Goal: Task Accomplishment & Management: Manage account settings

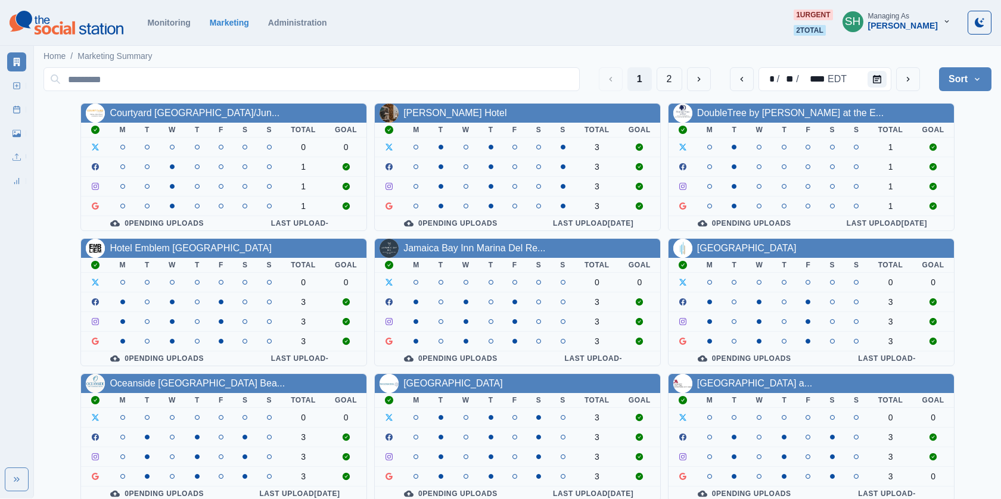
click at [928, 26] on div "[PERSON_NAME]" at bounding box center [903, 26] width 70 height 10
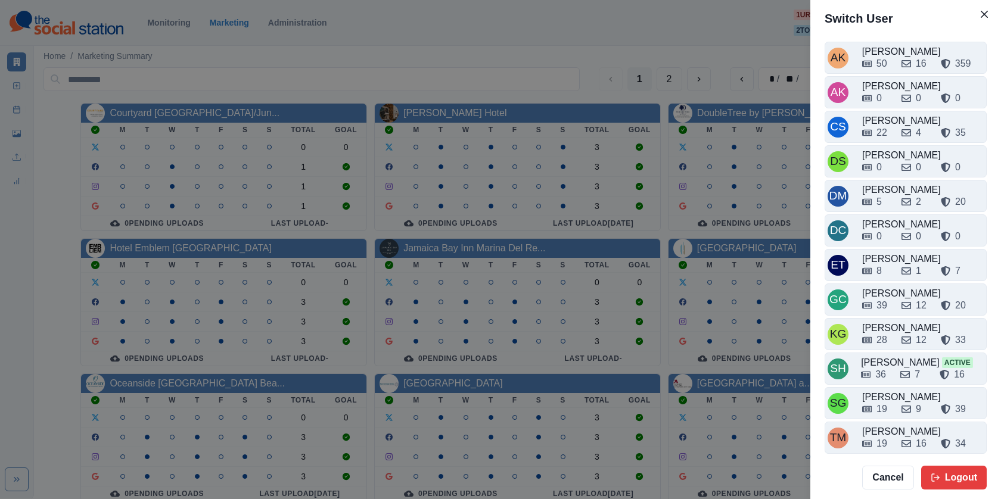
click at [773, 153] on div "Switch User AK Alex Kalogeropoulos 50 16 359 AK Alicia Kalogeropoulos 0 0 0 CS …" at bounding box center [500, 249] width 1001 height 499
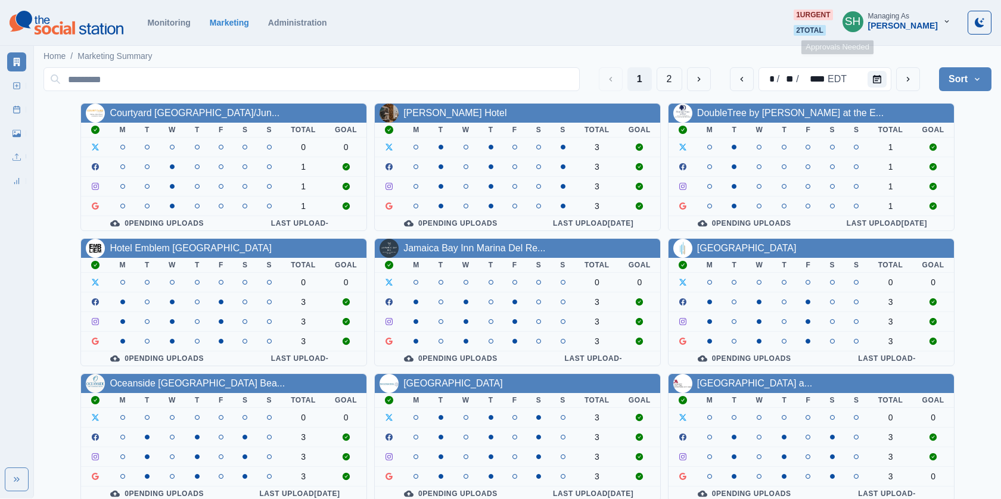
click at [861, 15] on div "SH" at bounding box center [853, 21] width 16 height 29
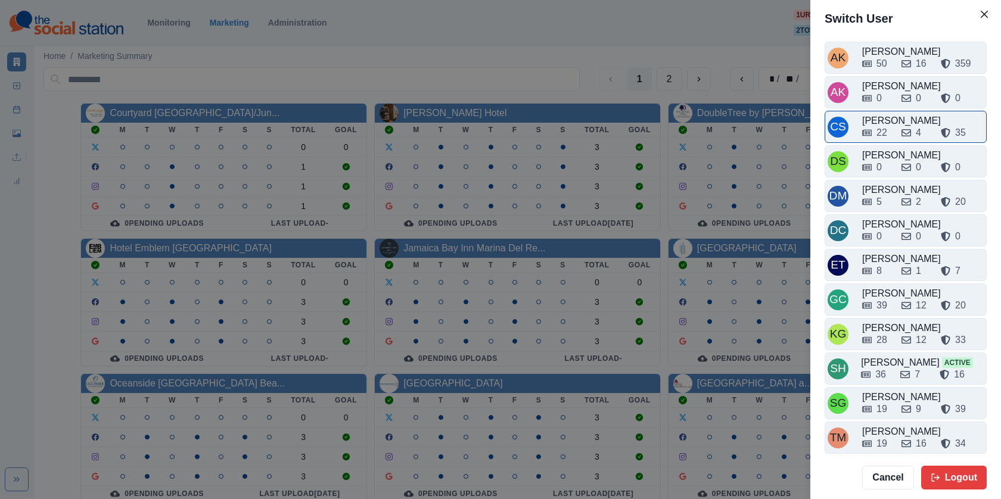
click at [911, 126] on div "4" at bounding box center [916, 133] width 30 height 14
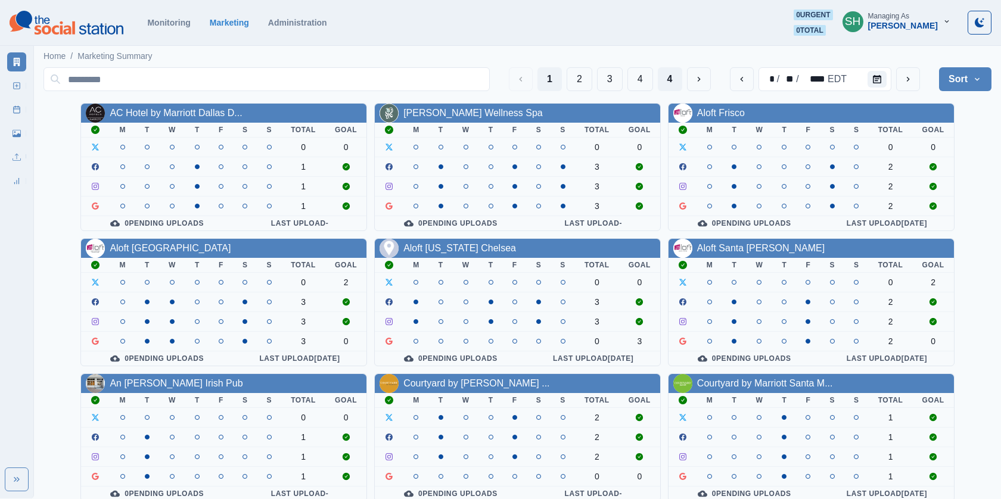
click at [674, 89] on button "4" at bounding box center [670, 79] width 24 height 24
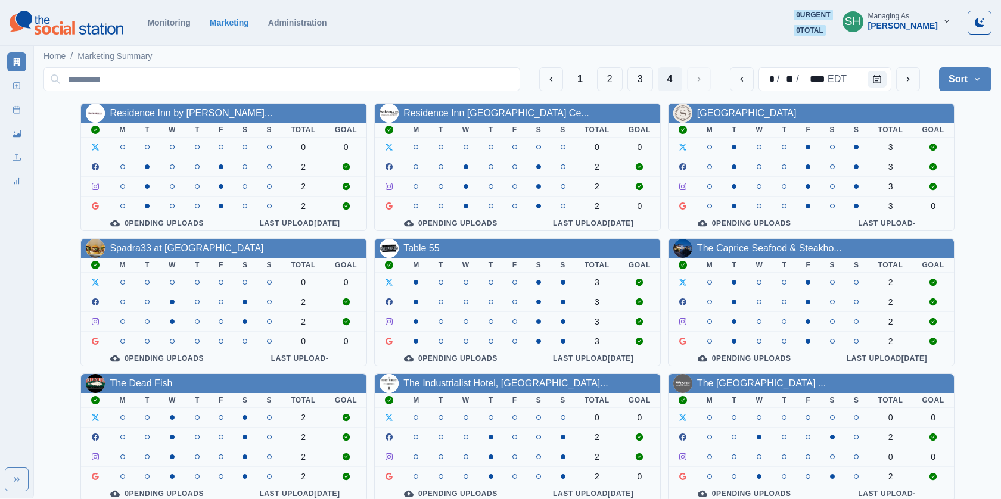
scroll to position [139, 0]
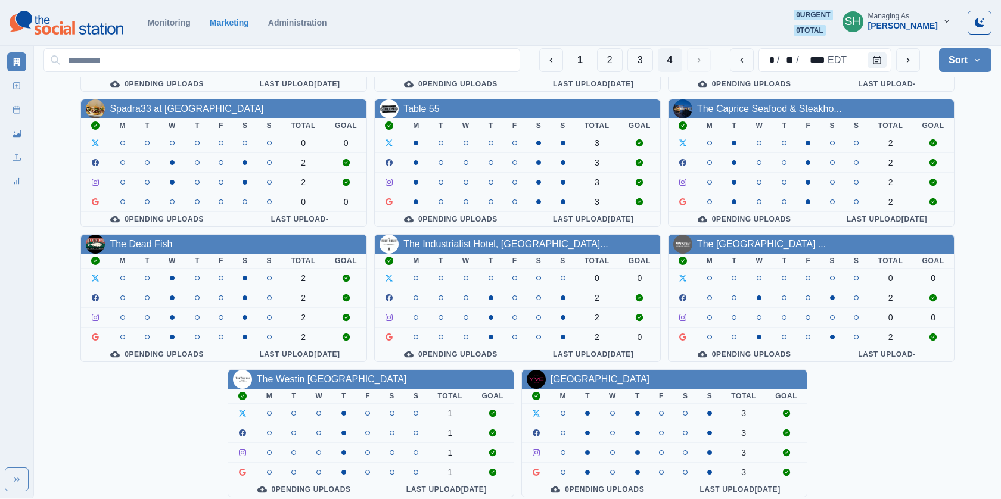
click at [475, 239] on link "The Industrialist Hotel, [GEOGRAPHIC_DATA]..." at bounding box center [505, 244] width 205 height 10
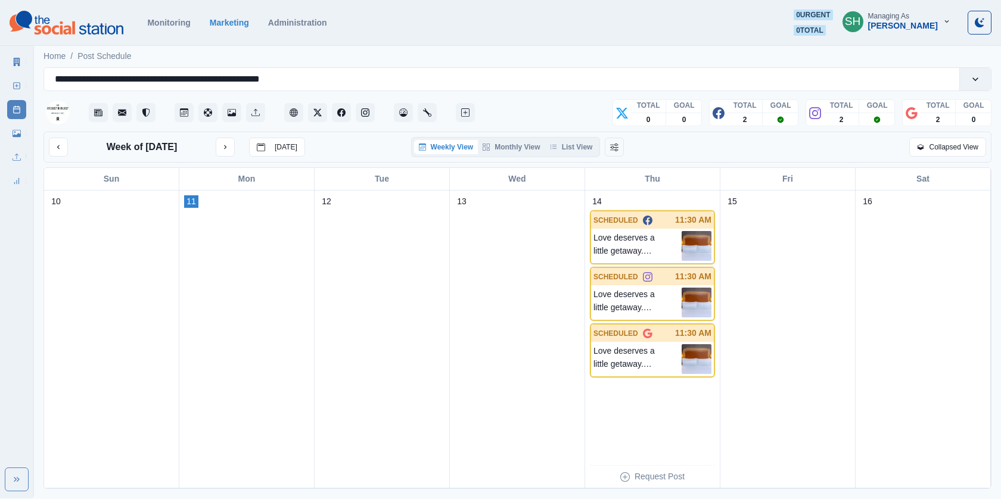
click at [573, 134] on div "Week of [DATE] [DATE] Weekly View Monthly View List View Collapsed View" at bounding box center [517, 147] width 948 height 31
click at [573, 149] on button "List View" at bounding box center [571, 147] width 52 height 14
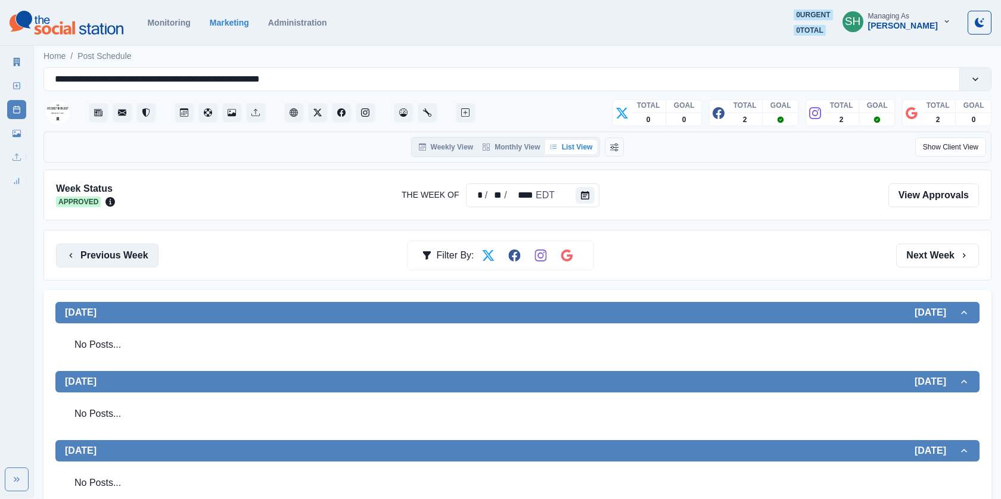
click at [111, 247] on button "Previous Week" at bounding box center [107, 256] width 102 height 24
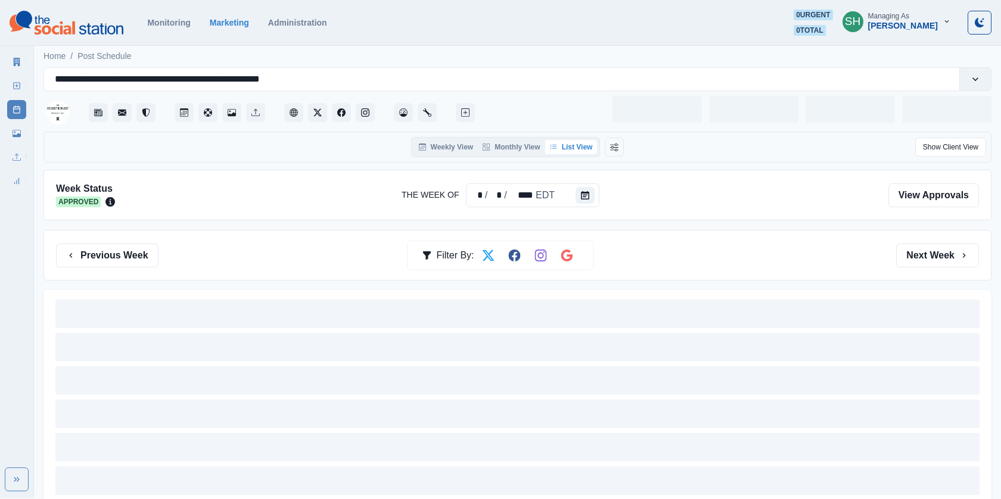
scroll to position [42, 0]
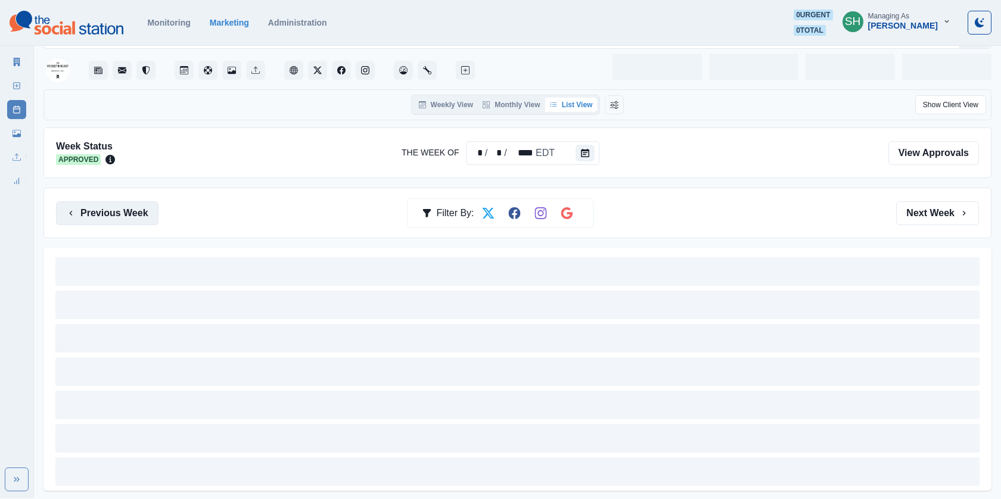
click at [133, 213] on button "Previous Week" at bounding box center [107, 213] width 102 height 24
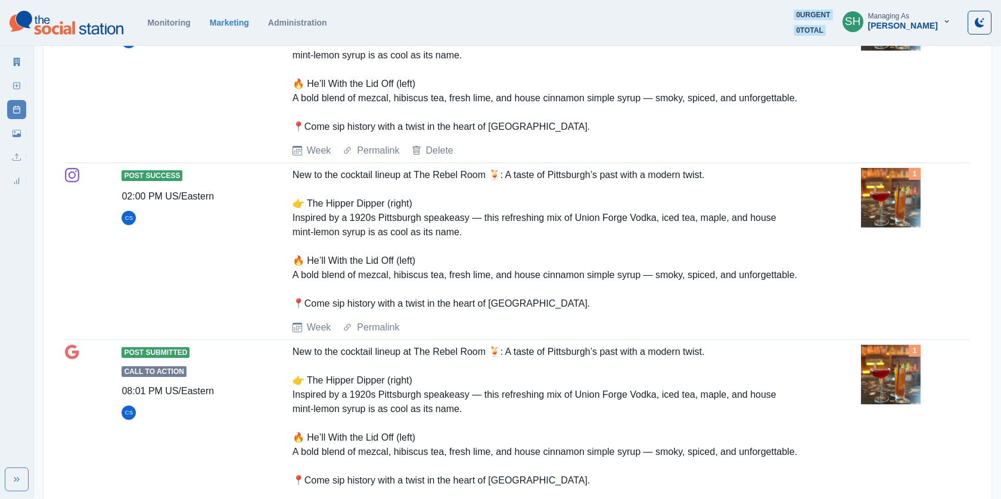
scroll to position [2078, 0]
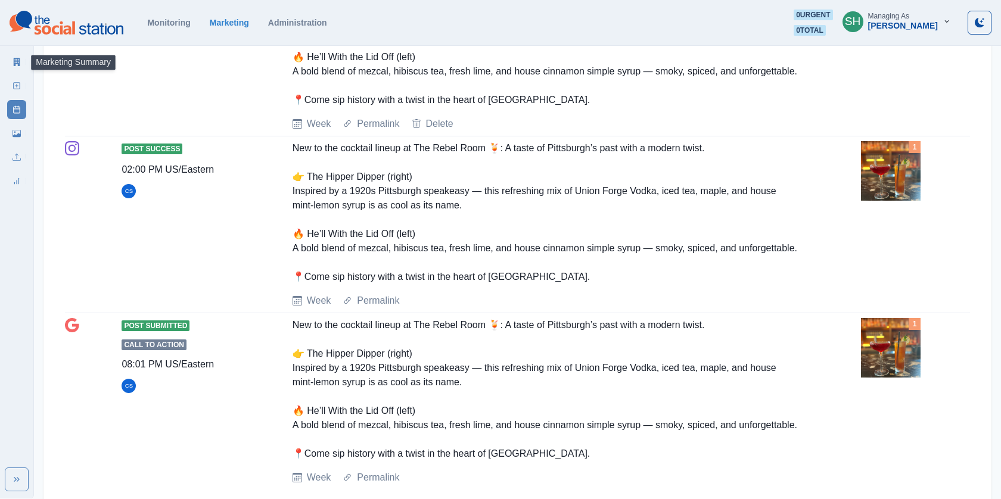
click at [19, 59] on icon at bounding box center [17, 62] width 7 height 8
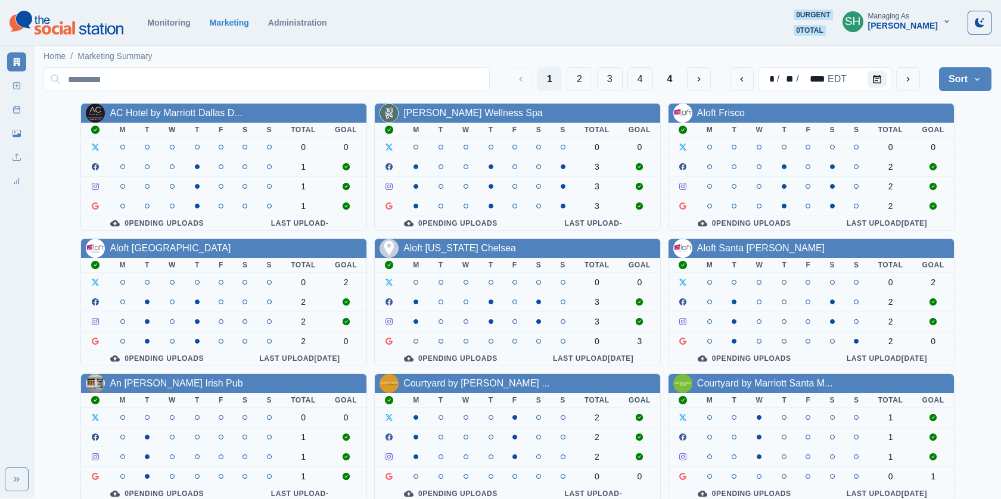
click at [947, 29] on button "SH Managing As [PERSON_NAME]" at bounding box center [896, 22] width 127 height 24
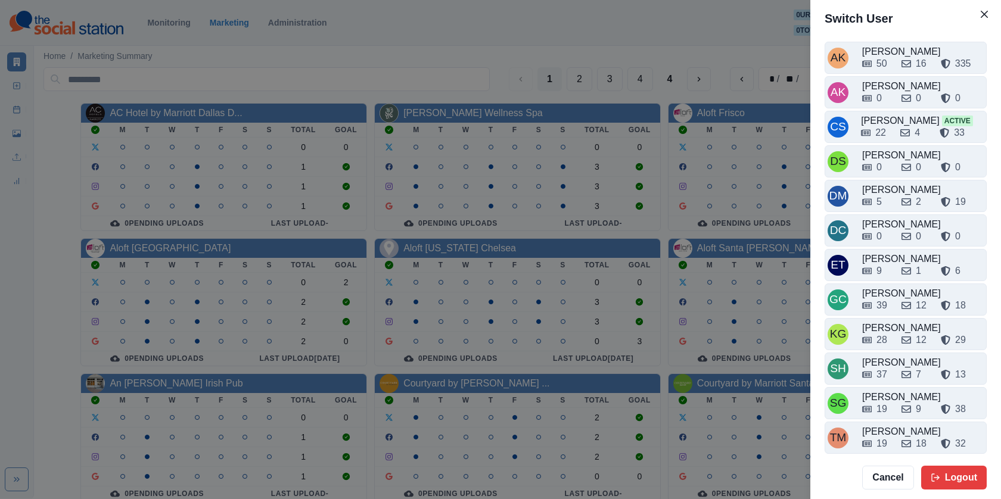
click at [449, 134] on div "Switch User AK Alex Kalogeropoulos 50 16 335 AK Alicia Kalogeropoulos 0 0 0 CS …" at bounding box center [500, 249] width 1001 height 499
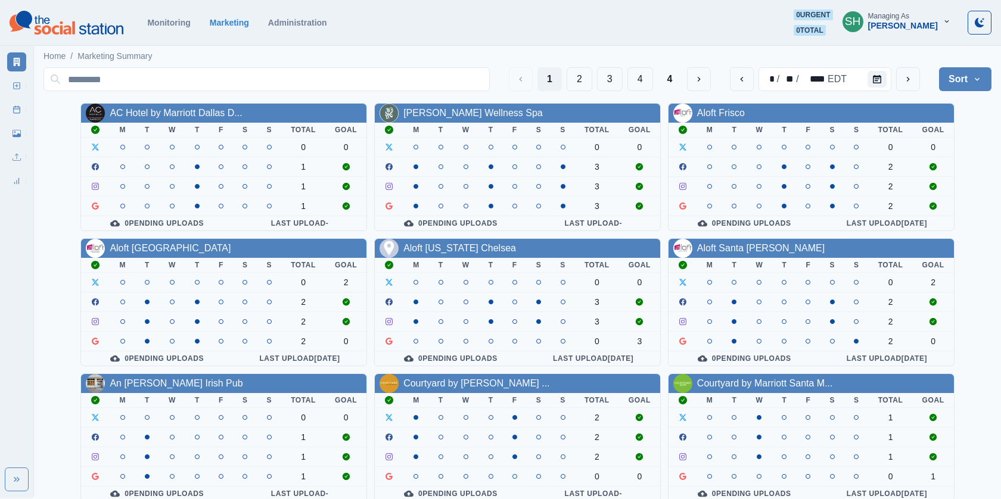
click at [384, 65] on div "1 2 3 4 4 * / ** / **** EDT Sort Client Name Uploads Pending Post Approval" at bounding box center [517, 79] width 948 height 33
click at [384, 70] on input at bounding box center [266, 79] width 446 height 24
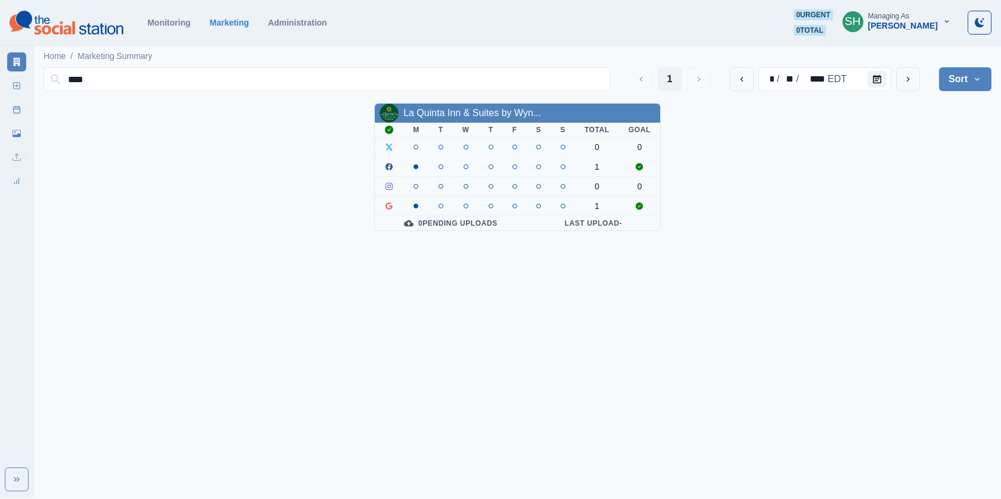
type input "****"
click at [876, 18] on div "Managing As" at bounding box center [888, 16] width 41 height 8
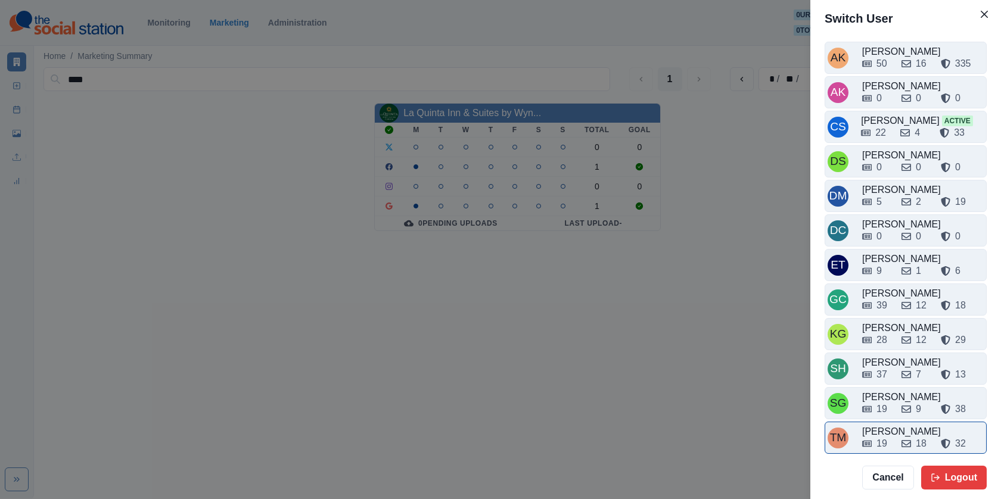
click at [898, 446] on div "TM Tony Manalo 19 18 32" at bounding box center [906, 438] width 162 height 32
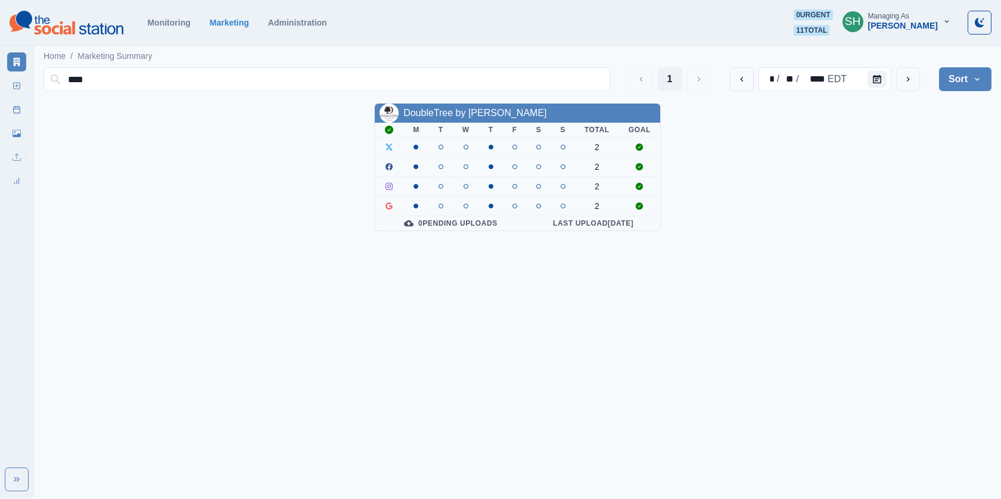
click at [453, 107] on div "DoubleTree by [PERSON_NAME]" at bounding box center [474, 113] width 143 height 14
click at [449, 109] on link "DoubleTree by [PERSON_NAME]" at bounding box center [474, 113] width 143 height 10
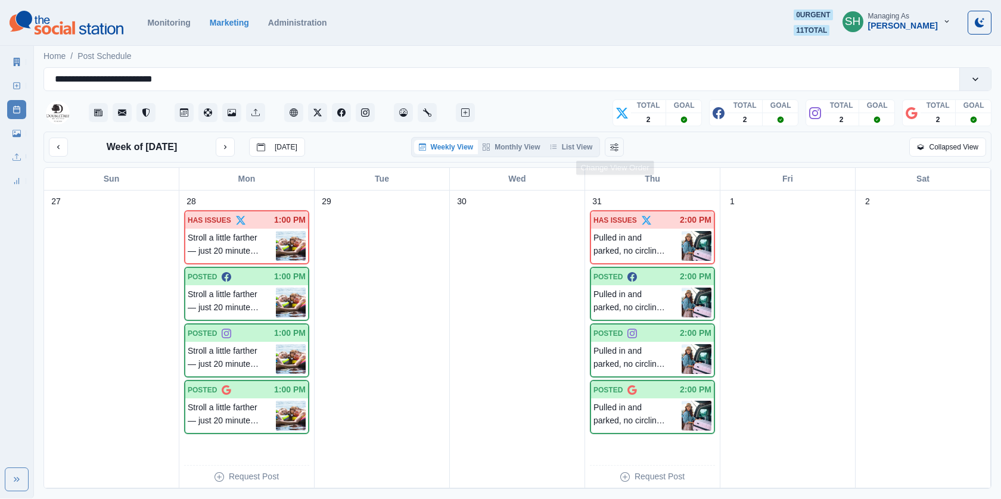
click at [604, 147] on div "Weekly View Monthly View List View" at bounding box center [517, 147] width 312 height 20
click at [584, 141] on button "List View" at bounding box center [571, 147] width 52 height 14
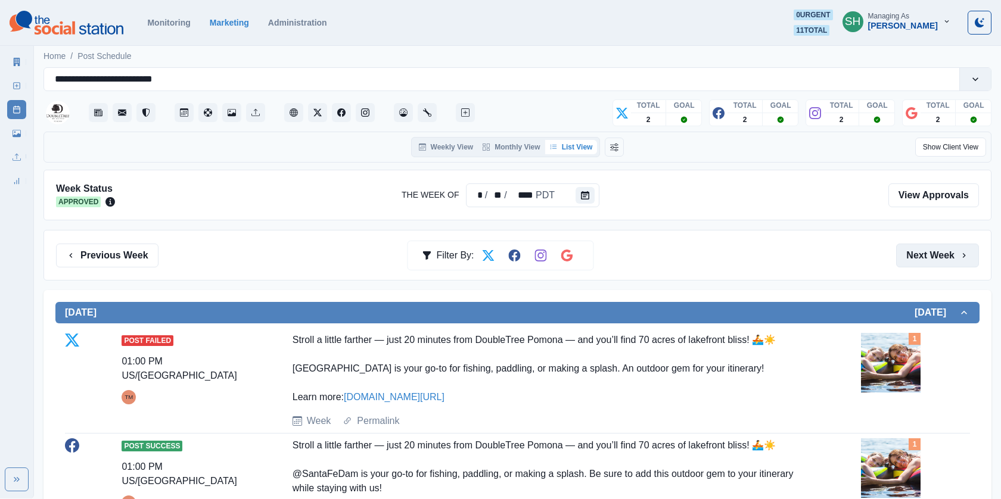
click at [931, 264] on button "Next Week" at bounding box center [937, 256] width 83 height 24
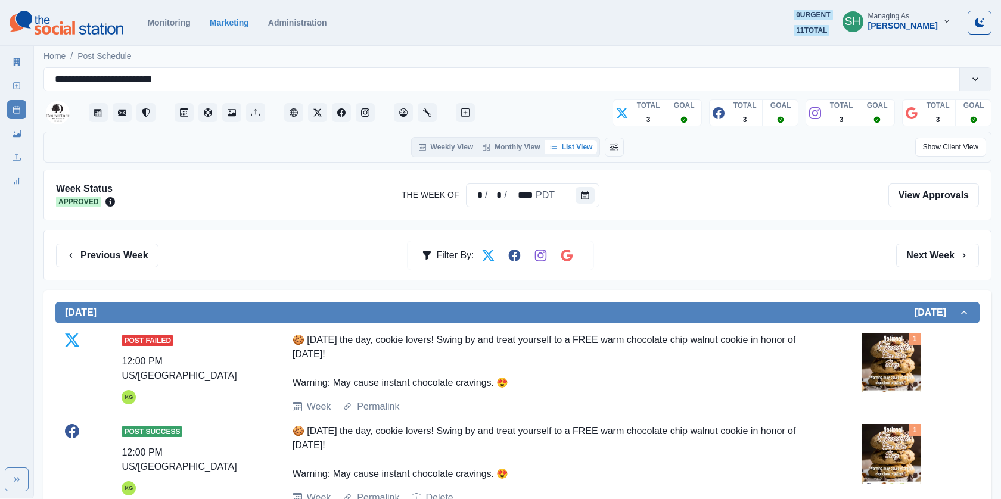
scroll to position [209, 0]
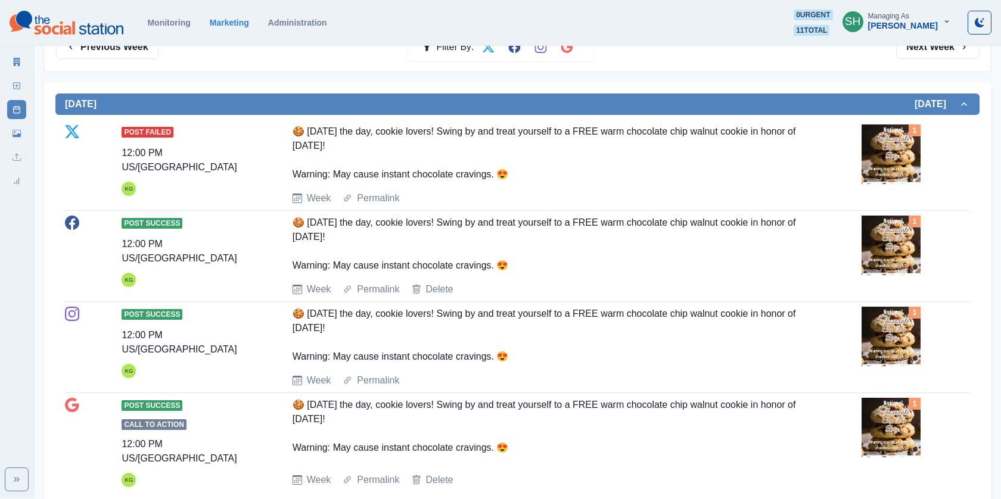
click at [869, 242] on img at bounding box center [891, 246] width 60 height 60
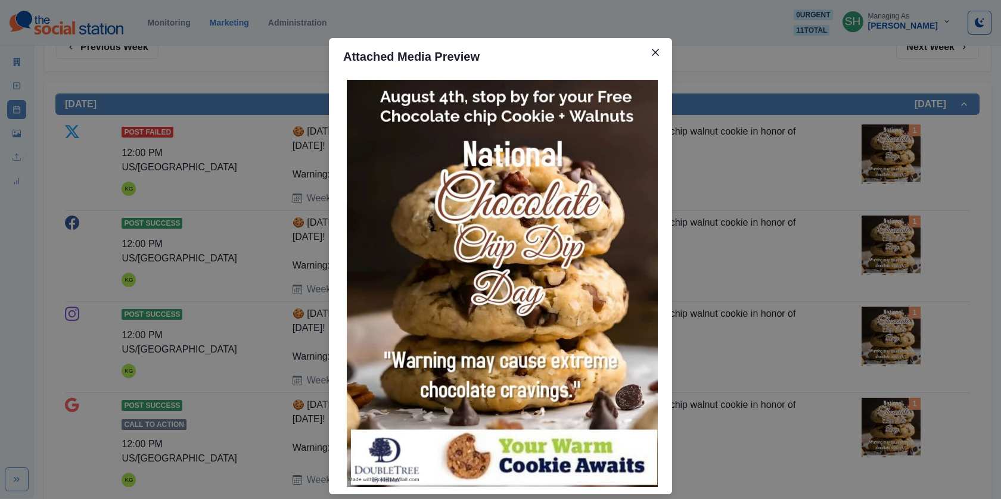
click at [764, 201] on div "Attached Media Preview" at bounding box center [500, 249] width 1001 height 499
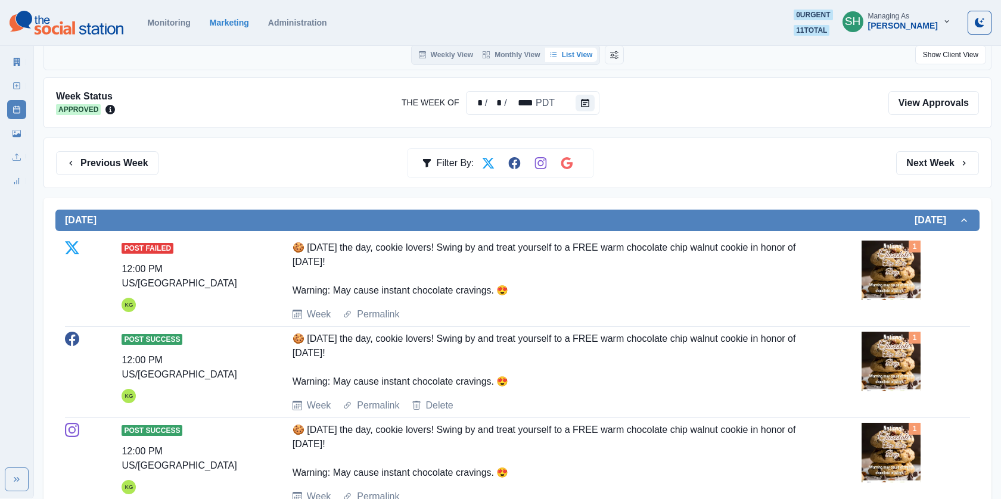
scroll to position [0, 0]
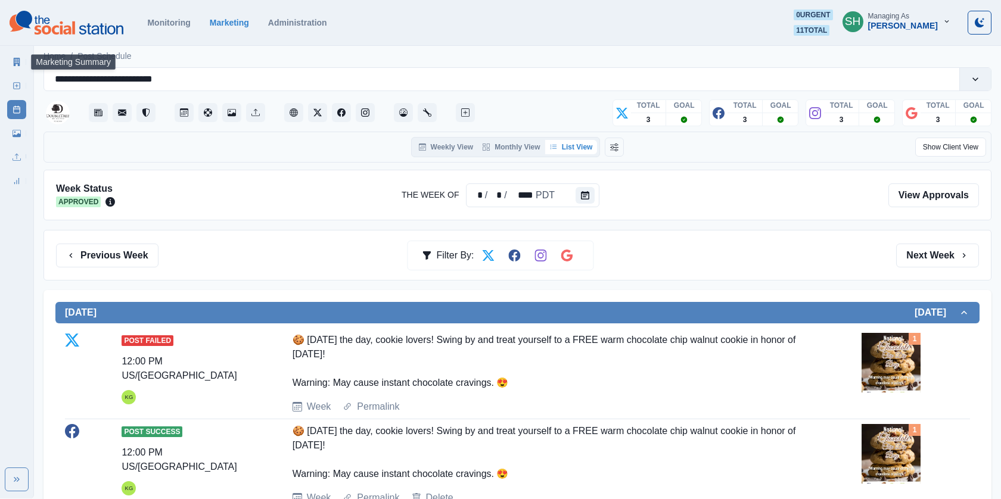
click at [20, 62] on icon at bounding box center [17, 62] width 8 height 8
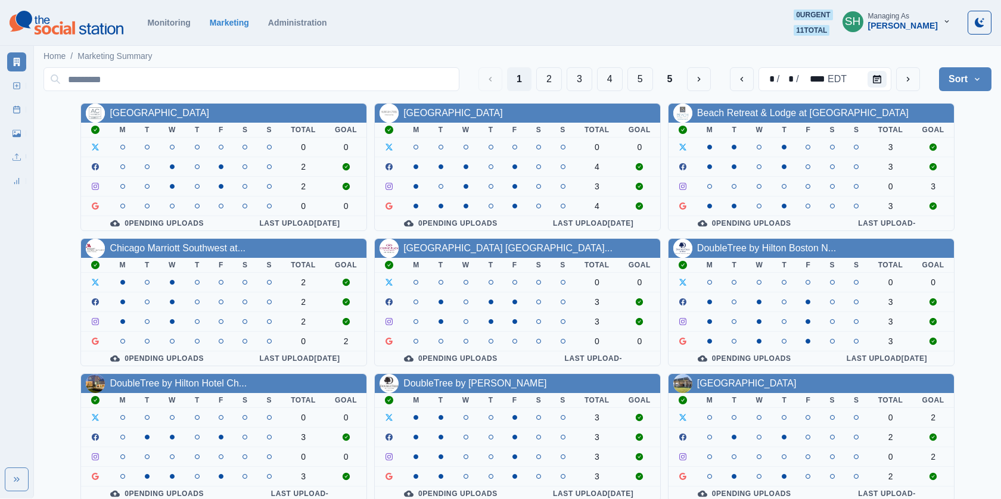
click at [904, 24] on div "[PERSON_NAME]" at bounding box center [903, 26] width 70 height 10
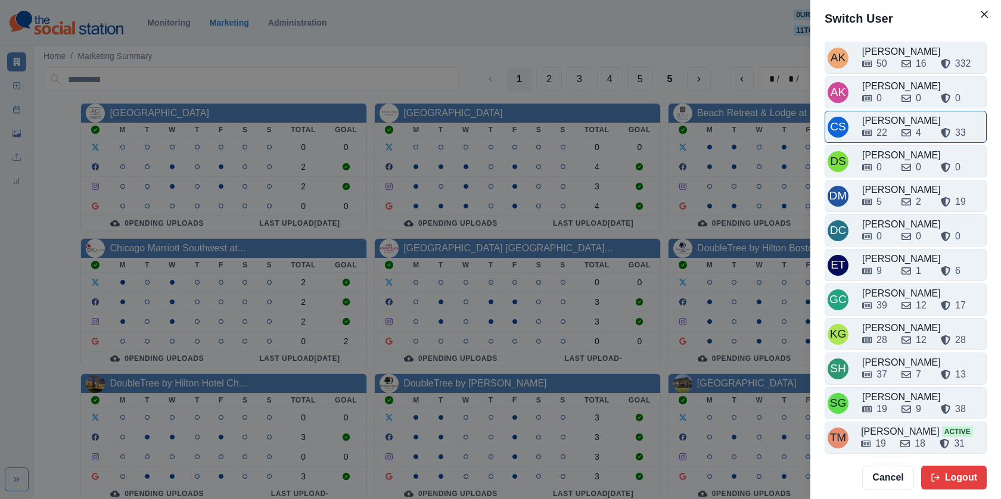
click at [902, 116] on div "[PERSON_NAME]" at bounding box center [923, 121] width 122 height 14
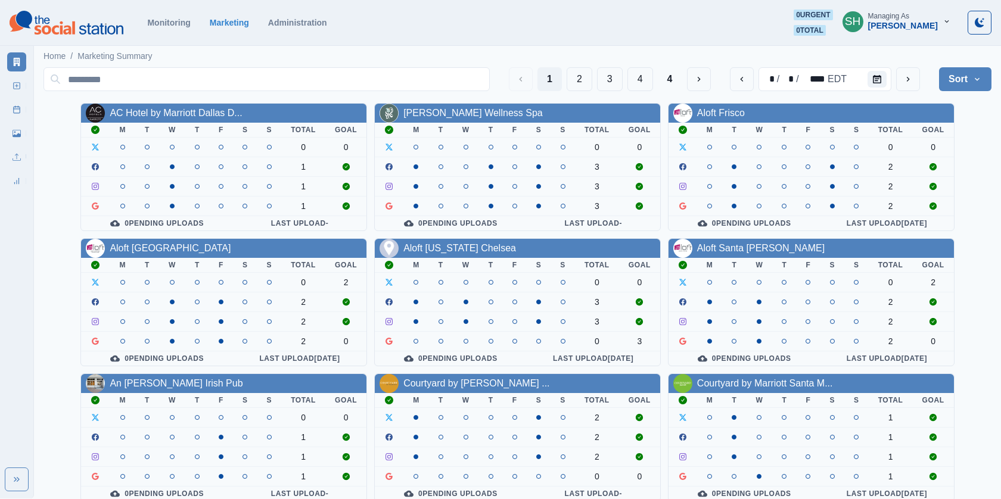
scroll to position [139, 0]
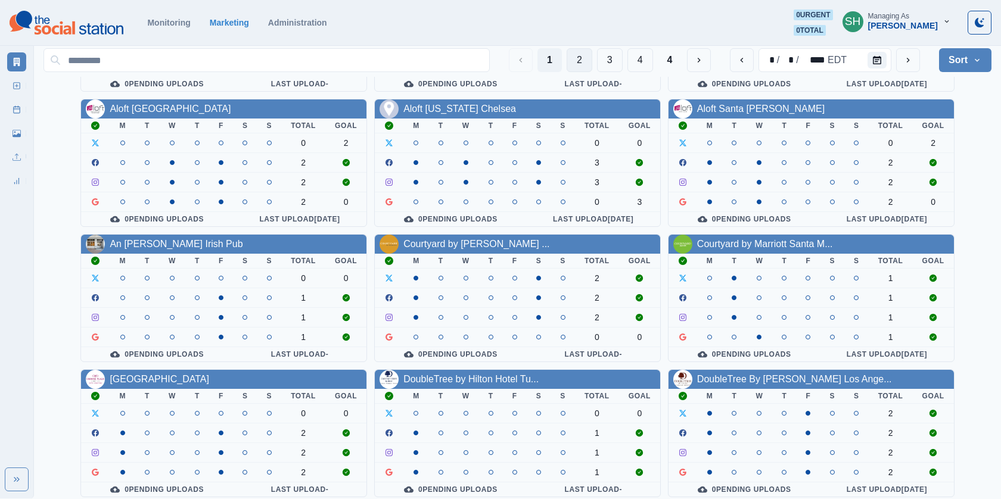
click at [573, 67] on button "2" at bounding box center [580, 60] width 26 height 24
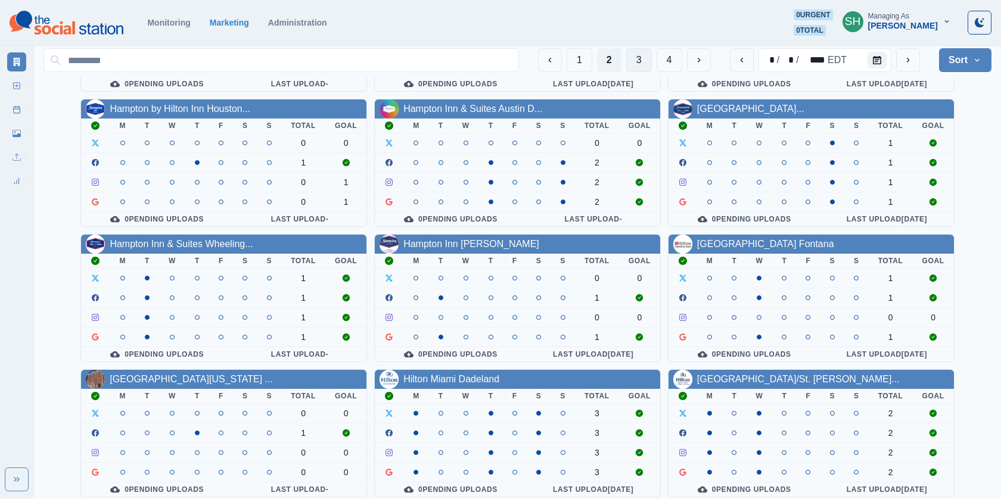
click at [637, 54] on button "3" at bounding box center [639, 60] width 26 height 24
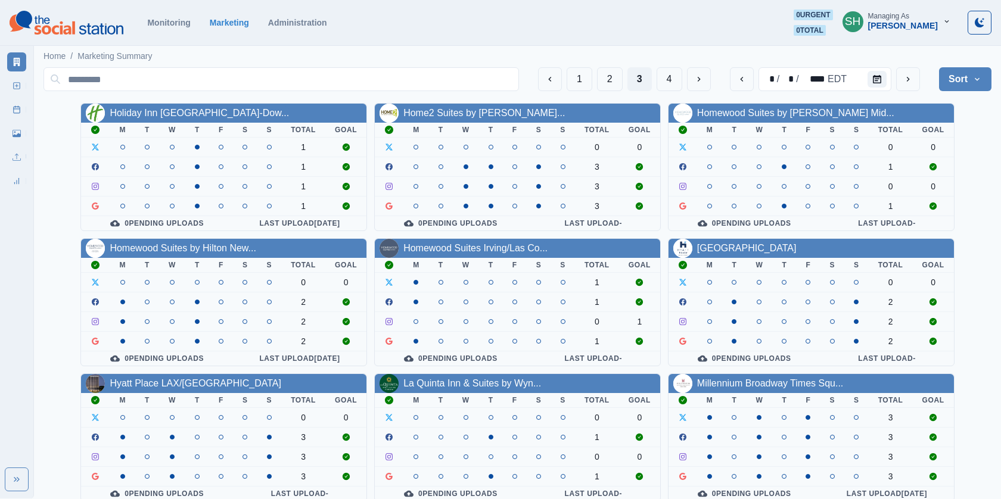
click at [467, 101] on div "1 2 3 4 * / * / **** EDT Sort Client Name Uploads Pending Post Approval Holiday…" at bounding box center [517, 350] width 948 height 574
click at [467, 119] on div "Home2 Suites by Hilton Petalu..." at bounding box center [483, 113] width 161 height 14
click at [457, 110] on link "Home2 Suites by Hilton Petalu..." at bounding box center [483, 113] width 161 height 10
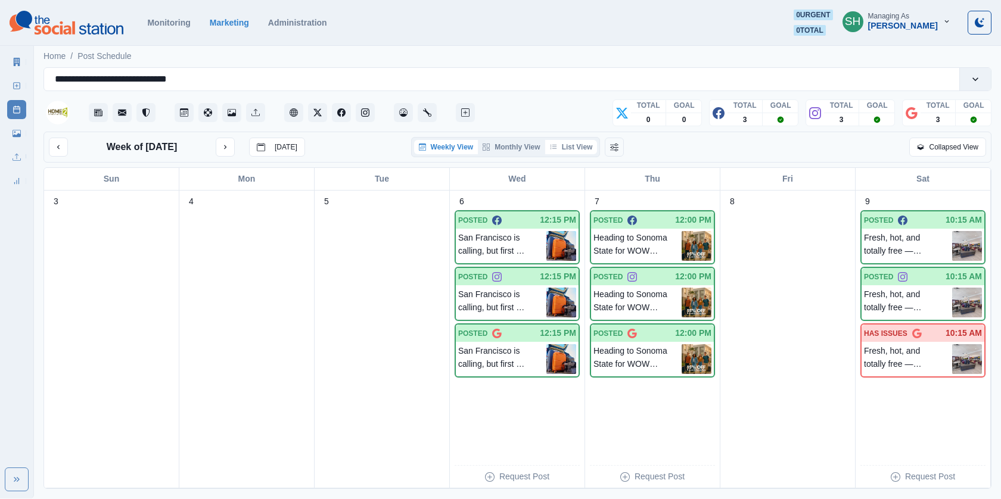
click at [579, 148] on button "List View" at bounding box center [571, 147] width 52 height 14
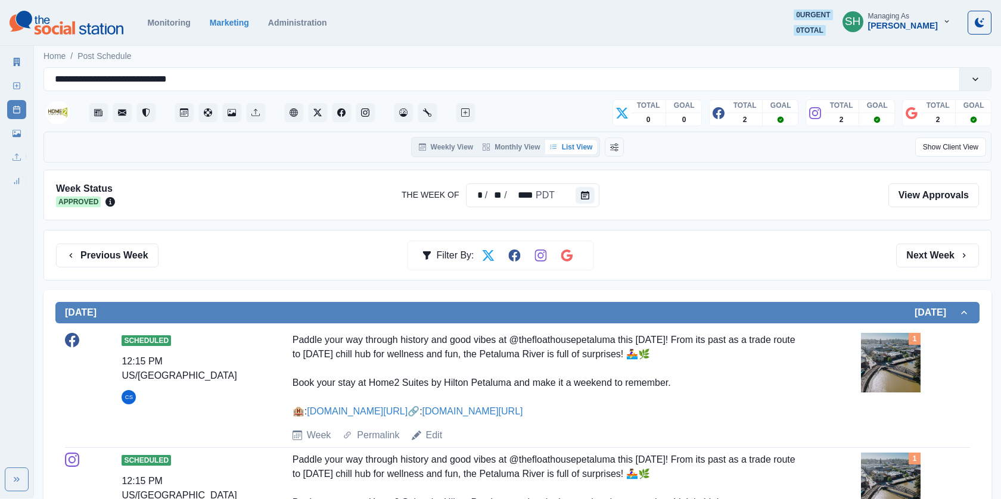
scroll to position [9, 0]
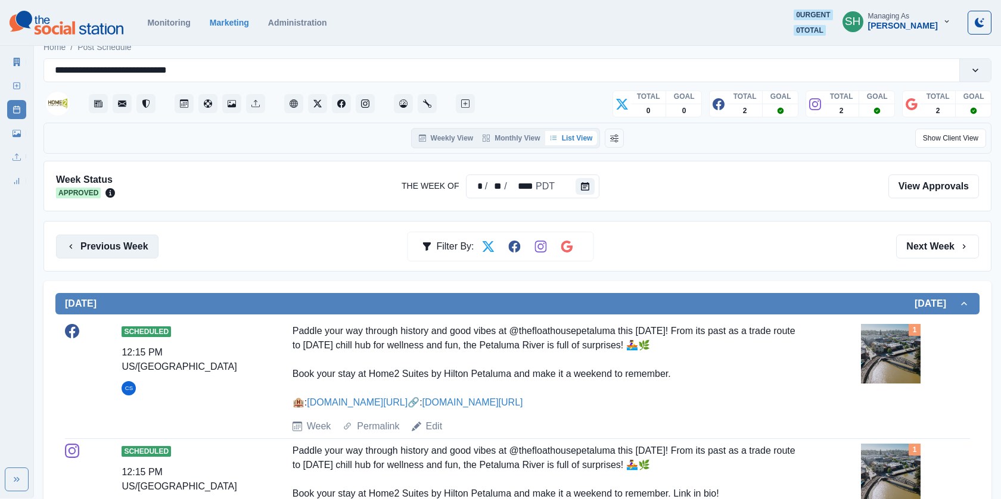
click at [139, 245] on button "Previous Week" at bounding box center [107, 247] width 102 height 24
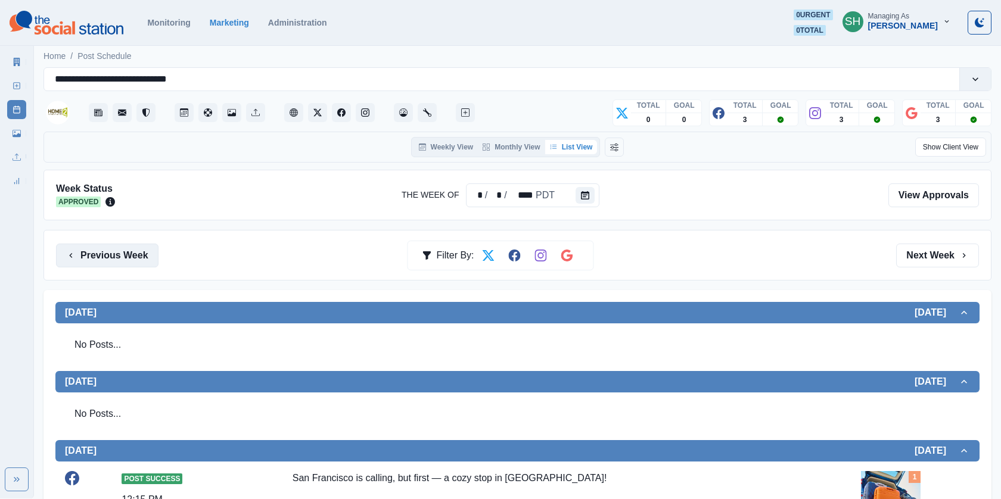
click at [104, 259] on button "Previous Week" at bounding box center [107, 256] width 102 height 24
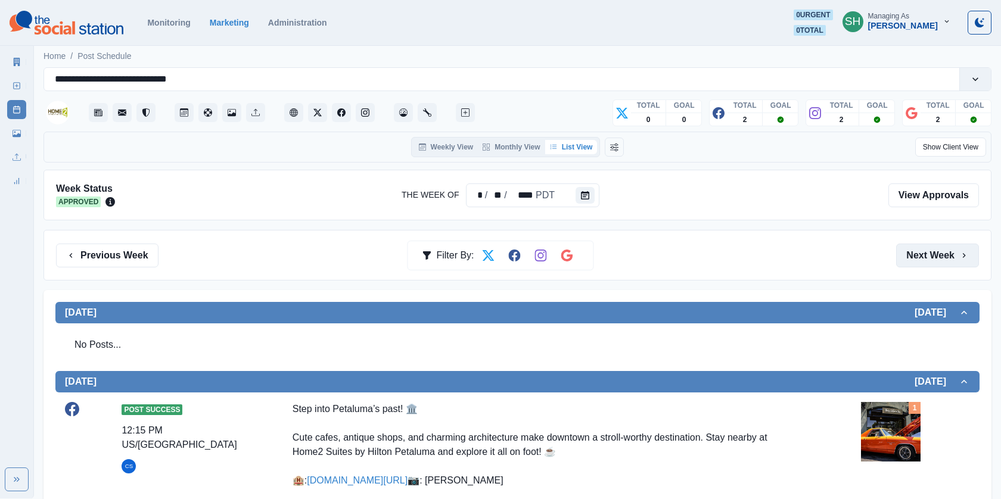
click at [969, 255] on button "Next Week" at bounding box center [937, 256] width 83 height 24
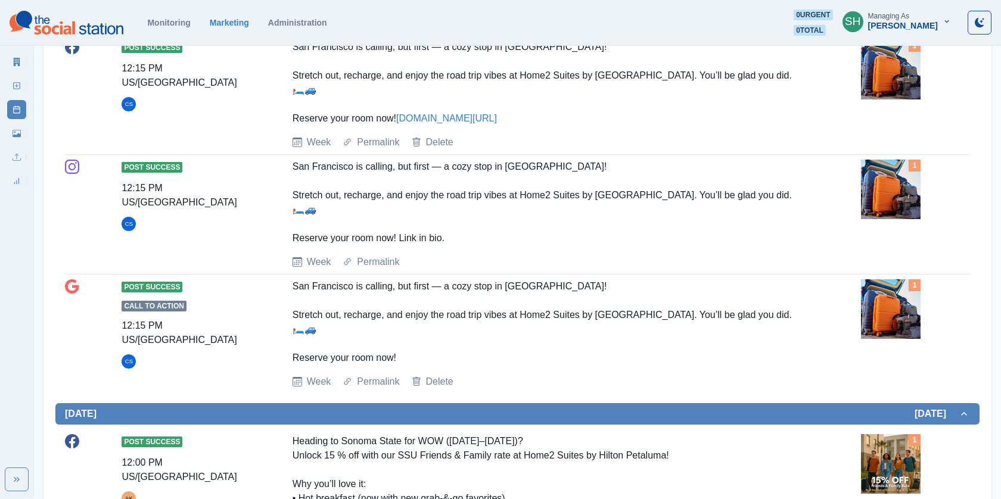
scroll to position [682, 0]
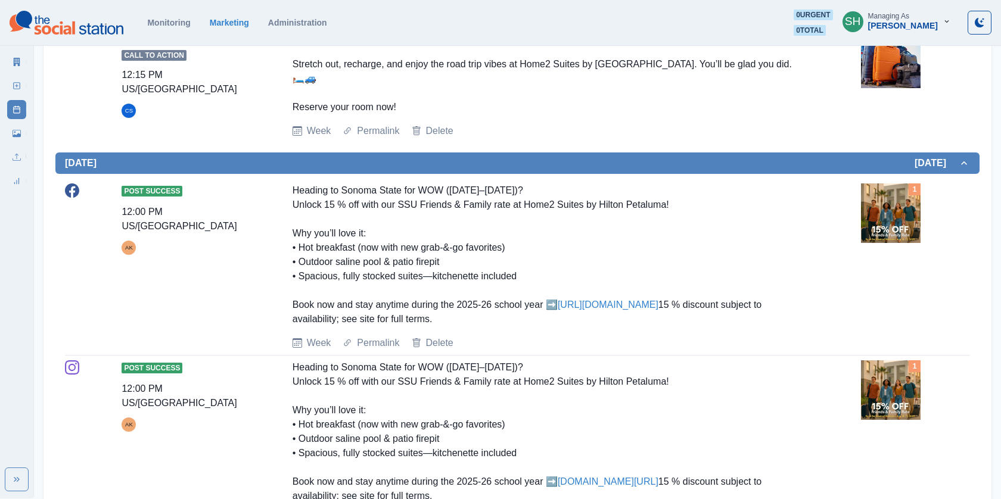
click at [18, 58] on icon at bounding box center [17, 62] width 7 height 8
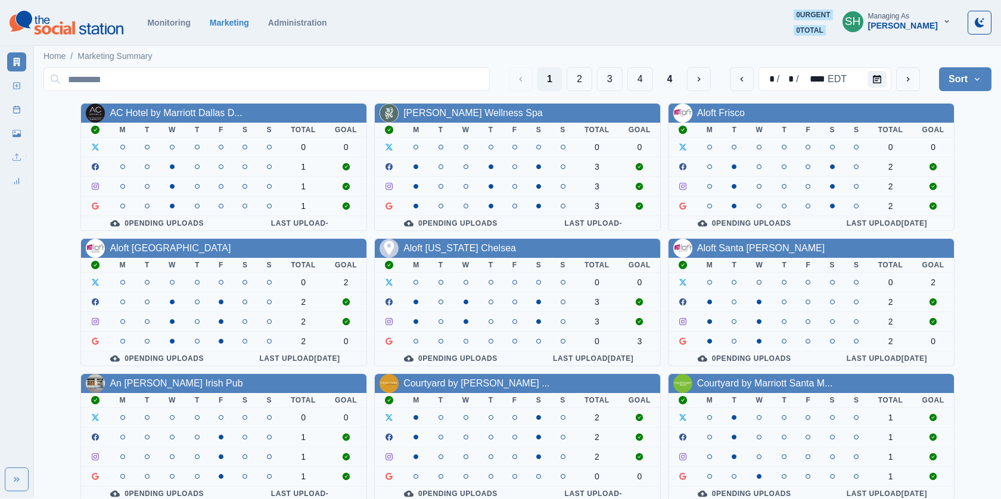
click at [909, 14] on div "Managing As" at bounding box center [888, 16] width 41 height 8
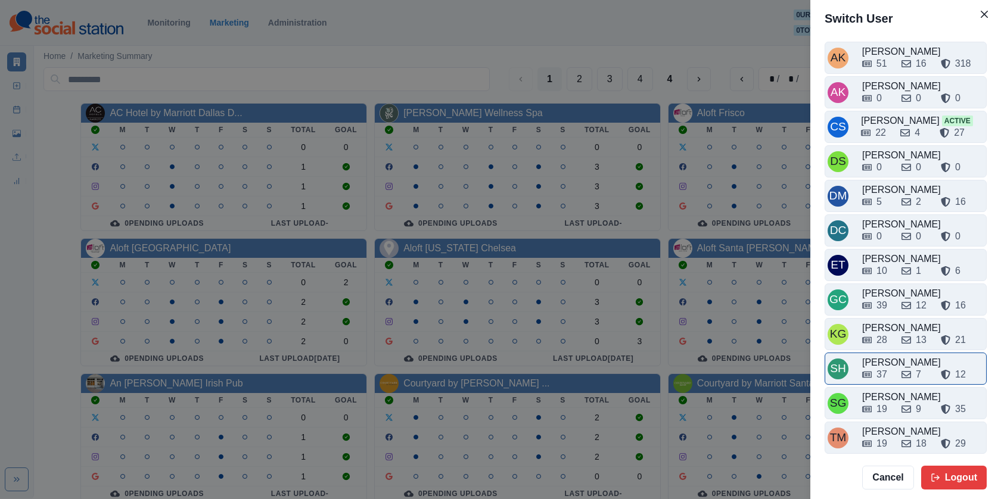
click at [892, 353] on div "SH Sara Haas 37 7 12" at bounding box center [906, 369] width 162 height 32
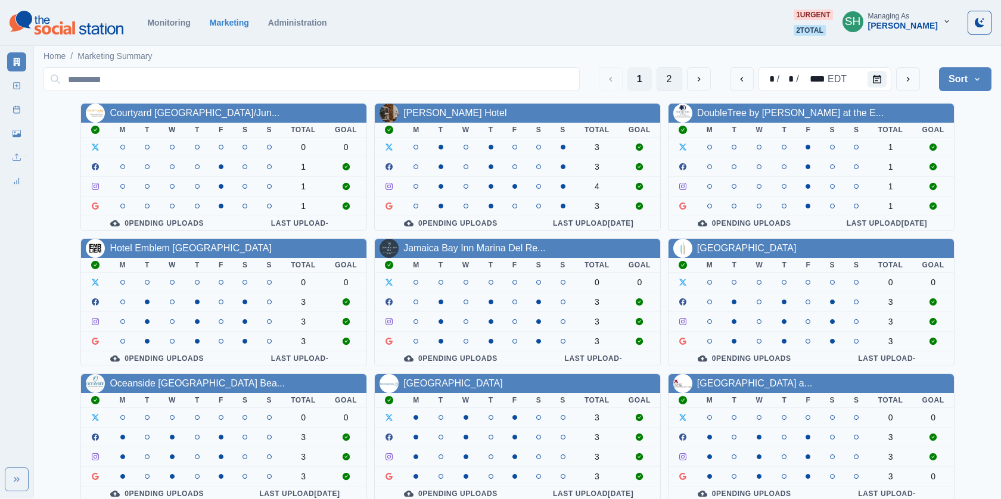
click at [673, 70] on button "2" at bounding box center [670, 79] width 26 height 24
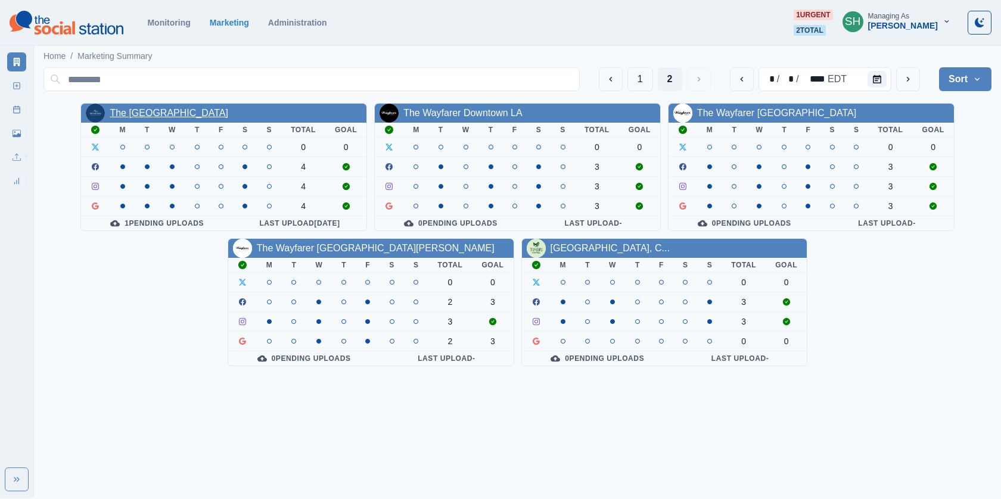
click at [181, 113] on link "The [GEOGRAPHIC_DATA]" at bounding box center [169, 113] width 119 height 10
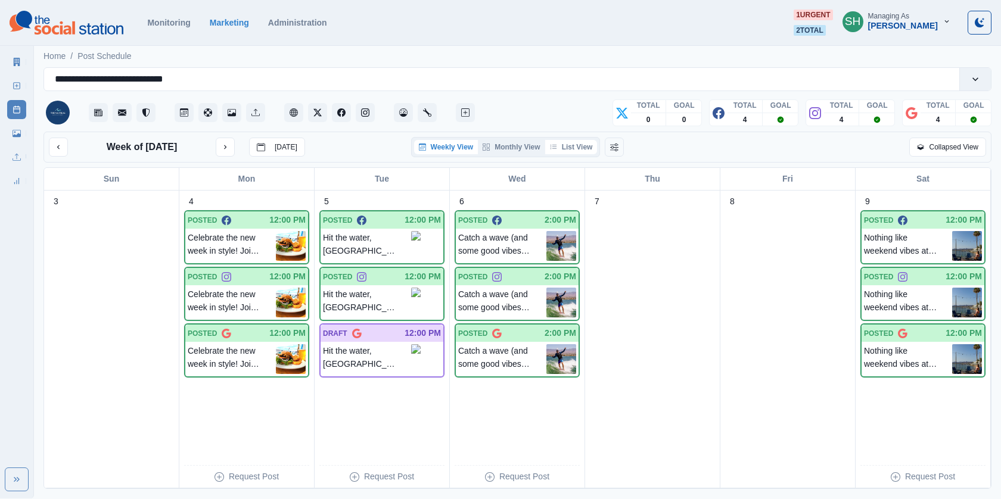
click at [581, 145] on button "List View" at bounding box center [571, 147] width 52 height 14
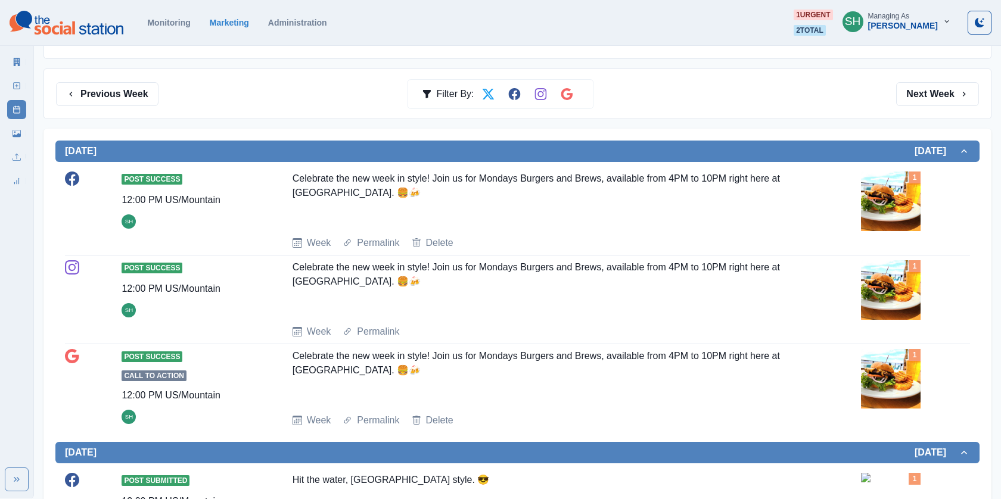
scroll to position [19, 0]
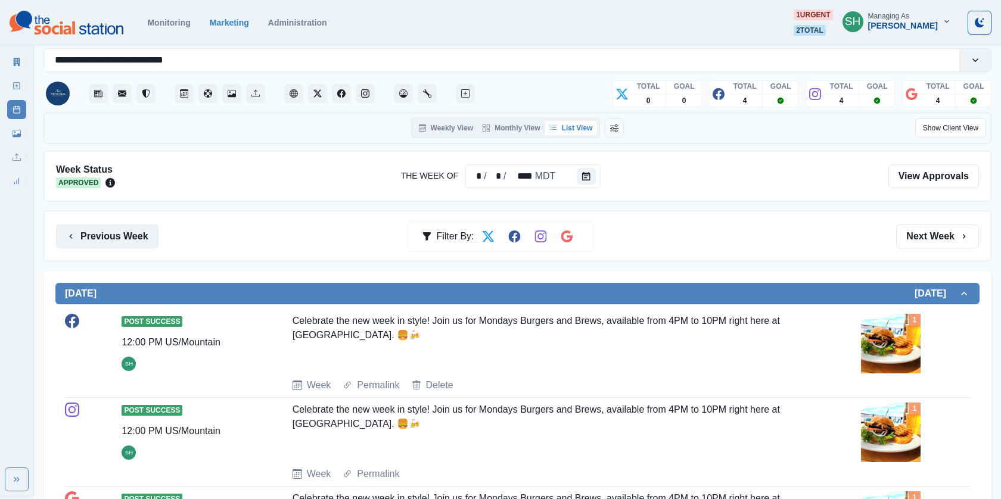
click at [84, 238] on button "Previous Week" at bounding box center [107, 237] width 102 height 24
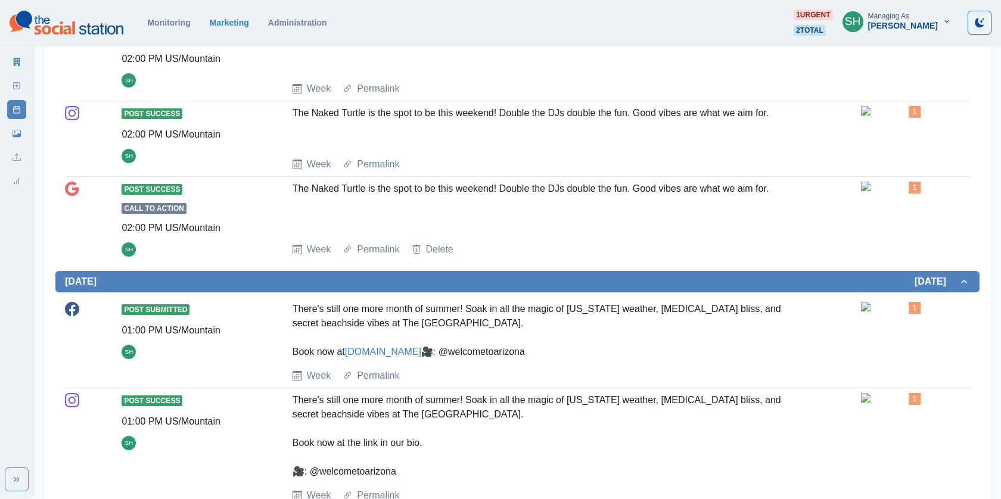
scroll to position [969, 0]
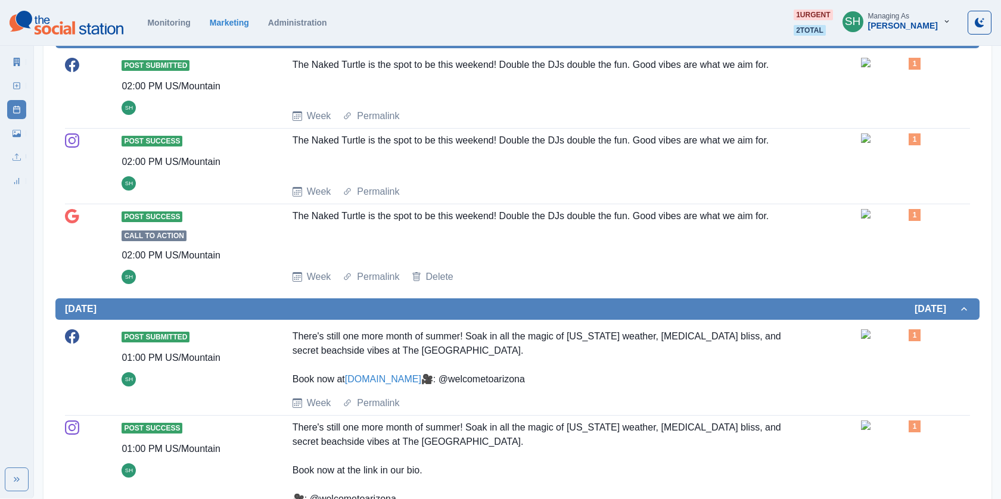
click at [873, 143] on img at bounding box center [891, 138] width 60 height 10
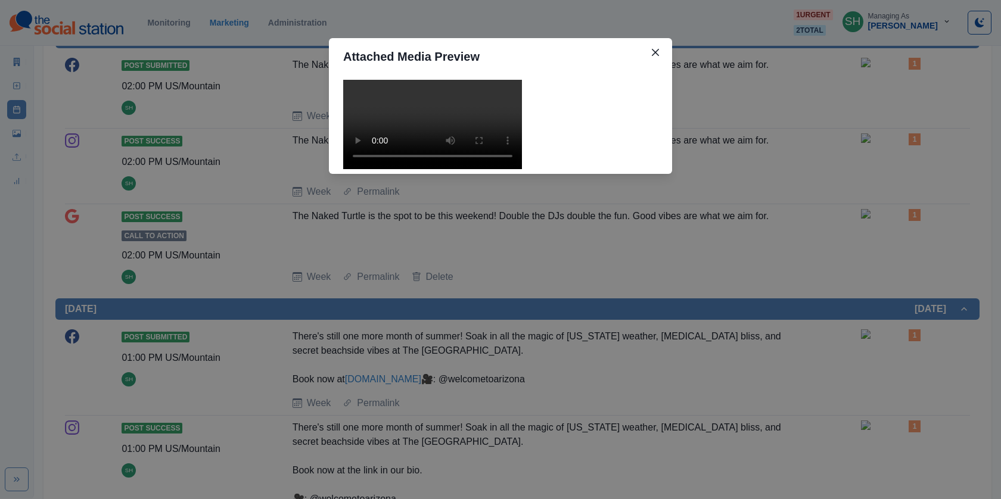
click at [461, 138] on video at bounding box center [432, 124] width 179 height 89
click at [794, 235] on div "Attached Media Preview" at bounding box center [500, 249] width 1001 height 499
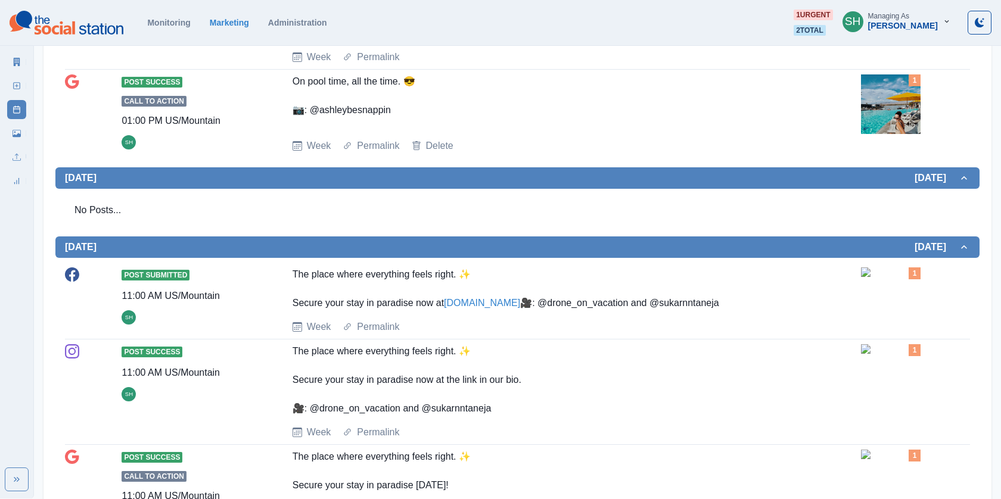
scroll to position [0, 0]
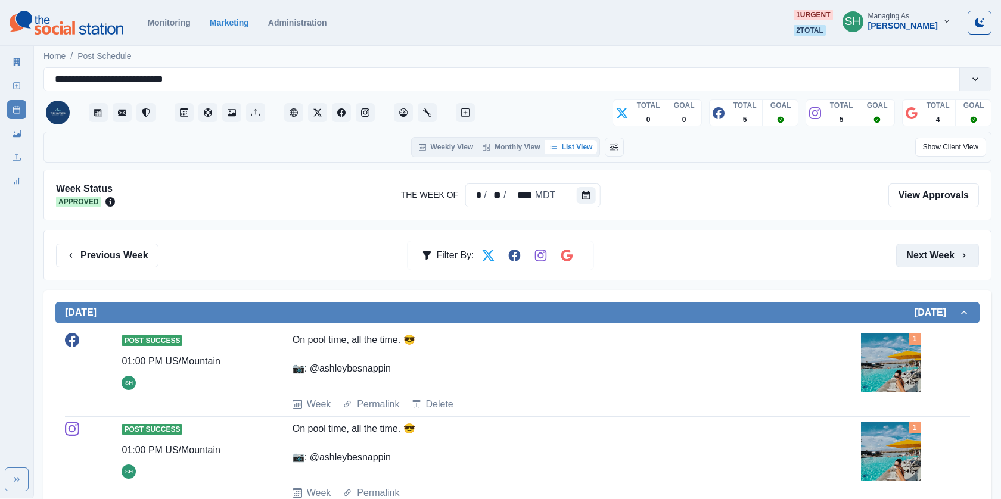
click at [937, 250] on button "Next Week" at bounding box center [937, 256] width 83 height 24
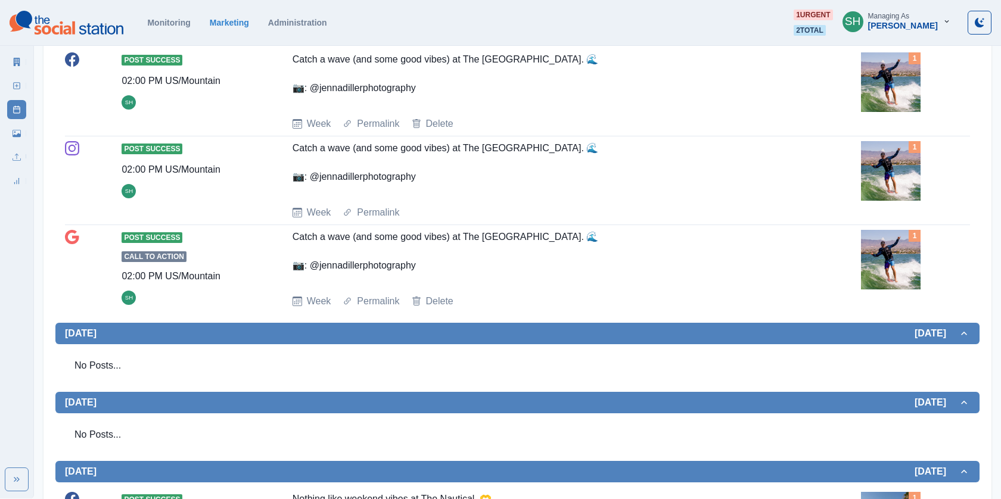
scroll to position [1241, 0]
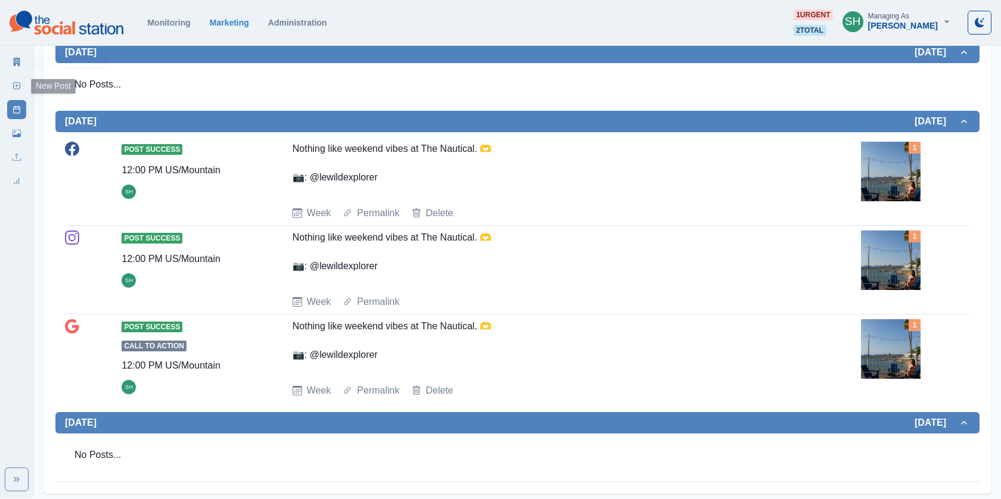
click at [13, 61] on icon at bounding box center [17, 62] width 8 height 8
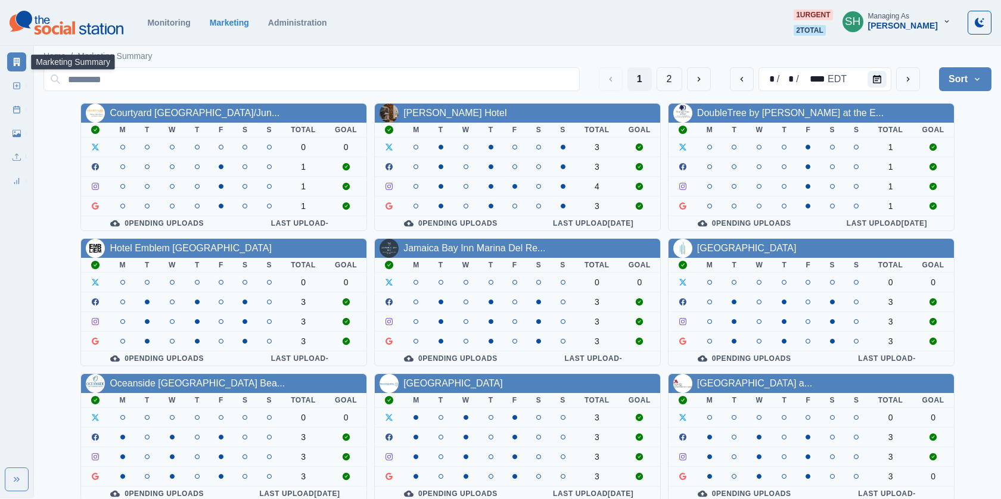
click at [913, 21] on div "[PERSON_NAME]" at bounding box center [903, 26] width 70 height 10
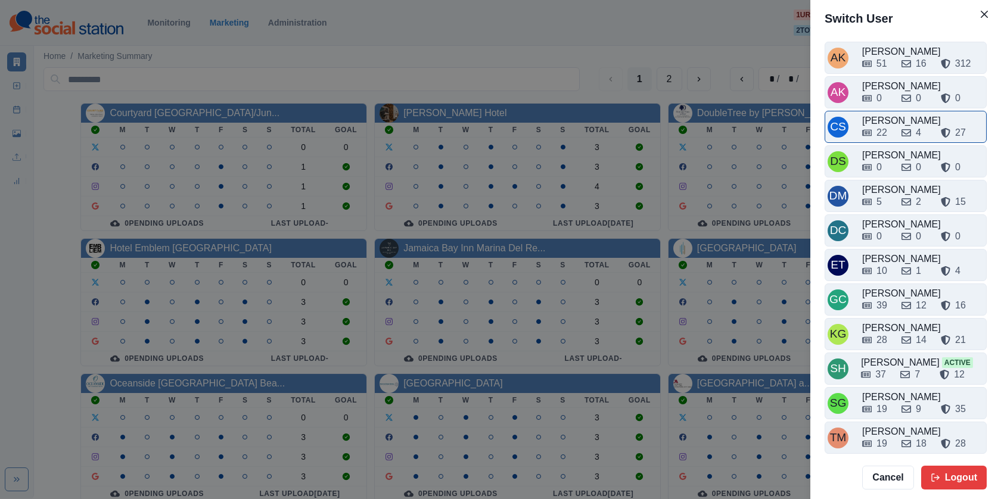
click at [875, 123] on div "22 4 27" at bounding box center [923, 130] width 122 height 19
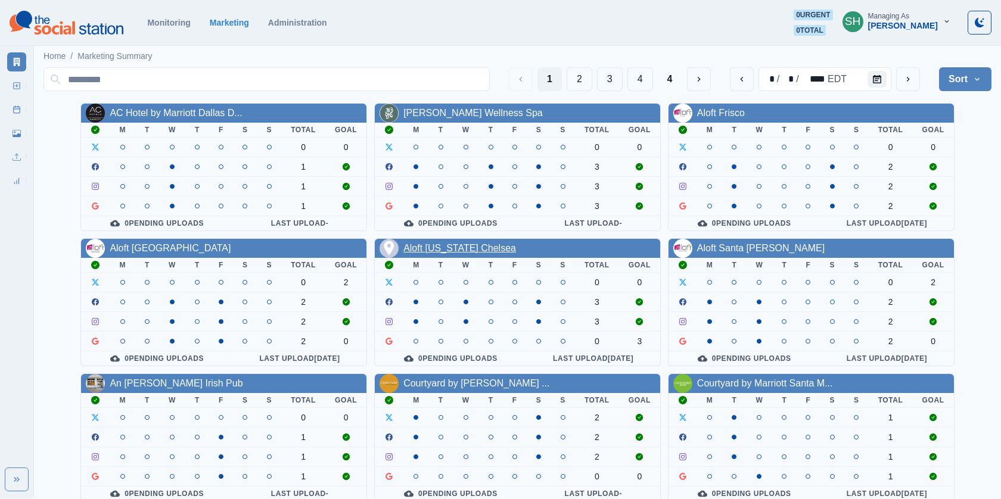
click at [475, 248] on link "Aloft [US_STATE] Chelsea" at bounding box center [459, 248] width 113 height 10
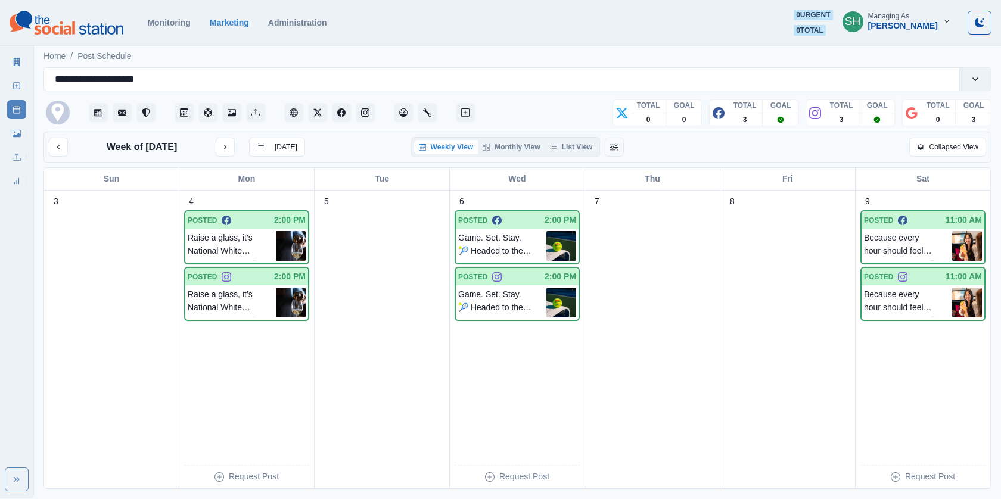
click at [577, 138] on div "Weekly View Monthly View List View" at bounding box center [505, 147] width 189 height 20
click at [572, 152] on button "List View" at bounding box center [571, 147] width 52 height 14
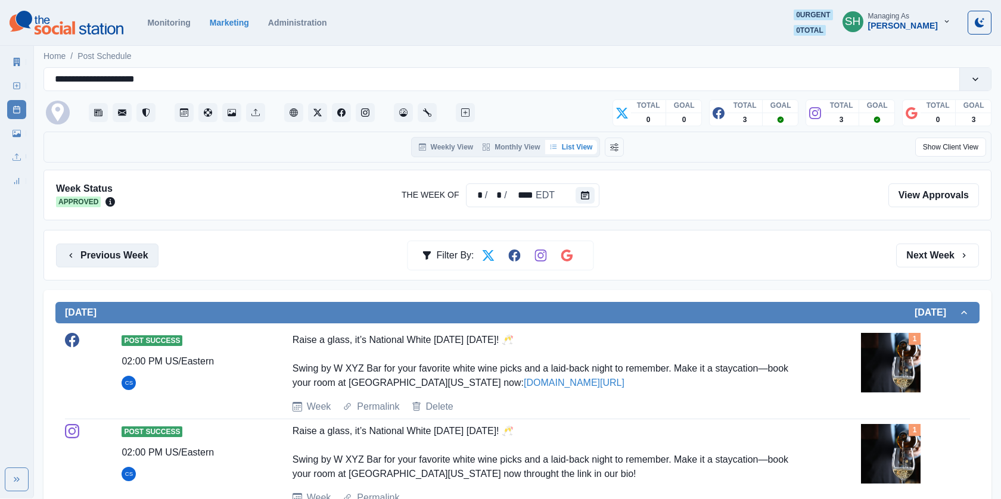
click at [147, 253] on button "Previous Week" at bounding box center [107, 256] width 102 height 24
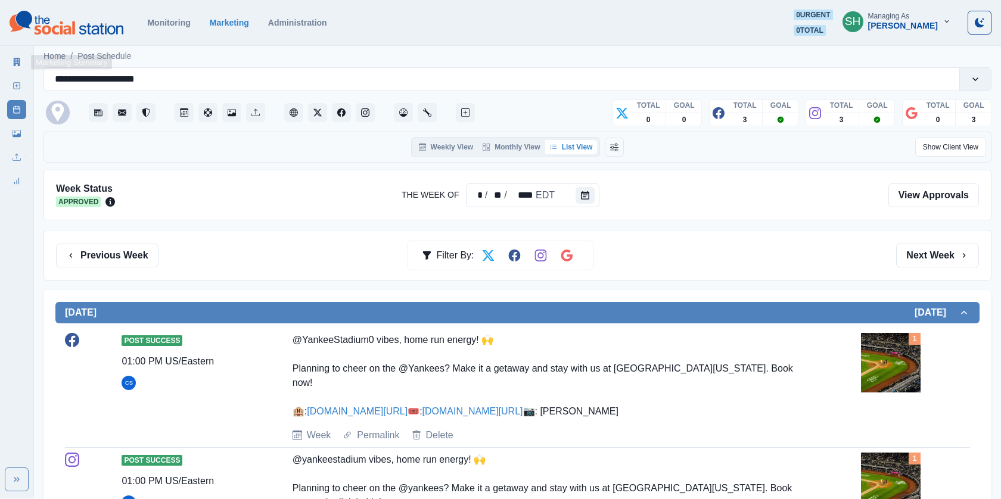
click at [20, 63] on icon at bounding box center [17, 62] width 8 height 8
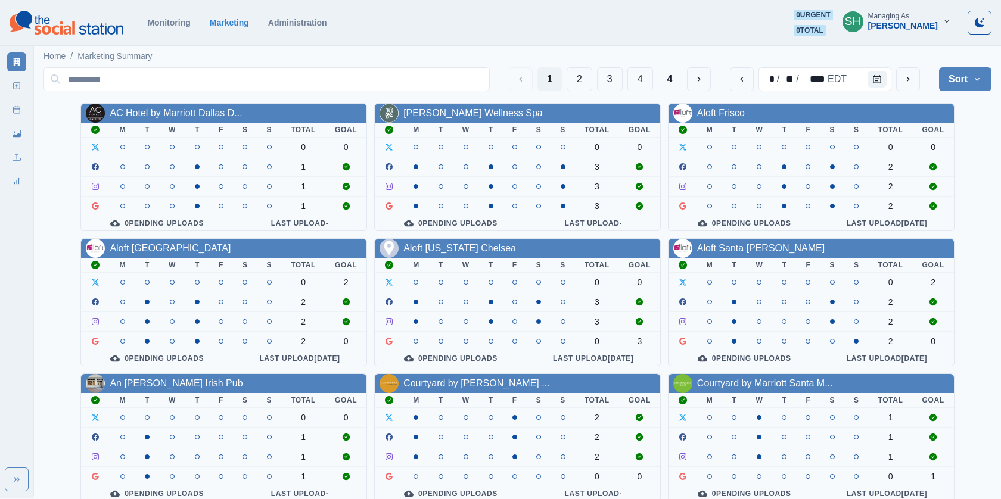
click at [871, 26] on div "[PERSON_NAME]" at bounding box center [903, 26] width 70 height 10
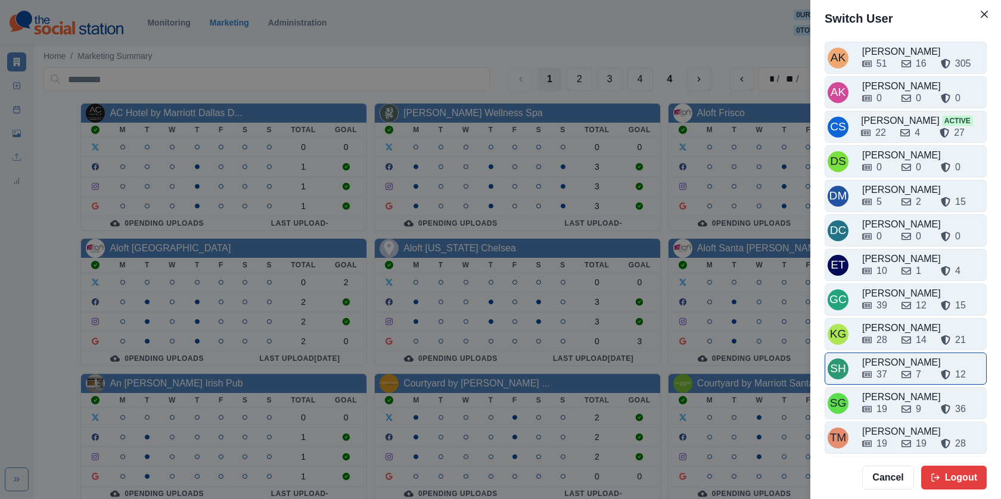
click at [892, 368] on div "37 7 12" at bounding box center [923, 375] width 122 height 14
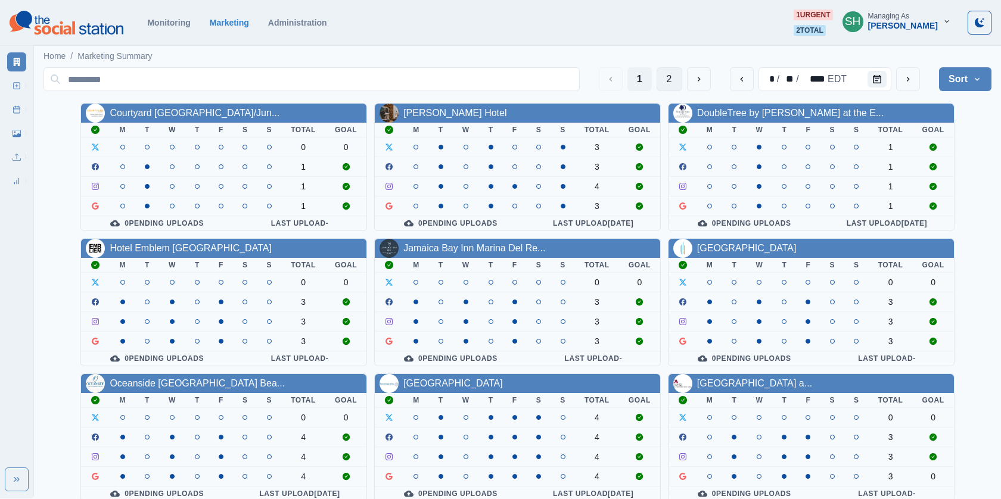
click at [660, 80] on button "2" at bounding box center [670, 79] width 26 height 24
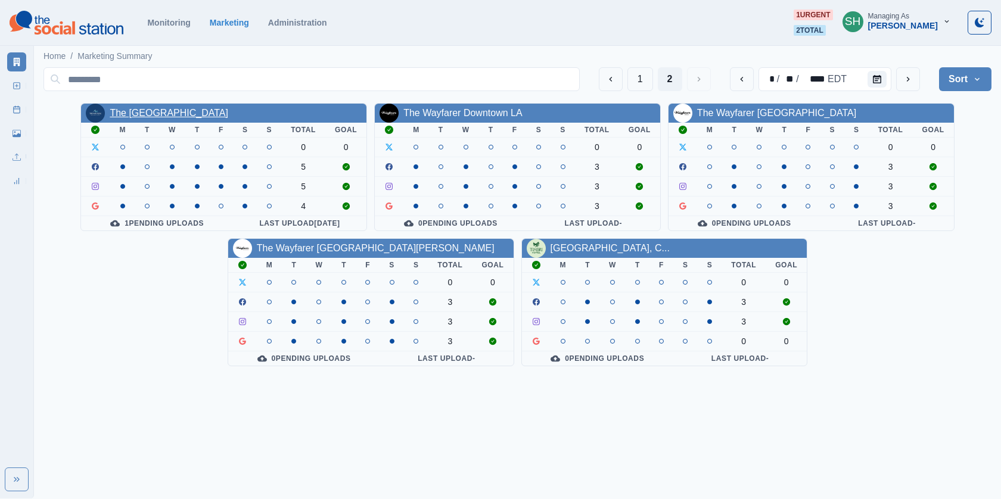
click at [188, 113] on link "The [GEOGRAPHIC_DATA]" at bounding box center [169, 113] width 119 height 10
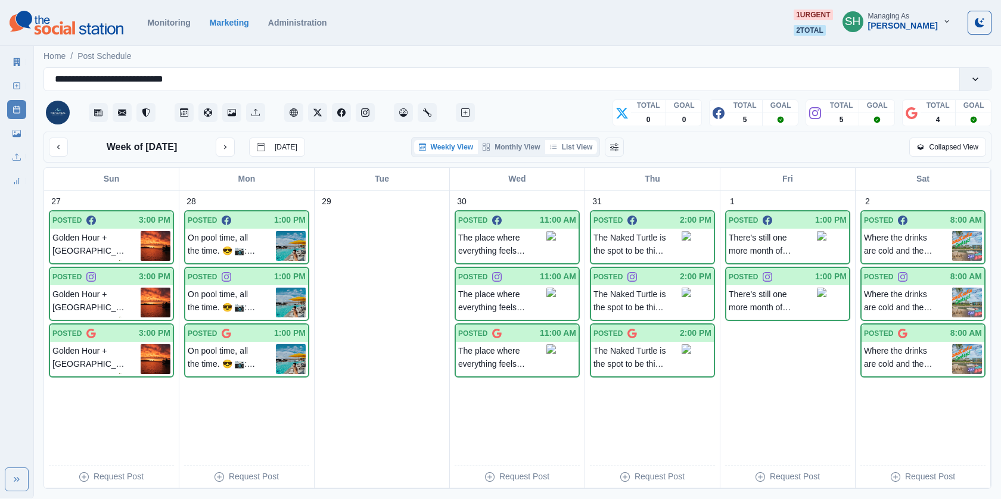
click at [577, 152] on button "List View" at bounding box center [571, 147] width 52 height 14
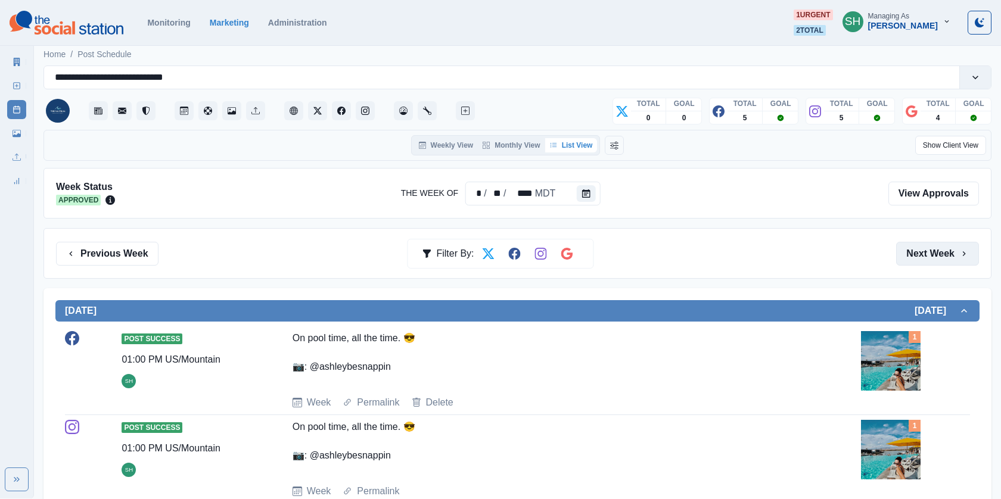
click at [951, 251] on button "Next Week" at bounding box center [937, 254] width 83 height 24
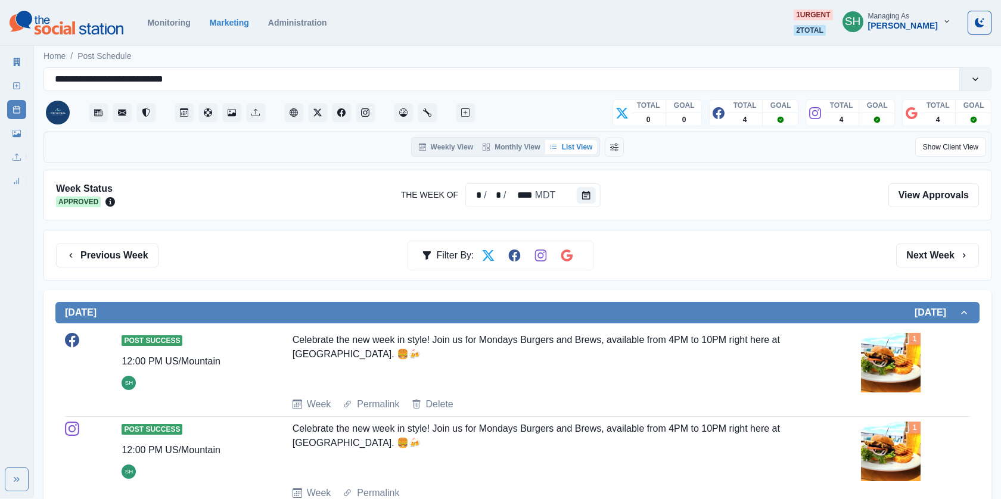
click at [951, 253] on button "Next Week" at bounding box center [937, 256] width 83 height 24
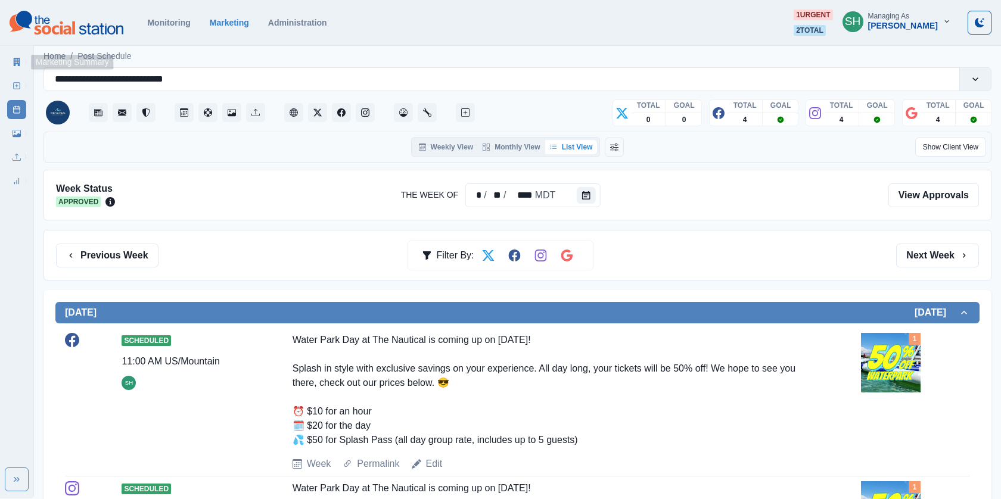
click at [16, 58] on icon at bounding box center [17, 62] width 7 height 8
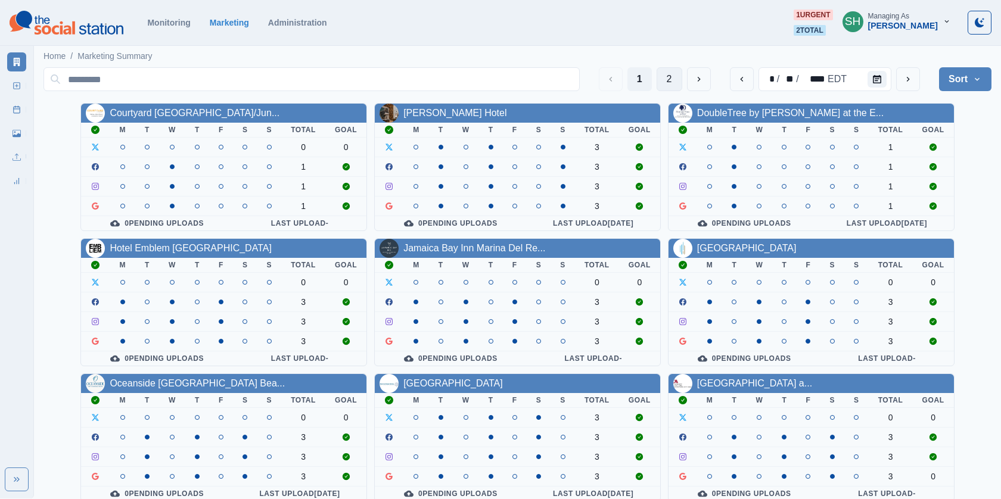
click at [673, 78] on button "2" at bounding box center [670, 79] width 26 height 24
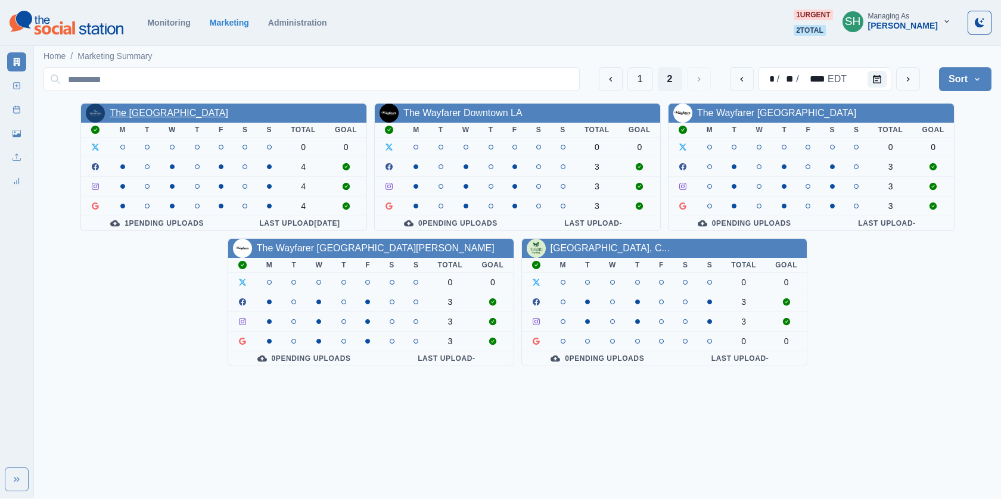
click at [219, 111] on link "The [GEOGRAPHIC_DATA]" at bounding box center [169, 113] width 119 height 10
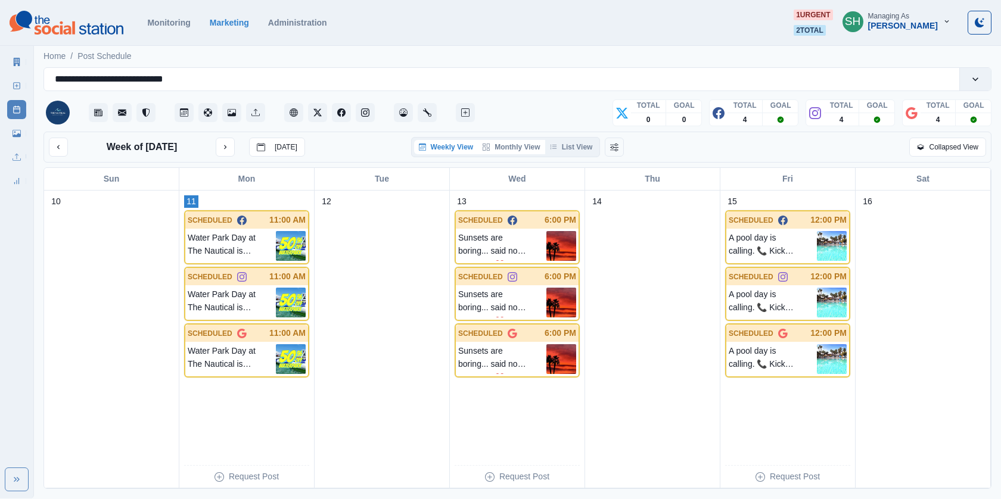
click at [544, 149] on button "Monthly View" at bounding box center [511, 147] width 67 height 14
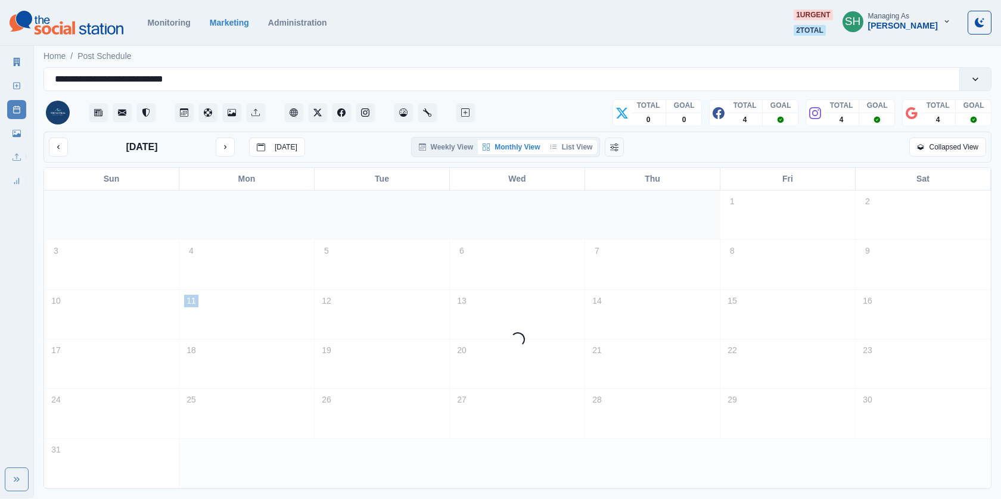
click at [571, 149] on button "List View" at bounding box center [571, 147] width 52 height 14
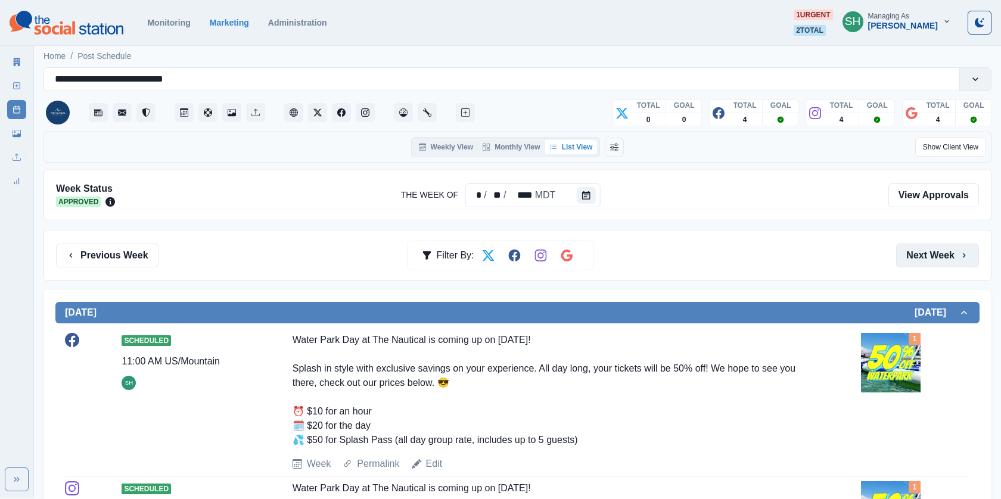
click at [926, 249] on button "Next Week" at bounding box center [937, 256] width 83 height 24
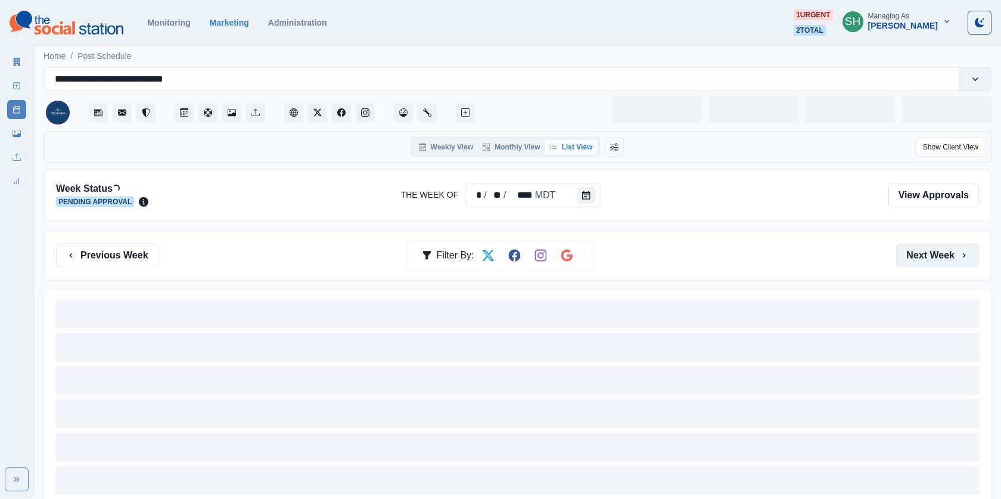
click at [926, 249] on button "Next Week" at bounding box center [937, 256] width 83 height 24
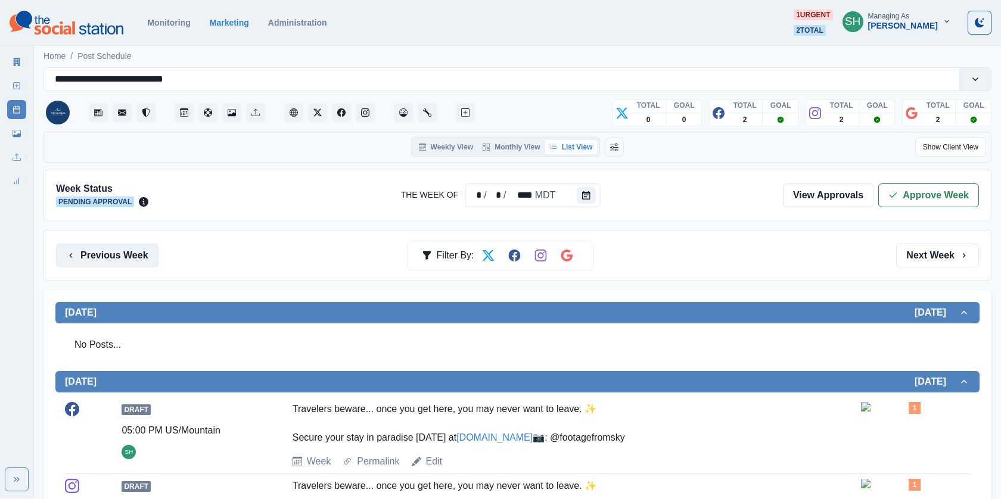
click at [142, 250] on button "Previous Week" at bounding box center [107, 256] width 102 height 24
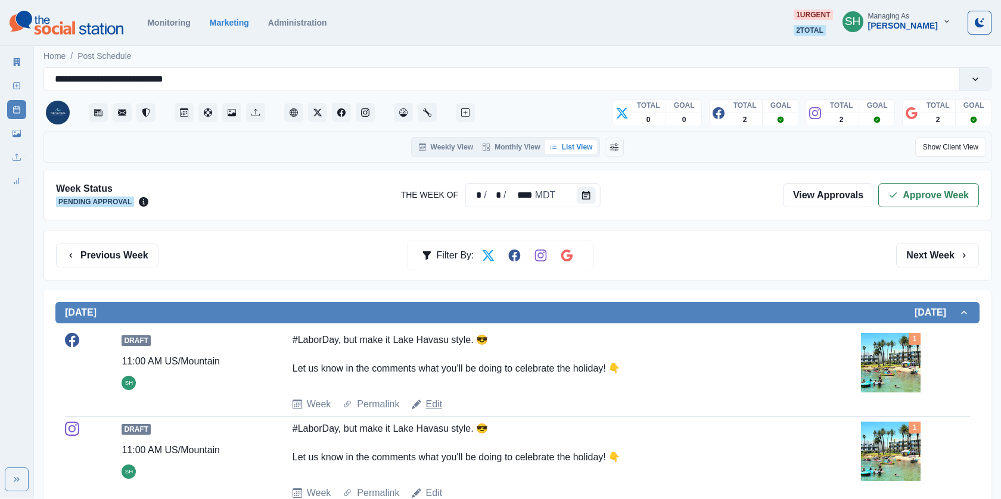
click at [435, 406] on link "Edit" at bounding box center [434, 404] width 17 height 14
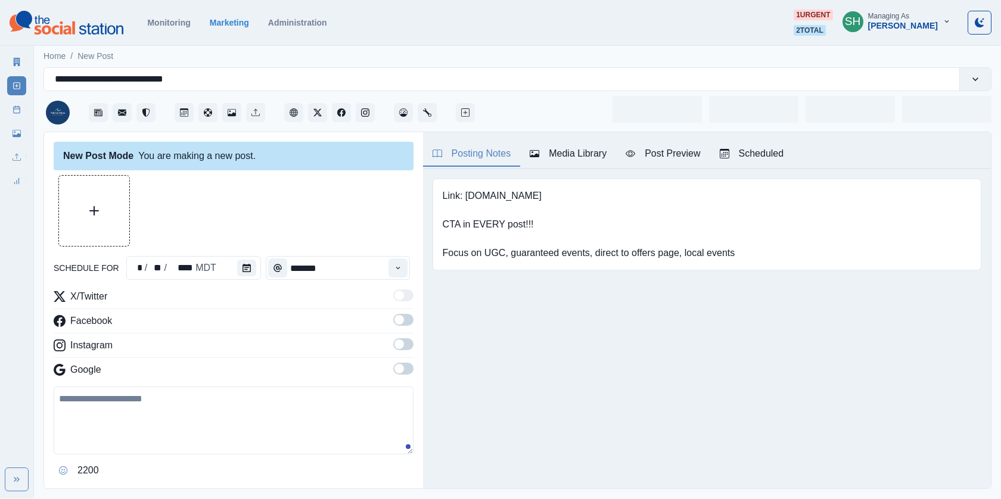
type input "********"
type textarea "**********"
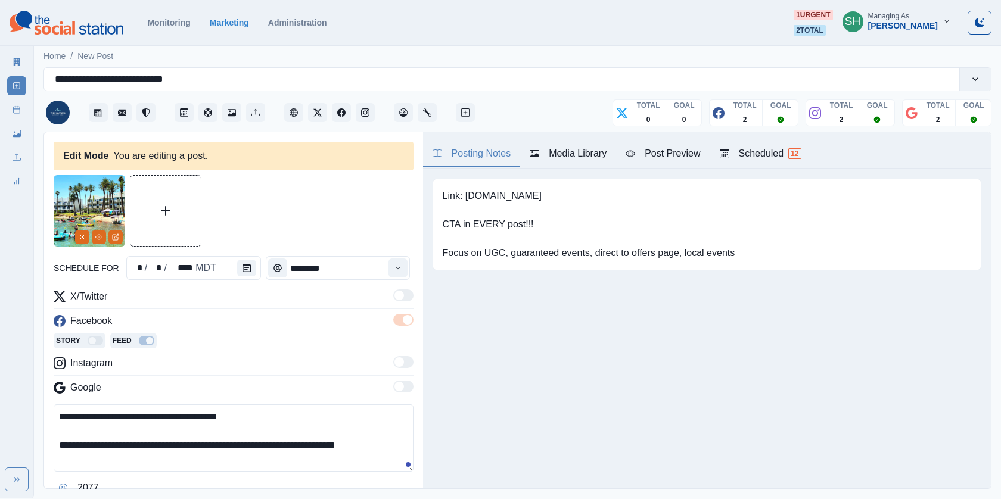
scroll to position [199, 0]
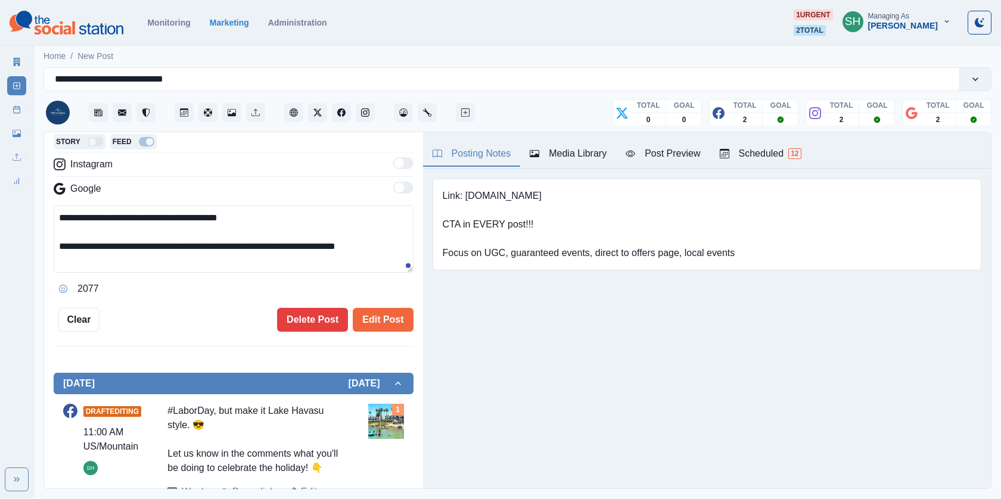
click at [321, 338] on div "**********" at bounding box center [233, 310] width 379 height 357
click at [317, 313] on button "Delete Post" at bounding box center [312, 320] width 71 height 24
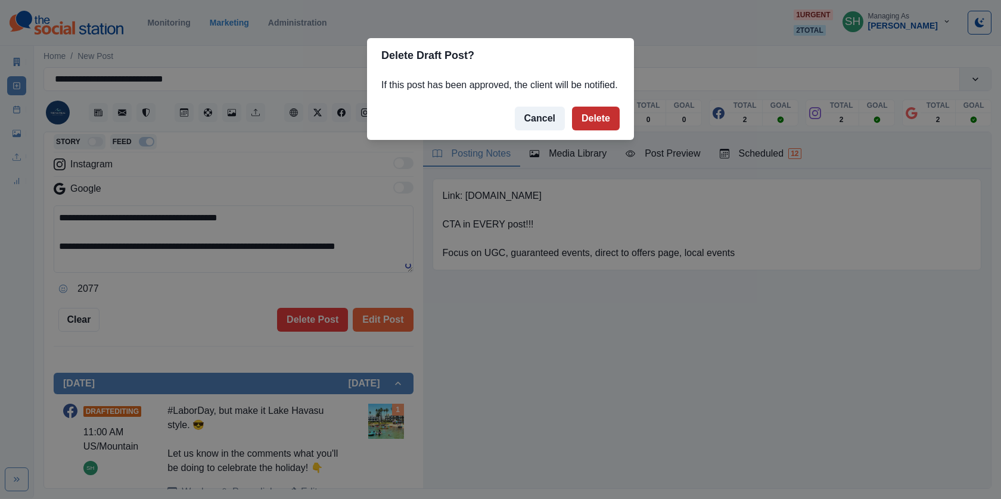
click at [594, 130] on button "Delete" at bounding box center [596, 119] width 48 height 24
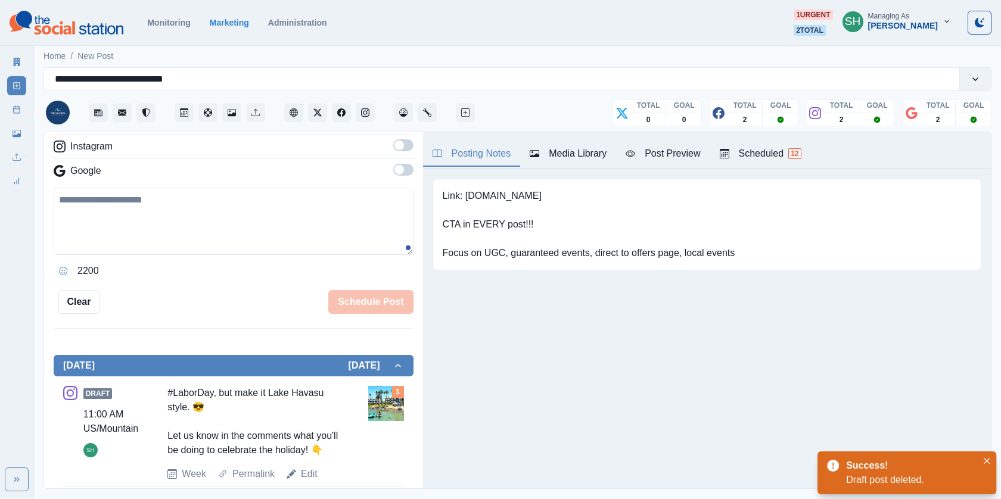
scroll to position [330, 0]
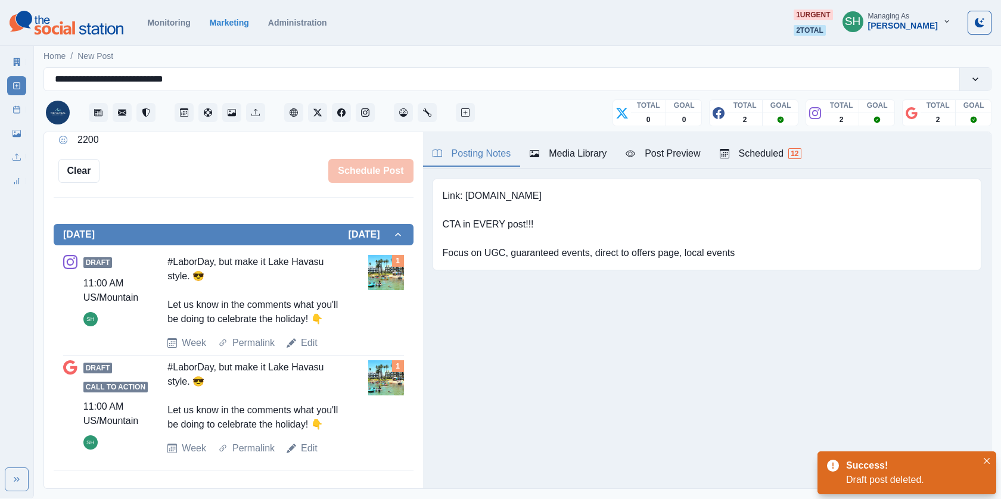
click at [310, 360] on div "#LaborDay, but make it Lake Havasu style. 😎 Let us know in the comments what yo…" at bounding box center [255, 395] width 176 height 71
click at [310, 349] on div "Draft 11:00 AM US/Mountain SH #LaborDay, but make it Lake Havasu style. 😎 Let u…" at bounding box center [233, 302] width 341 height 105
click at [310, 346] on link "Edit" at bounding box center [309, 343] width 17 height 14
type textarea "**********"
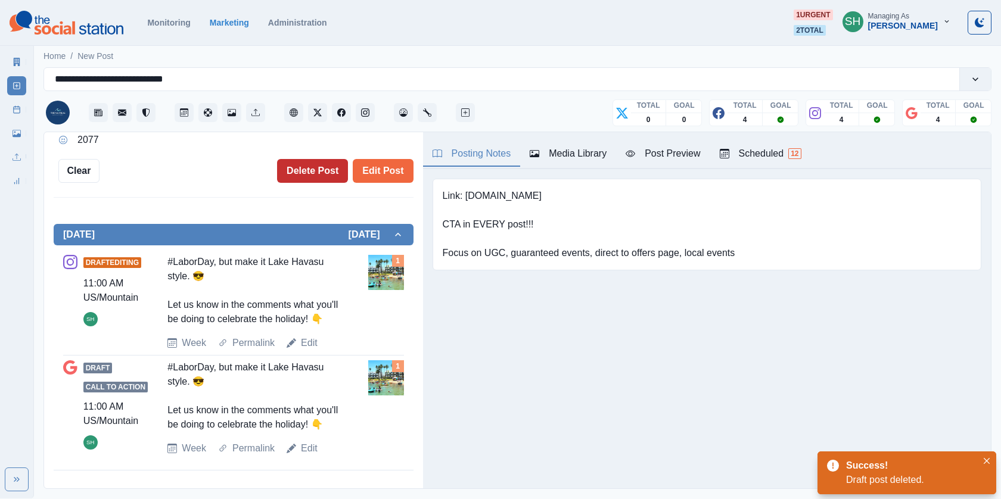
click at [318, 167] on button "Delete Post" at bounding box center [312, 171] width 71 height 24
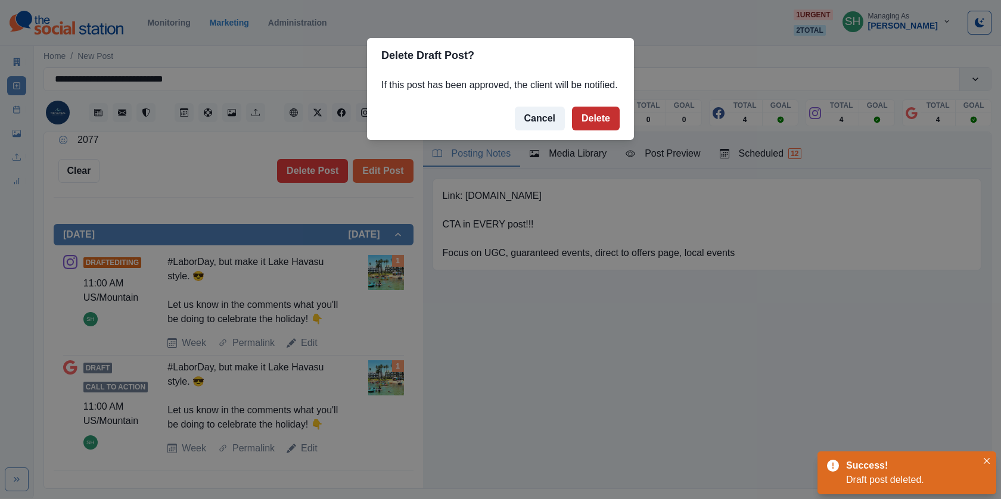
click at [611, 130] on button "Delete" at bounding box center [596, 119] width 48 height 24
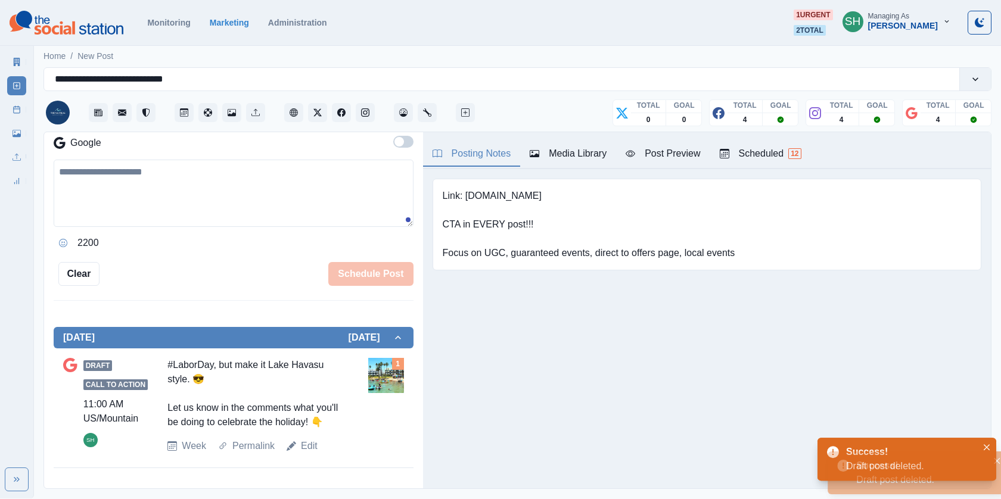
scroll to position [225, 0]
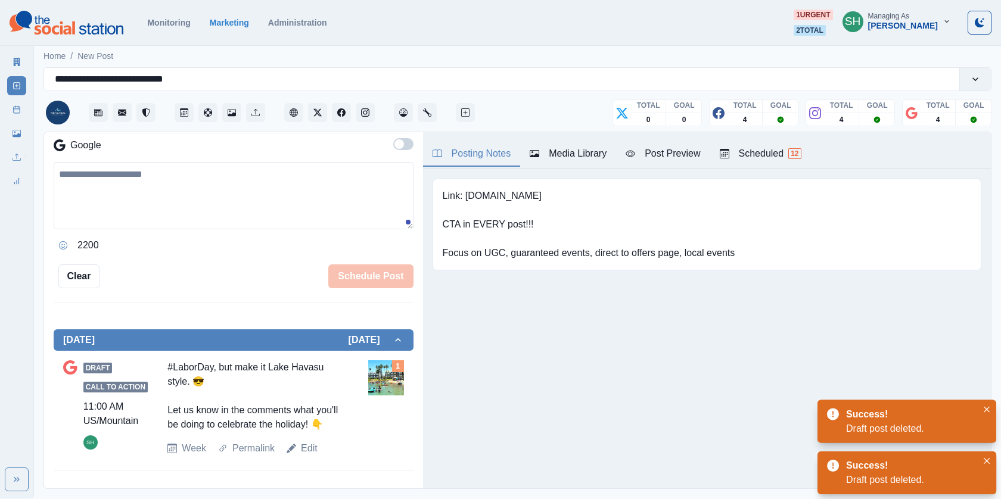
click at [309, 428] on div "#LaborDay, but make it Lake Havasu style. 😎 Let us know in the comments what yo…" at bounding box center [255, 395] width 176 height 71
click at [307, 438] on div "Draft Call to Action 11:00 AM US/Mountain SH #LaborDay, but make it Lake Havasu…" at bounding box center [233, 407] width 341 height 95
click at [303, 447] on link "Edit" at bounding box center [309, 448] width 17 height 14
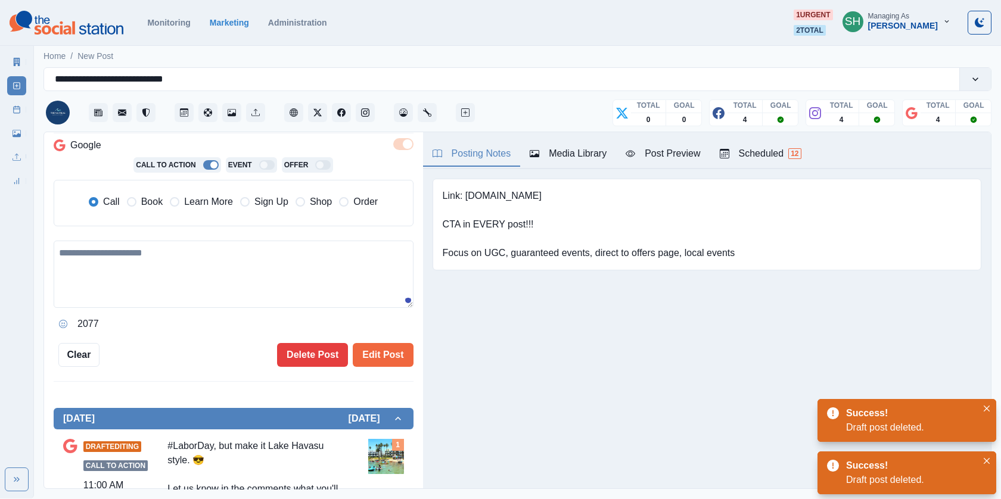
type textarea "**********"
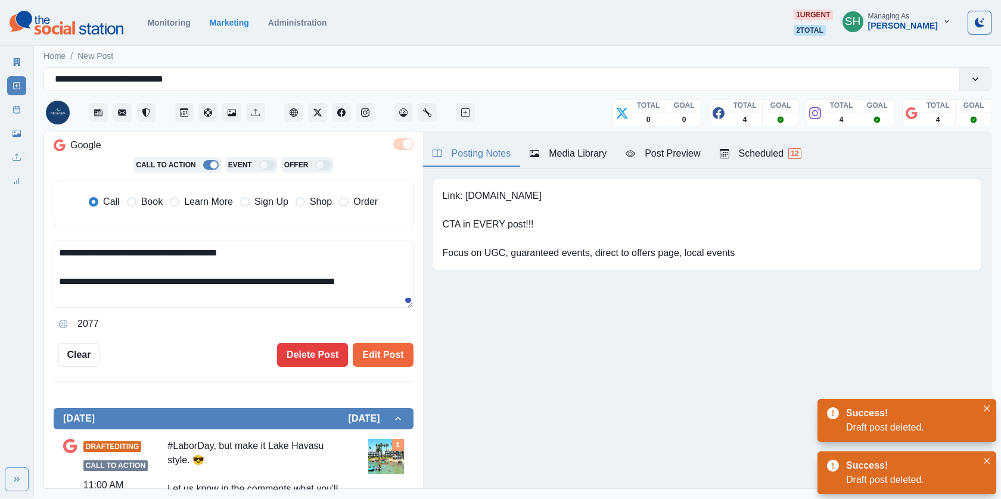
scroll to position [303, 0]
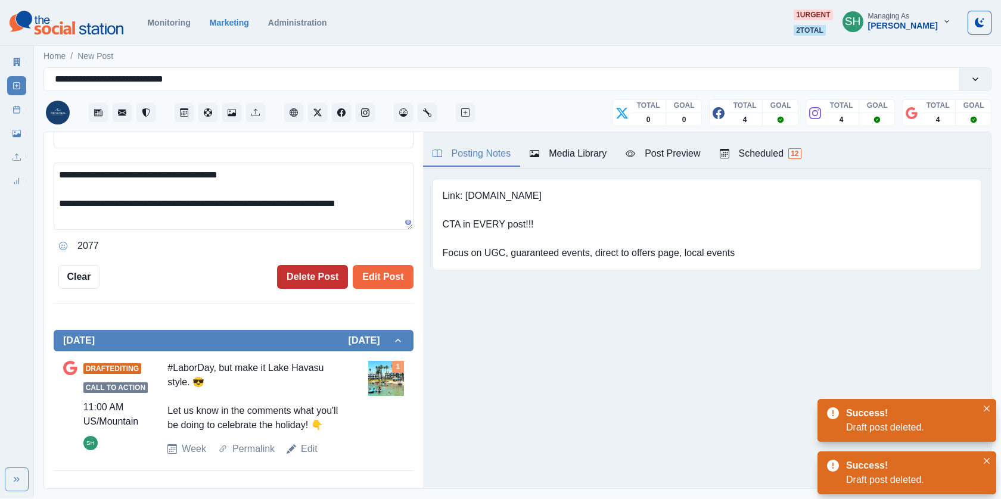
click at [310, 278] on button "Delete Post" at bounding box center [312, 277] width 71 height 24
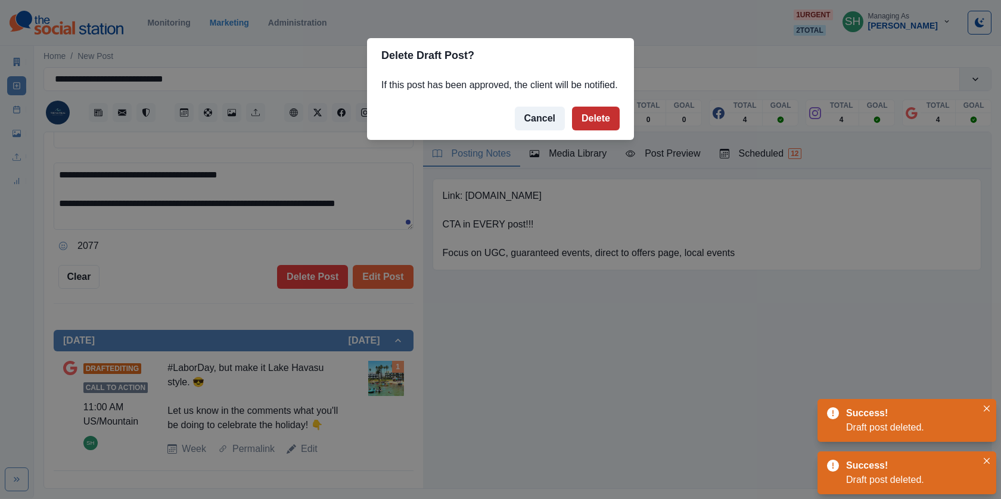
click at [599, 126] on button "Delete" at bounding box center [596, 119] width 48 height 24
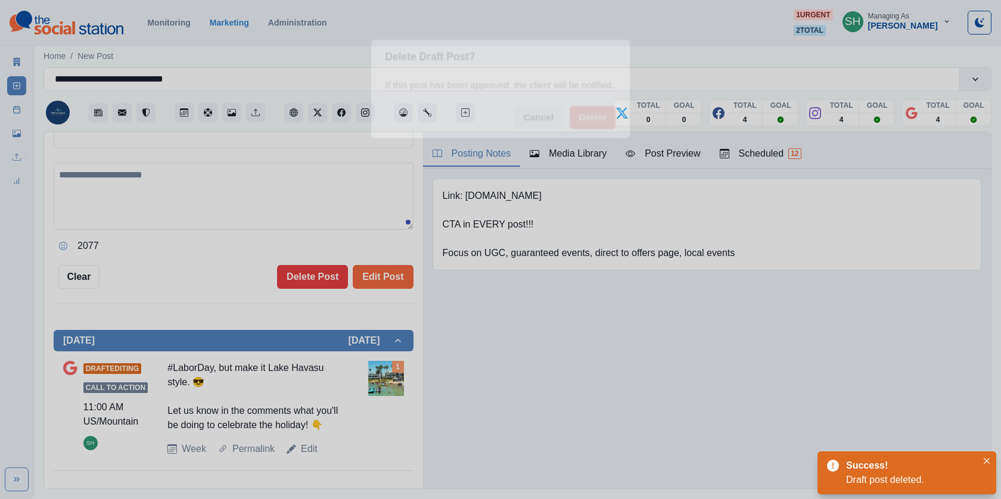
scroll to position [103, 0]
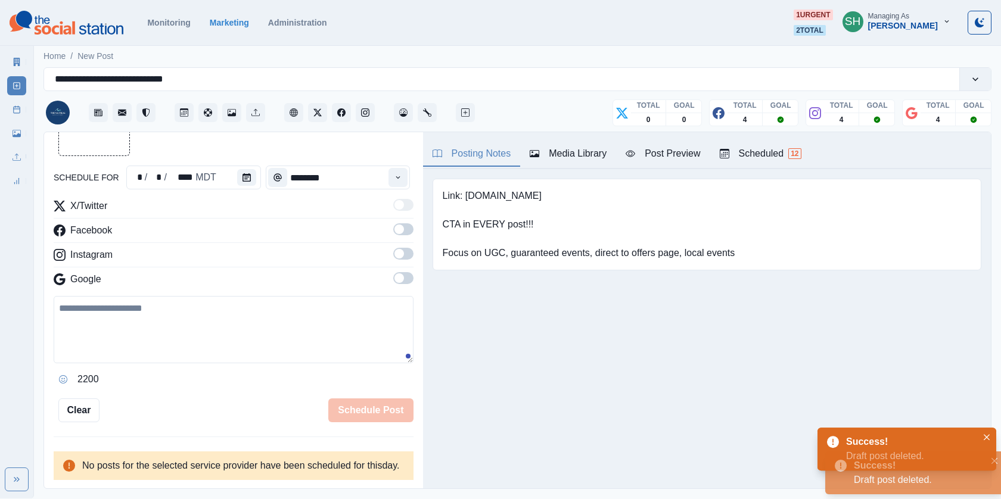
click at [773, 157] on div "Scheduled 12" at bounding box center [761, 154] width 82 height 14
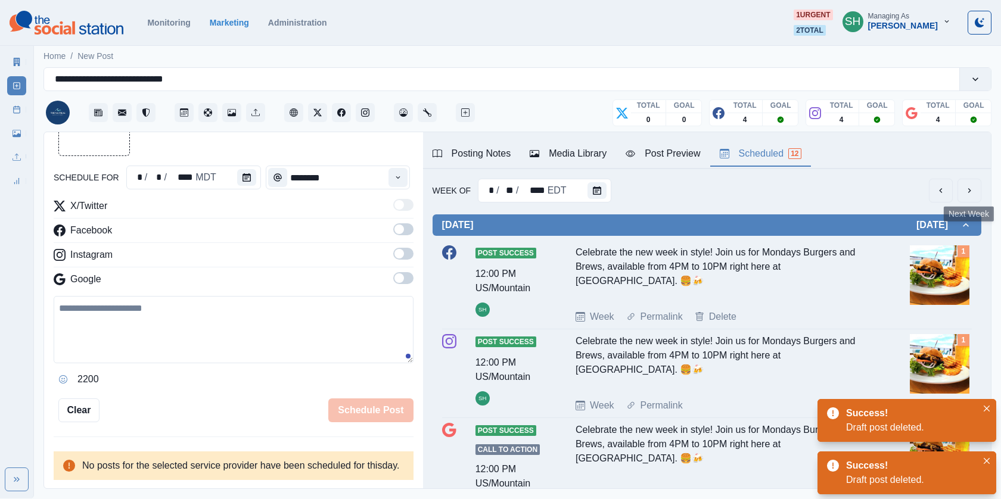
click at [974, 183] on button "next" at bounding box center [969, 191] width 24 height 24
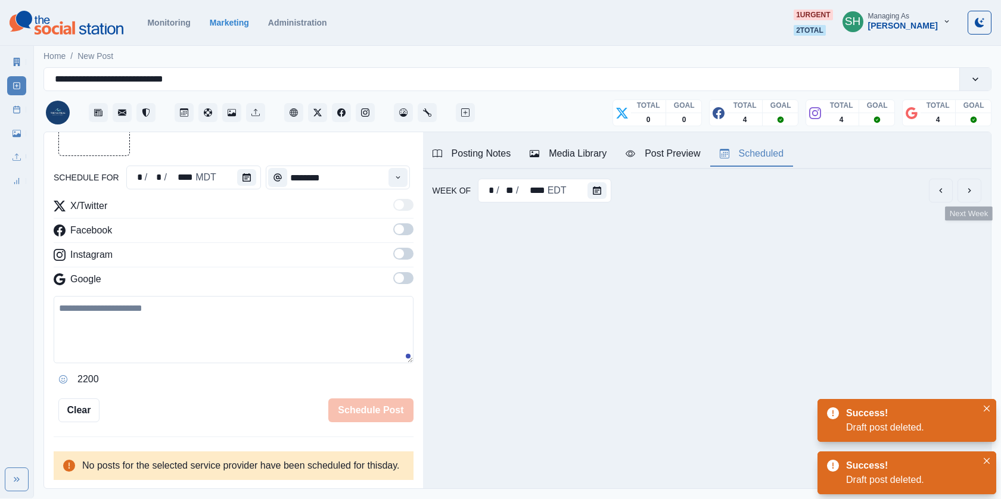
click at [974, 183] on button "next" at bounding box center [969, 191] width 24 height 24
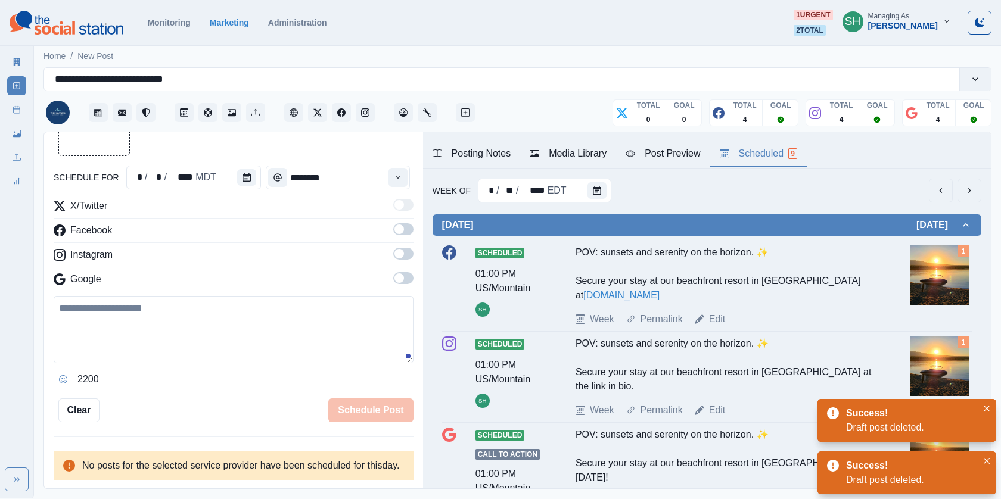
click at [974, 183] on button "next" at bounding box center [969, 191] width 24 height 24
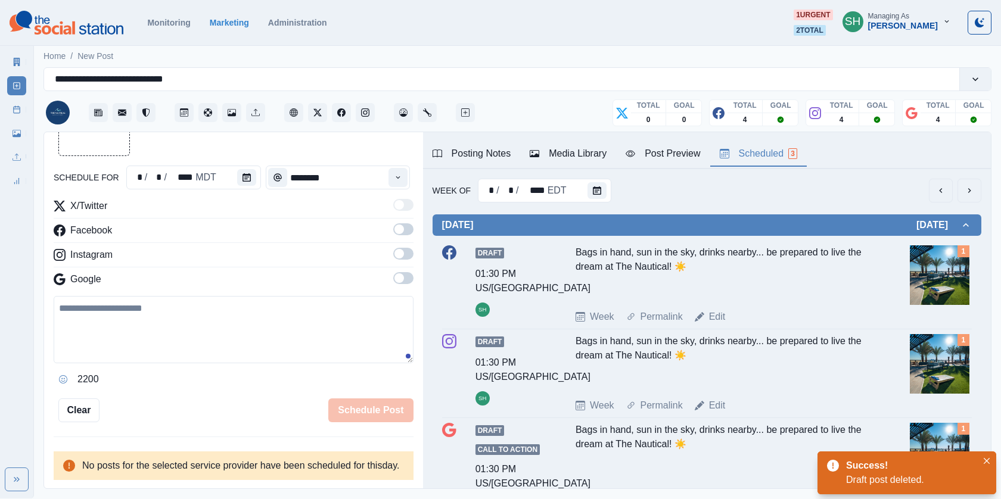
scroll to position [9, 0]
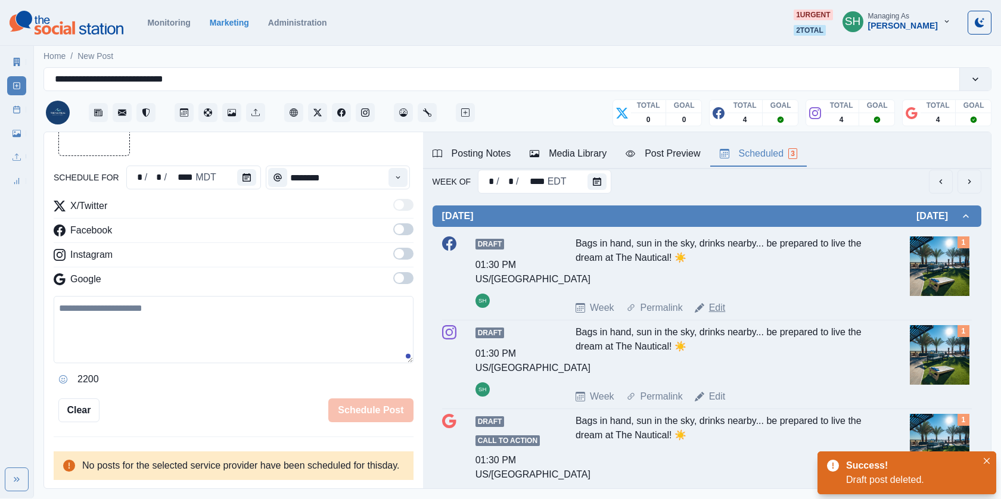
click at [714, 301] on link "Edit" at bounding box center [717, 308] width 17 height 14
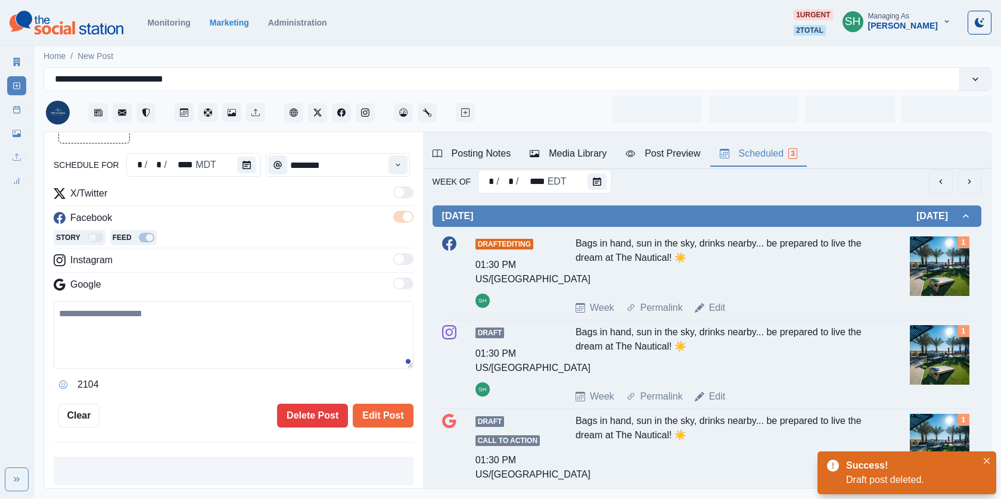
type input "*******"
type textarea "**********"
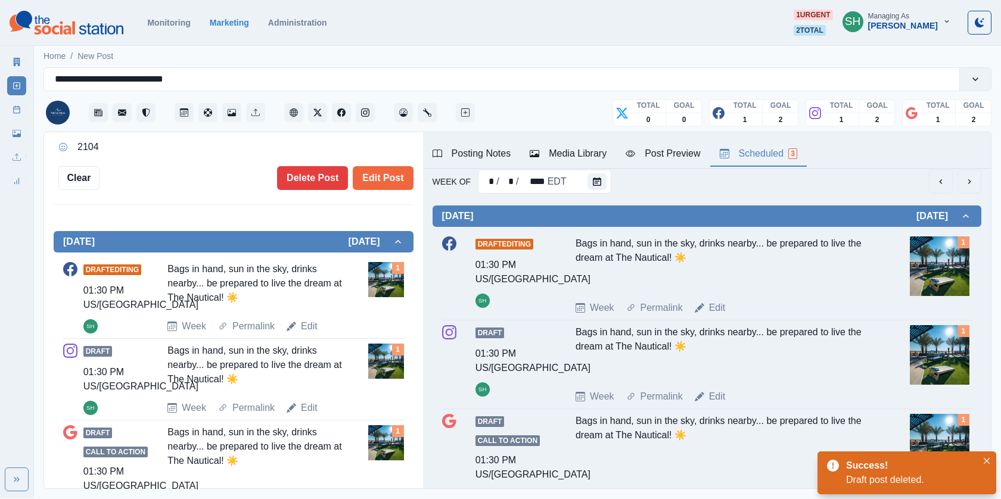
scroll to position [355, 0]
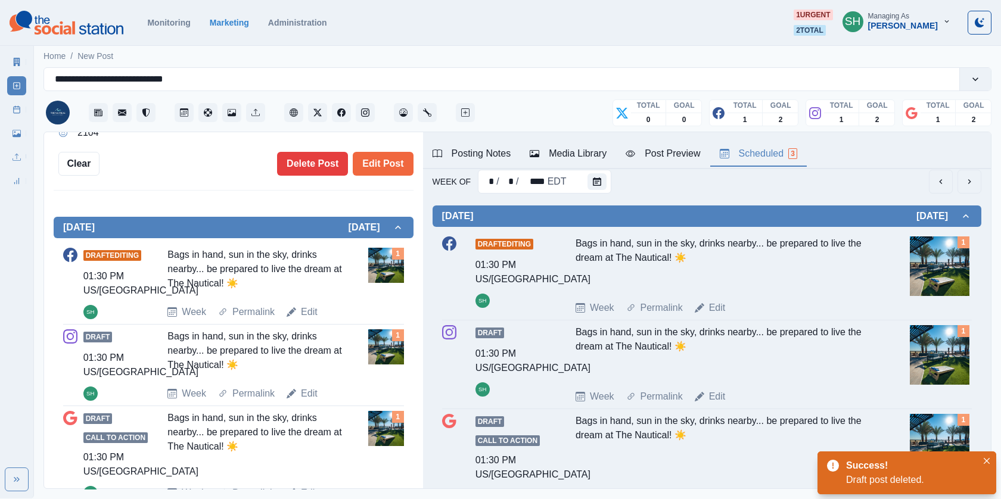
click at [315, 177] on div "**********" at bounding box center [233, 310] width 379 height 357
click at [312, 167] on button "Delete Post" at bounding box center [312, 164] width 71 height 24
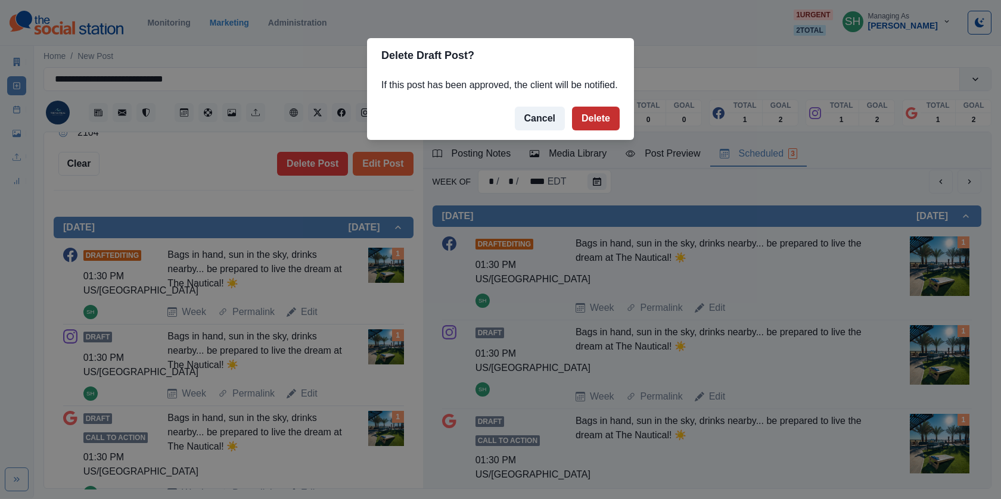
click at [595, 127] on button "Delete" at bounding box center [596, 119] width 48 height 24
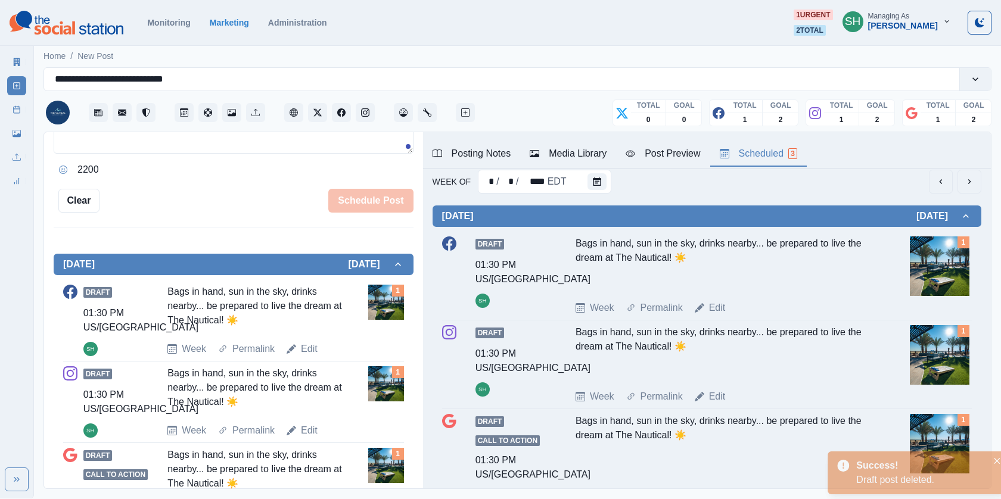
scroll to position [7, 0]
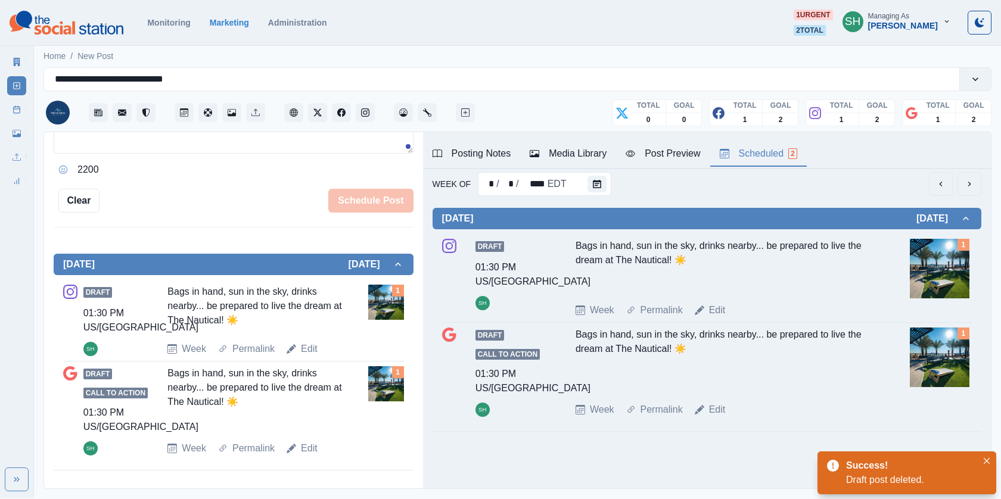
click at [701, 314] on div "Edit" at bounding box center [710, 310] width 31 height 14
click at [716, 309] on link "Edit" at bounding box center [717, 310] width 17 height 14
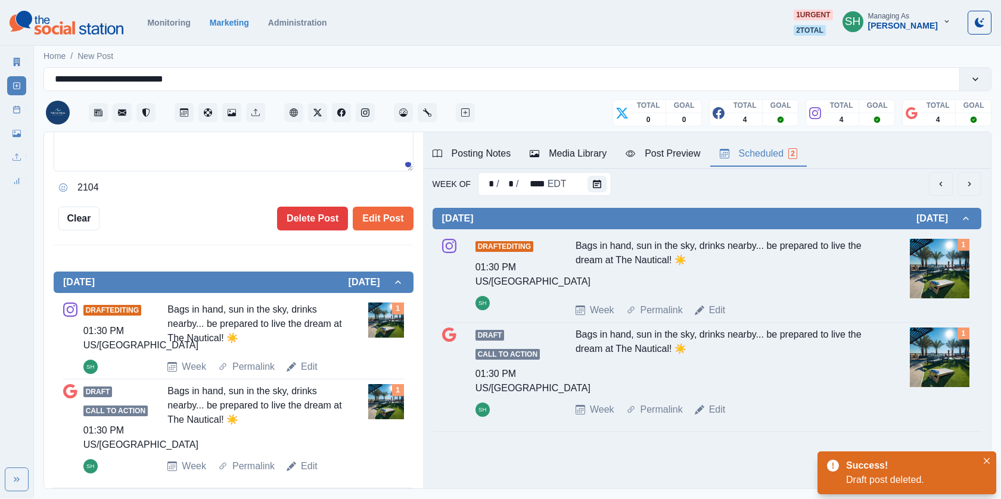
type textarea "**********"
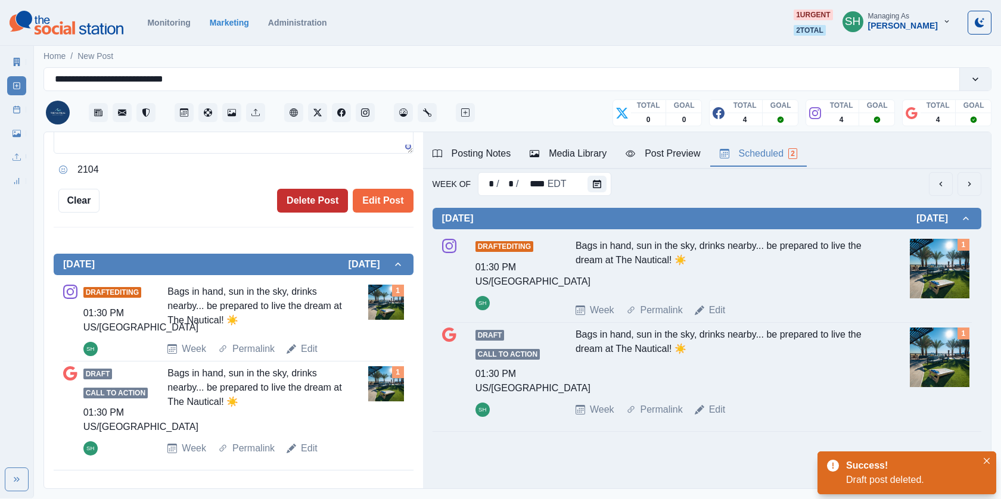
click at [307, 194] on button "Delete Post" at bounding box center [312, 201] width 71 height 24
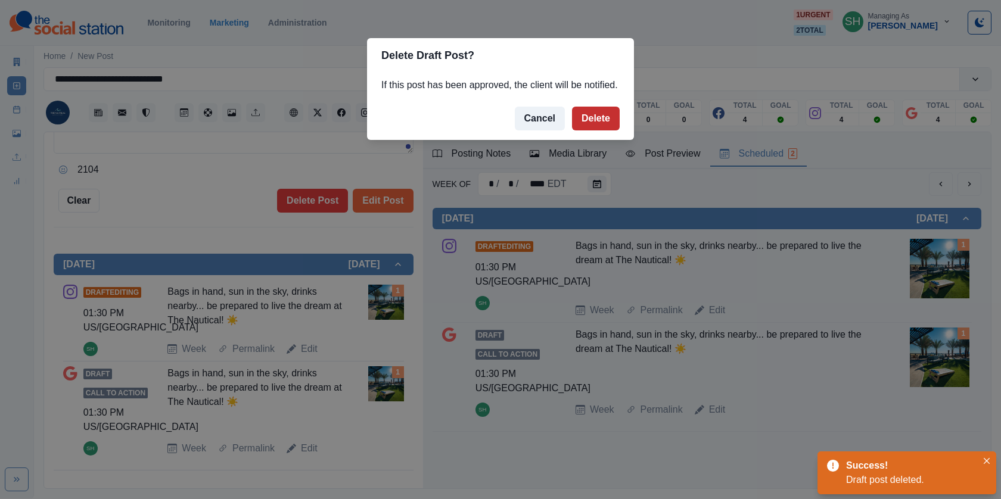
click at [595, 130] on button "Delete" at bounding box center [596, 119] width 48 height 24
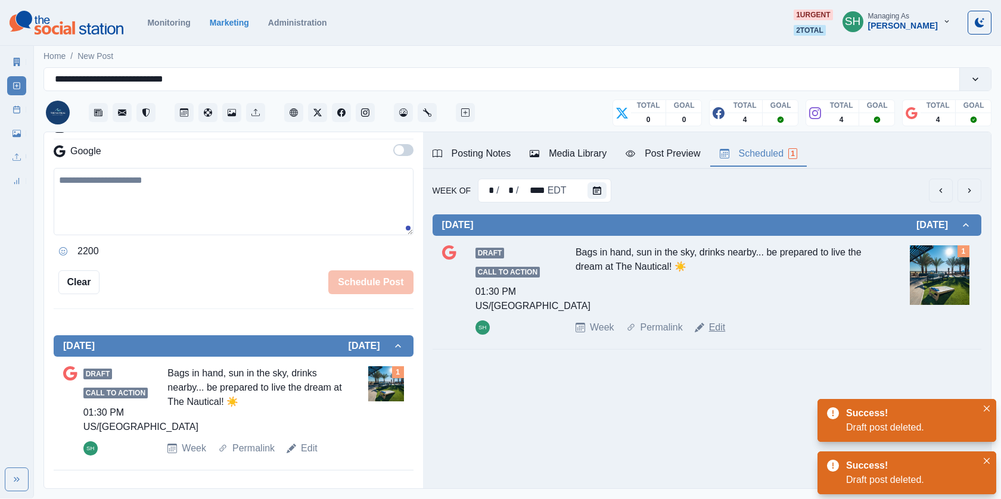
click at [713, 331] on link "Edit" at bounding box center [717, 328] width 17 height 14
type textarea "**********"
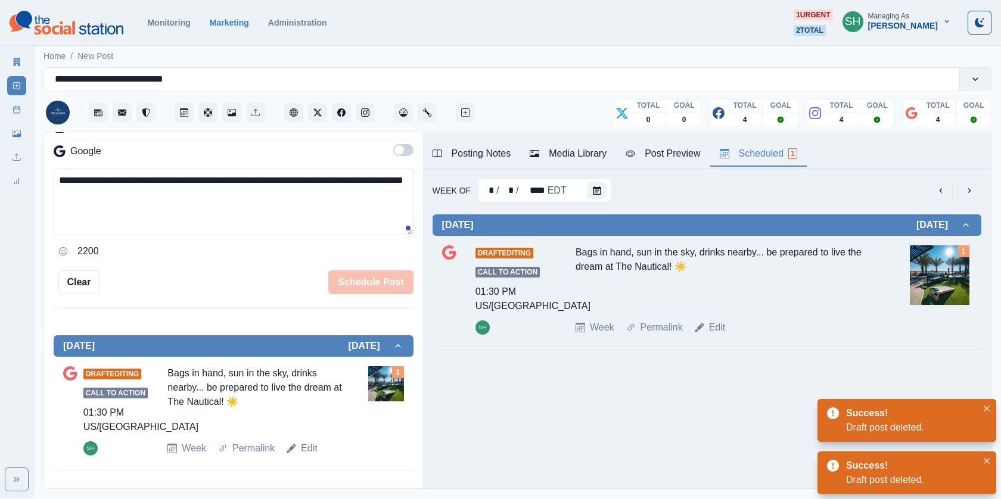
scroll to position [328, 0]
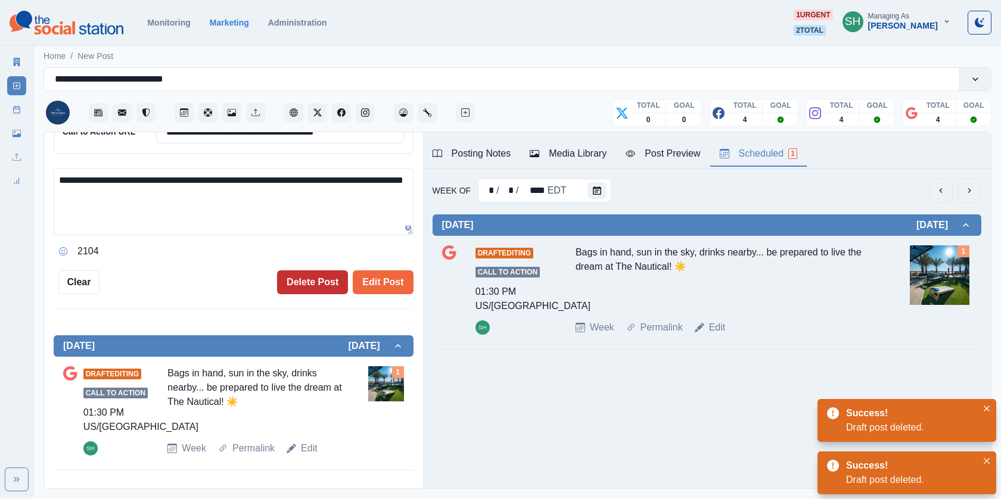
click at [297, 281] on button "Delete Post" at bounding box center [312, 282] width 71 height 24
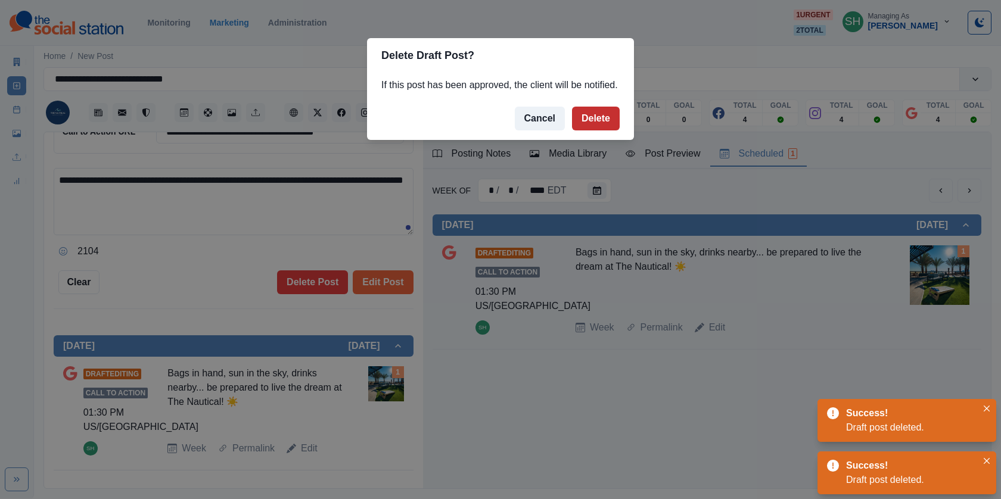
click at [582, 124] on button "Delete" at bounding box center [596, 119] width 48 height 24
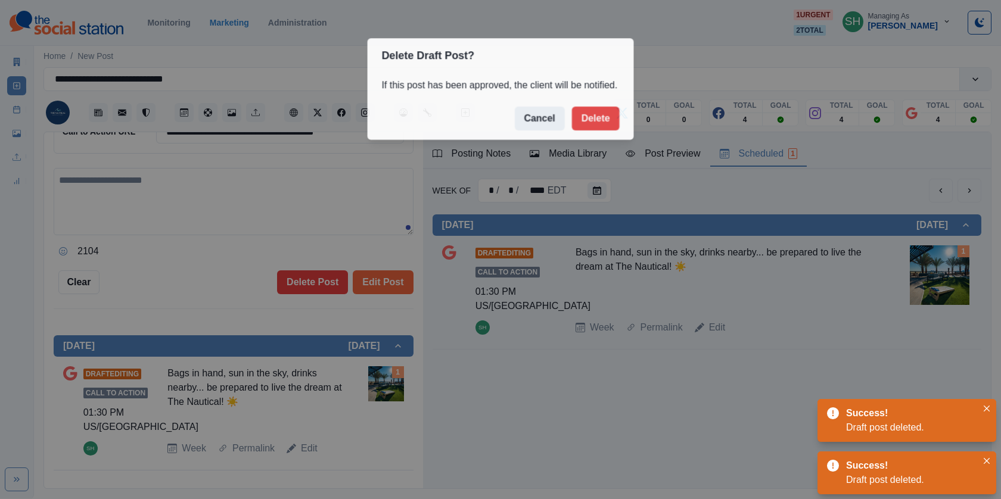
scroll to position [103, 0]
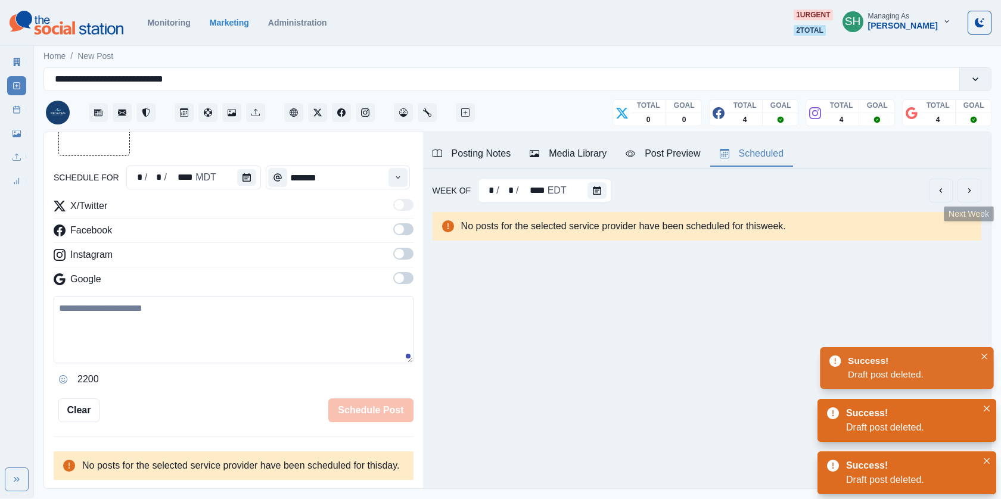
click at [974, 195] on button "next" at bounding box center [969, 191] width 24 height 24
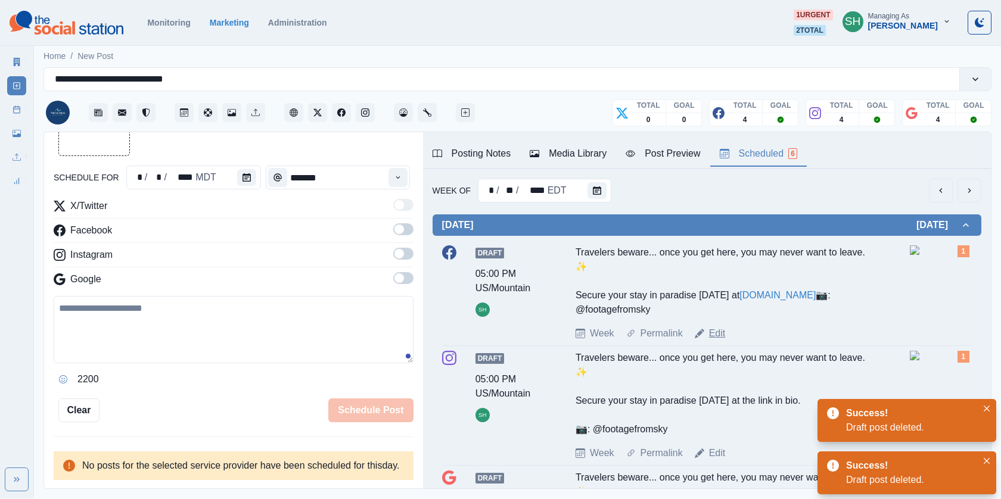
click at [720, 341] on link "Edit" at bounding box center [717, 333] width 17 height 14
type input "*******"
type textarea "**********"
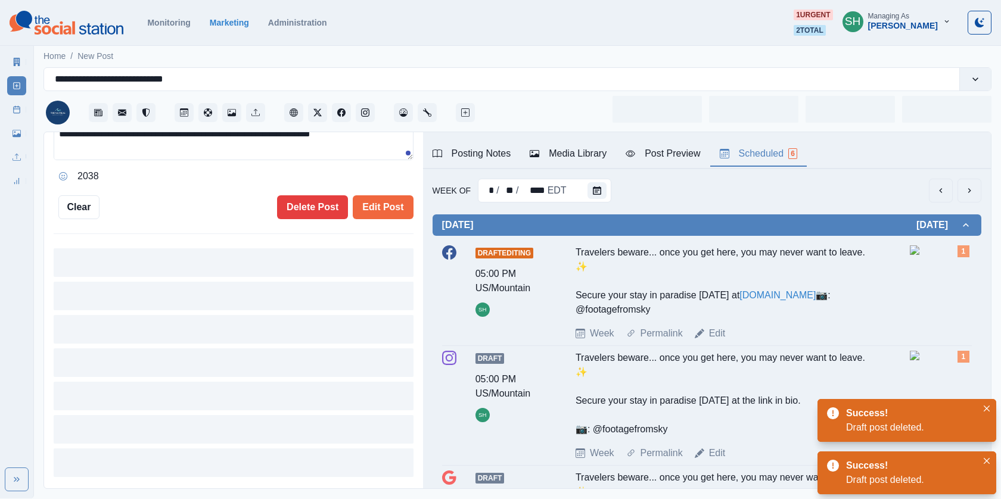
scroll to position [346, 0]
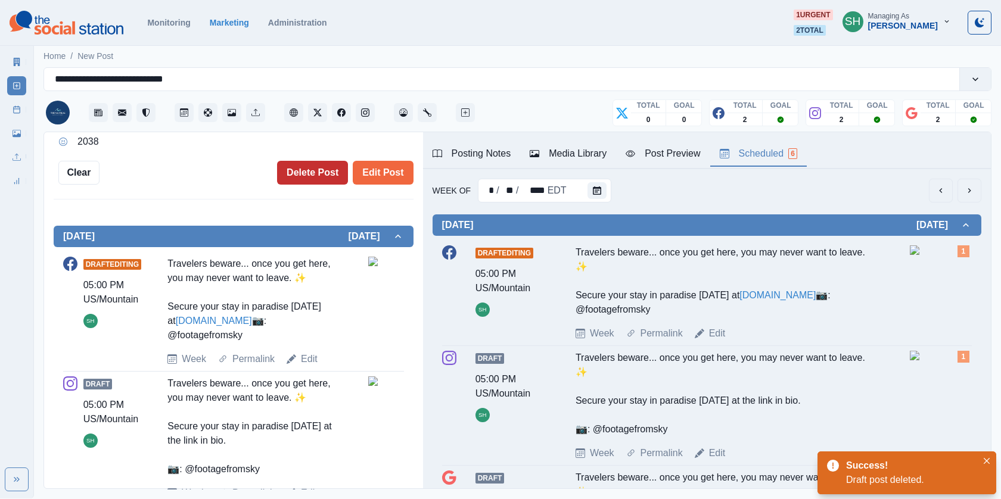
click at [301, 169] on button "Delete Post" at bounding box center [312, 173] width 71 height 24
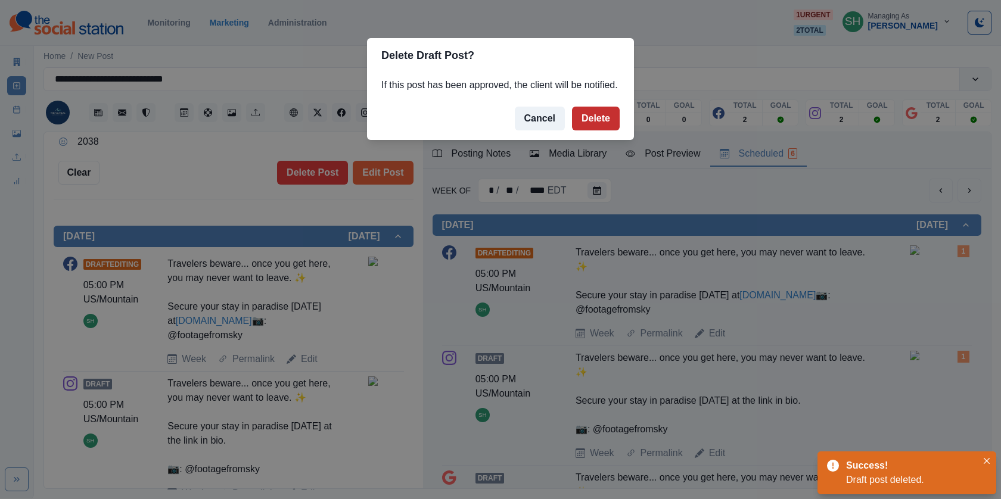
click at [577, 130] on button "Delete" at bounding box center [596, 119] width 48 height 24
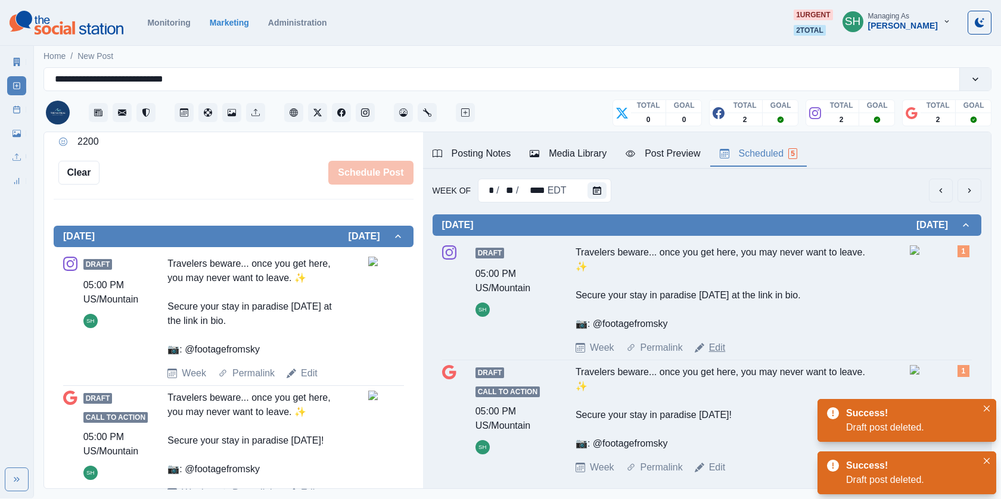
click at [719, 348] on link "Edit" at bounding box center [717, 348] width 17 height 14
type textarea "**********"
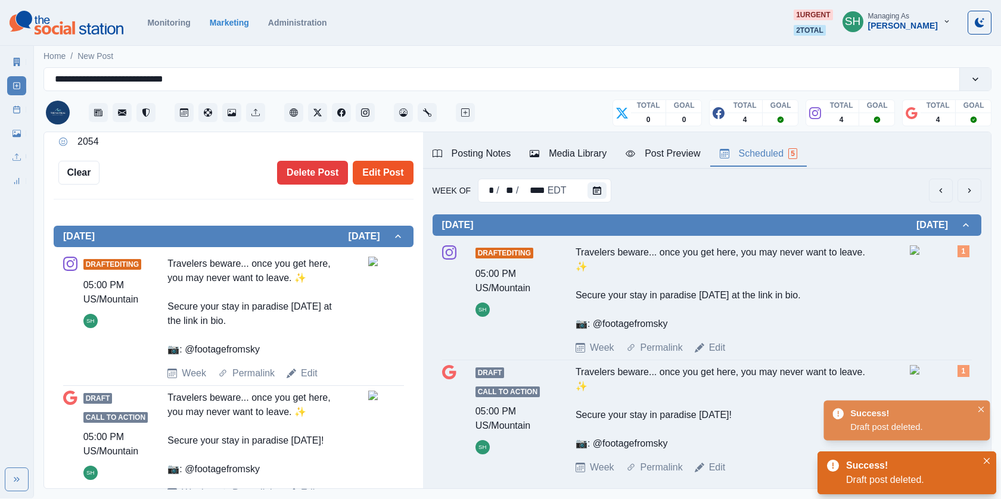
click at [295, 181] on button "Delete Post" at bounding box center [312, 173] width 71 height 24
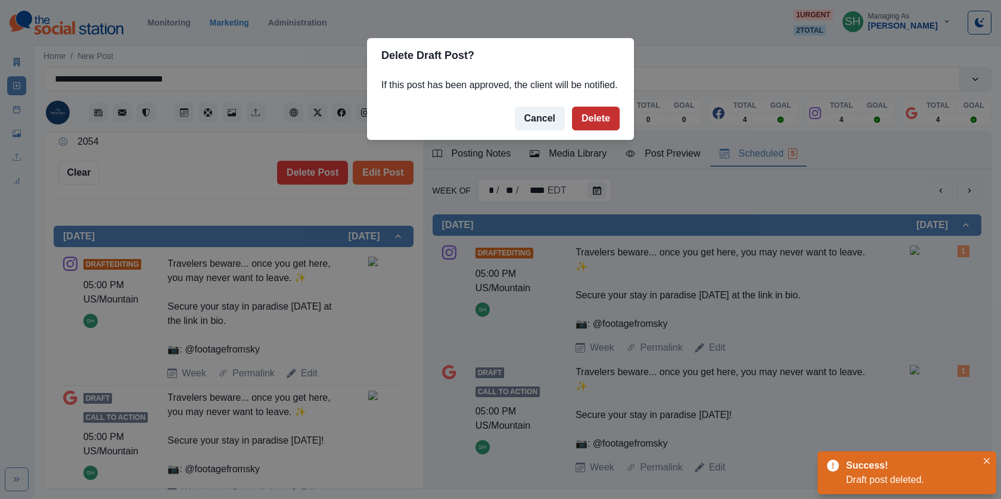
click at [590, 123] on button "Delete" at bounding box center [596, 119] width 48 height 24
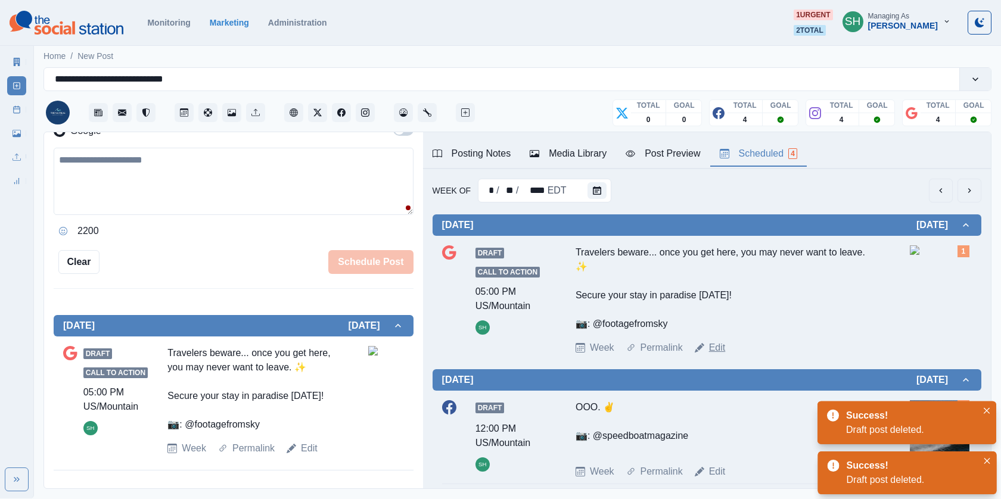
click at [710, 346] on link "Edit" at bounding box center [717, 348] width 17 height 14
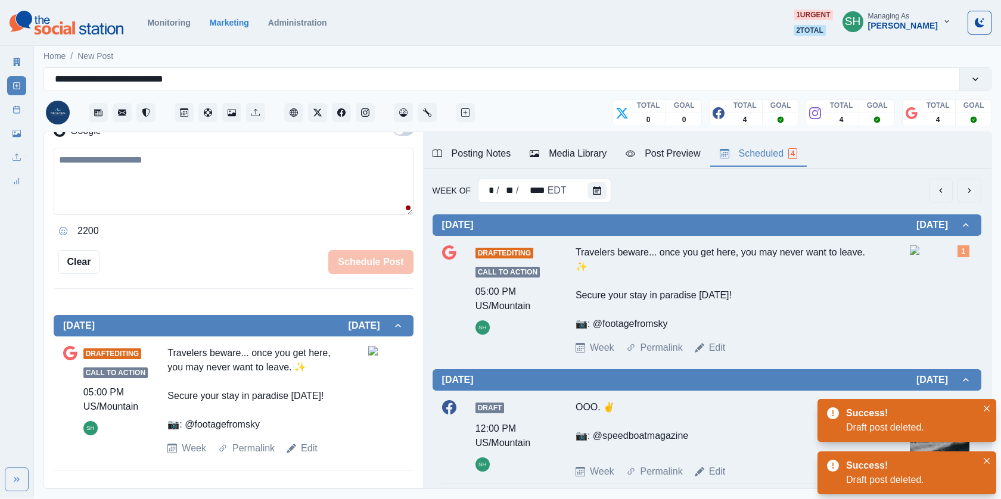
type textarea "**********"
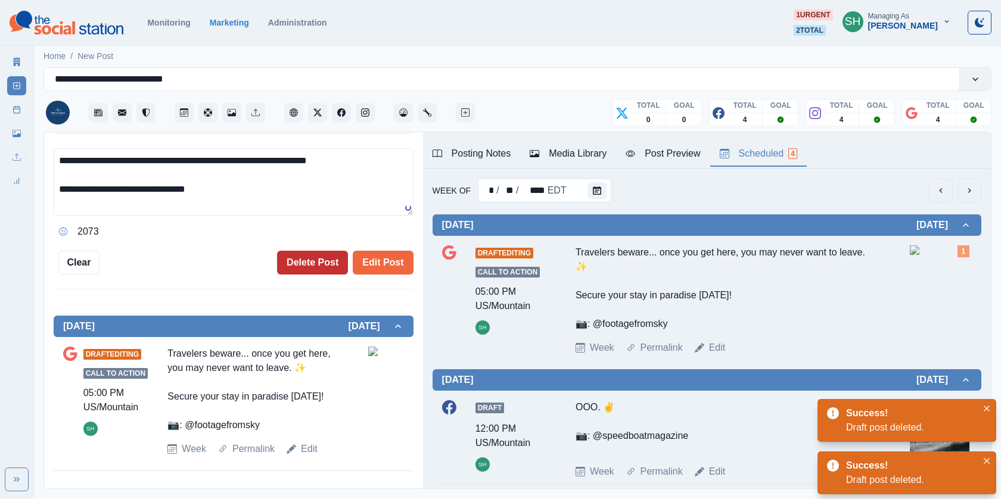
click at [311, 263] on button "Delete Post" at bounding box center [312, 263] width 71 height 24
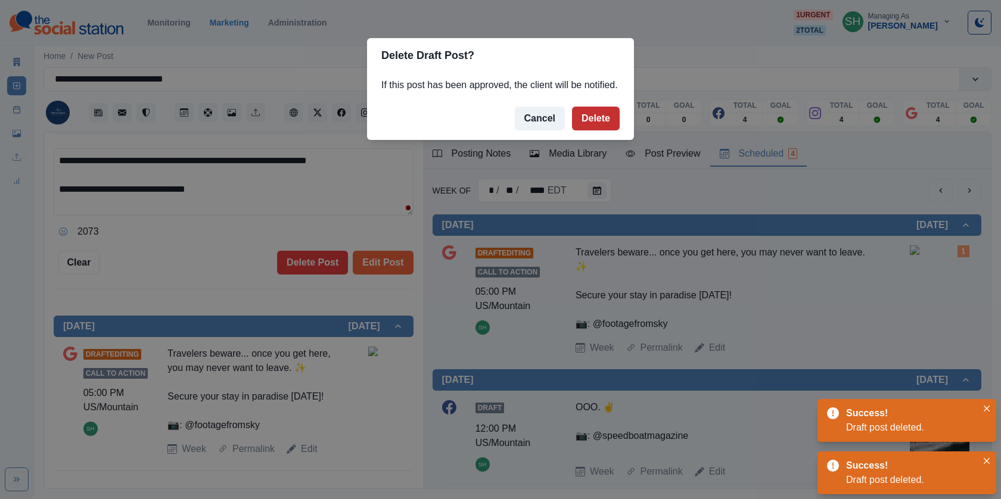
click at [588, 129] on button "Delete" at bounding box center [596, 119] width 48 height 24
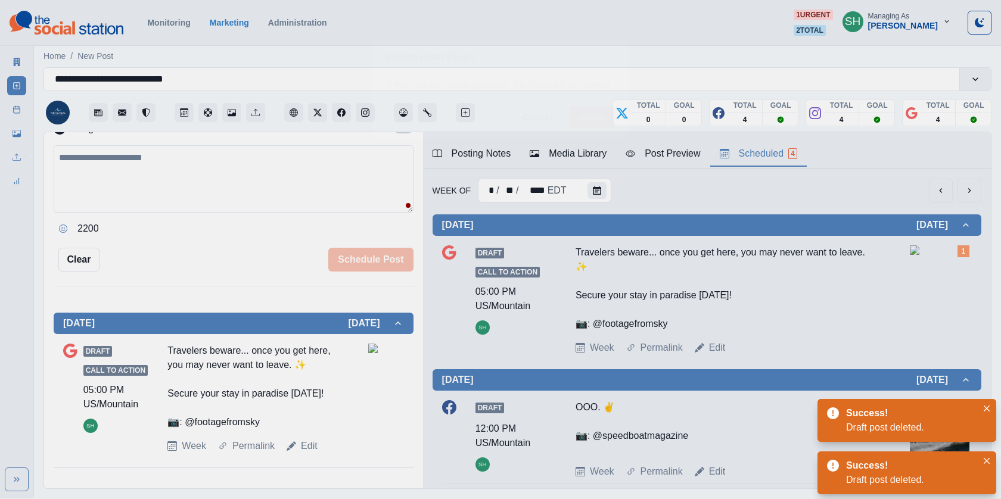
scroll to position [103, 0]
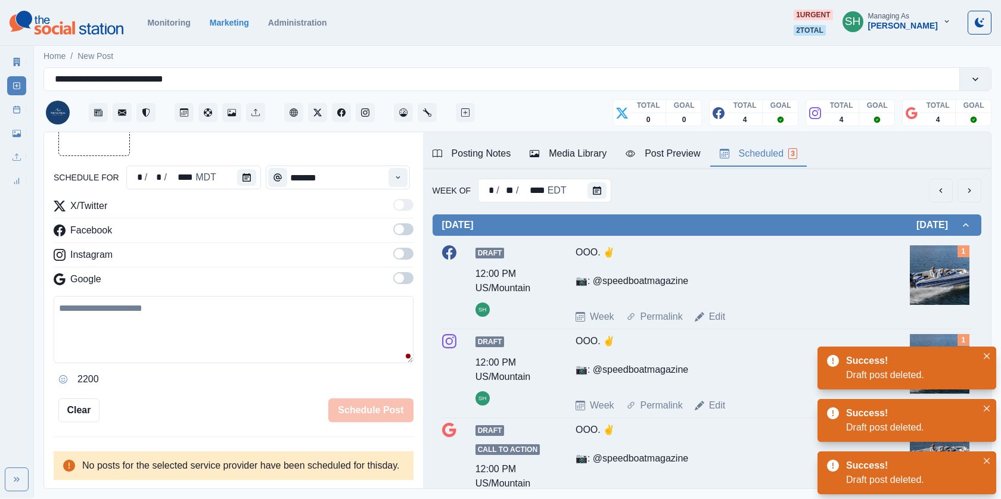
click at [702, 307] on div "Draft 12:00 PM US/Mountain SH OOO. ✌️ 📷: @speedboatmagazine Week Permalink Edit…" at bounding box center [707, 284] width 530 height 79
click at [720, 325] on div "Draft 12:00 PM US/Mountain SH OOO. ✌️ 📷: @speedboatmagazine Week Permalink Edit…" at bounding box center [707, 285] width 530 height 89
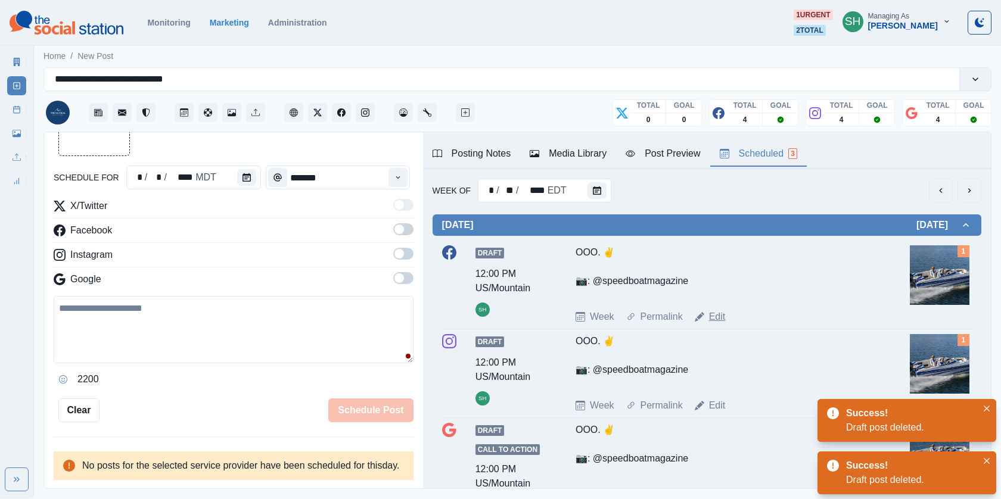
click at [716, 315] on link "Edit" at bounding box center [717, 317] width 17 height 14
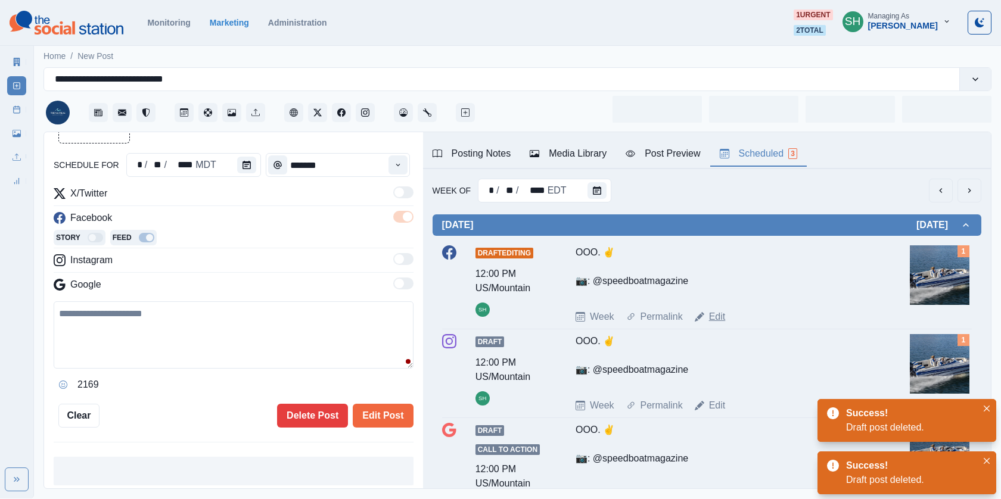
type input "********"
type textarea "**********"
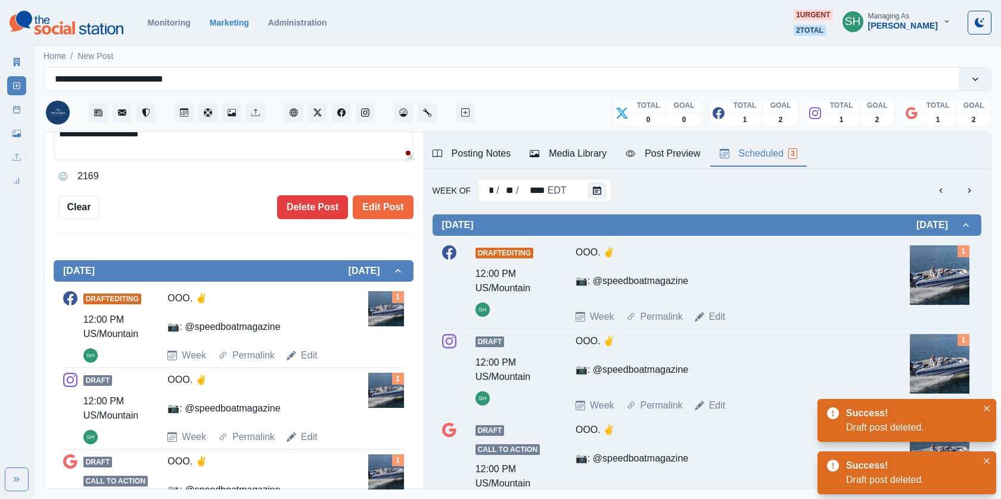
scroll to position [335, 0]
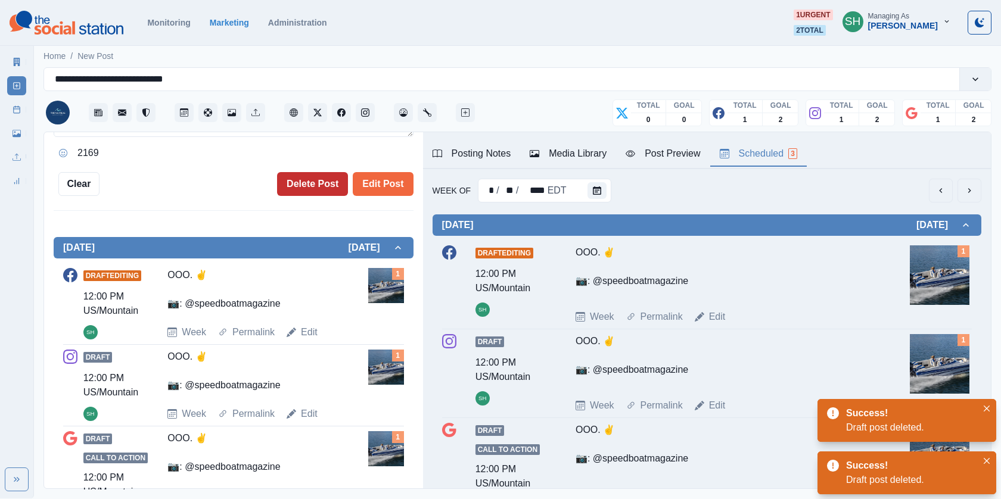
click at [302, 174] on button "Delete Post" at bounding box center [312, 184] width 71 height 24
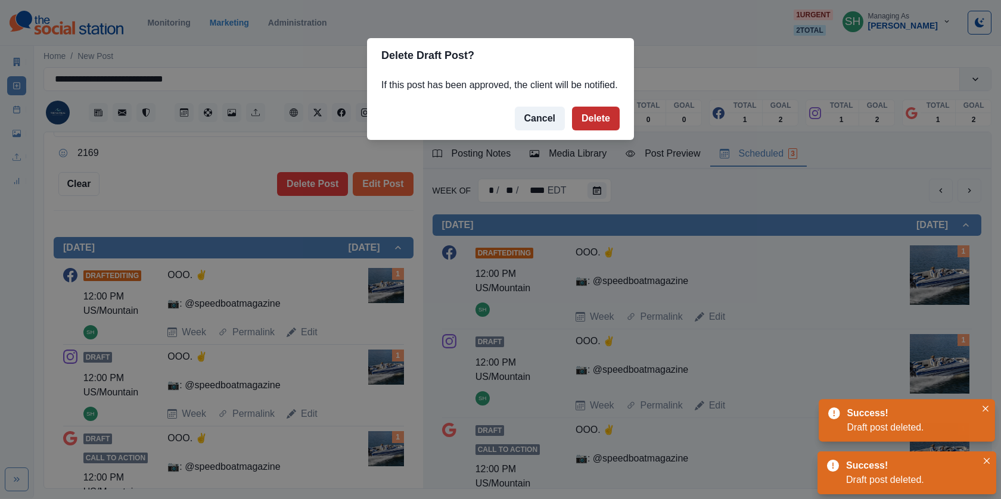
click at [581, 127] on button "Delete" at bounding box center [596, 119] width 48 height 24
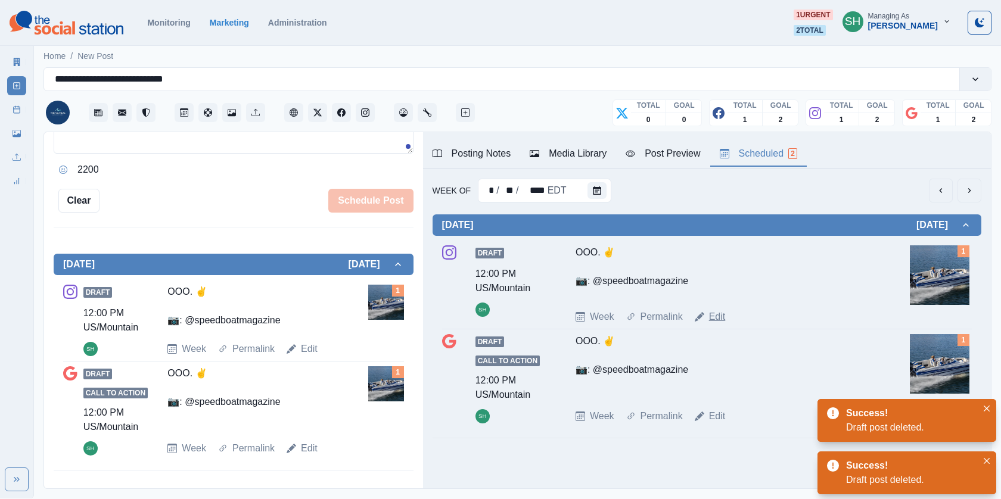
click at [710, 314] on link "Edit" at bounding box center [717, 317] width 17 height 14
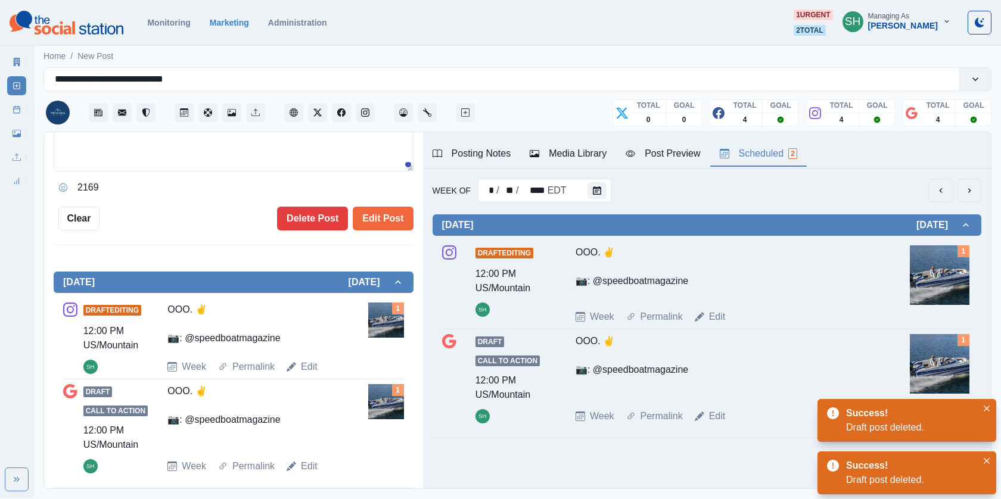
type textarea "**********"
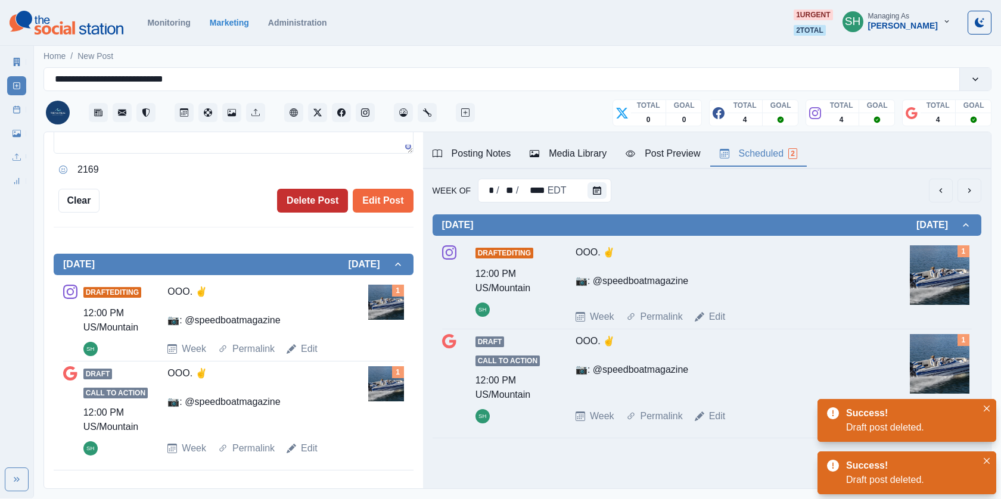
click at [296, 193] on button "Delete Post" at bounding box center [312, 201] width 71 height 24
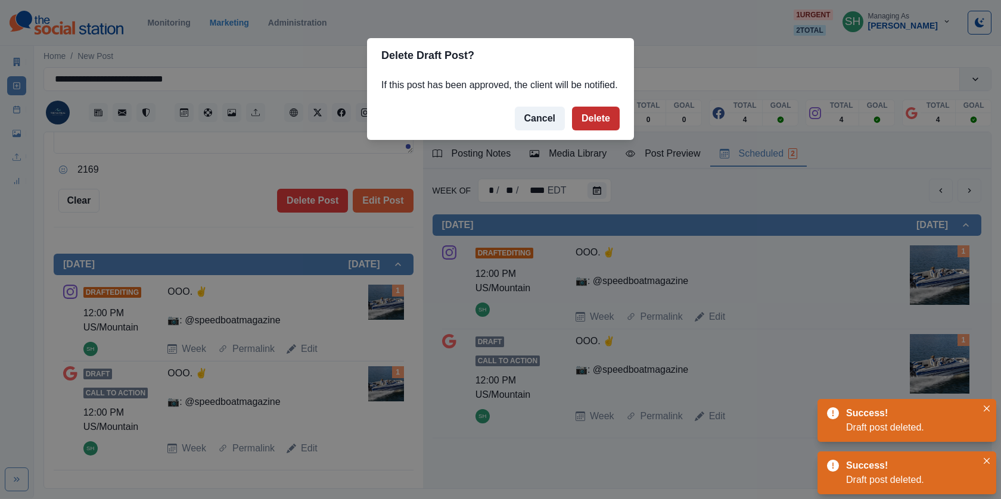
click at [595, 126] on button "Delete" at bounding box center [596, 119] width 48 height 24
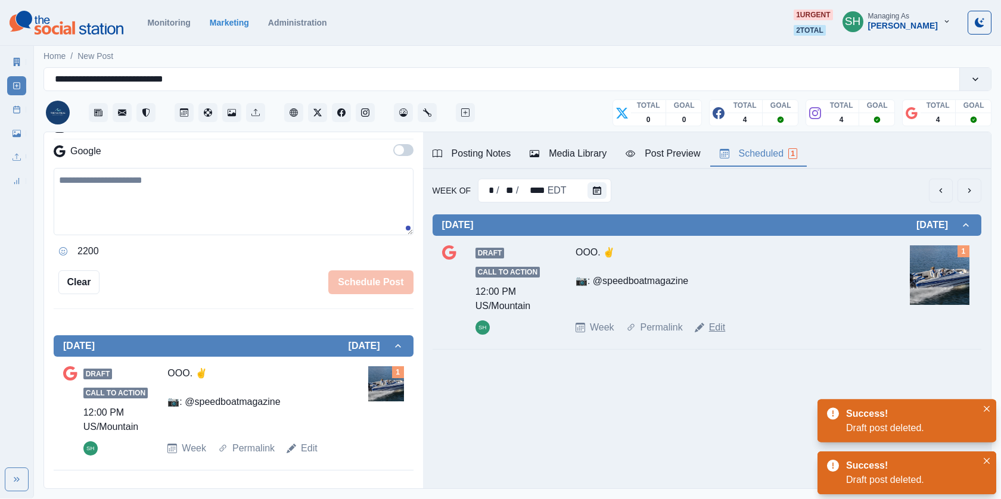
click at [716, 324] on link "Edit" at bounding box center [717, 328] width 17 height 14
type textarea "**********"
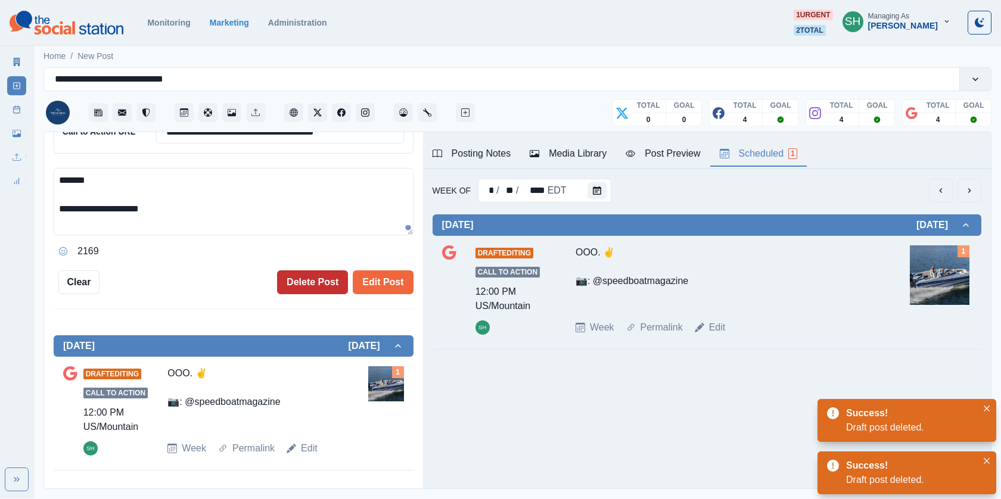
click at [315, 285] on button "Delete Post" at bounding box center [312, 282] width 71 height 24
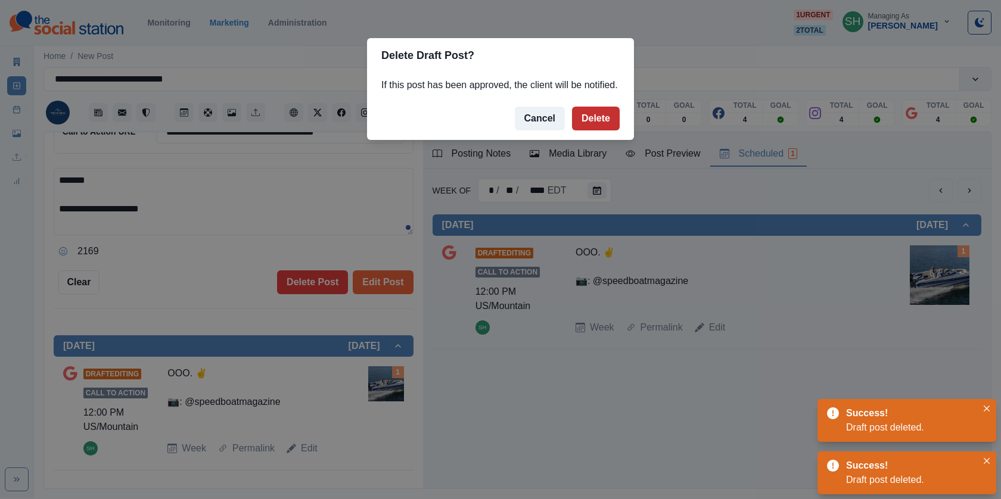
click at [605, 130] on button "Delete" at bounding box center [596, 119] width 48 height 24
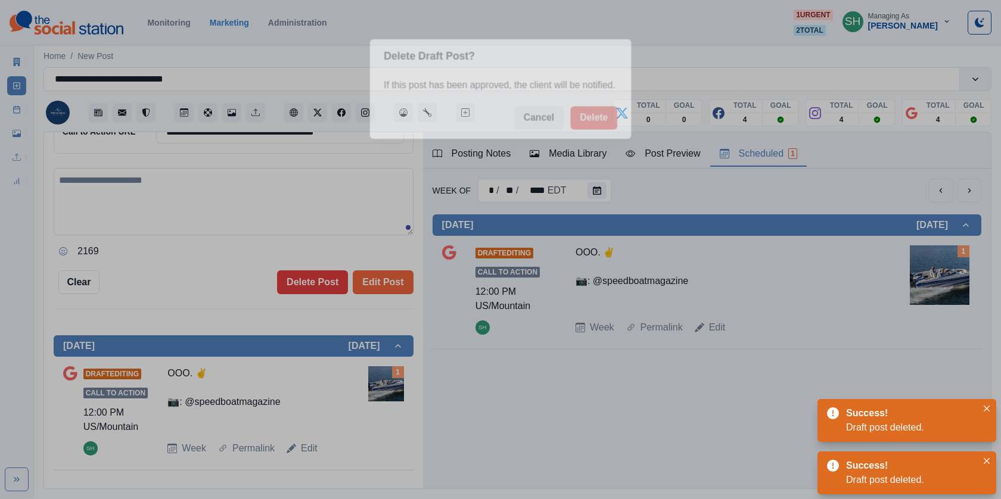
scroll to position [103, 0]
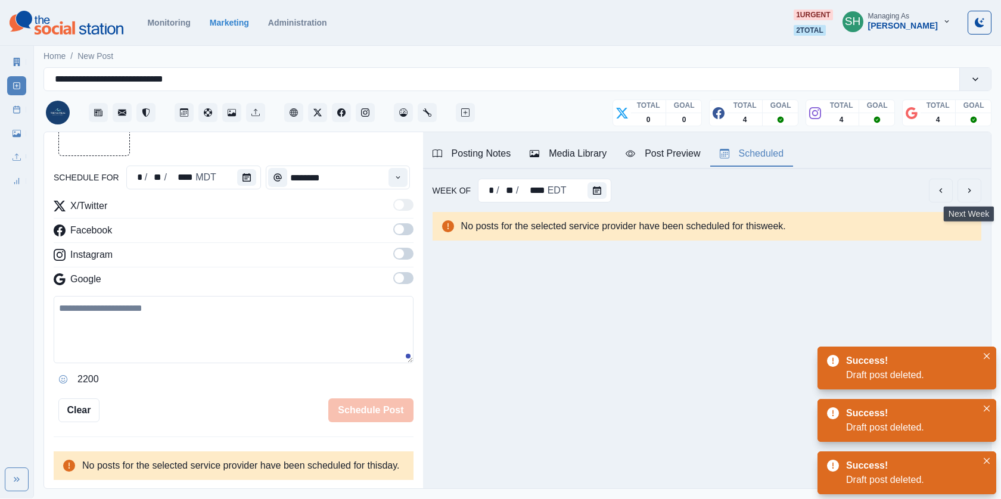
click at [969, 193] on icon "next" at bounding box center [970, 191] width 10 height 10
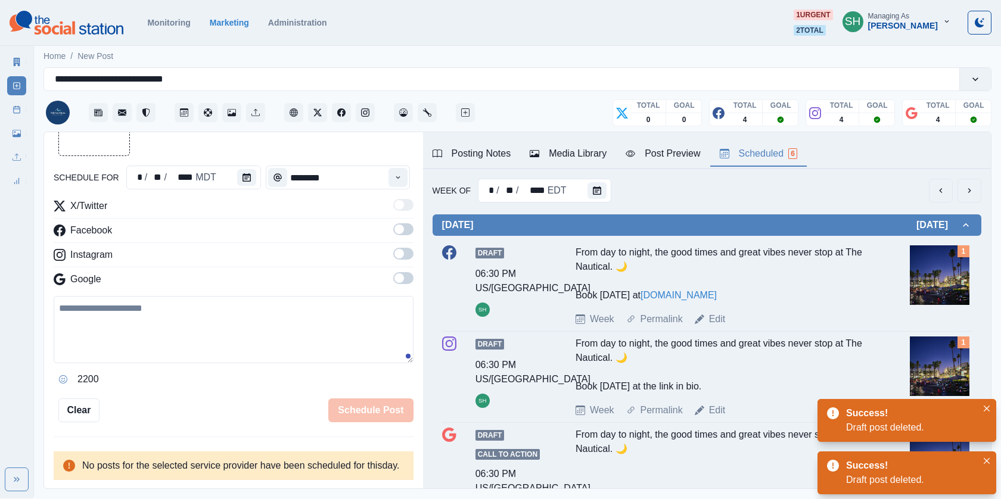
click at [716, 309] on div "Draft 06:30 PM US/Mountain SH From day to night, the good times and great vibes…" at bounding box center [707, 285] width 530 height 81
click at [716, 312] on link "Edit" at bounding box center [717, 319] width 17 height 14
type input "*******"
type textarea "**********"
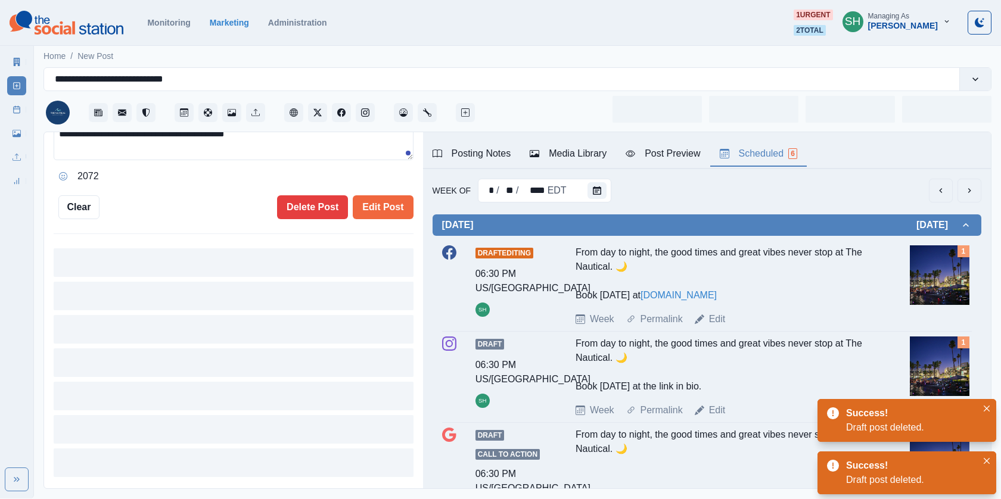
scroll to position [346, 0]
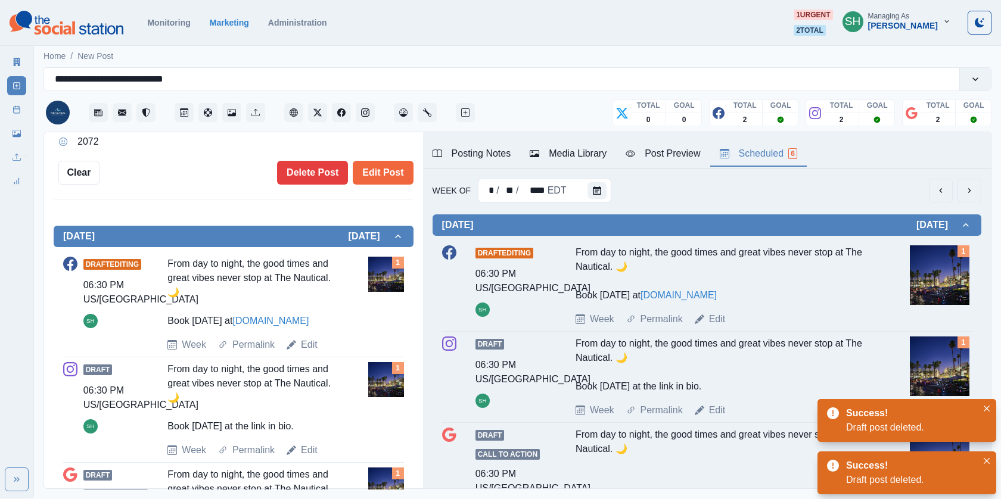
click at [313, 206] on div "**********" at bounding box center [233, 310] width 379 height 357
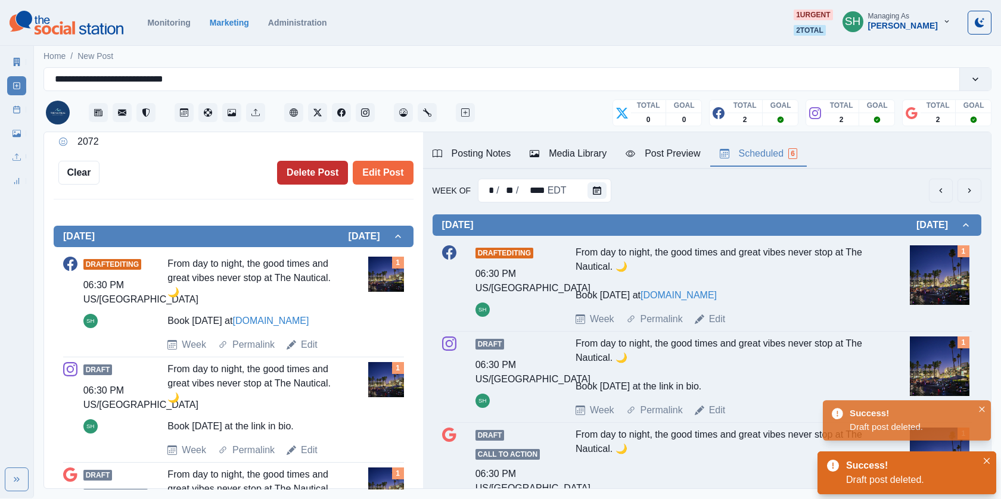
click at [309, 173] on button "Delete Post" at bounding box center [312, 173] width 71 height 24
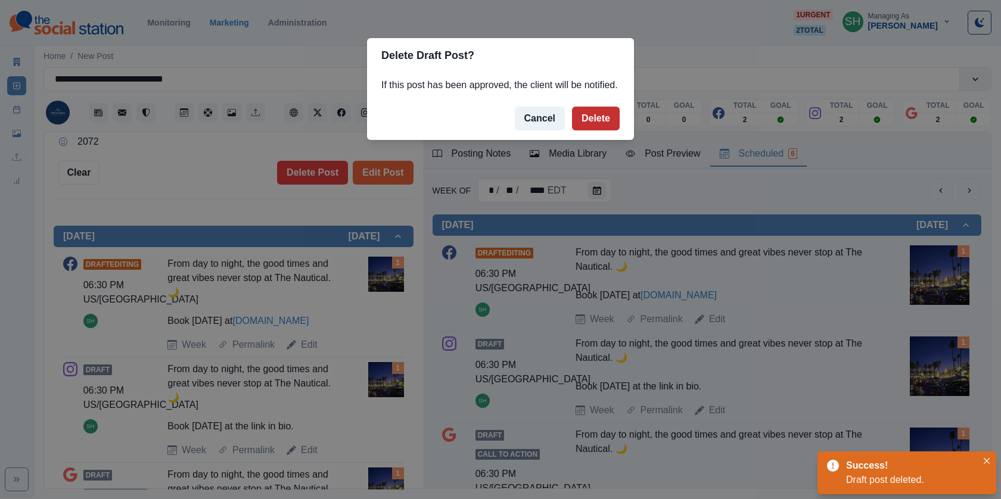
click at [604, 130] on button "Delete" at bounding box center [596, 119] width 48 height 24
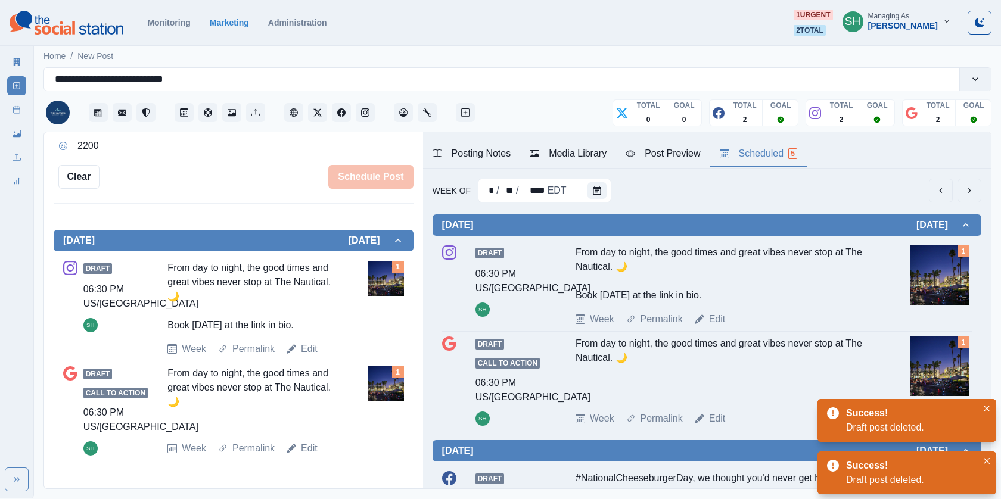
click at [710, 314] on link "Edit" at bounding box center [717, 319] width 17 height 14
type textarea "**********"
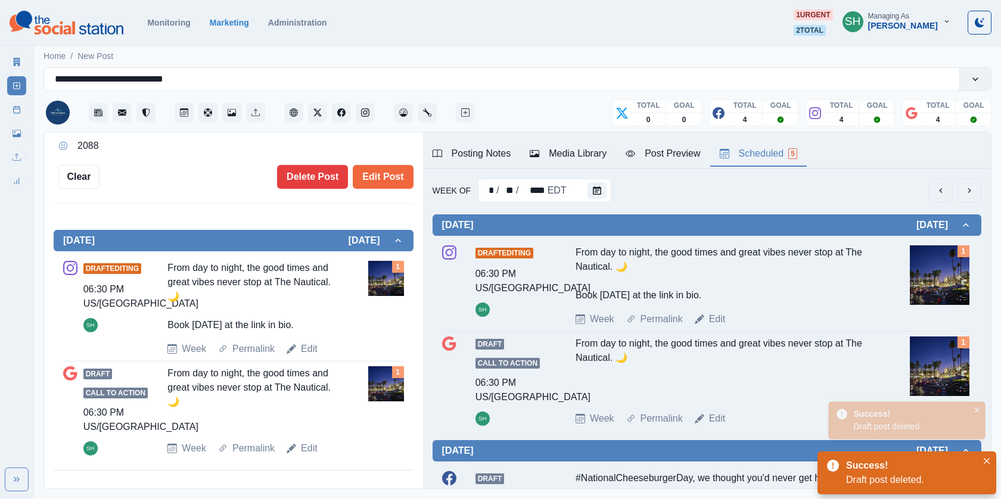
click at [278, 165] on div "Edit Post Delete Post" at bounding box center [256, 177] width 314 height 24
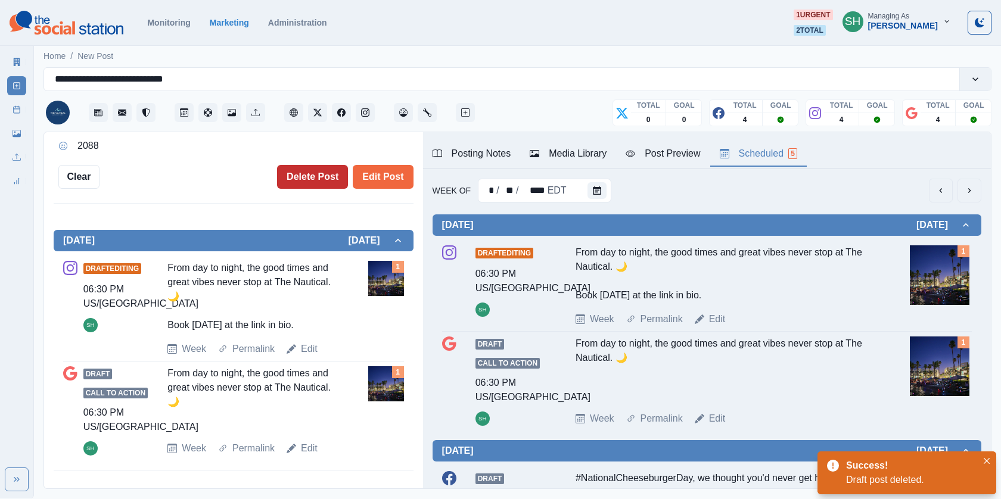
click at [310, 175] on button "Delete Post" at bounding box center [312, 177] width 71 height 24
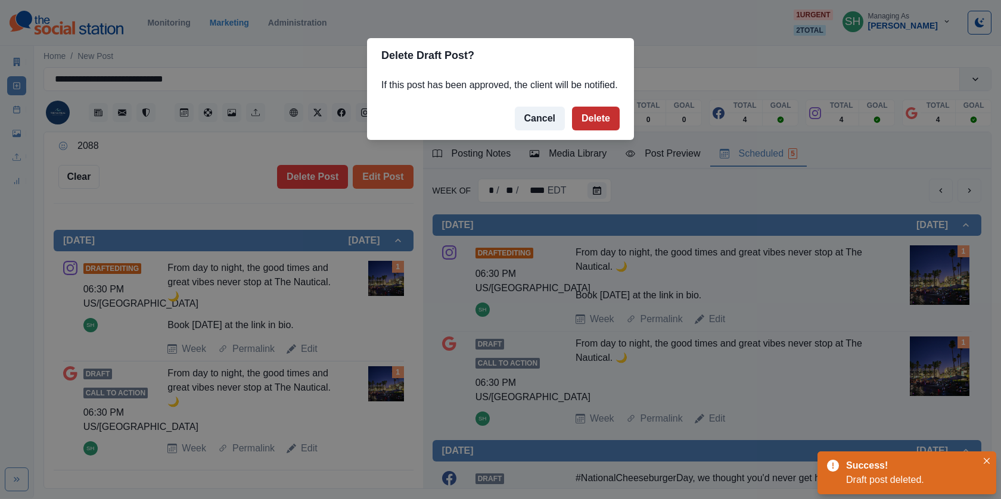
click at [583, 130] on button "Delete" at bounding box center [596, 119] width 48 height 24
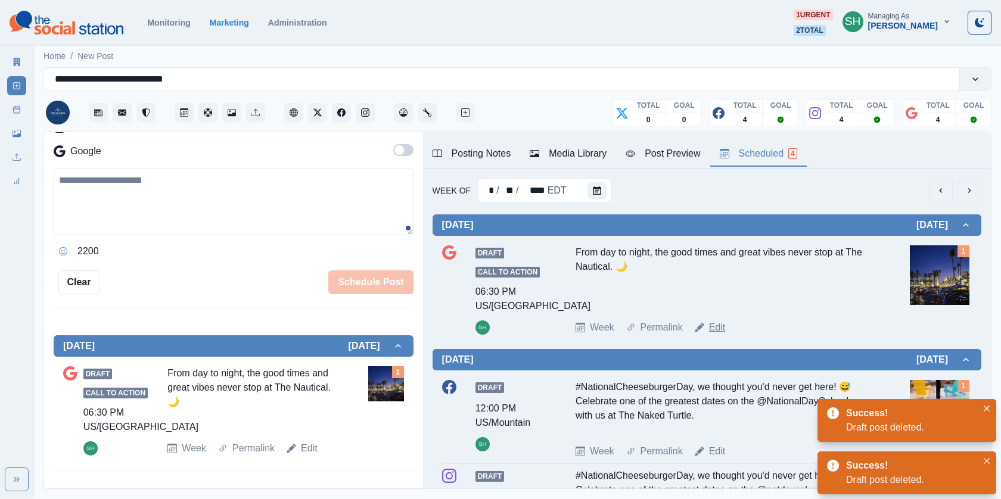
click at [718, 328] on link "Edit" at bounding box center [717, 328] width 17 height 14
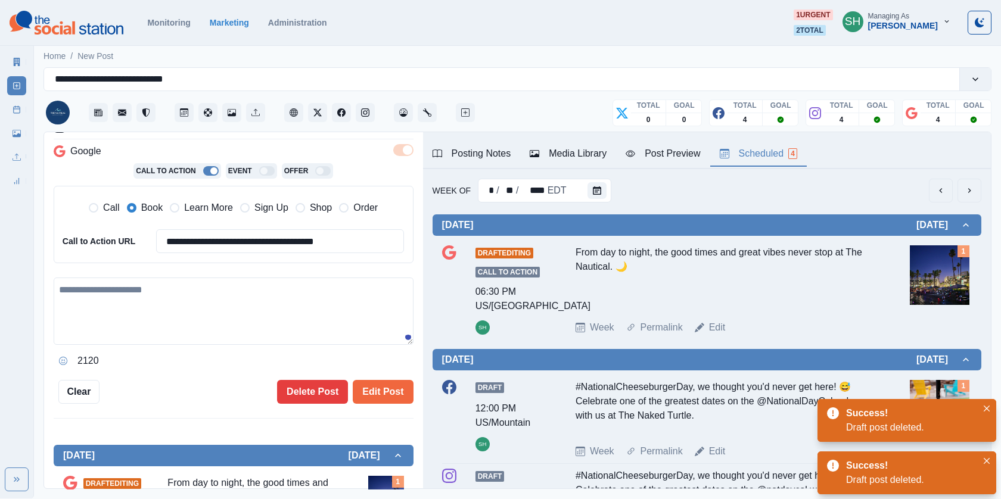
type textarea "**********"
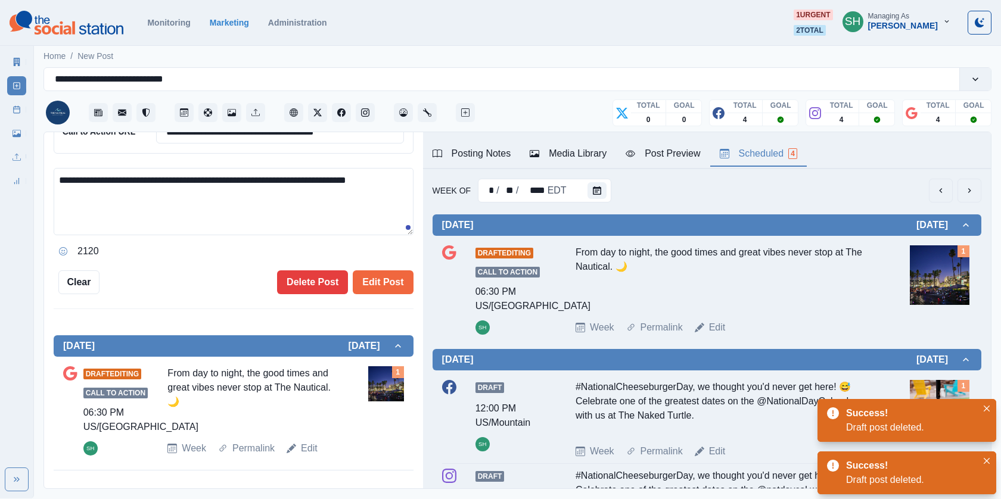
click at [316, 268] on div "**********" at bounding box center [234, 70] width 360 height 447
click at [316, 272] on button "Delete Post" at bounding box center [312, 282] width 71 height 24
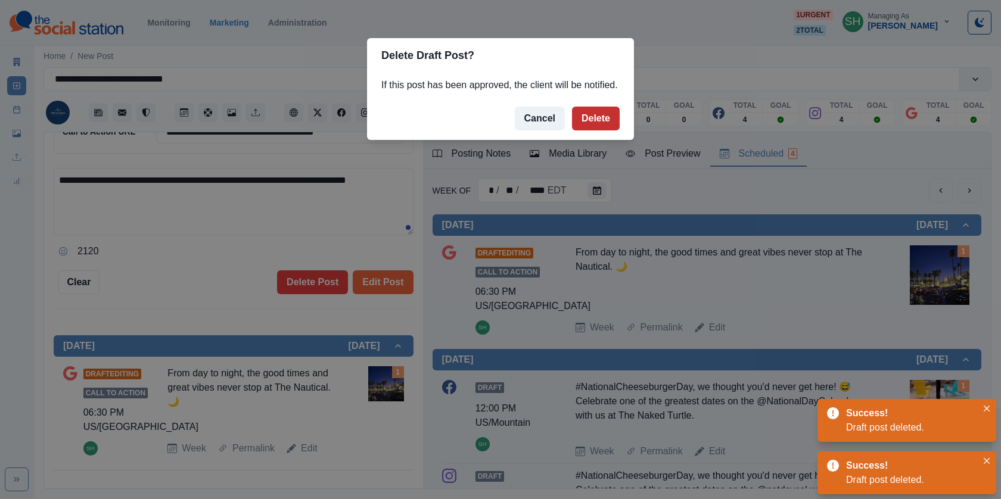
click at [588, 129] on button "Delete" at bounding box center [596, 119] width 48 height 24
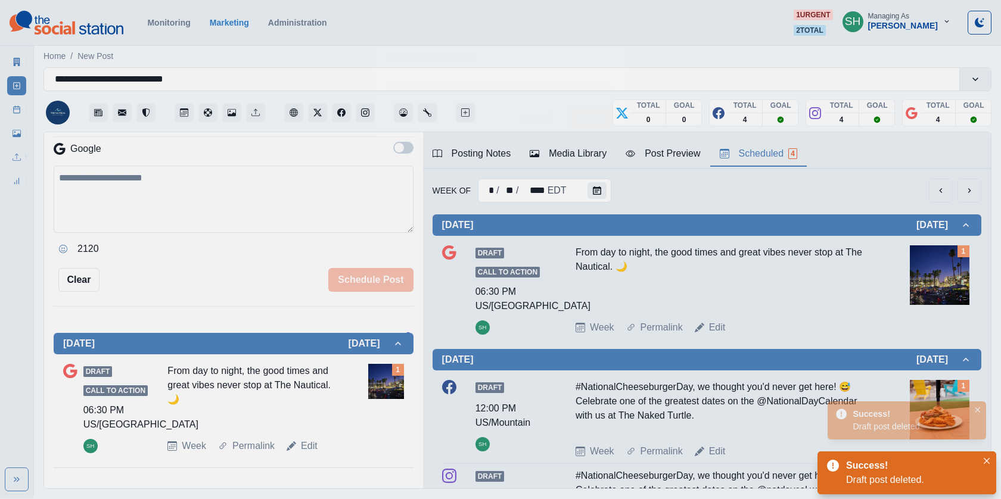
scroll to position [103, 0]
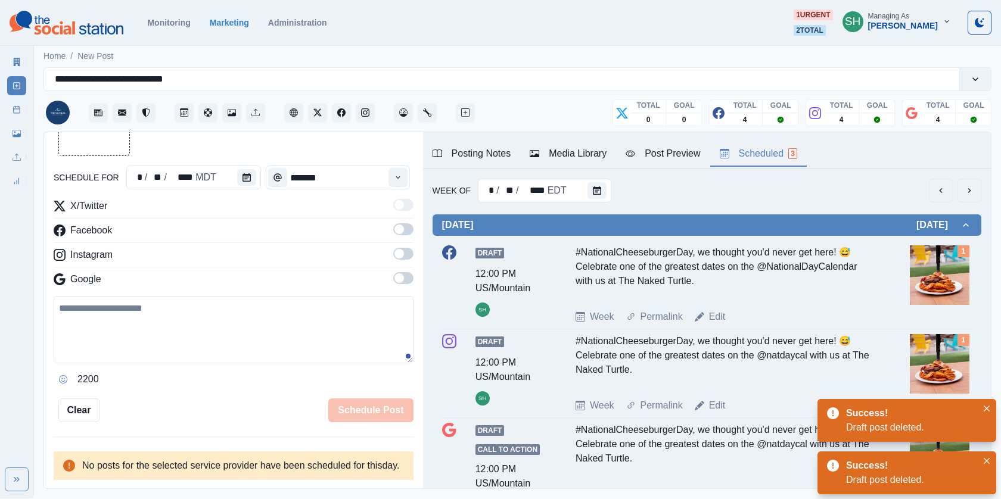
click at [716, 306] on div "Draft 12:00 PM US/Mountain SH #NationalCheeseburgerDay, we thought you'd never …" at bounding box center [707, 284] width 530 height 79
click at [716, 313] on link "Edit" at bounding box center [717, 317] width 17 height 14
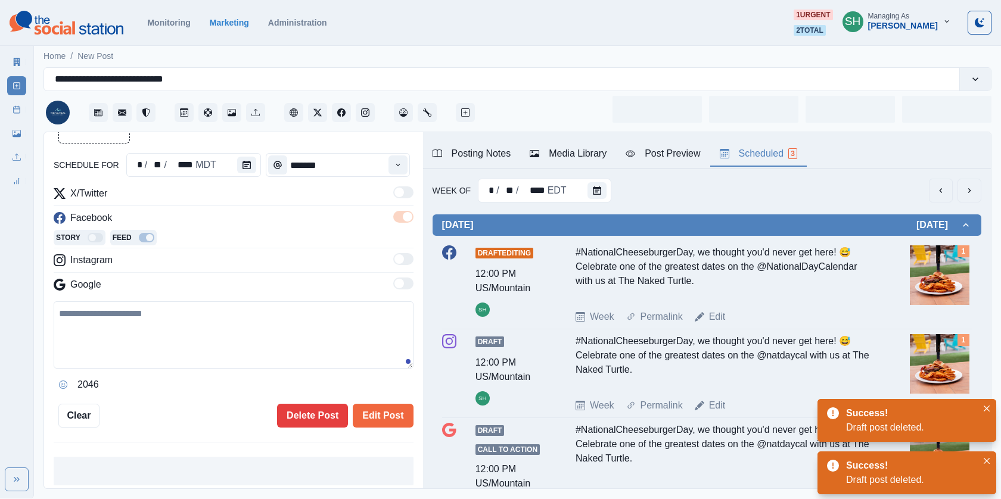
type input "********"
type textarea "**********"
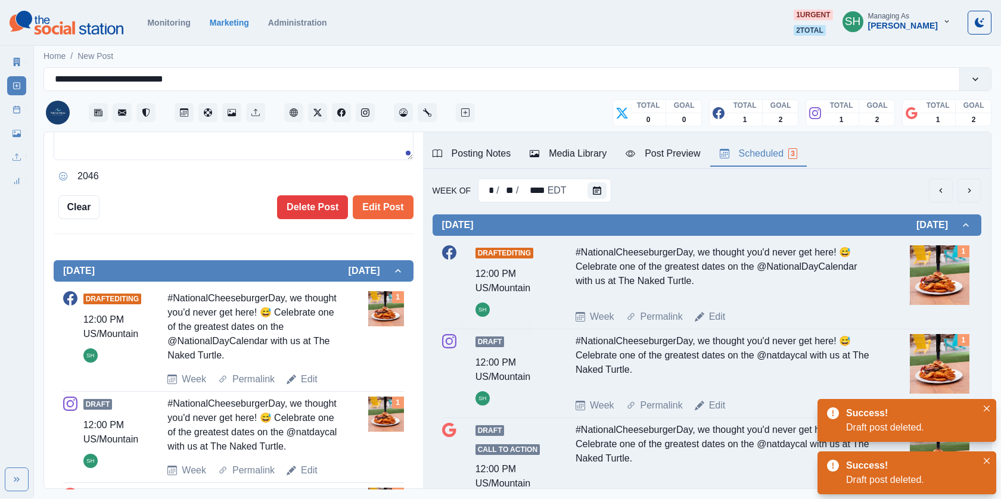
scroll to position [346, 0]
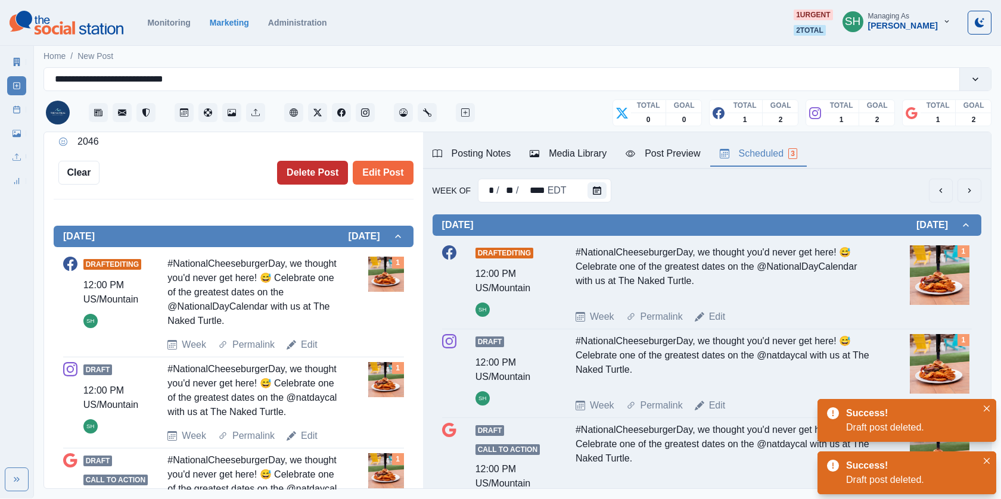
click at [324, 161] on button "Delete Post" at bounding box center [312, 173] width 71 height 24
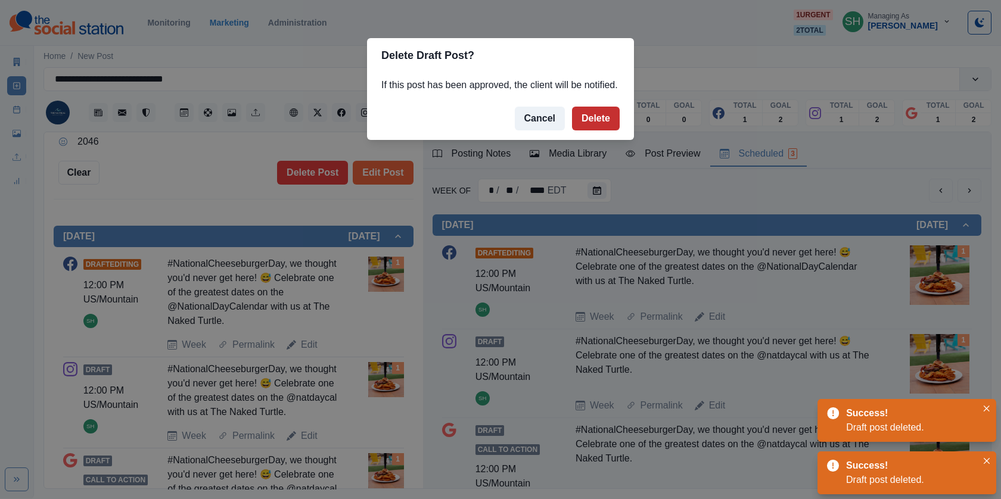
click at [597, 130] on button "Delete" at bounding box center [596, 119] width 48 height 24
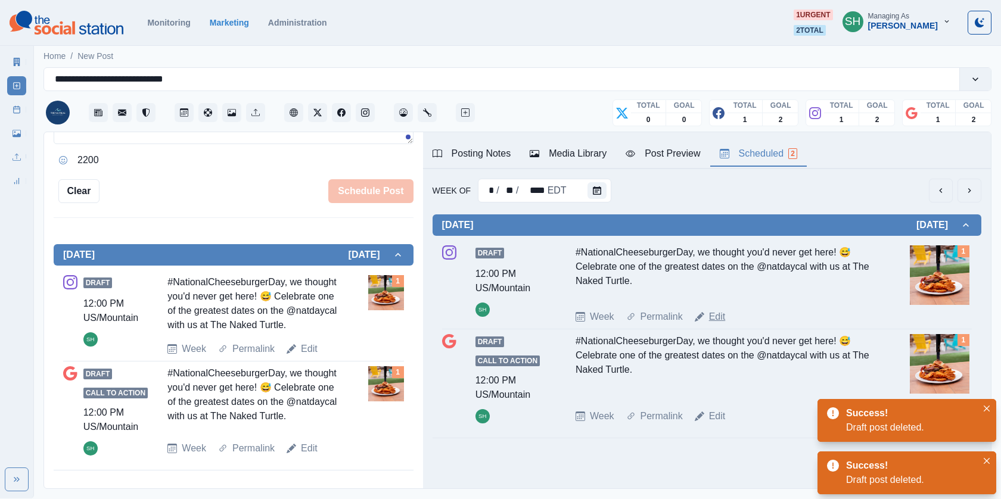
click at [713, 321] on link "Edit" at bounding box center [717, 317] width 17 height 14
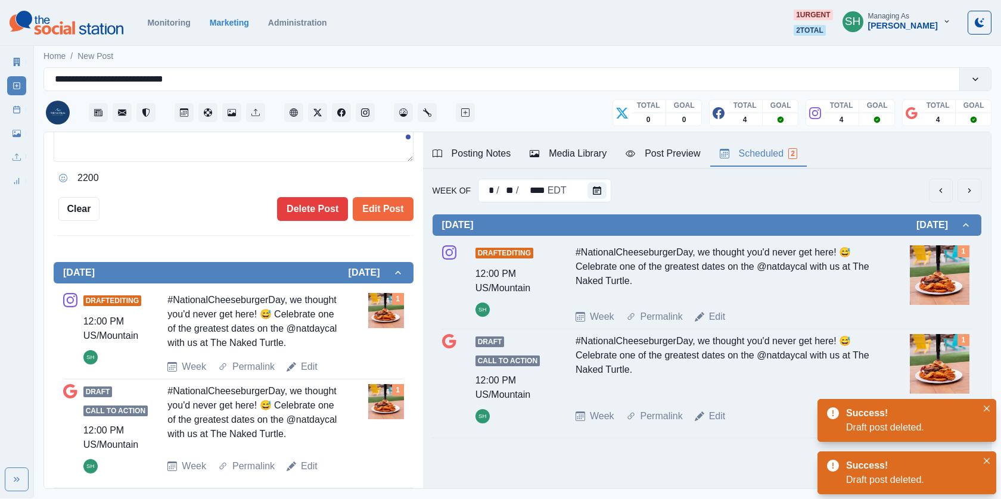
type textarea "**********"
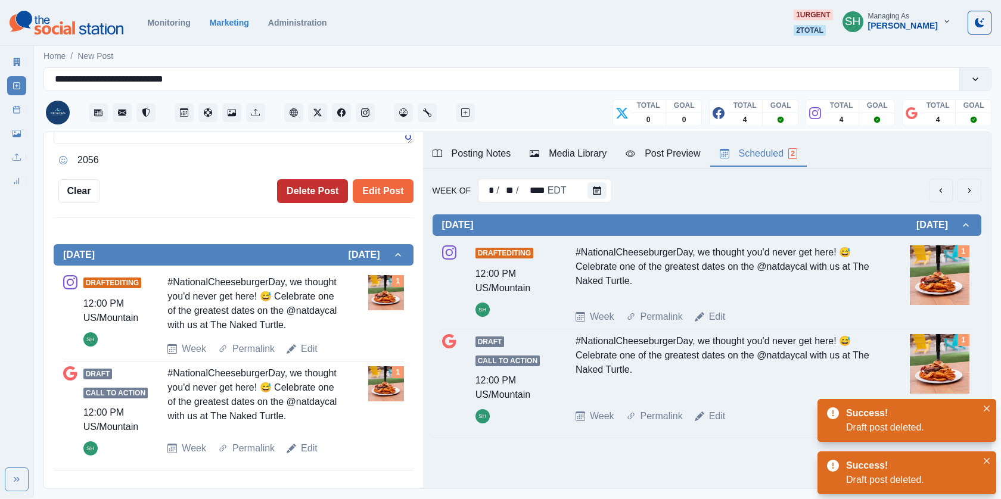
click at [306, 195] on button "Delete Post" at bounding box center [312, 191] width 71 height 24
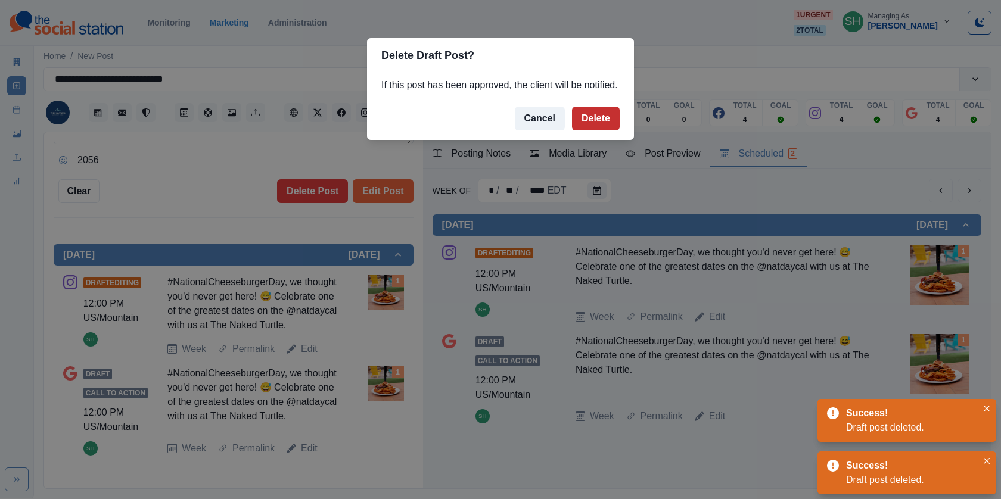
click at [607, 130] on button "Delete" at bounding box center [596, 119] width 48 height 24
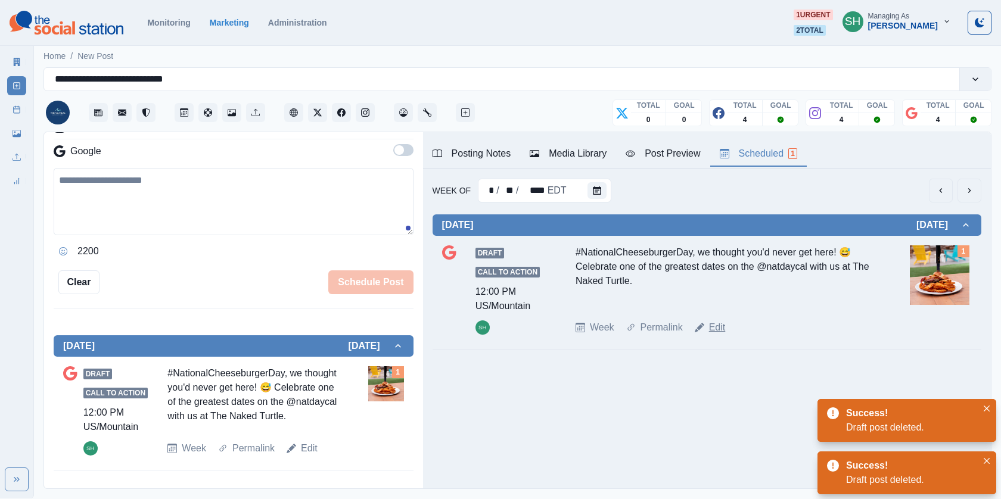
click at [713, 329] on link "Edit" at bounding box center [717, 328] width 17 height 14
type textarea "**********"
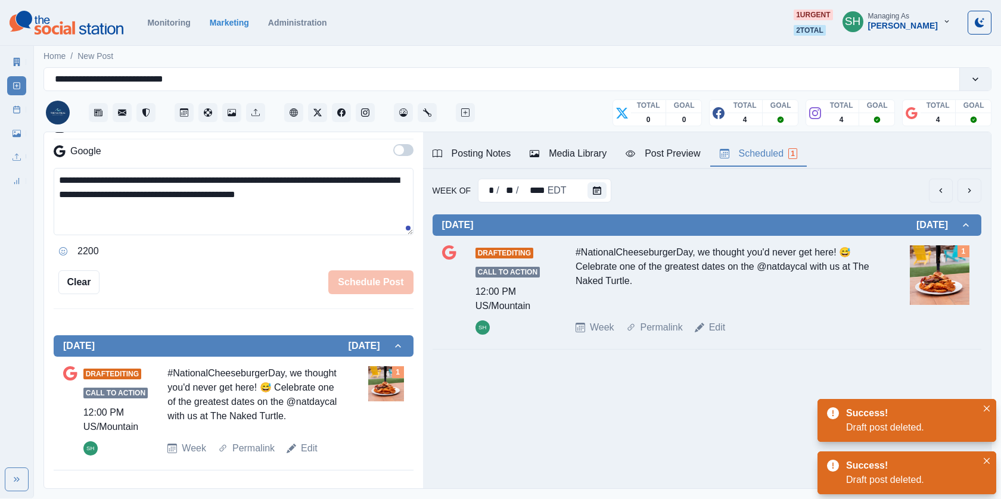
scroll to position [297, 0]
click at [324, 271] on button "Delete Post" at bounding box center [312, 283] width 71 height 24
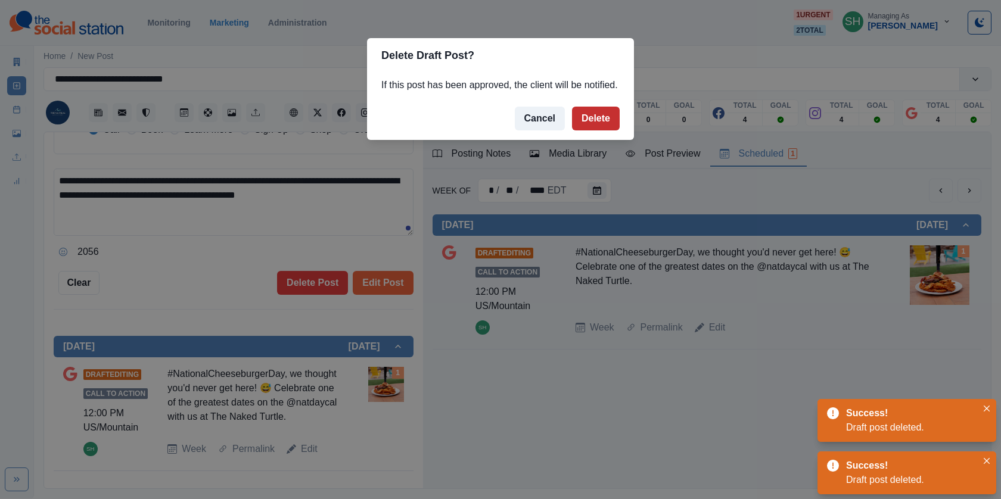
click at [586, 130] on button "Delete" at bounding box center [596, 119] width 48 height 24
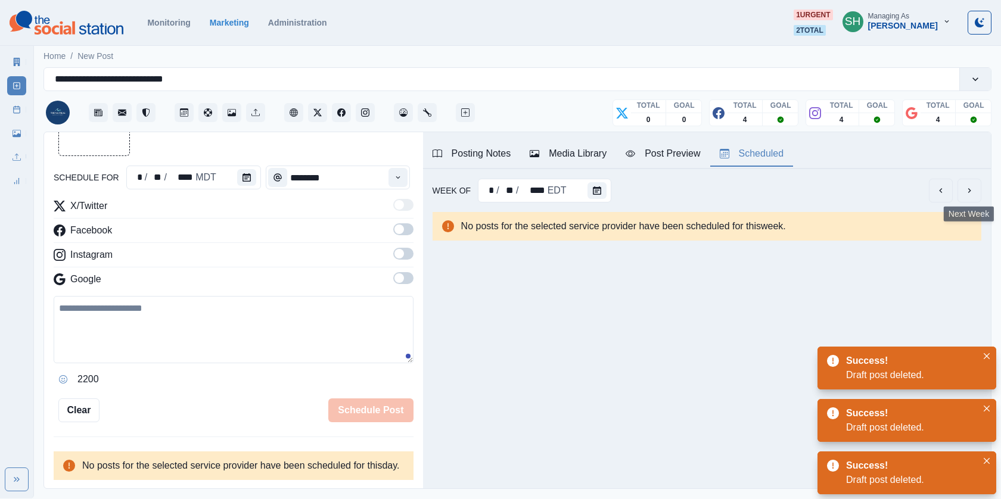
click at [970, 194] on button "next" at bounding box center [969, 191] width 24 height 24
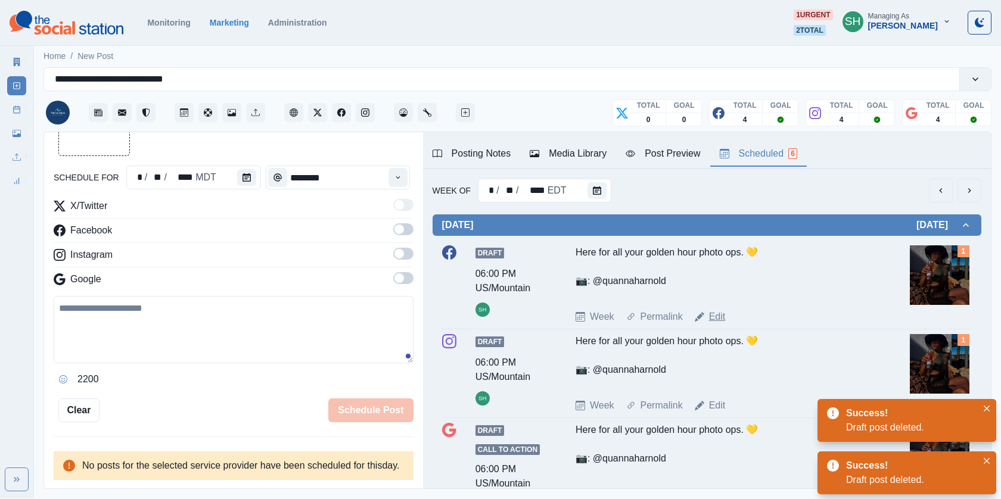
click at [723, 316] on link "Edit" at bounding box center [717, 317] width 17 height 14
type input "*******"
type textarea "**********"
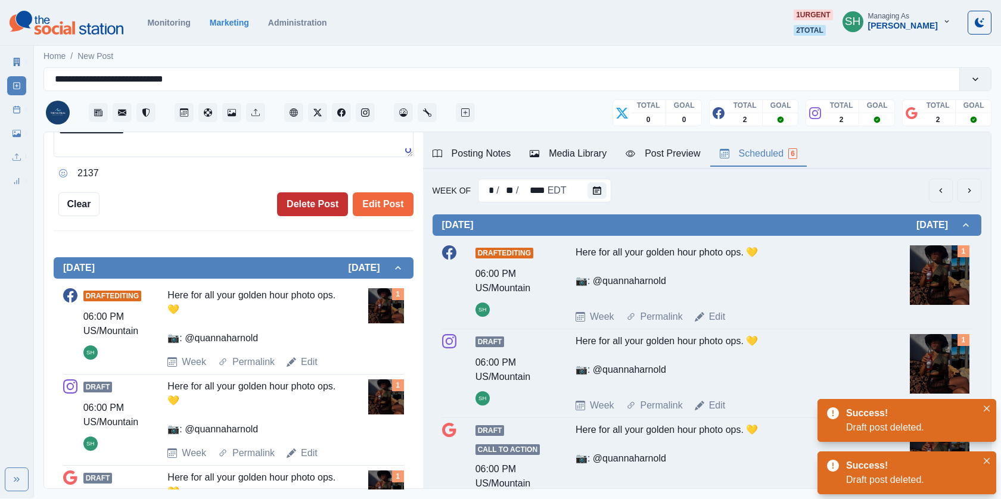
click at [308, 204] on button "Delete Post" at bounding box center [312, 204] width 71 height 24
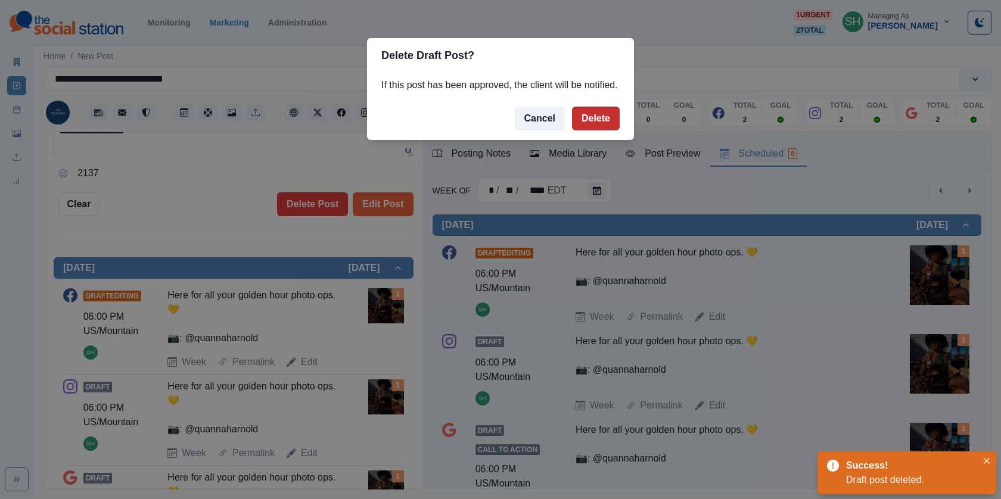
click at [583, 130] on button "Delete" at bounding box center [596, 119] width 48 height 24
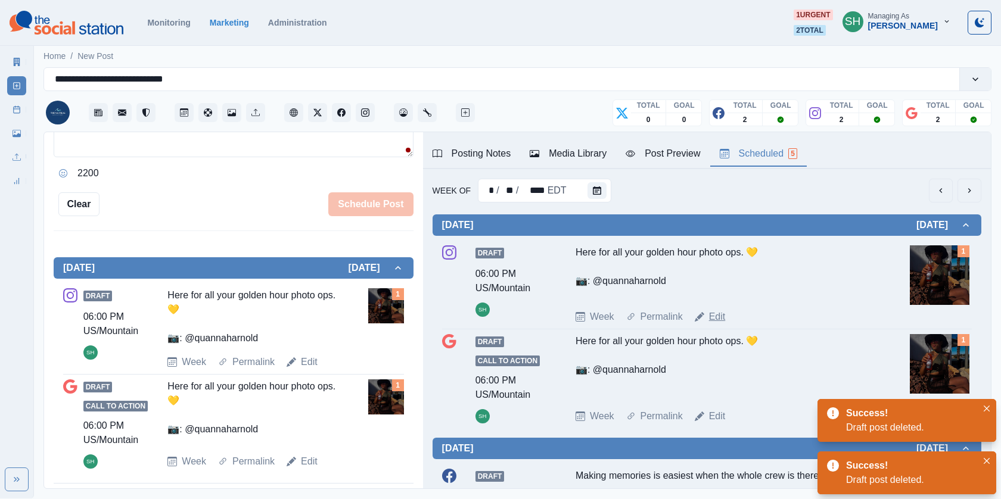
click at [712, 310] on link "Edit" at bounding box center [717, 317] width 17 height 14
type textarea "**********"
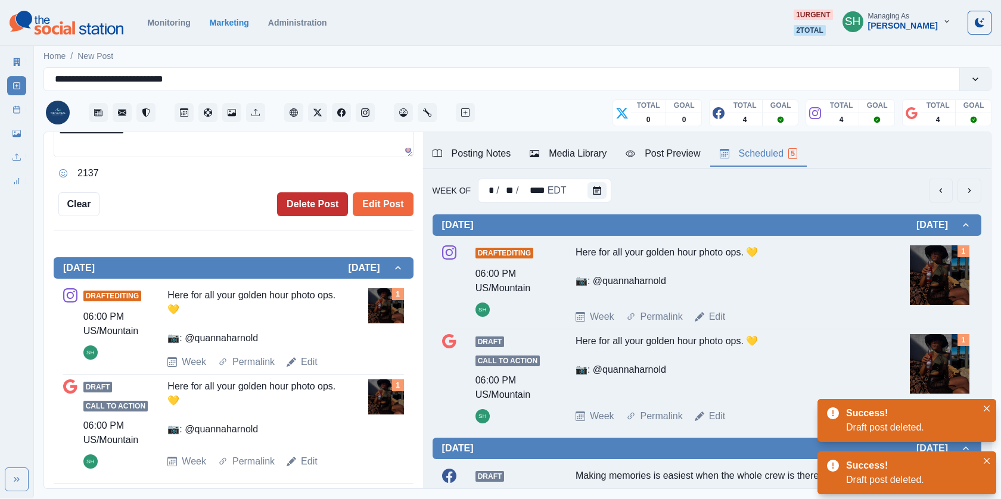
click at [296, 199] on button "Delete Post" at bounding box center [312, 204] width 71 height 24
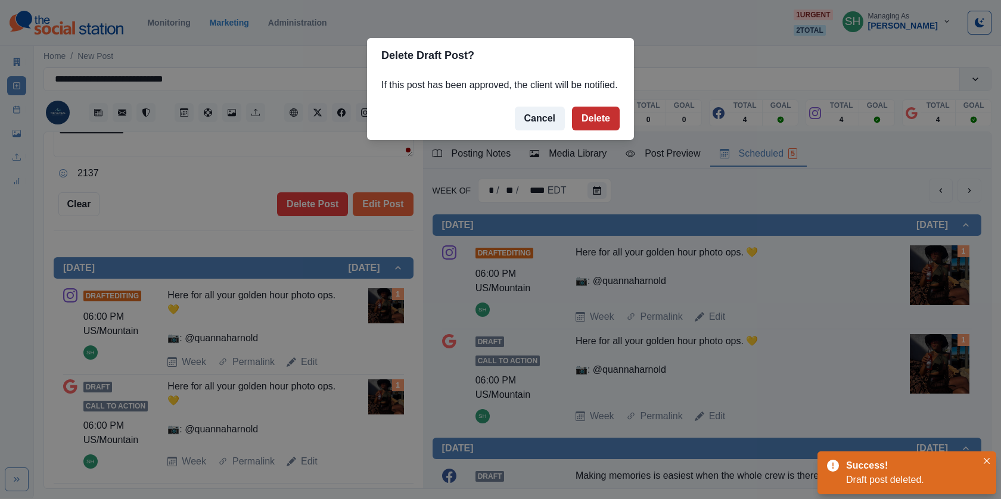
click at [583, 130] on button "Delete" at bounding box center [596, 119] width 48 height 24
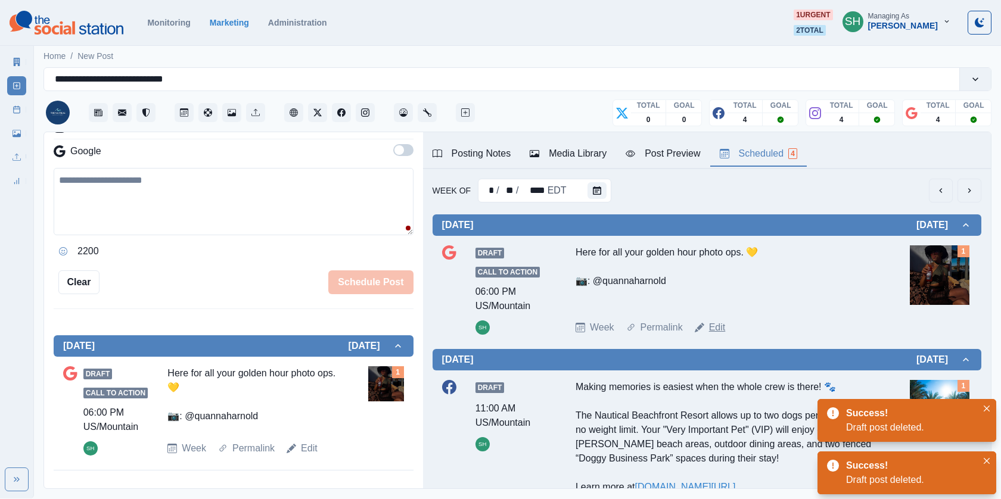
click at [716, 324] on link "Edit" at bounding box center [717, 328] width 17 height 14
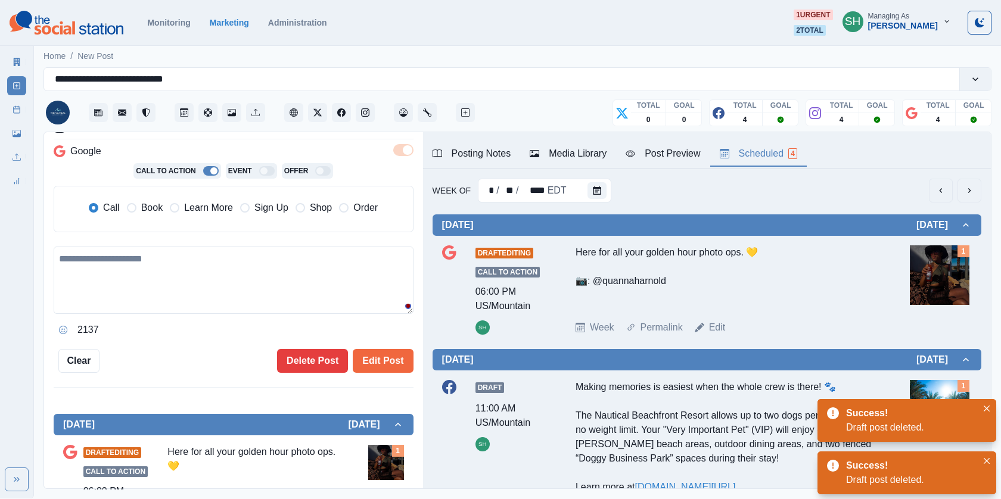
type textarea "**********"
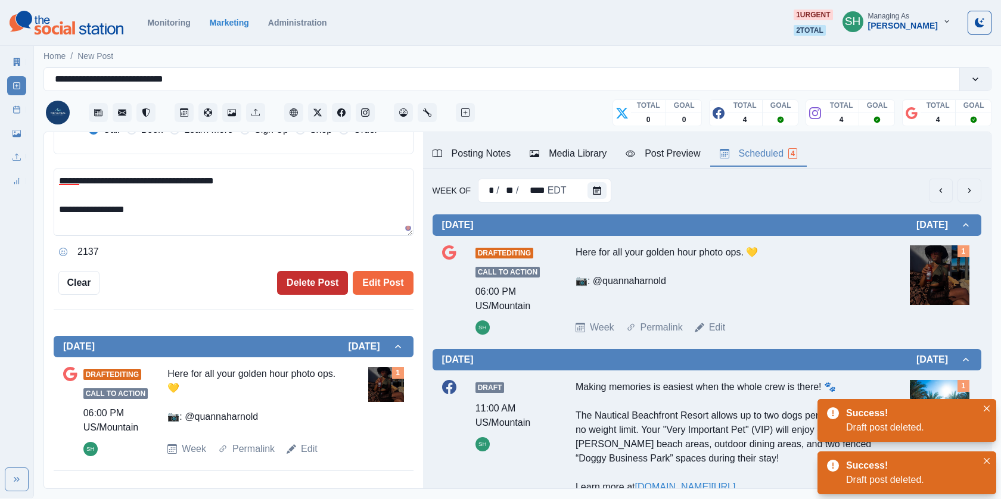
click at [333, 281] on button "Delete Post" at bounding box center [312, 283] width 71 height 24
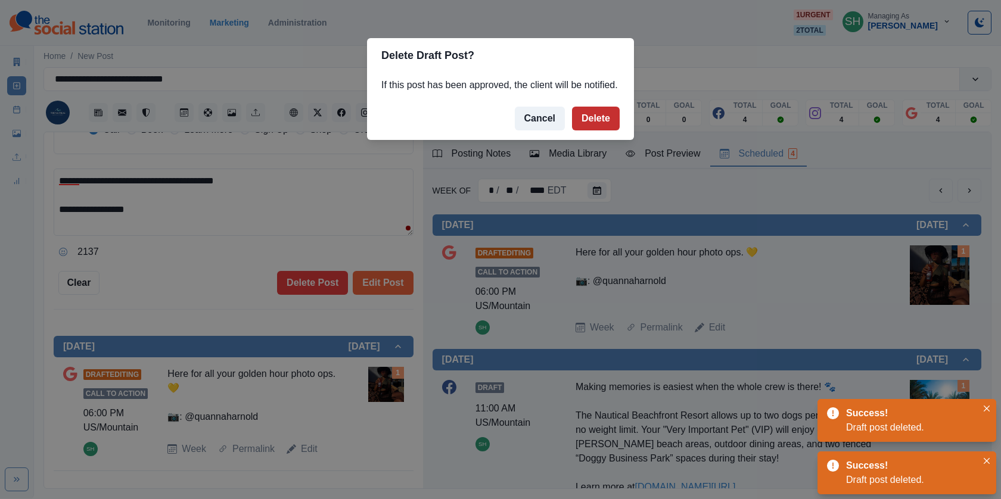
click at [613, 126] on button "Delete" at bounding box center [596, 119] width 48 height 24
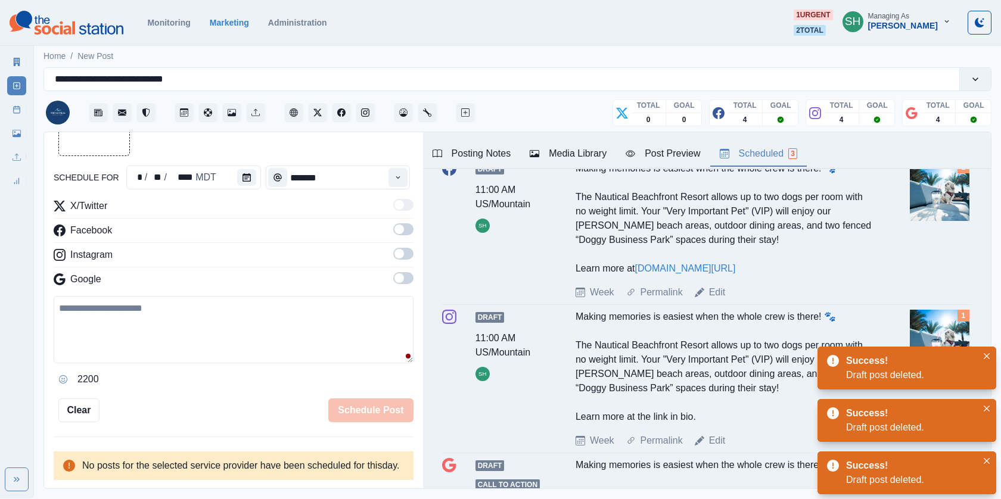
click at [717, 297] on div "Draft 11:00 AM US/Mountain SH Making memories is easiest when the whole crew is…" at bounding box center [707, 230] width 530 height 138
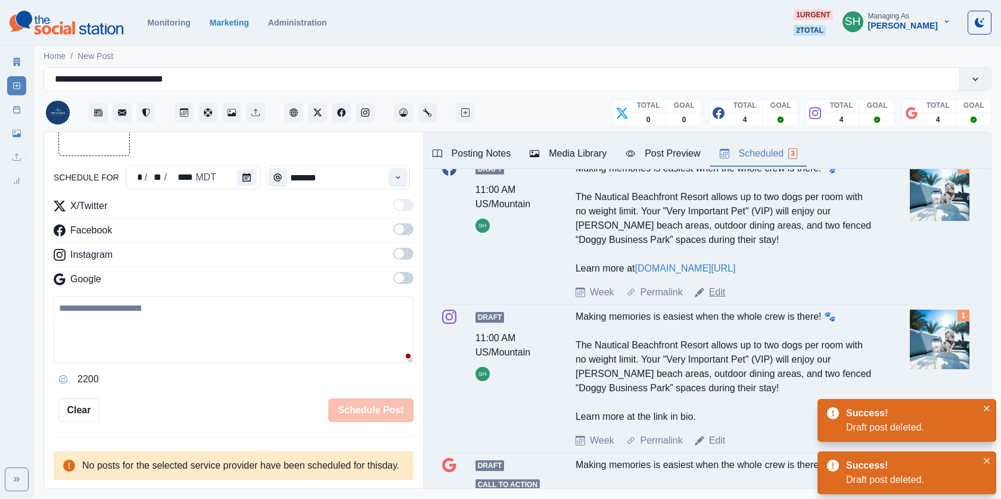
click at [717, 300] on link "Edit" at bounding box center [717, 292] width 17 height 14
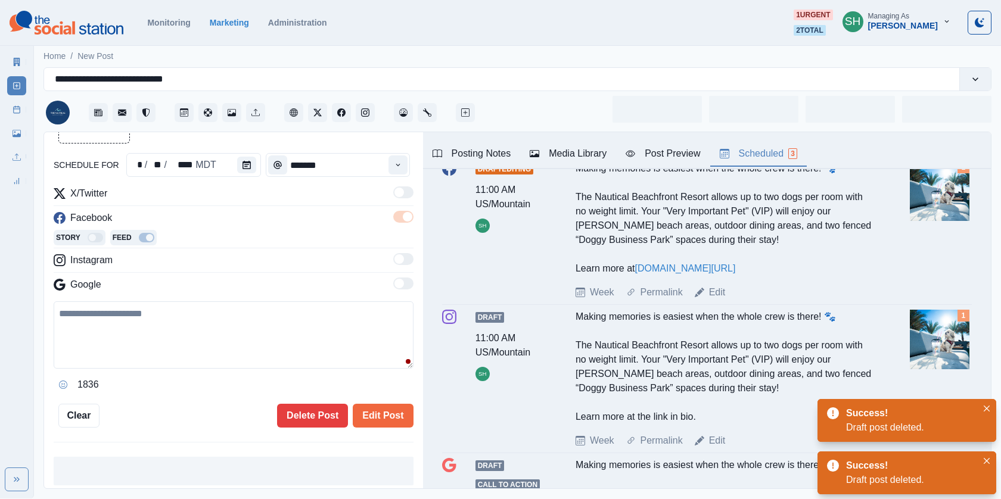
type input "********"
type textarea "**********"
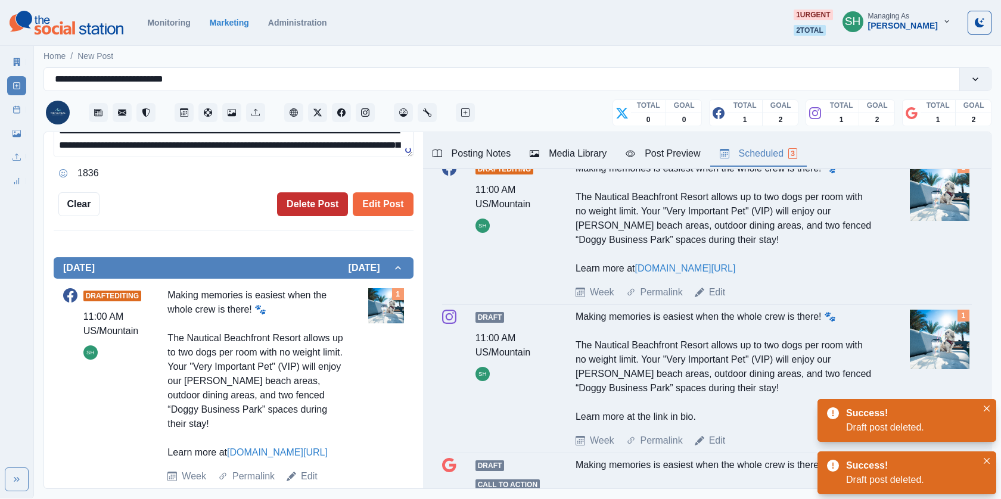
click at [309, 209] on button "Delete Post" at bounding box center [312, 204] width 71 height 24
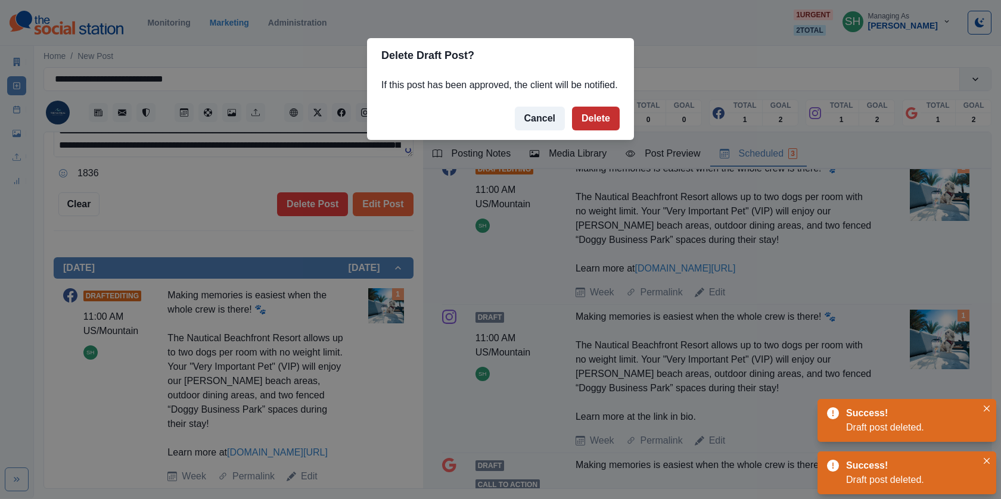
click at [604, 130] on button "Delete" at bounding box center [596, 119] width 48 height 24
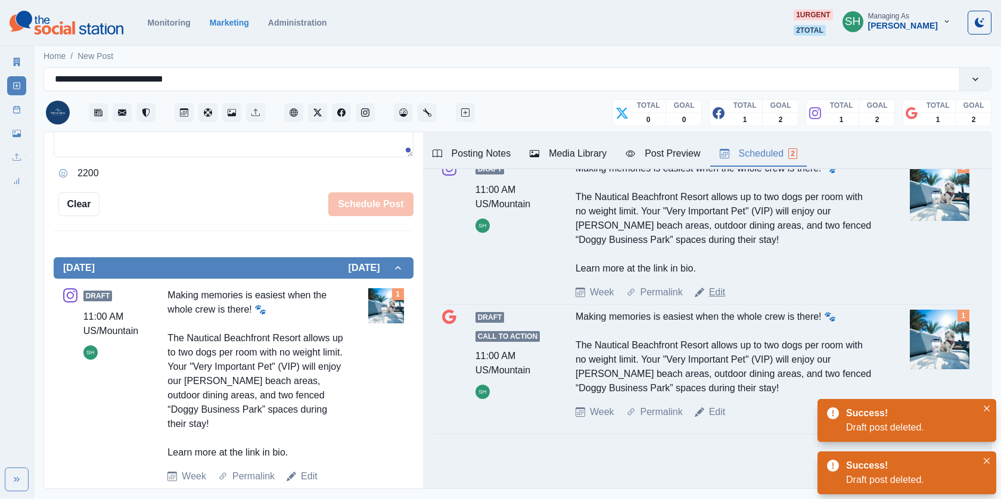
click at [709, 288] on link "Edit" at bounding box center [717, 292] width 17 height 14
type textarea "**********"
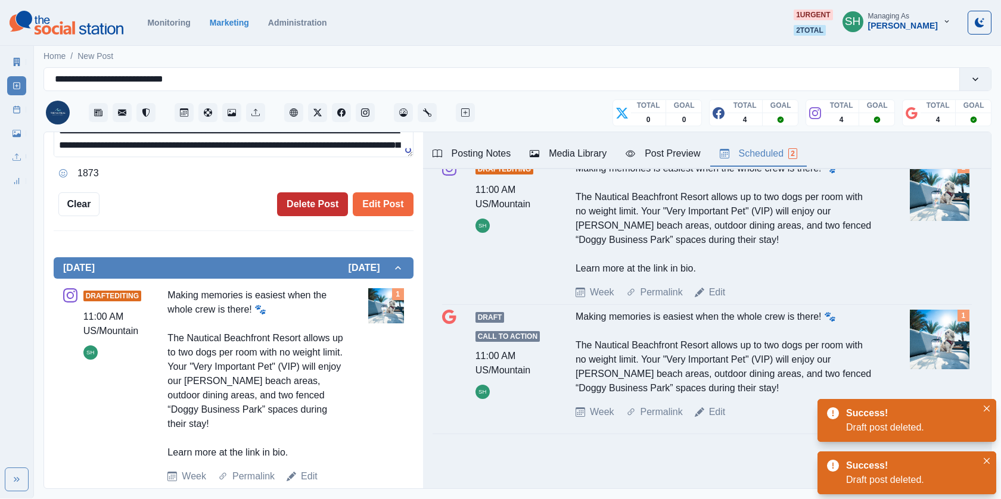
click at [329, 197] on button "Delete Post" at bounding box center [312, 204] width 71 height 24
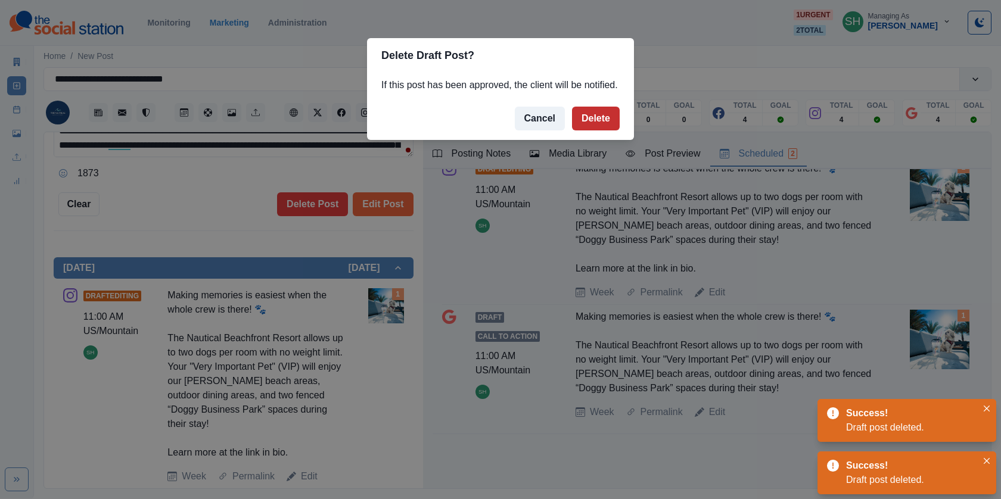
click at [591, 130] on button "Delete" at bounding box center [596, 119] width 48 height 24
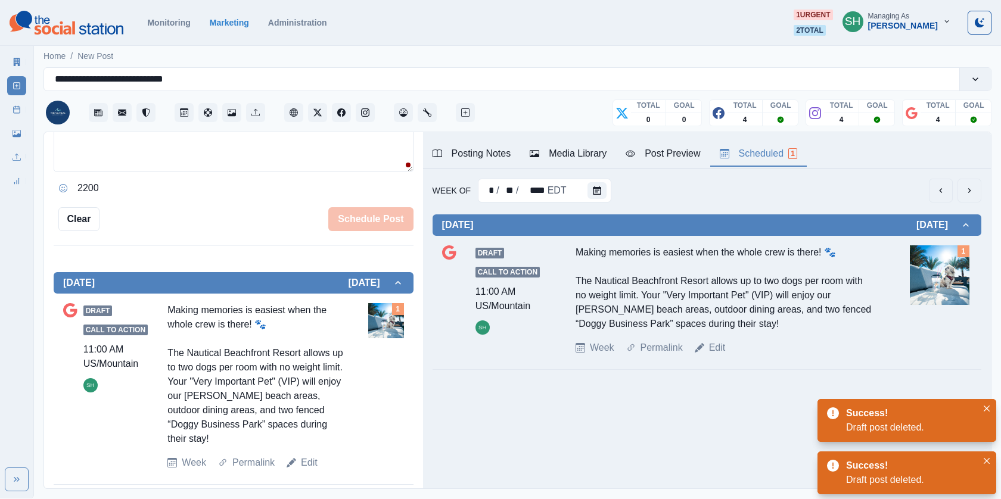
click at [705, 335] on div "Draft Call to Action 11:00 AM US/Mountain SH Making memories is easiest when th…" at bounding box center [707, 300] width 530 height 110
click at [710, 349] on link "Edit" at bounding box center [717, 348] width 17 height 14
type textarea "**********"
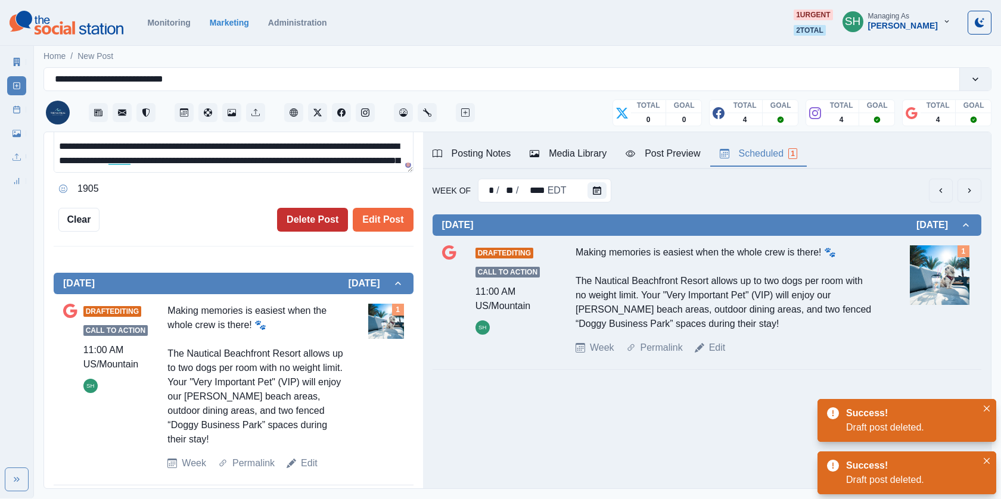
click at [306, 218] on button "Delete Post" at bounding box center [312, 220] width 71 height 24
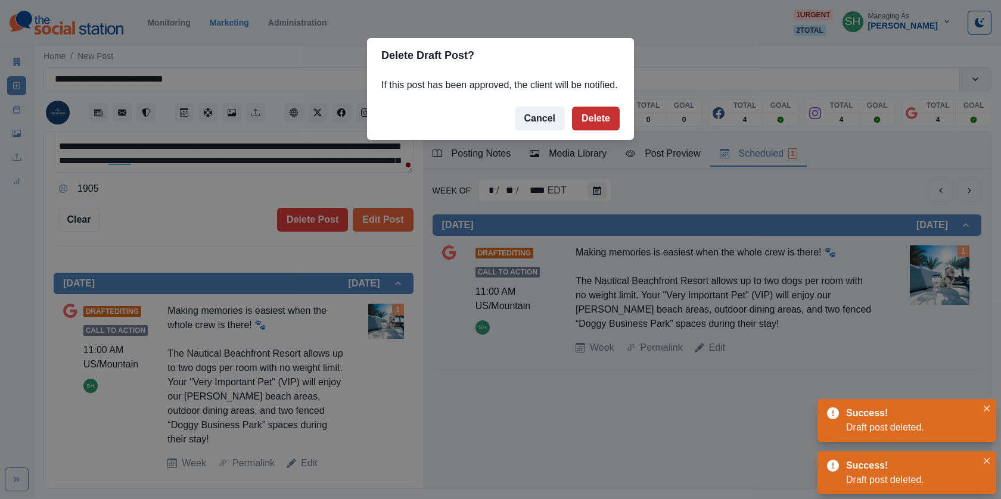
click at [587, 130] on button "Delete" at bounding box center [596, 119] width 48 height 24
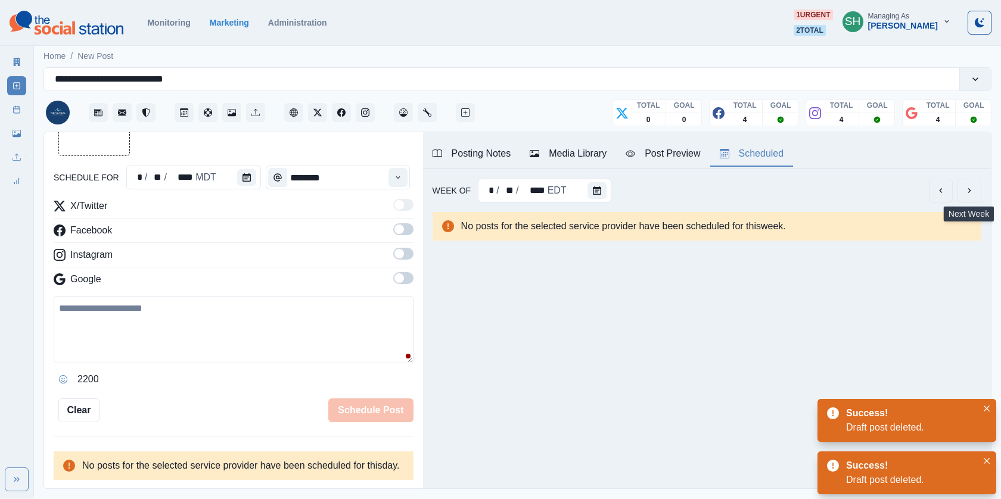
click at [967, 189] on icon "next" at bounding box center [970, 191] width 10 height 10
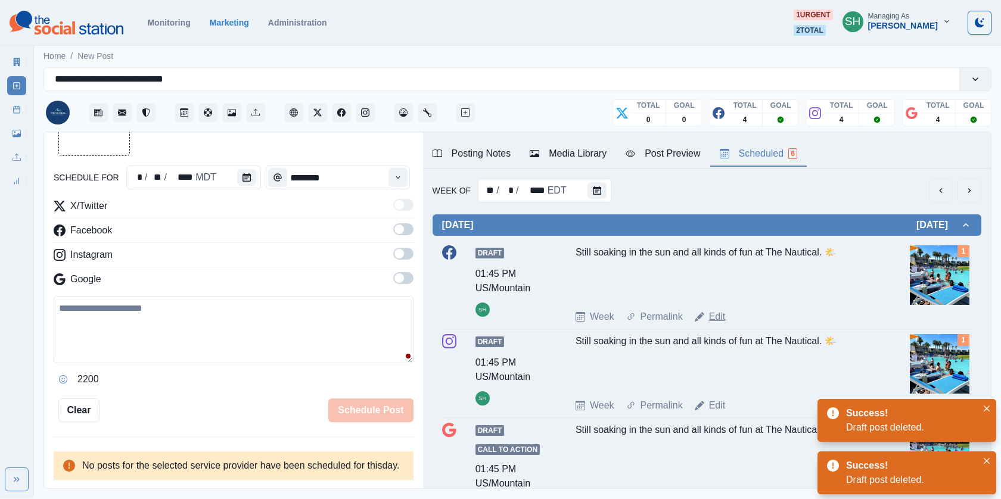
click at [711, 315] on link "Edit" at bounding box center [717, 317] width 17 height 14
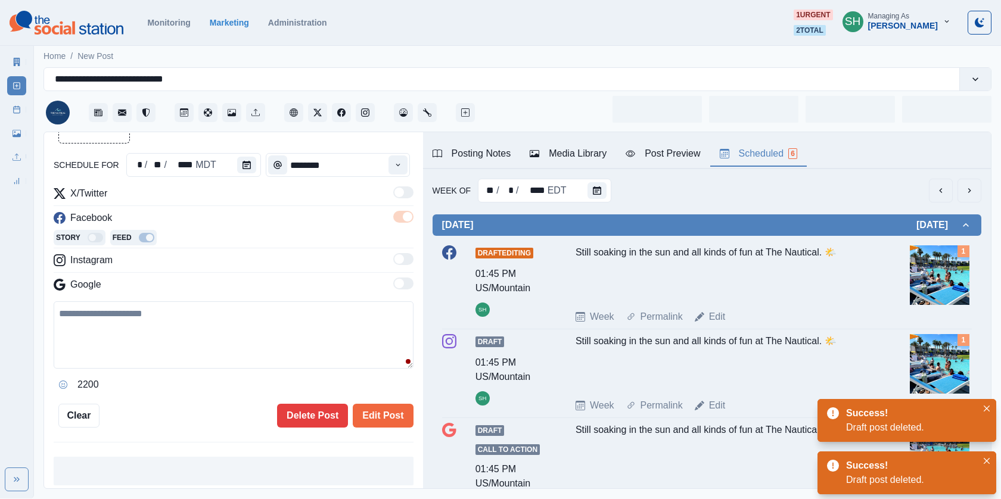
type input "*******"
type textarea "**********"
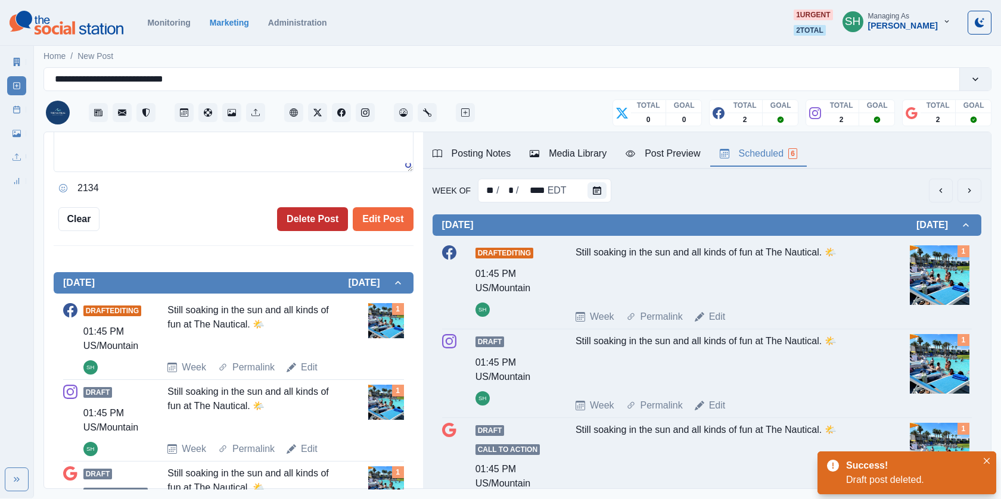
click at [325, 216] on button "Delete Post" at bounding box center [312, 219] width 71 height 24
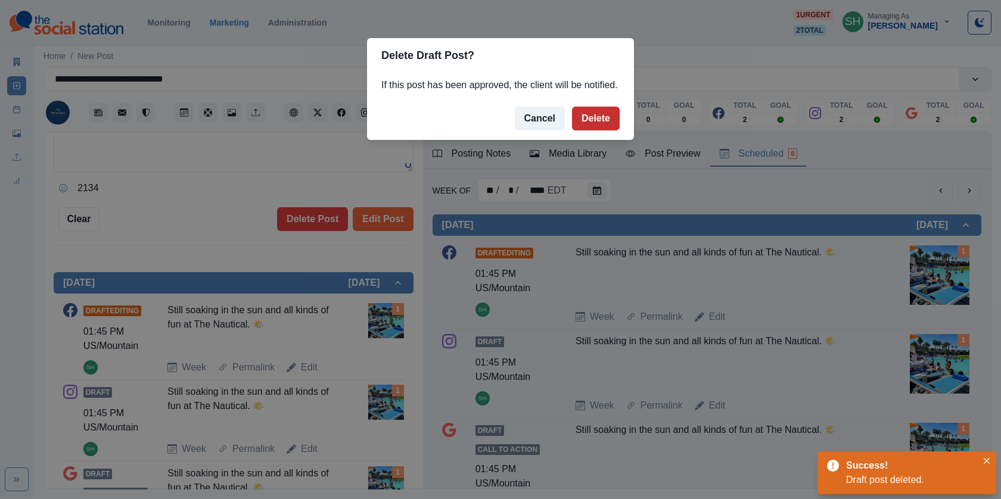
click at [591, 127] on button "Delete" at bounding box center [596, 119] width 48 height 24
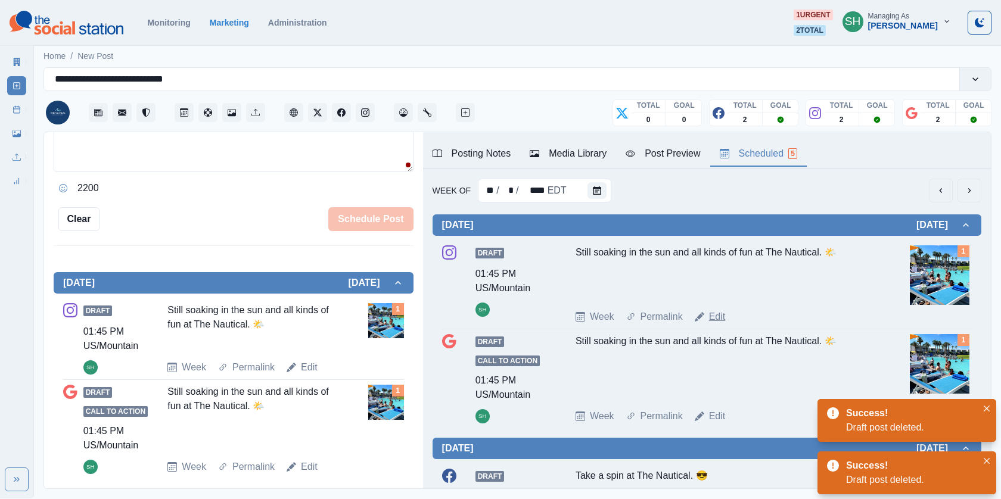
click at [715, 311] on link "Edit" at bounding box center [717, 317] width 17 height 14
type textarea "**********"
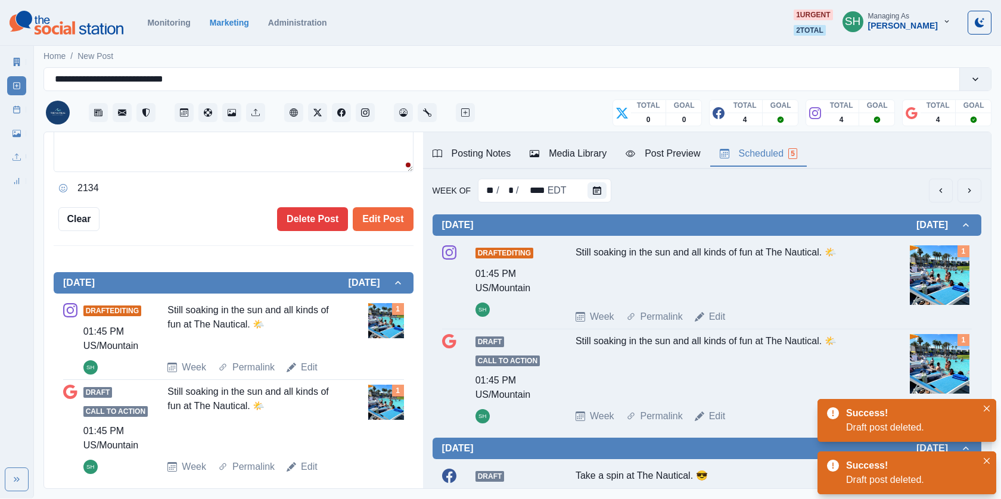
click at [326, 251] on div "**********" at bounding box center [233, 310] width 379 height 357
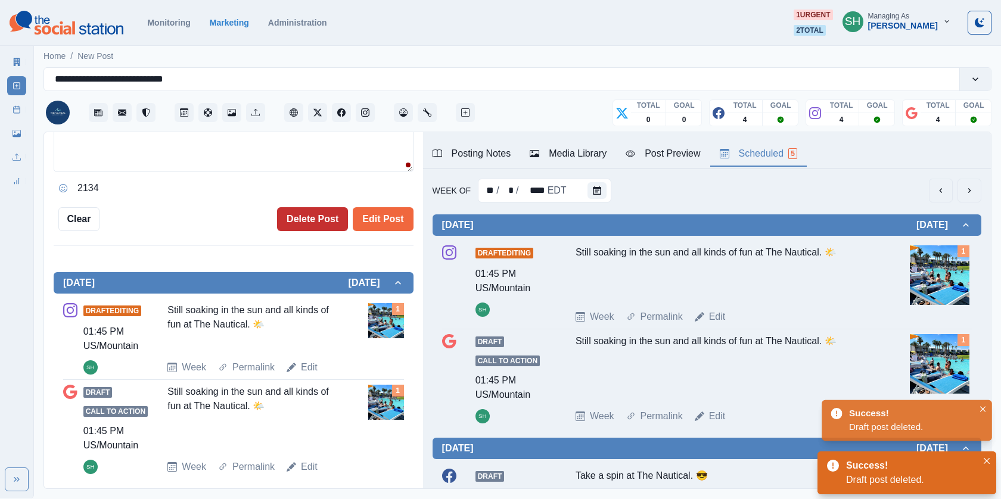
click at [315, 225] on button "Delete Post" at bounding box center [312, 219] width 71 height 24
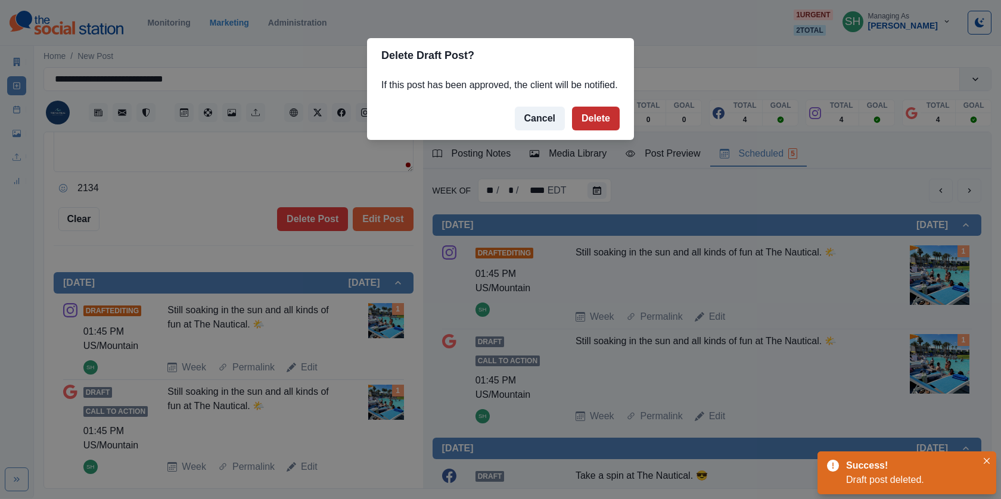
click at [580, 130] on button "Delete" at bounding box center [596, 119] width 48 height 24
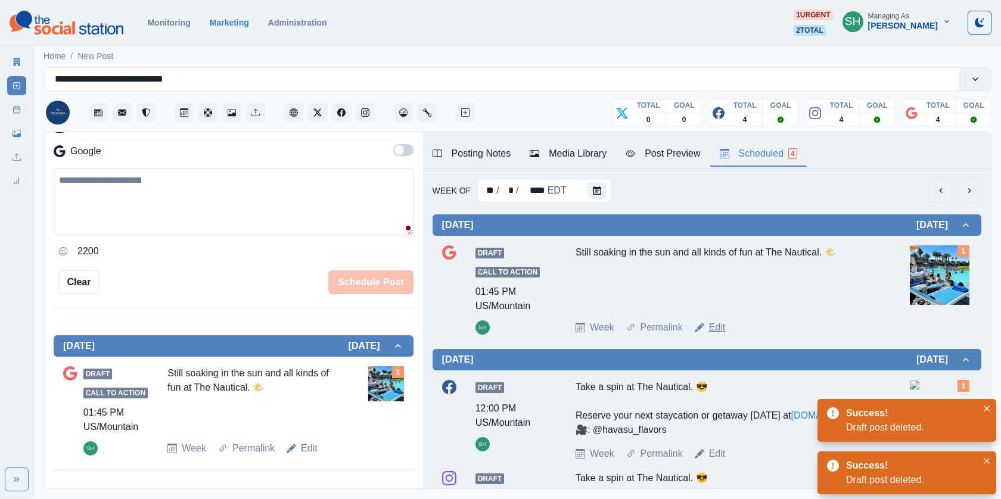
click at [711, 326] on link "Edit" at bounding box center [717, 328] width 17 height 14
type textarea "**********"
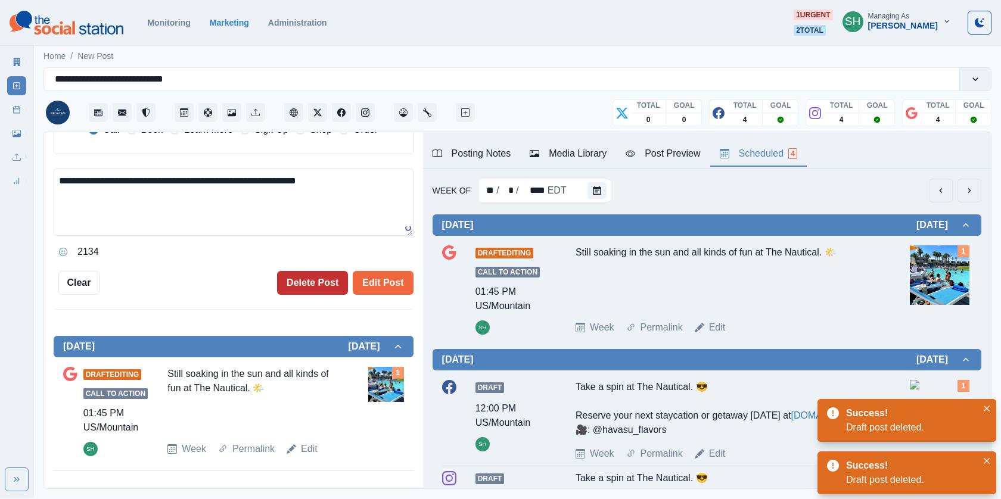
click at [332, 285] on button "Delete Post" at bounding box center [312, 283] width 71 height 24
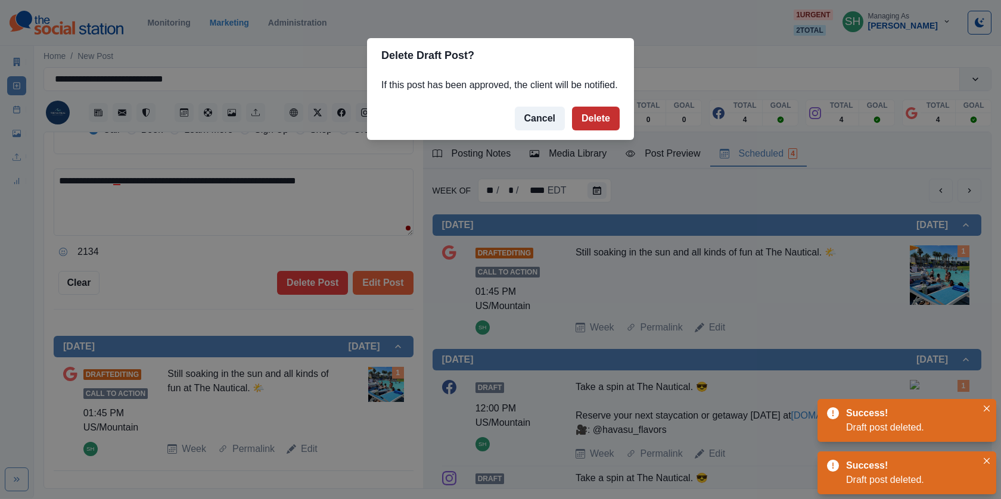
click at [608, 130] on button "Delete" at bounding box center [596, 119] width 48 height 24
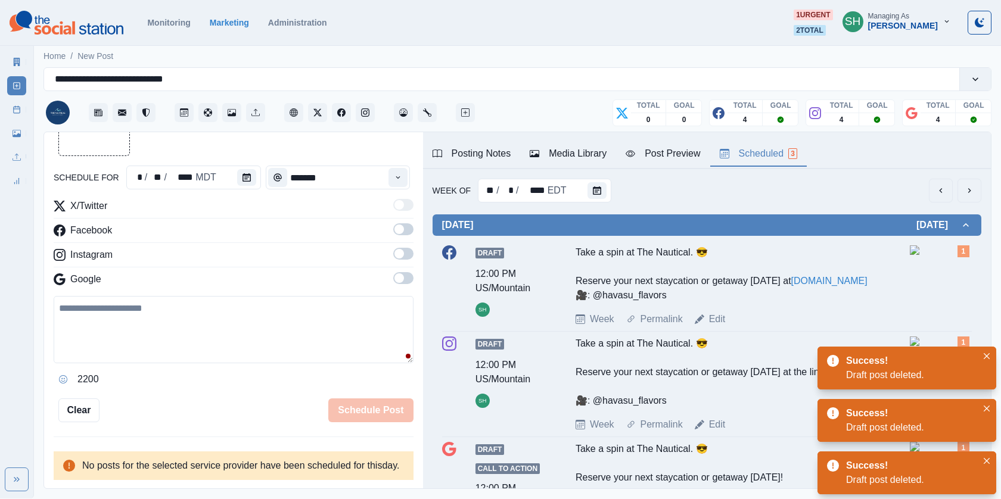
click at [714, 326] on div "Draft 12:00 PM US/Mountain SH Take a spin at The Nautical. 😎 Reserve your next …" at bounding box center [707, 285] width 530 height 81
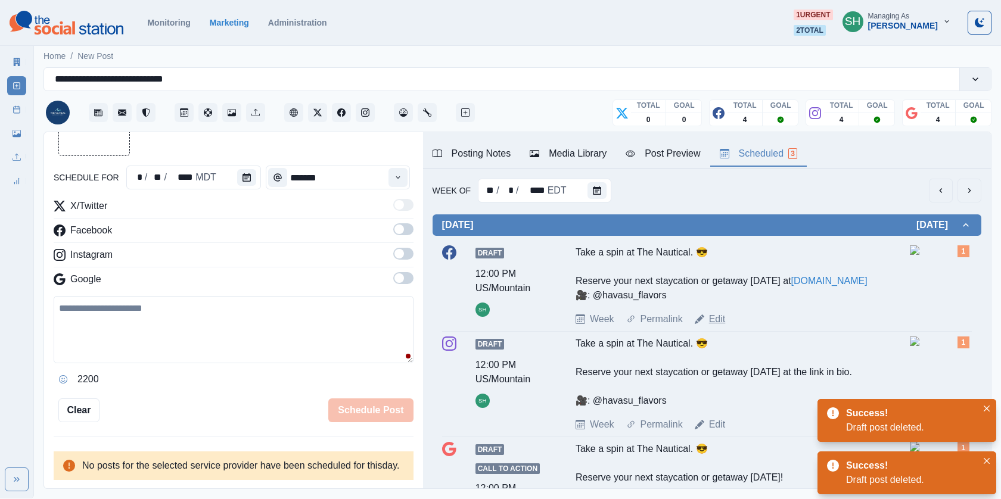
click at [714, 326] on link "Edit" at bounding box center [717, 319] width 17 height 14
type input "********"
type textarea "**********"
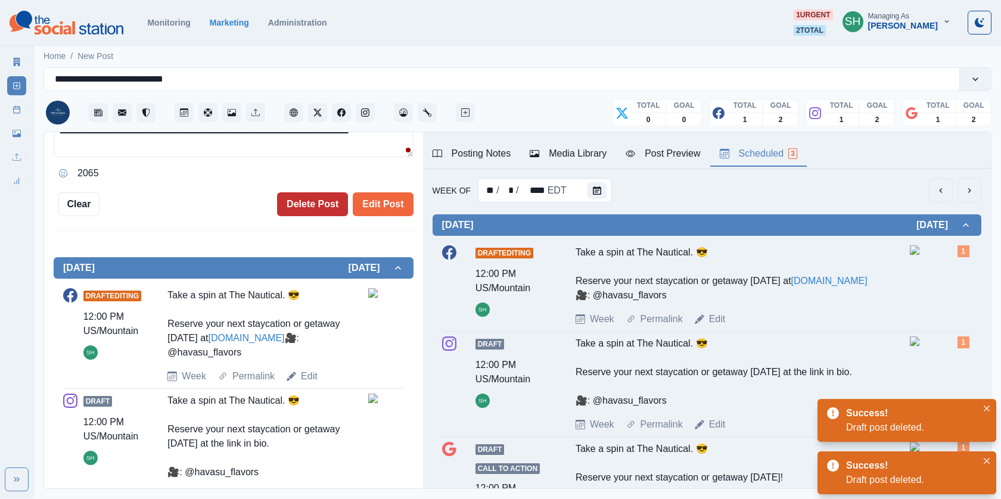
click at [299, 199] on button "Delete Post" at bounding box center [312, 204] width 71 height 24
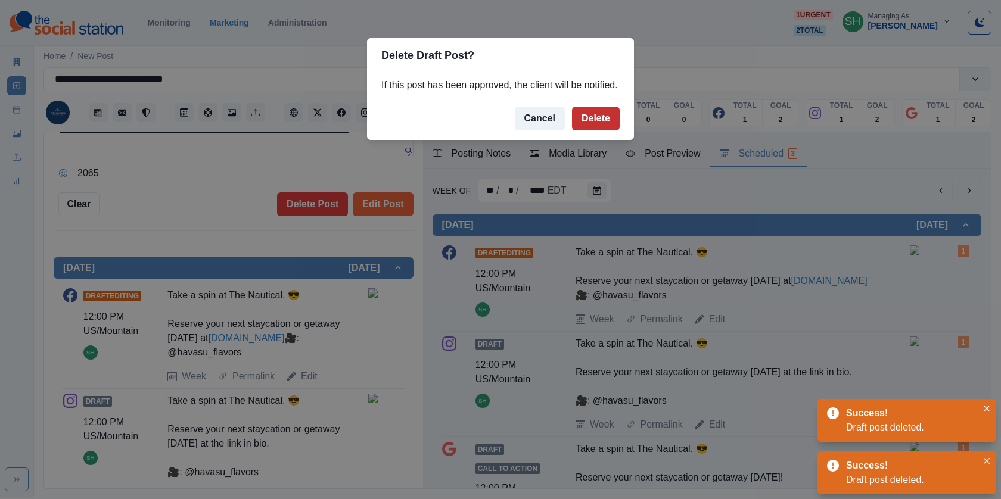
click at [580, 130] on button "Delete" at bounding box center [596, 119] width 48 height 24
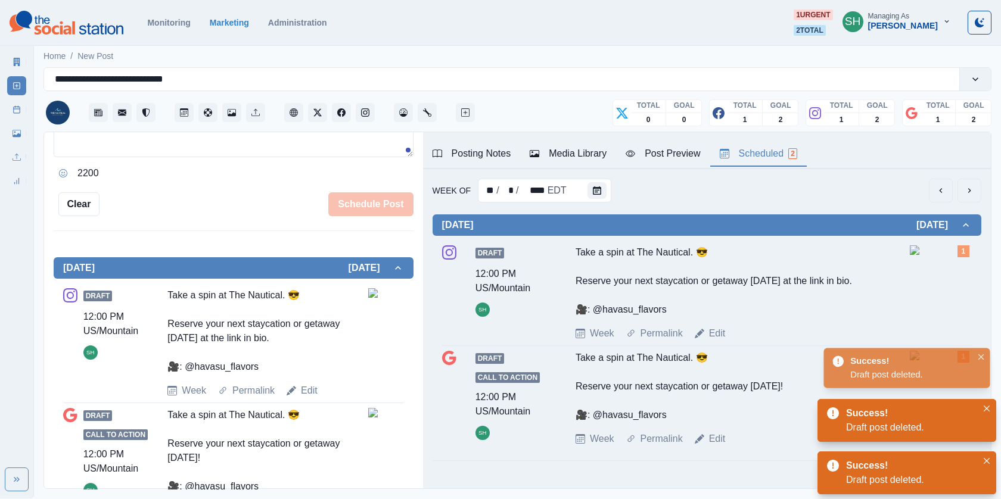
click at [712, 321] on div "Draft 12:00 PM US/Mountain SH Take a spin at The Nautical. 😎 Reserve your next …" at bounding box center [707, 292] width 530 height 95
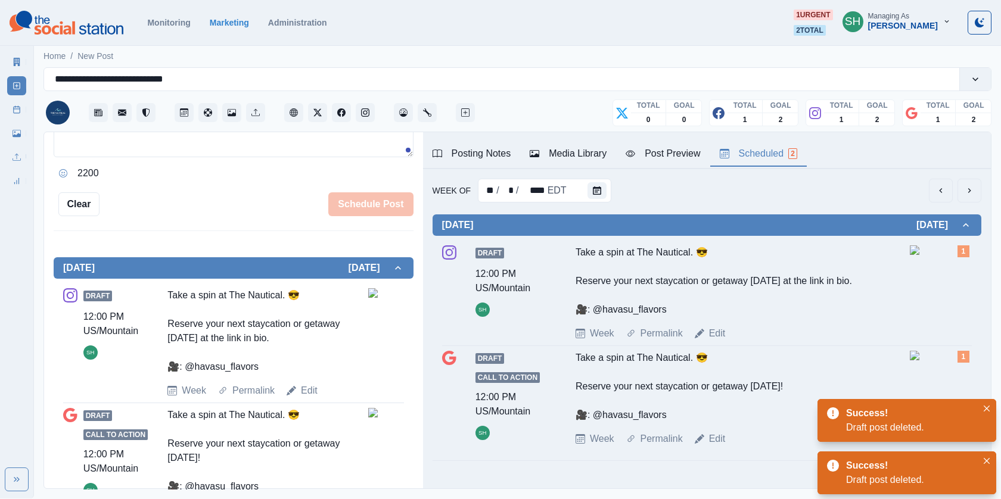
click at [712, 322] on div "Draft 12:00 PM US/Mountain SH Take a spin at The Nautical. 😎 Reserve your next …" at bounding box center [707, 292] width 530 height 95
click at [718, 340] on div "Draft 12:00 PM US/Mountain SH Take a spin at The Nautical. 😎 Reserve your next …" at bounding box center [707, 293] width 530 height 105
click at [717, 335] on link "Edit" at bounding box center [717, 333] width 17 height 14
type textarea "**********"
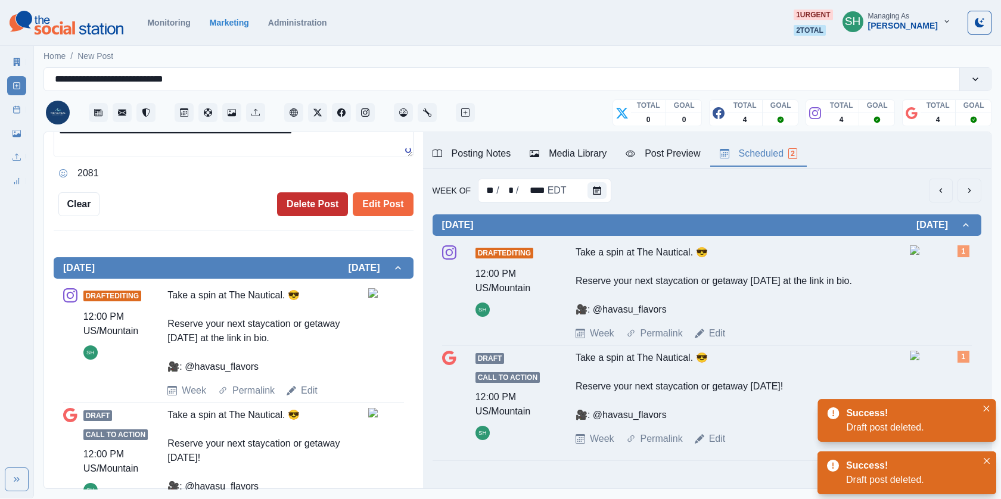
click at [331, 203] on button "Delete Post" at bounding box center [312, 204] width 71 height 24
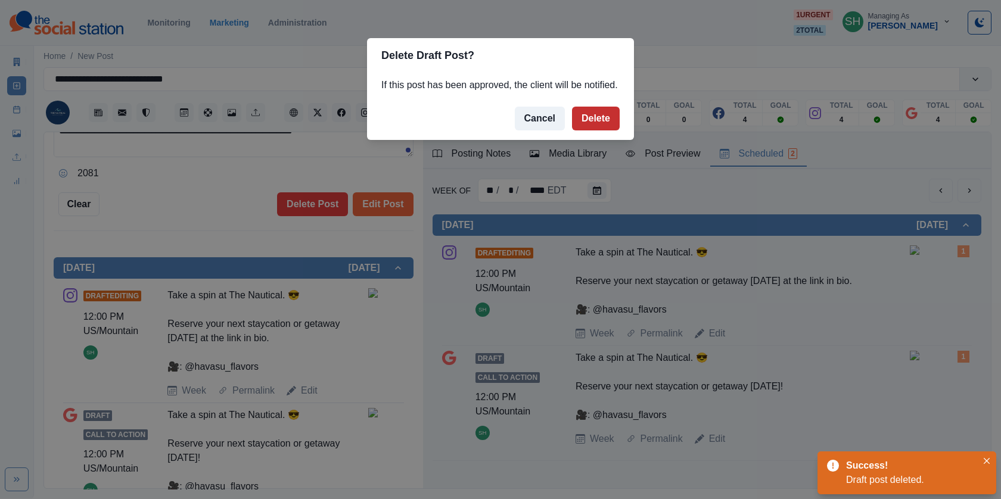
click at [595, 130] on button "Delete" at bounding box center [596, 119] width 48 height 24
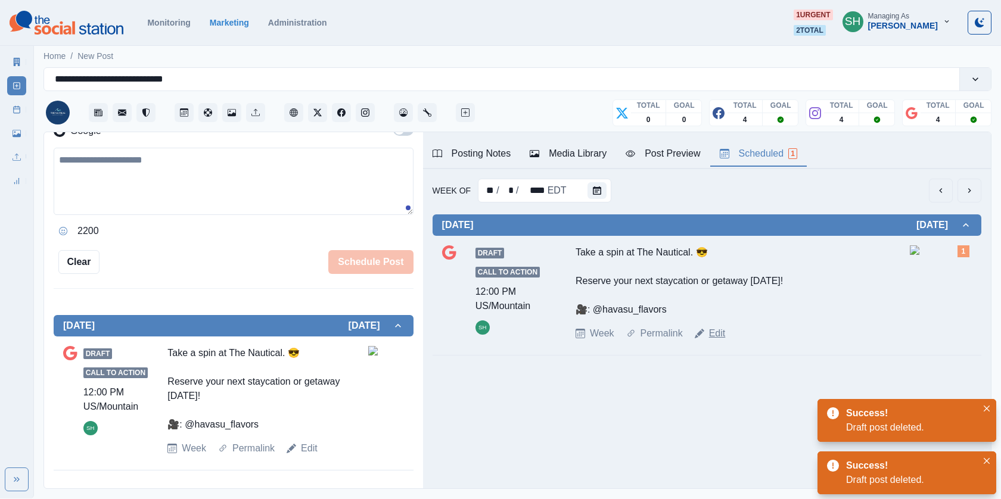
click at [711, 327] on link "Edit" at bounding box center [717, 333] width 17 height 14
type textarea "**********"
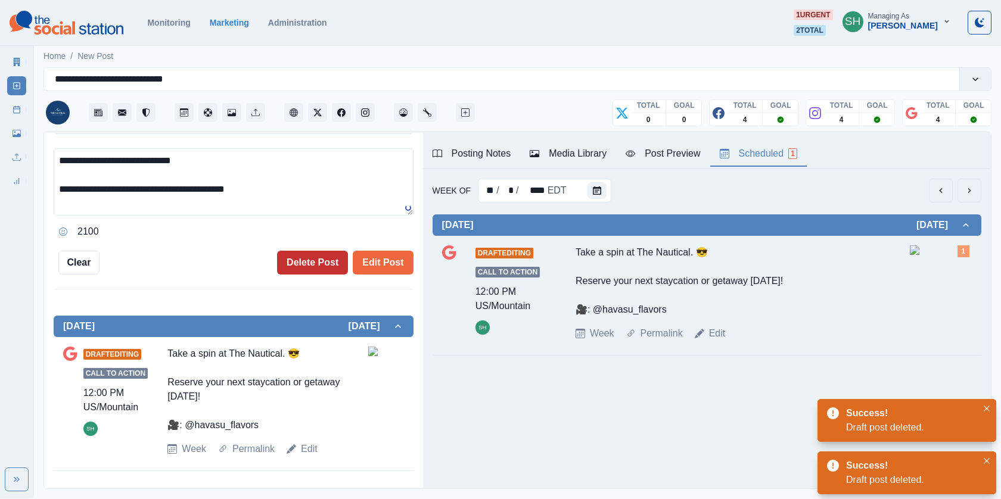
click at [316, 256] on button "Delete Post" at bounding box center [312, 263] width 71 height 24
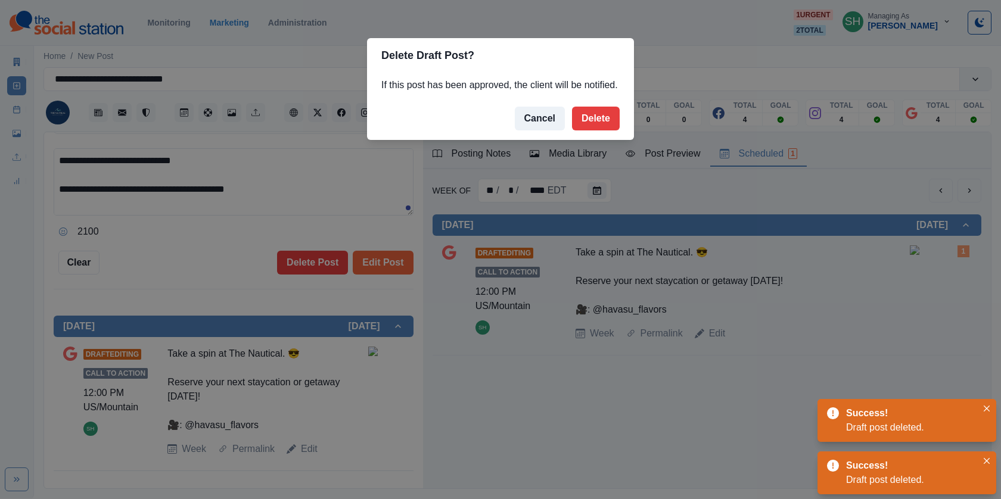
click at [565, 140] on footer "Cancel Delete" at bounding box center [500, 118] width 267 height 43
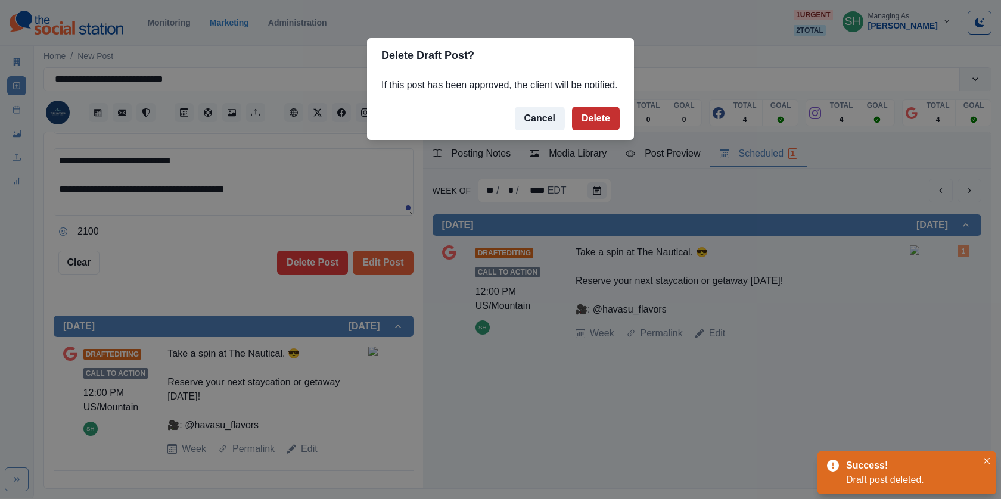
click at [586, 130] on button "Delete" at bounding box center [596, 119] width 48 height 24
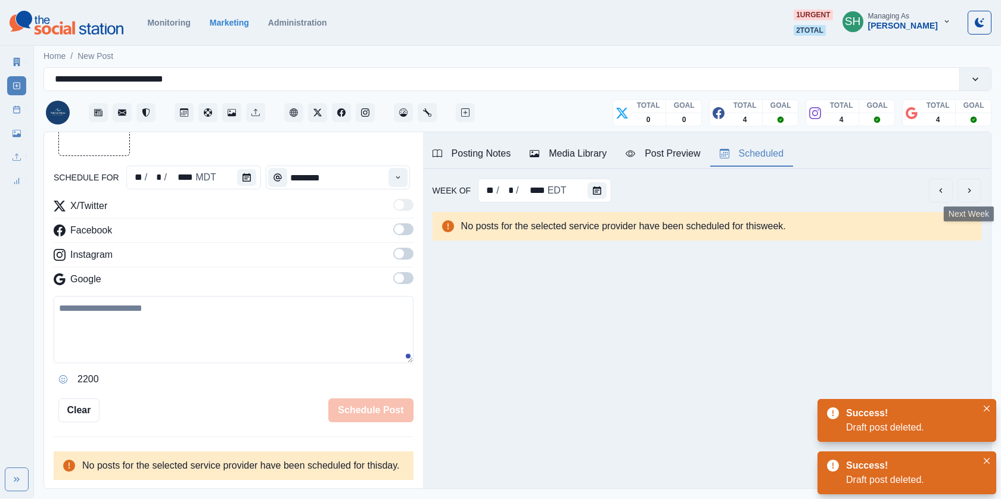
click at [969, 183] on button "next" at bounding box center [969, 191] width 24 height 24
click at [949, 189] on button "previous" at bounding box center [941, 191] width 24 height 24
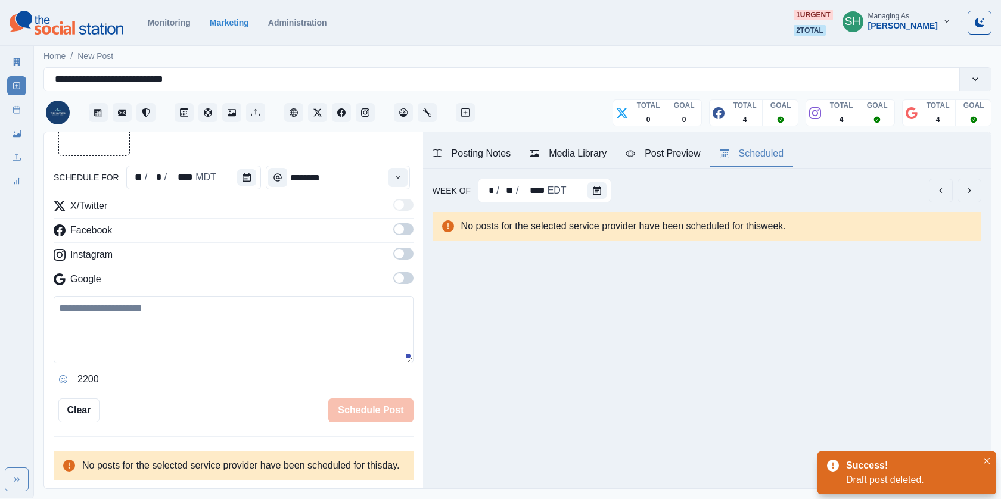
click at [949, 189] on button "previous" at bounding box center [941, 191] width 24 height 24
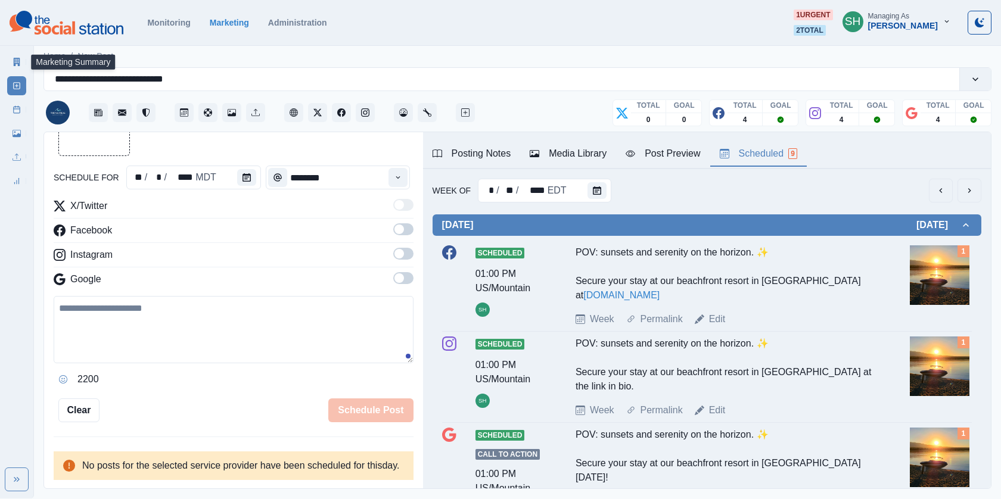
click at [14, 58] on icon at bounding box center [17, 62] width 7 height 8
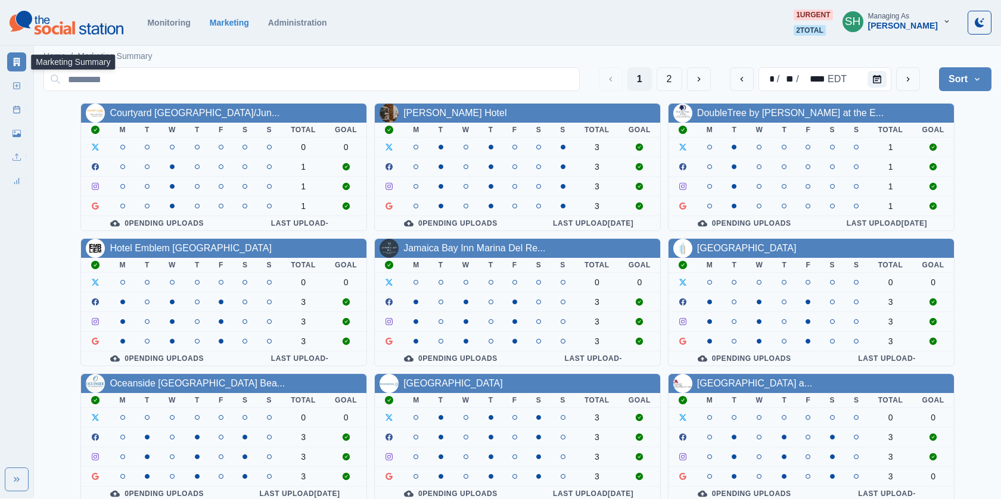
click at [916, 8] on section "Monitoring Marketing Administration 1 urgent 2 total SH Managing As Sara Haas" at bounding box center [500, 23] width 1001 height 46
click at [916, 23] on div "[PERSON_NAME]" at bounding box center [903, 26] width 70 height 10
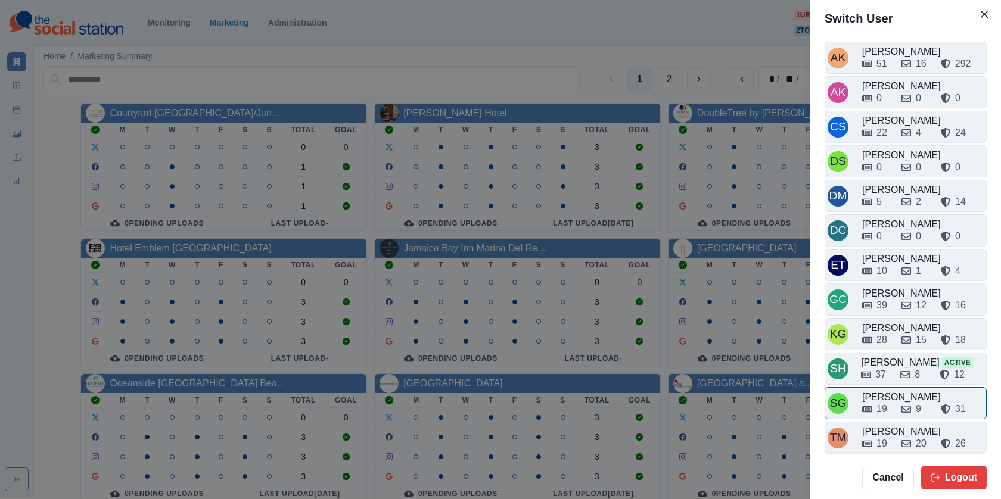
click at [893, 390] on div "[PERSON_NAME]" at bounding box center [923, 397] width 122 height 14
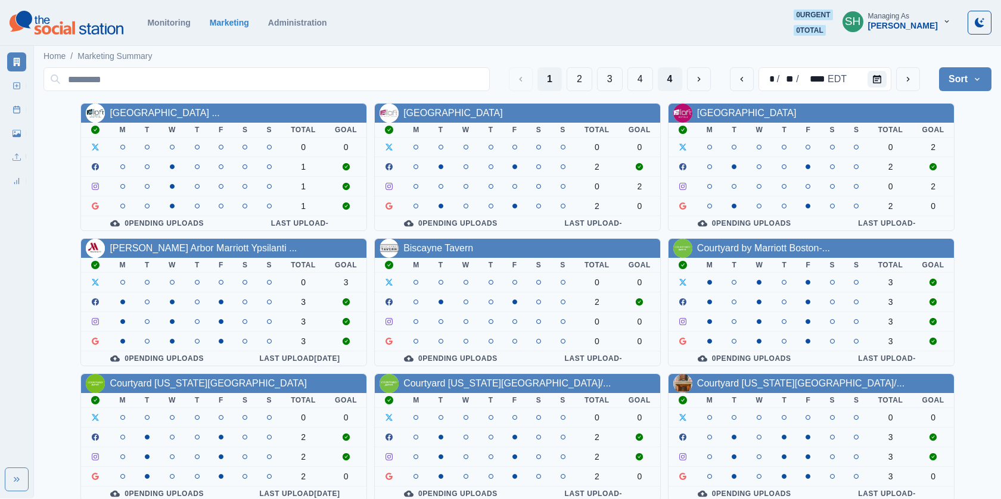
click at [678, 84] on button "4" at bounding box center [670, 79] width 24 height 24
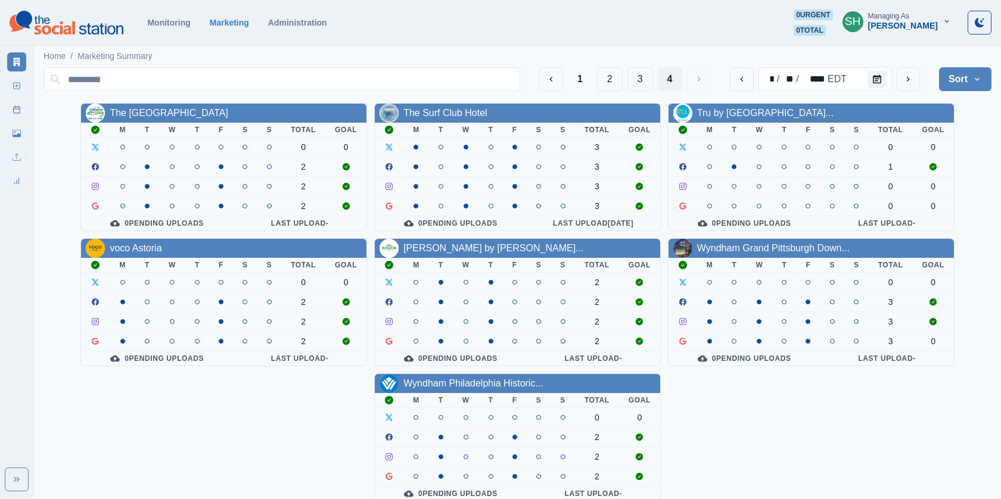
click at [657, 82] on div "1 2 3 4" at bounding box center [625, 79] width 172 height 24
click at [914, 8] on section "Monitoring Marketing Administration 0 urgent 0 total SH Managing As Sarah Gleas…" at bounding box center [500, 23] width 1001 height 46
click at [915, 24] on div "[PERSON_NAME]" at bounding box center [903, 26] width 70 height 10
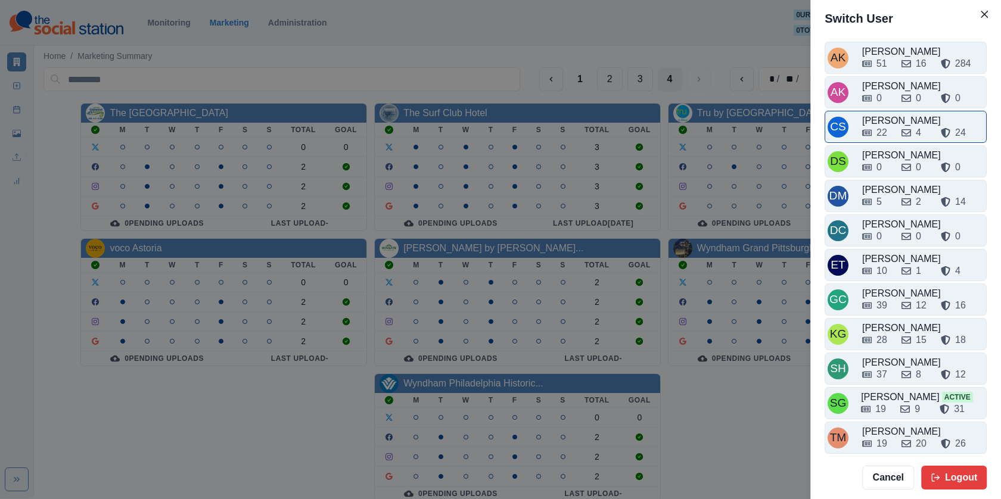
click at [895, 121] on div "22 4 24" at bounding box center [923, 130] width 122 height 19
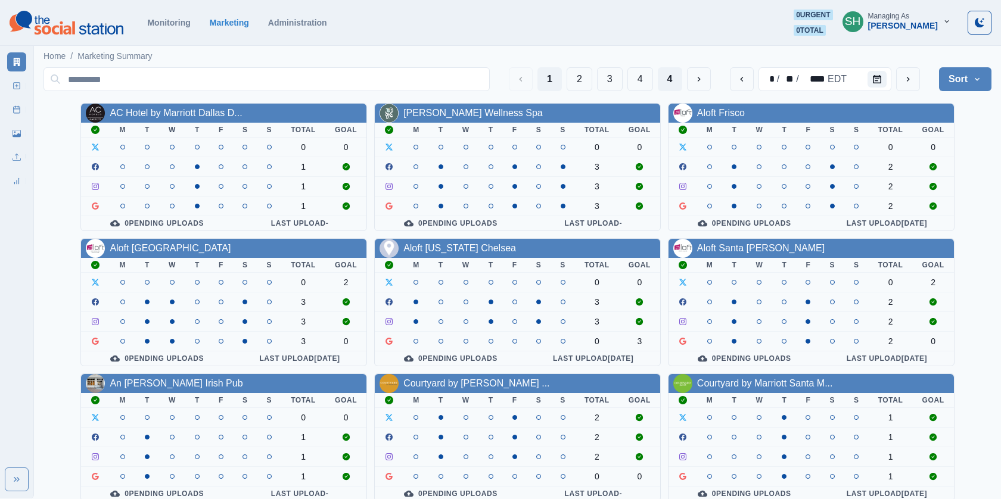
click at [668, 76] on button "4" at bounding box center [670, 79] width 24 height 24
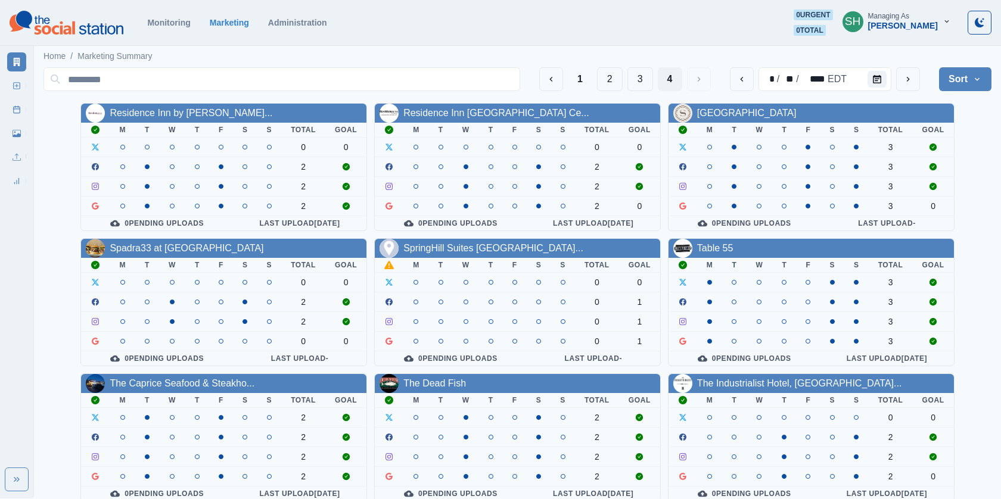
scroll to position [139, 0]
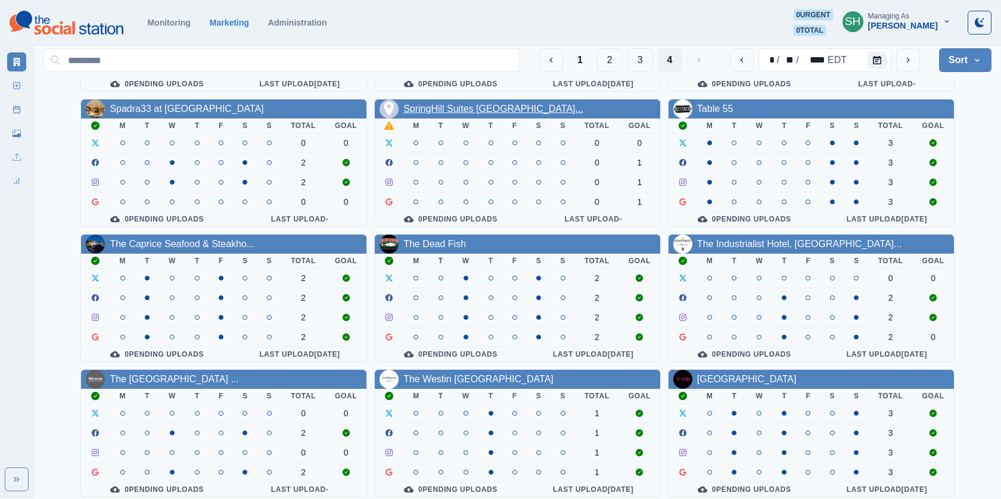
click at [510, 107] on link "SpringHill Suites [GEOGRAPHIC_DATA]..." at bounding box center [493, 109] width 180 height 10
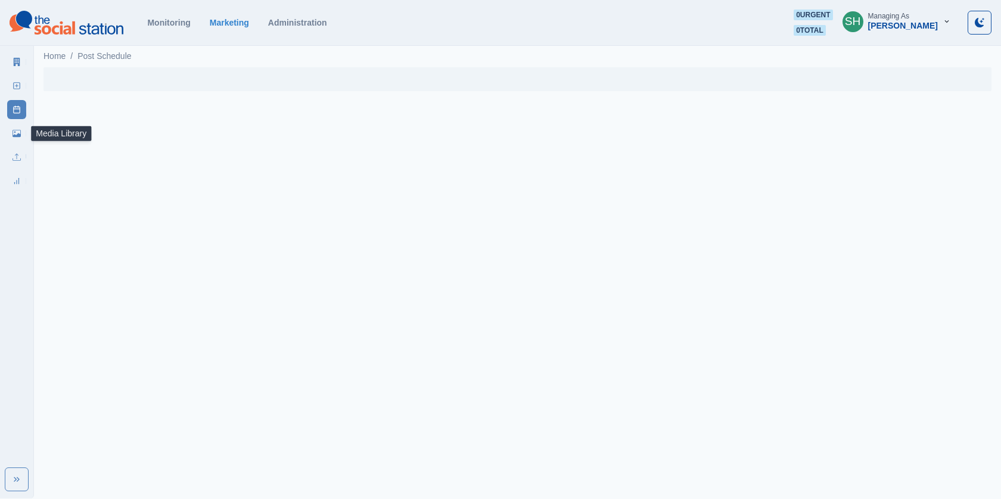
click at [20, 131] on icon at bounding box center [17, 133] width 8 height 8
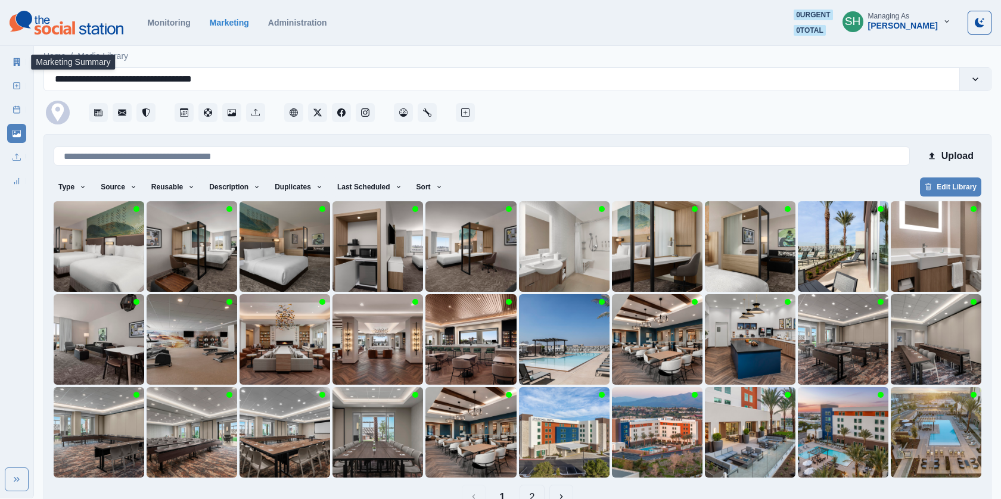
click at [18, 63] on icon at bounding box center [17, 62] width 8 height 8
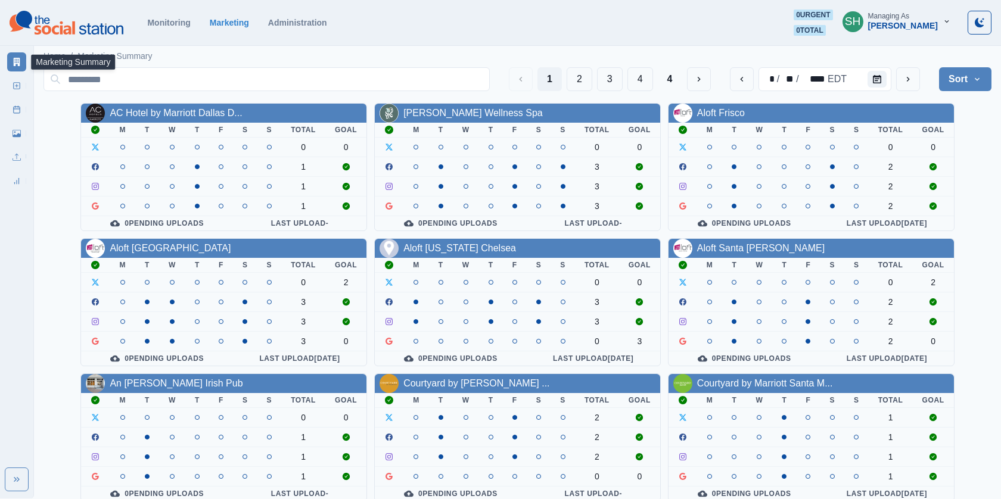
click at [903, 31] on button "SH Managing As [PERSON_NAME]" at bounding box center [896, 22] width 127 height 24
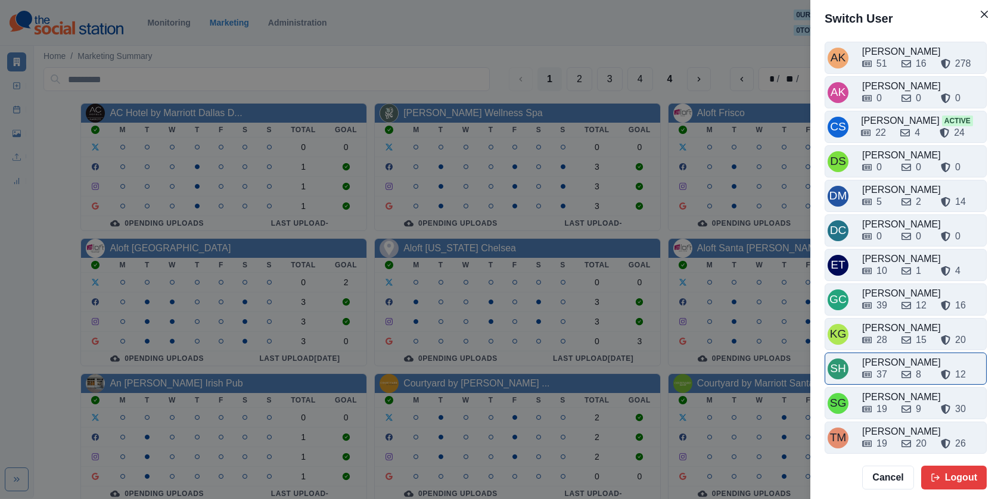
click at [882, 356] on div "[PERSON_NAME]" at bounding box center [923, 363] width 122 height 14
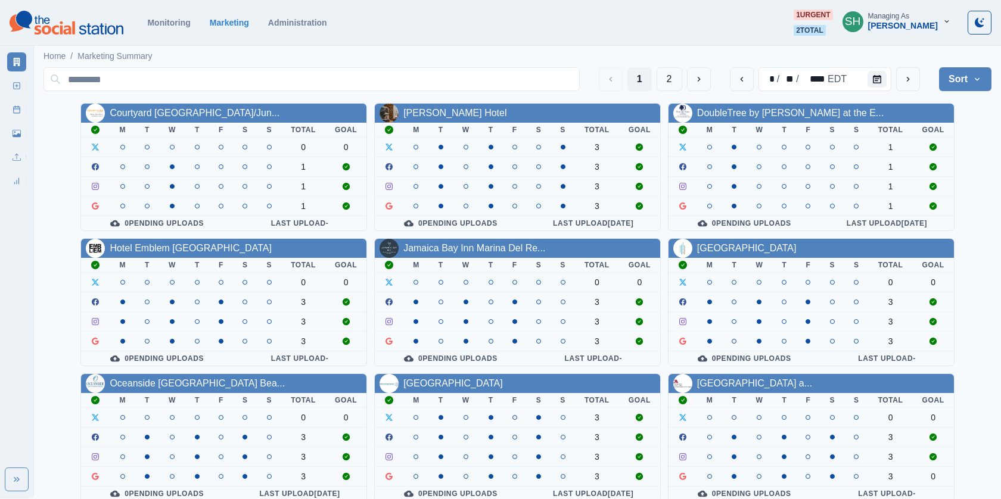
scroll to position [139, 0]
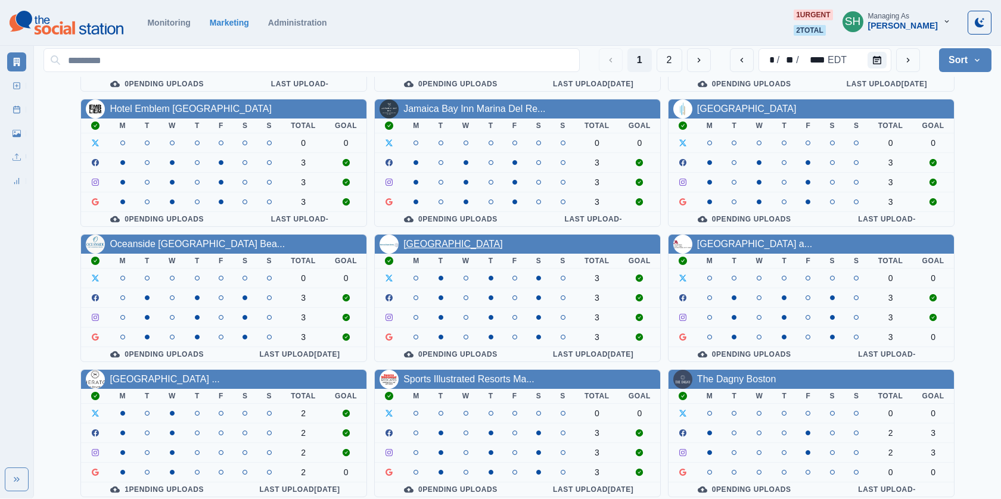
click at [425, 239] on link "[GEOGRAPHIC_DATA]" at bounding box center [452, 244] width 99 height 10
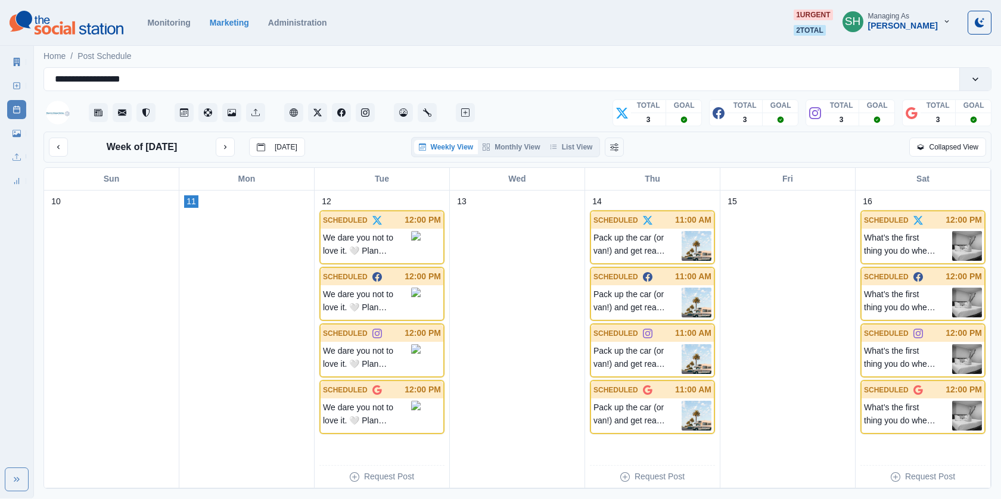
click at [18, 133] on icon at bounding box center [17, 133] width 8 height 7
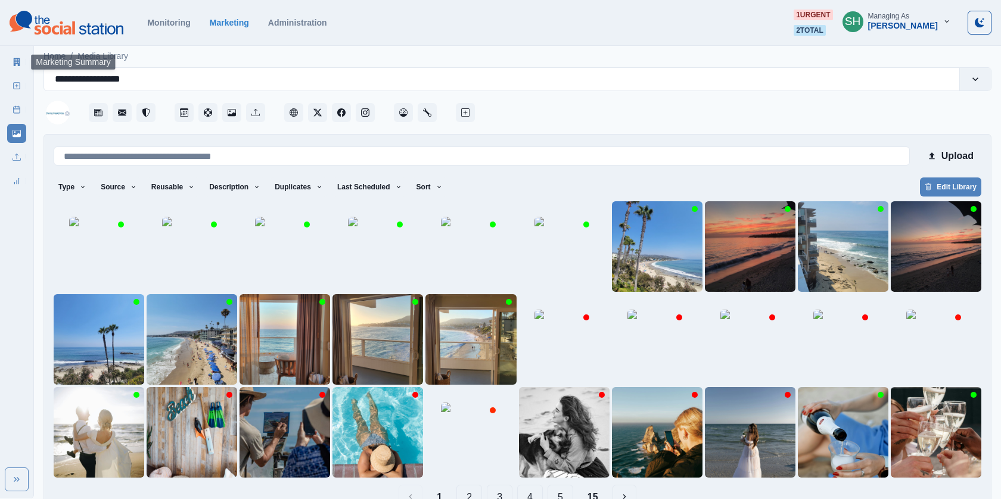
click at [22, 68] on link "Marketing Summary" at bounding box center [16, 61] width 19 height 19
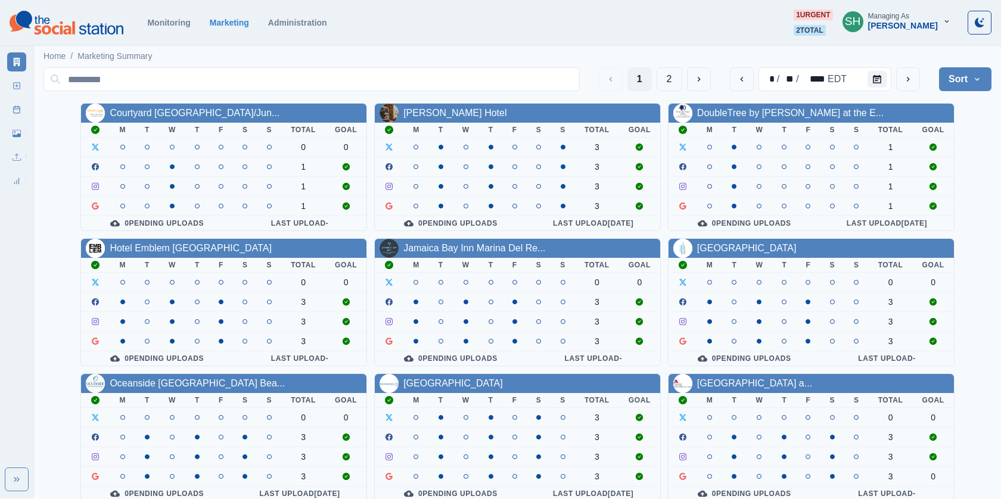
click at [863, 29] on span "SH" at bounding box center [852, 21] width 21 height 21
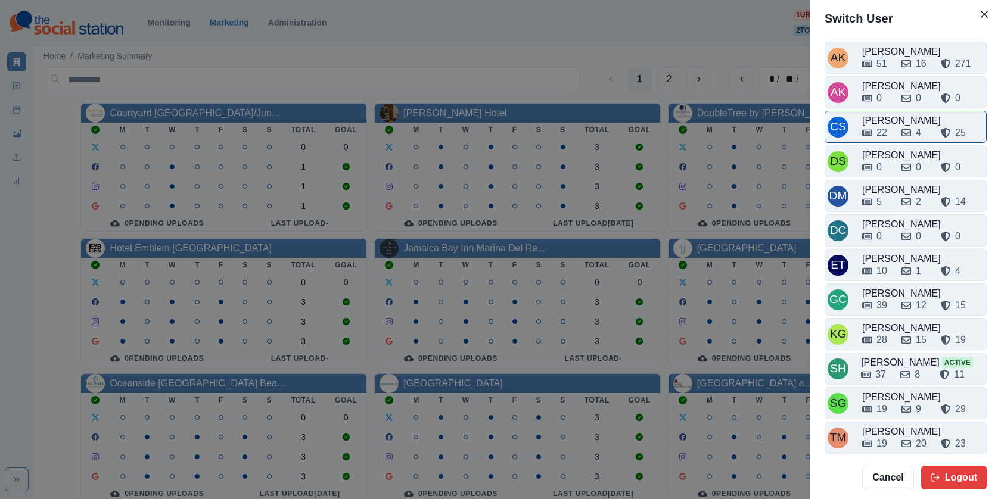
click at [897, 114] on div "[PERSON_NAME]" at bounding box center [923, 121] width 122 height 14
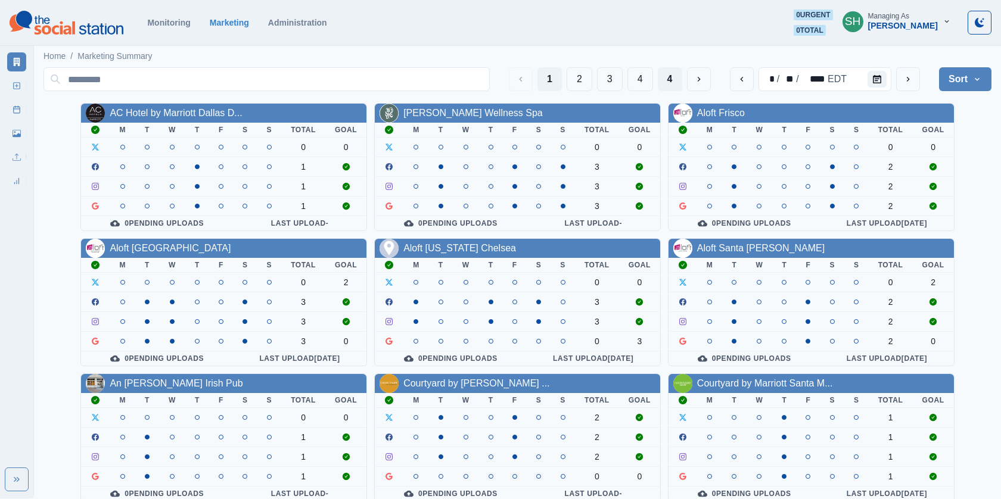
click at [668, 77] on button "4" at bounding box center [670, 79] width 24 height 24
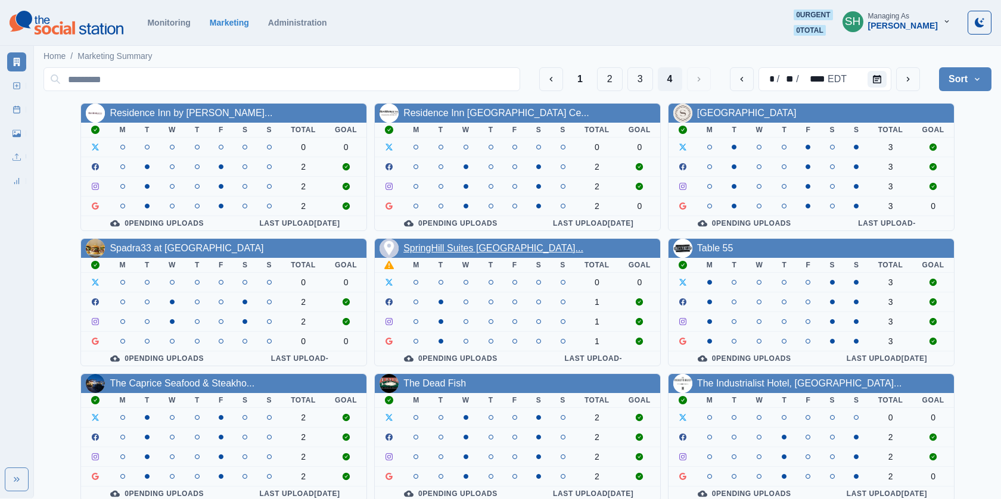
click at [472, 247] on link "SpringHill Suites [GEOGRAPHIC_DATA]..." at bounding box center [493, 248] width 180 height 10
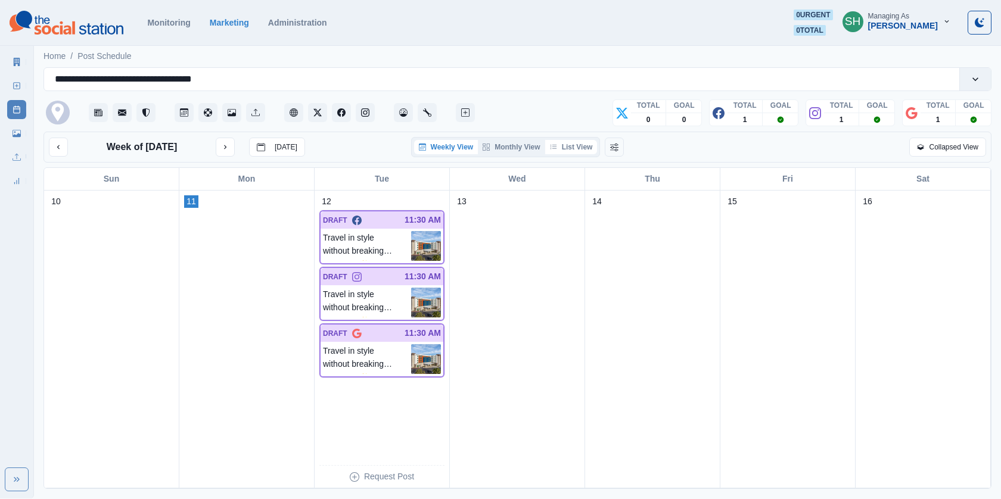
click at [562, 152] on button "List View" at bounding box center [571, 147] width 52 height 14
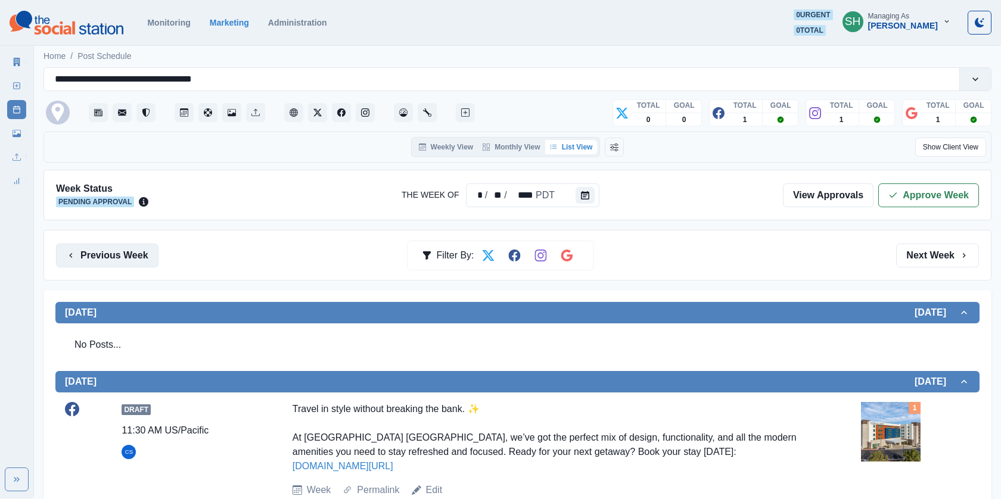
click at [122, 242] on div "Previous Week Filter By: Next Week" at bounding box center [517, 255] width 948 height 51
click at [122, 244] on button "Previous Week" at bounding box center [107, 256] width 102 height 24
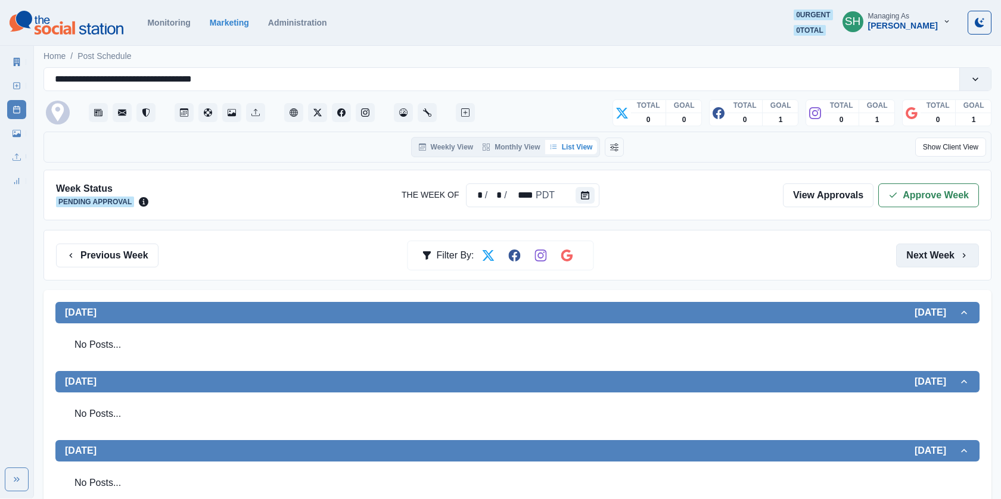
click at [900, 252] on button "Next Week" at bounding box center [937, 256] width 83 height 24
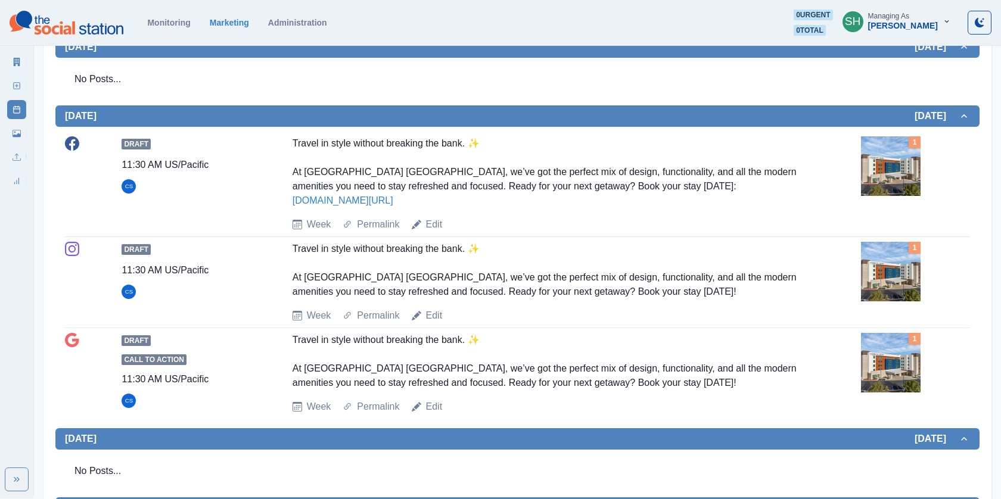
scroll to position [262, 0]
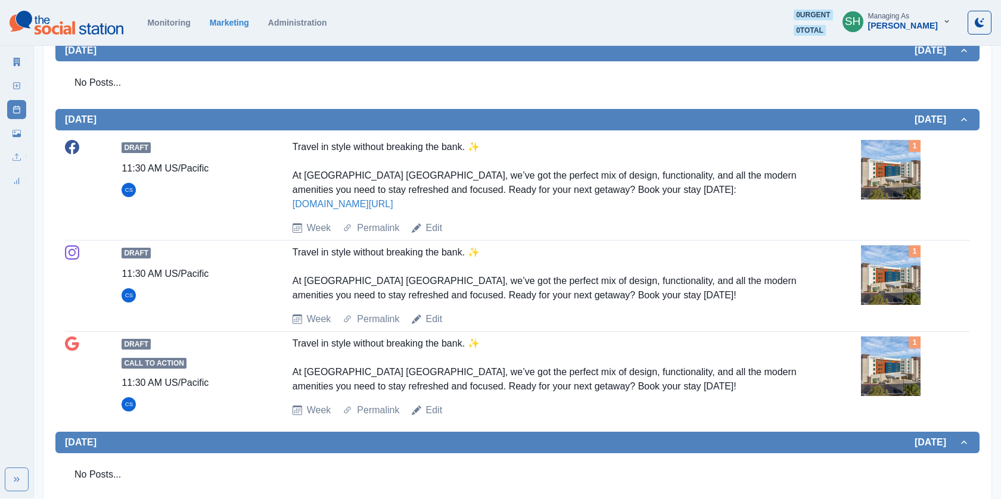
click at [887, 186] on img at bounding box center [891, 170] width 60 height 60
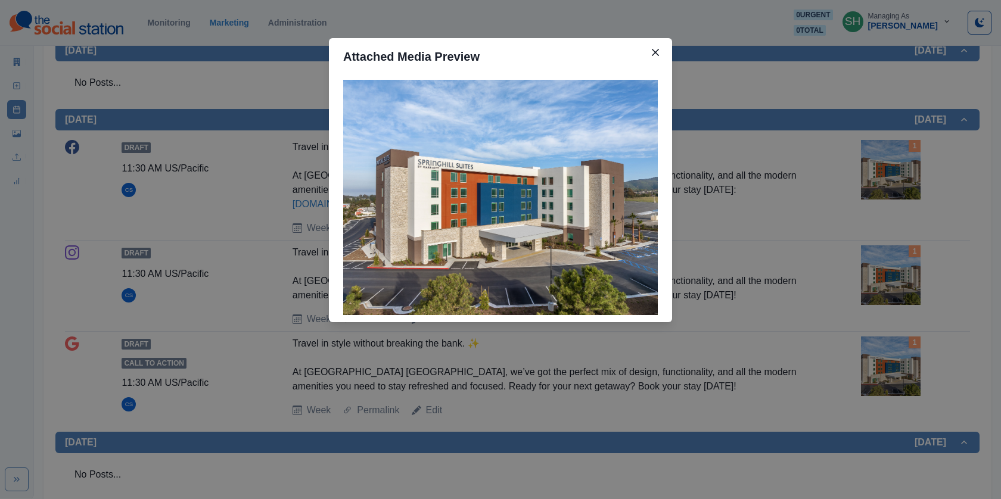
click at [887, 186] on div "Attached Media Preview" at bounding box center [500, 249] width 1001 height 499
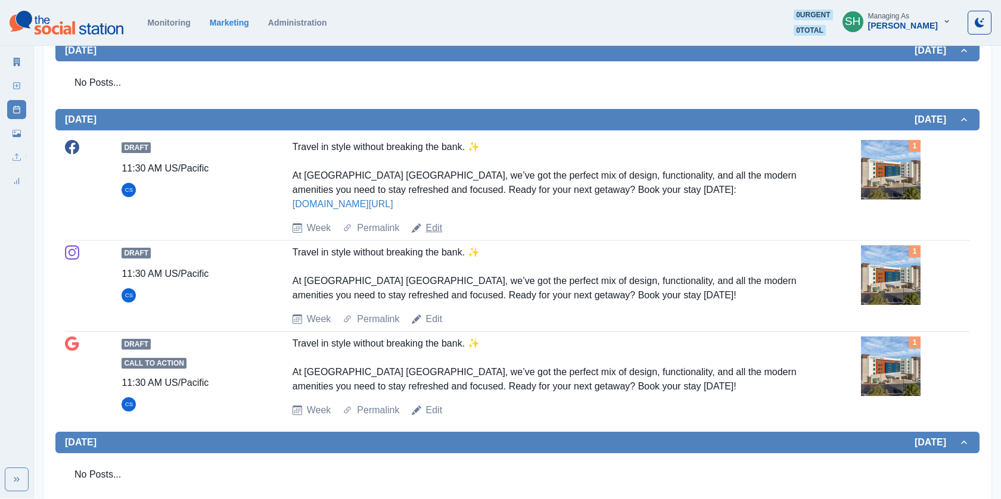
click at [431, 230] on link "Edit" at bounding box center [434, 228] width 17 height 14
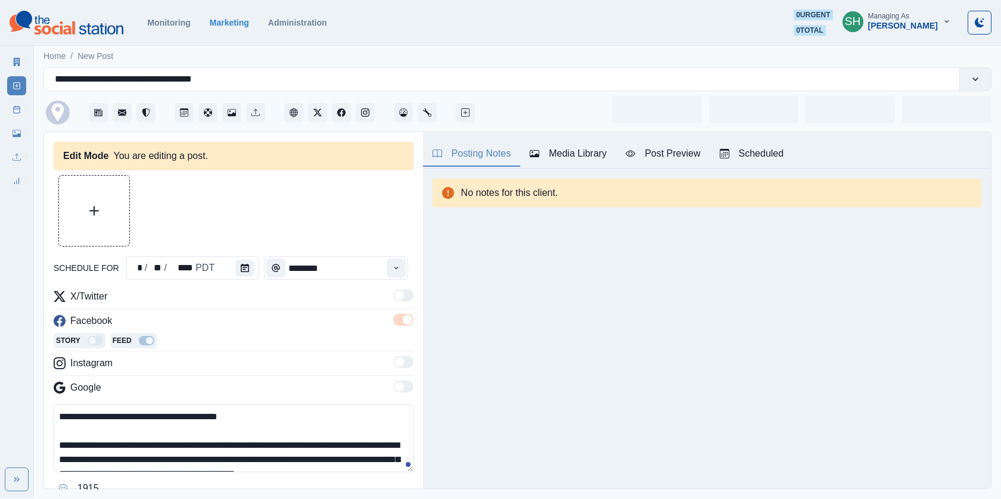
type input "********"
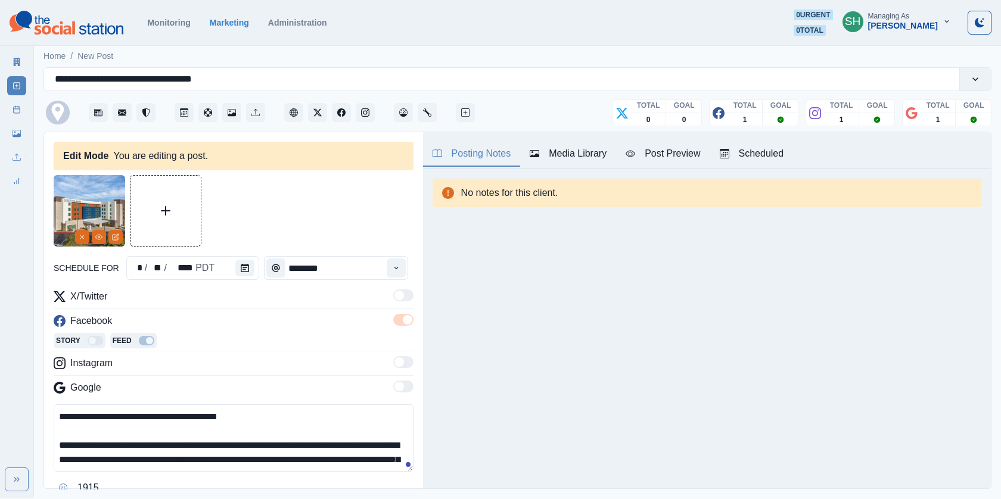
drag, startPoint x: 231, startPoint y: 412, endPoint x: 120, endPoint y: 413, distance: 110.8
click at [120, 413] on textarea "**********" at bounding box center [234, 438] width 360 height 67
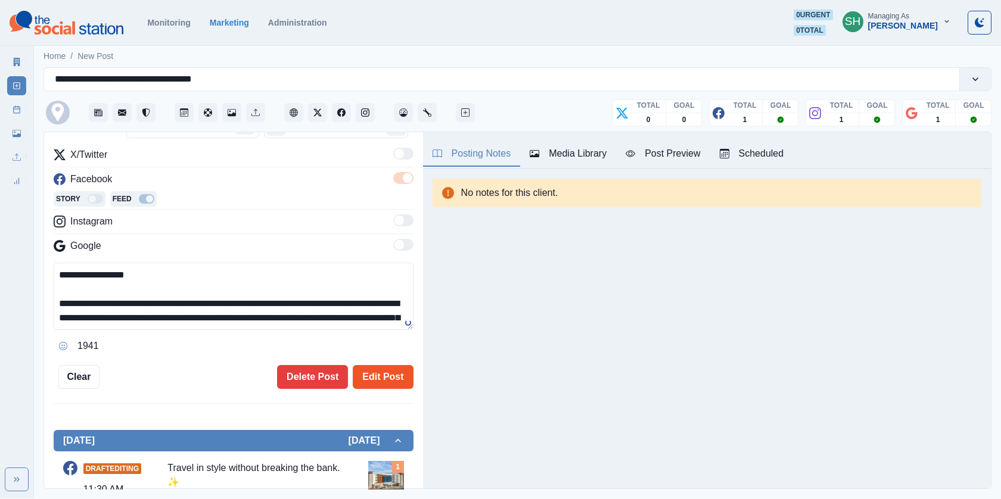
type textarea "**********"
click at [377, 378] on button "Edit Post" at bounding box center [383, 377] width 60 height 24
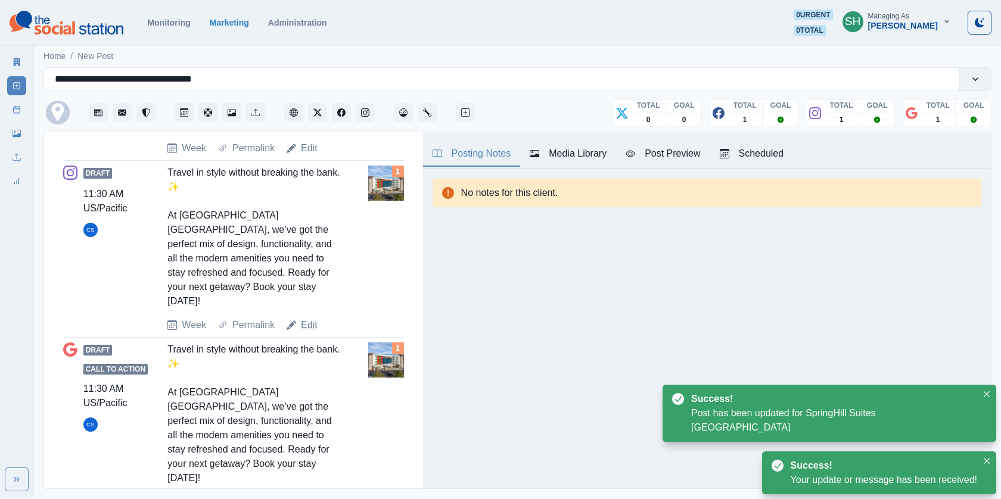
click at [307, 318] on link "Edit" at bounding box center [309, 325] width 17 height 14
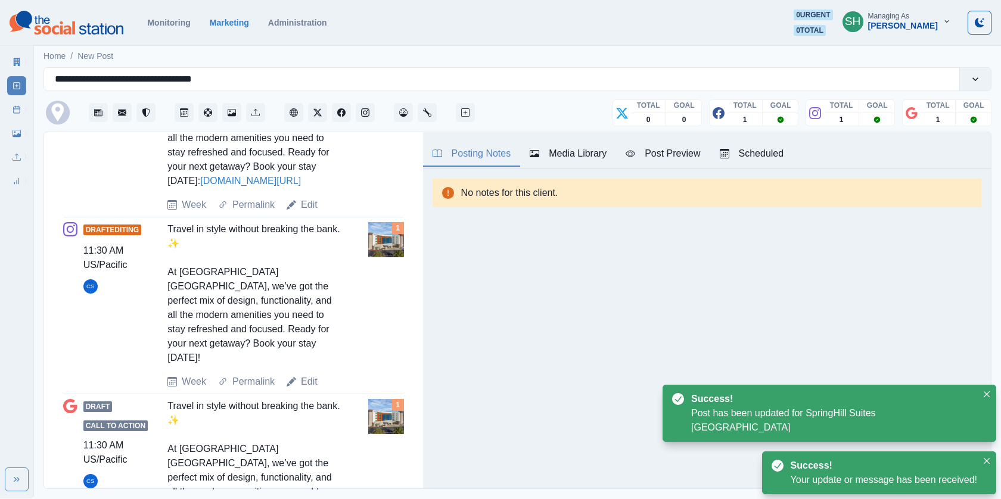
scroll to position [166, 0]
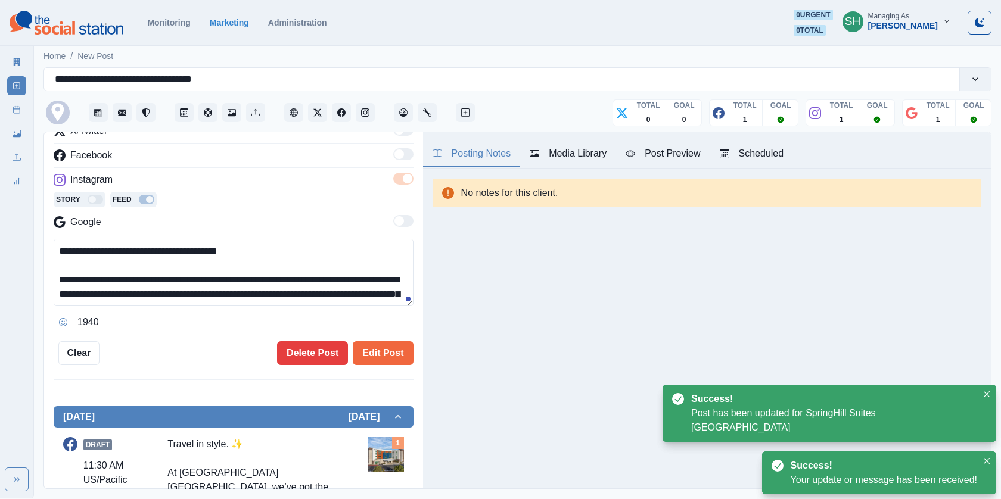
drag, startPoint x: 230, startPoint y: 246, endPoint x: 117, endPoint y: 246, distance: 113.2
click at [117, 246] on textarea "**********" at bounding box center [234, 272] width 360 height 67
type textarea "**********"
click at [379, 346] on button "Edit Post" at bounding box center [383, 353] width 60 height 24
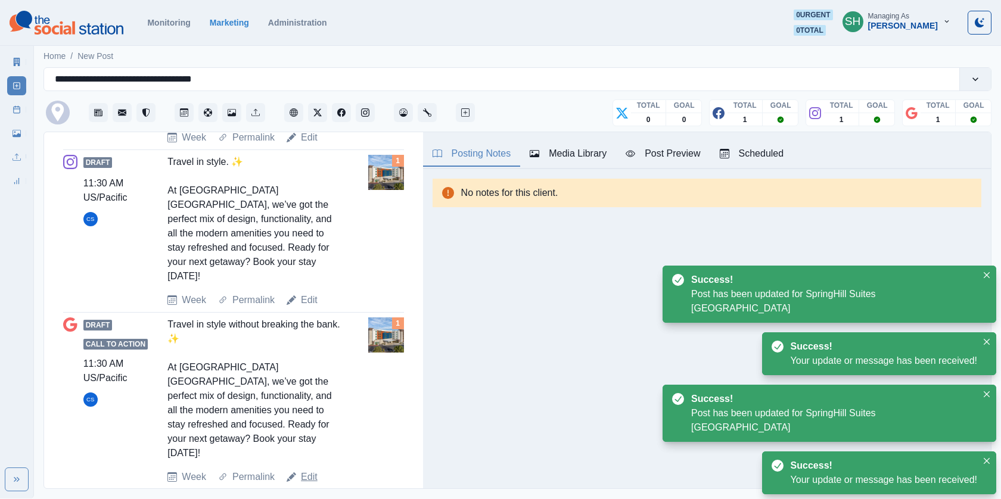
click at [301, 470] on link "Edit" at bounding box center [309, 477] width 17 height 14
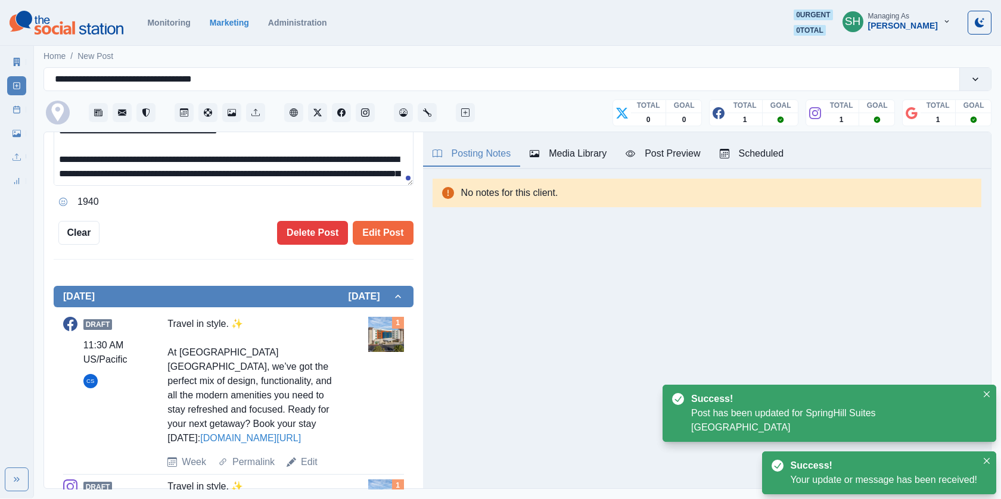
scroll to position [228, 0]
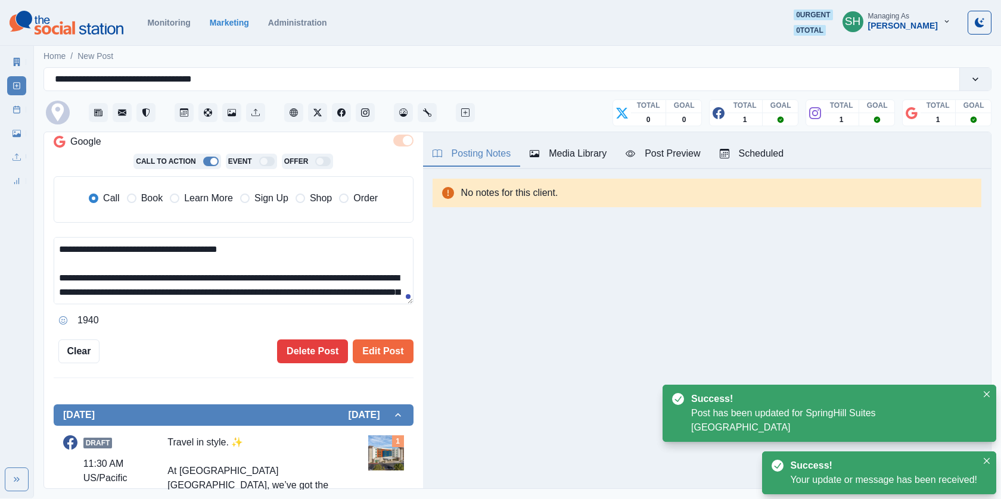
drag, startPoint x: 232, startPoint y: 245, endPoint x: 119, endPoint y: 246, distance: 113.2
click at [119, 246] on textarea "**********" at bounding box center [234, 270] width 360 height 67
click at [156, 197] on span "Book" at bounding box center [151, 198] width 21 height 14
type textarea "**********"
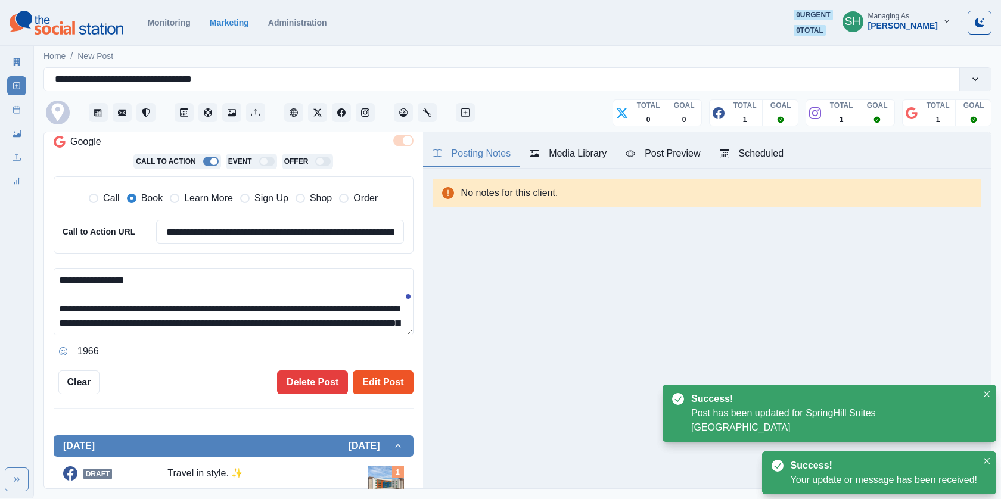
click at [399, 379] on button "Edit Post" at bounding box center [383, 383] width 60 height 24
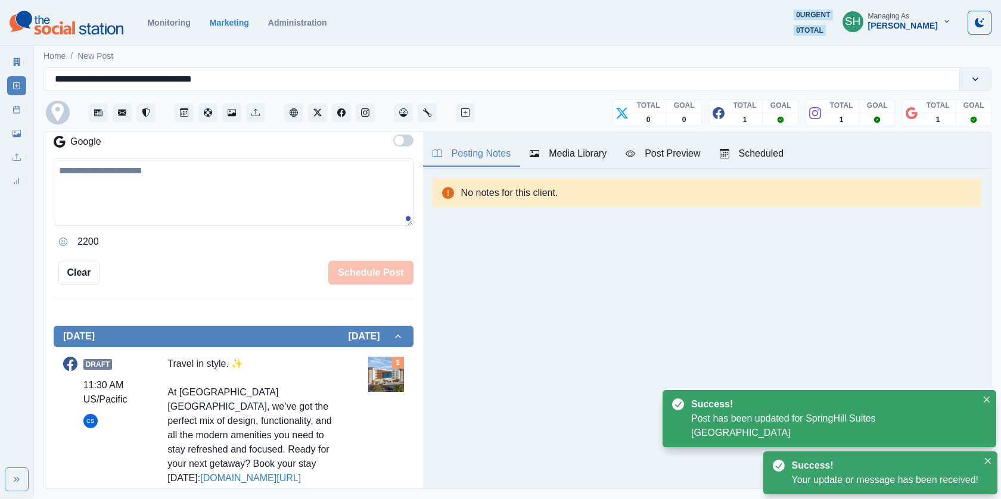
scroll to position [578, 0]
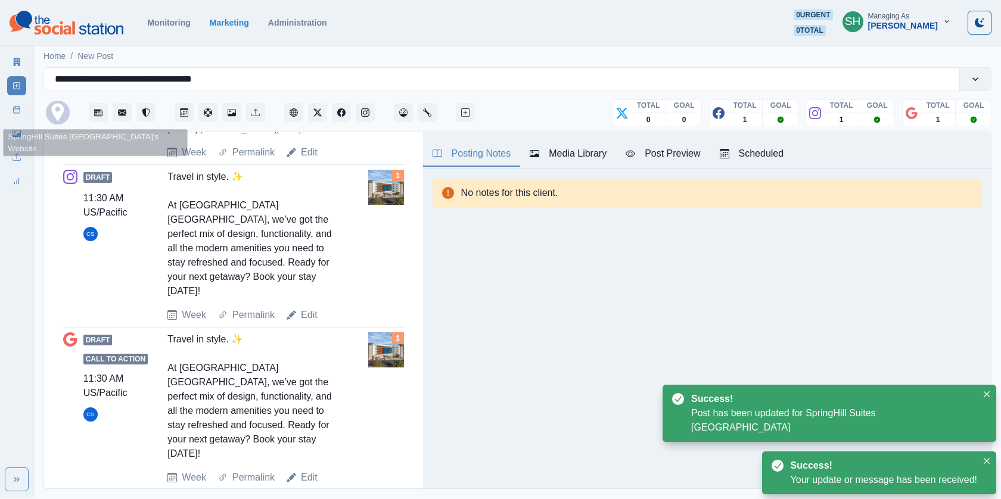
click at [10, 105] on link "Post Schedule" at bounding box center [16, 109] width 19 height 19
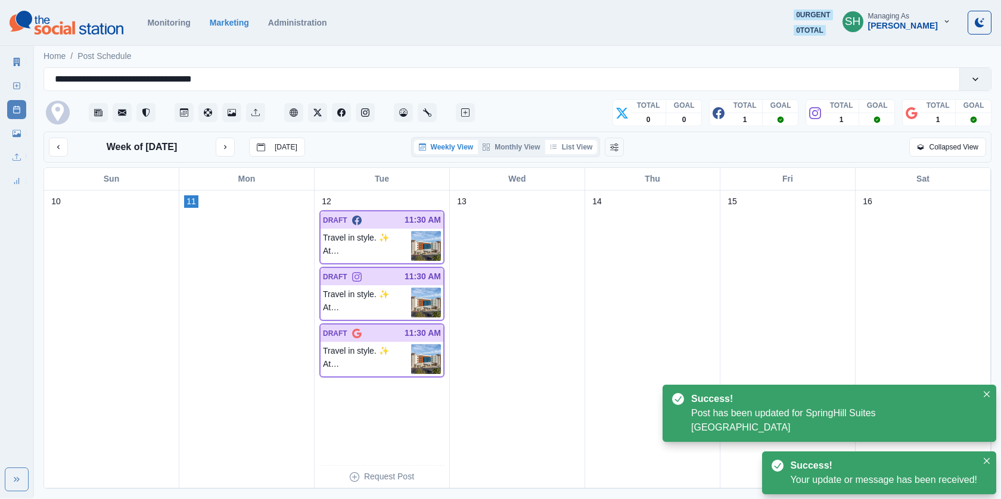
click at [568, 147] on button "List View" at bounding box center [571, 147] width 52 height 14
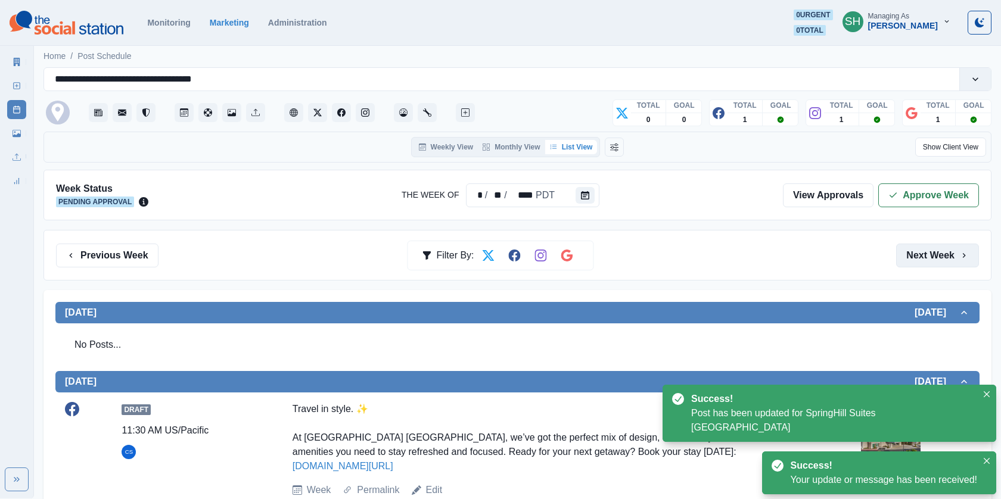
click at [920, 249] on button "Next Week" at bounding box center [937, 256] width 83 height 24
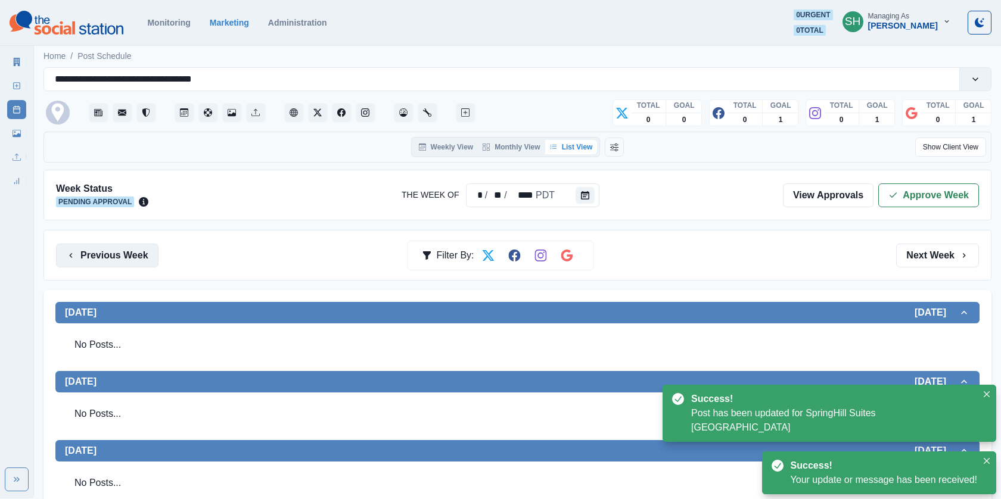
click at [117, 262] on button "Previous Week" at bounding box center [107, 256] width 102 height 24
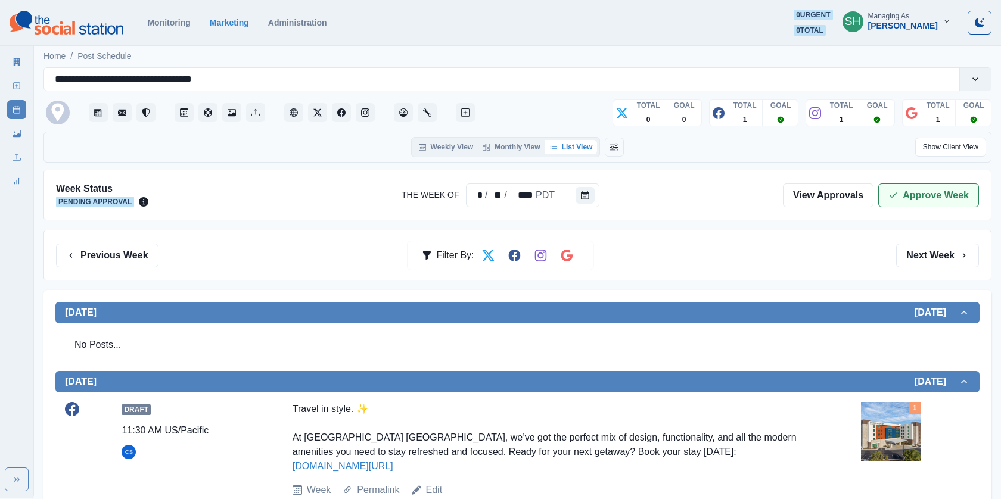
click at [932, 203] on button "Approve Week" at bounding box center [928, 196] width 101 height 24
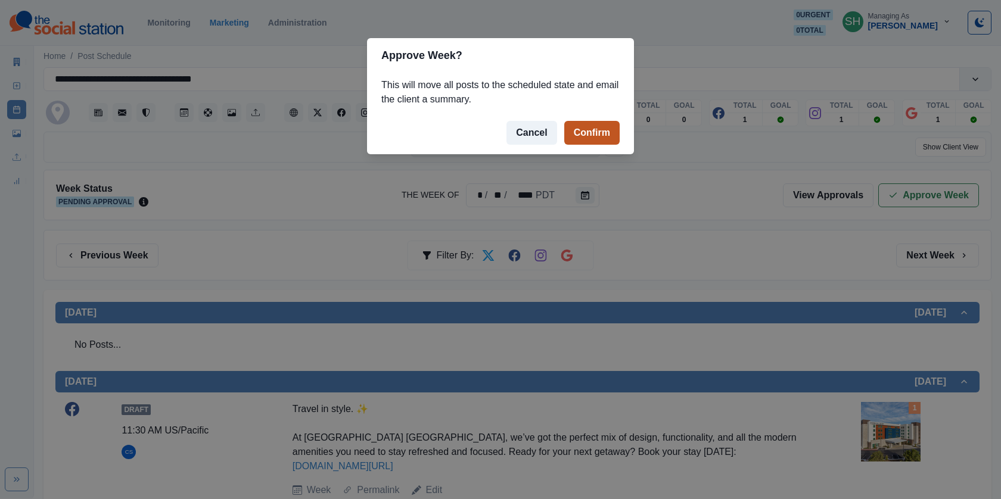
click at [589, 129] on button "Confirm" at bounding box center [591, 133] width 55 height 24
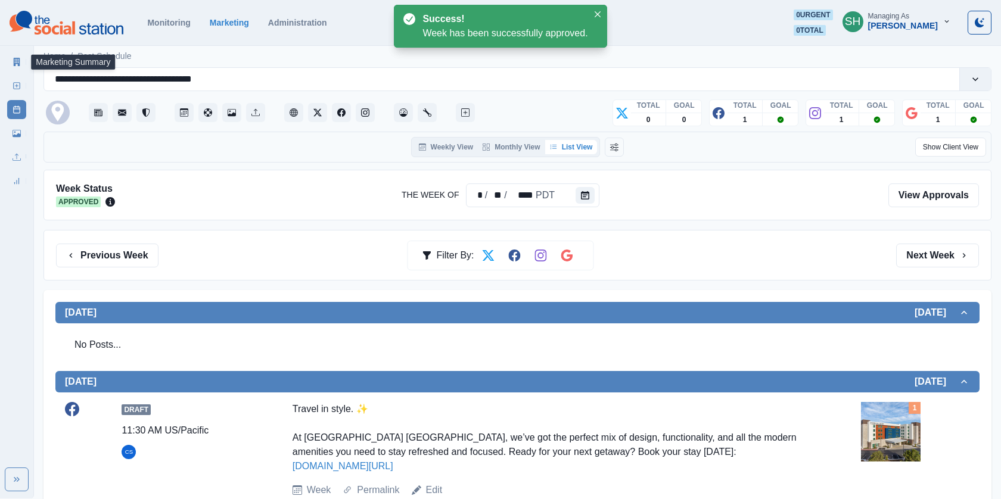
click at [11, 57] on link "Marketing Summary" at bounding box center [16, 61] width 19 height 19
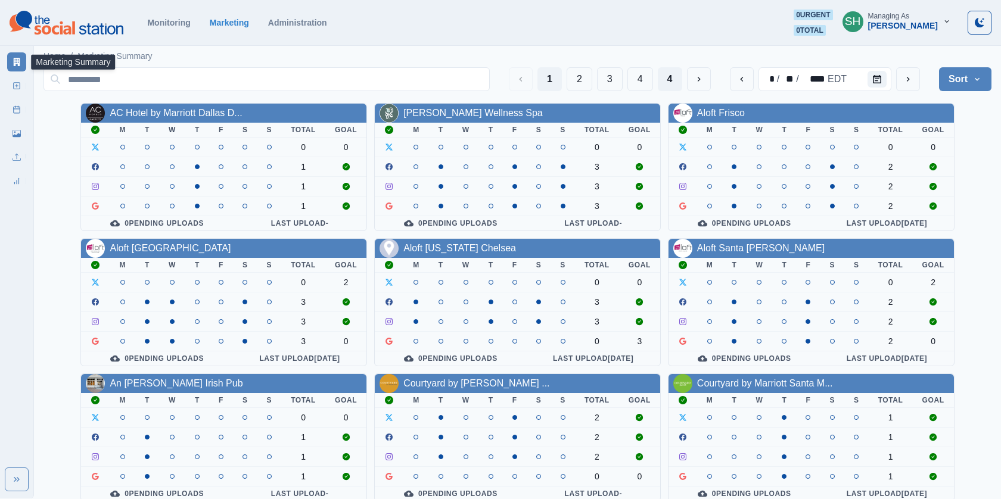
click at [673, 84] on button "4" at bounding box center [670, 79] width 24 height 24
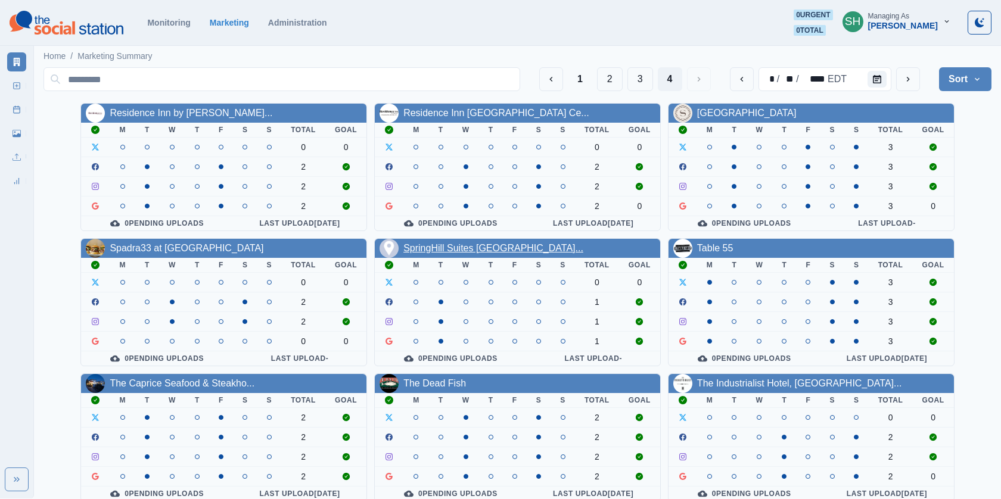
click at [446, 243] on link "SpringHill Suites [GEOGRAPHIC_DATA]..." at bounding box center [493, 248] width 180 height 10
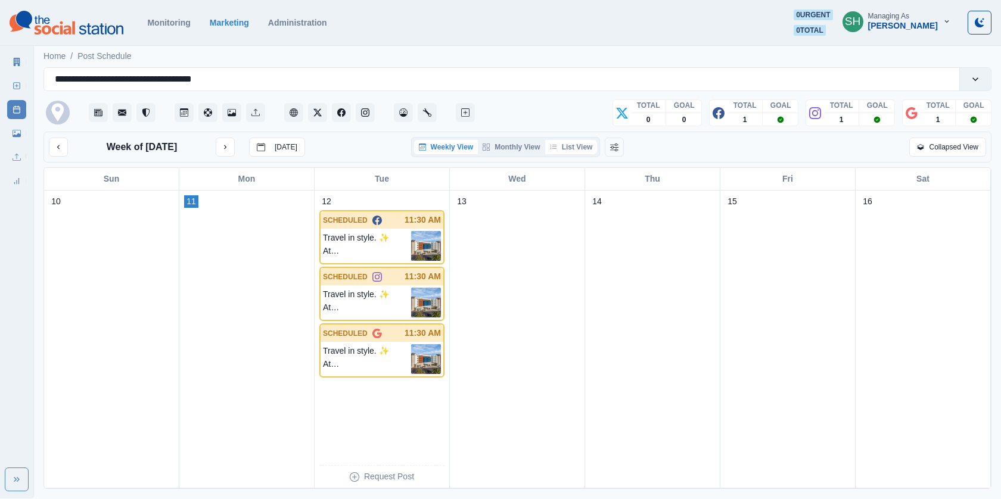
click at [584, 140] on button "List View" at bounding box center [571, 147] width 52 height 14
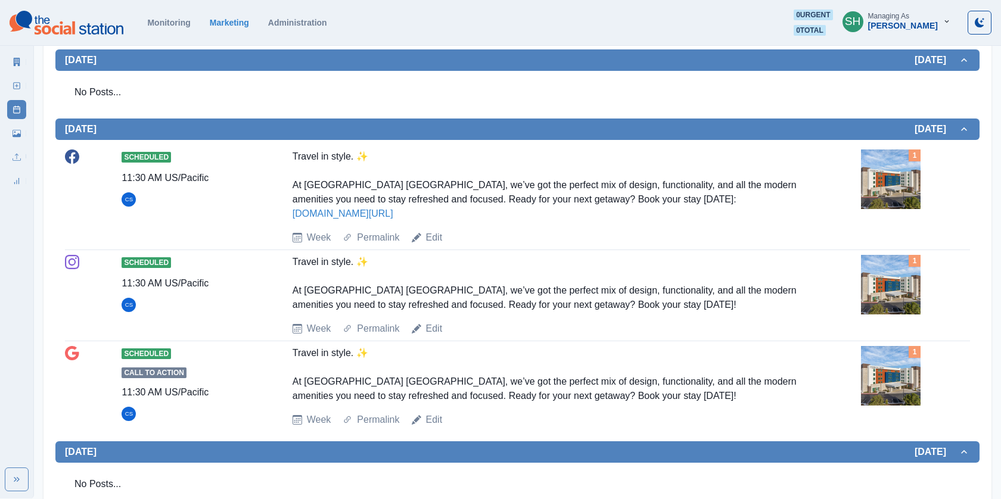
scroll to position [173, 0]
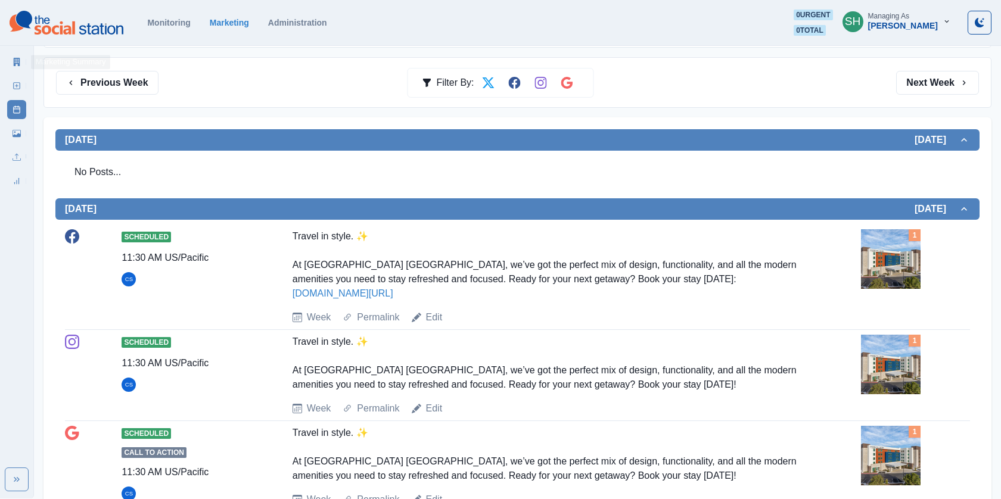
click at [4, 43] on section "Monitoring Marketing Administration 0 urgent 0 total SH Managing As [PERSON_NAM…" at bounding box center [500, 23] width 1001 height 46
click at [15, 55] on link "Marketing Summary" at bounding box center [16, 61] width 19 height 19
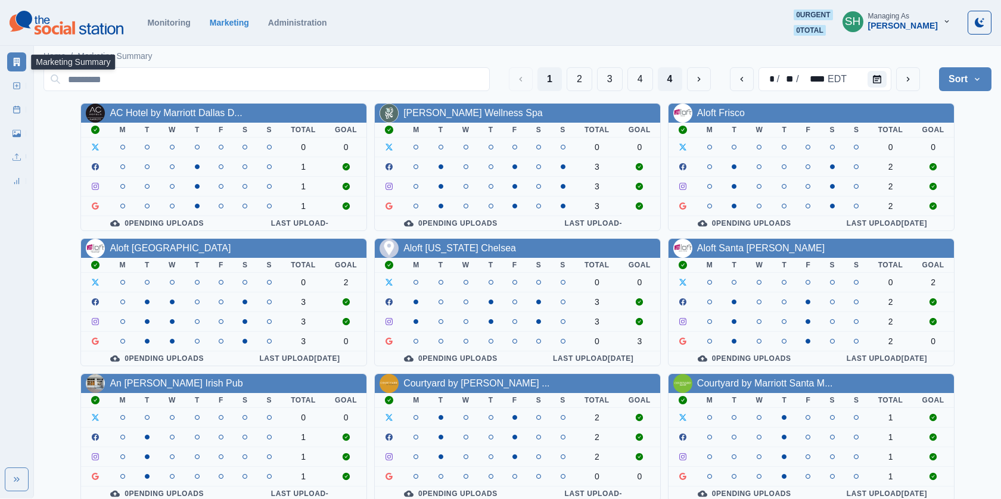
click at [662, 75] on button "4" at bounding box center [670, 79] width 24 height 24
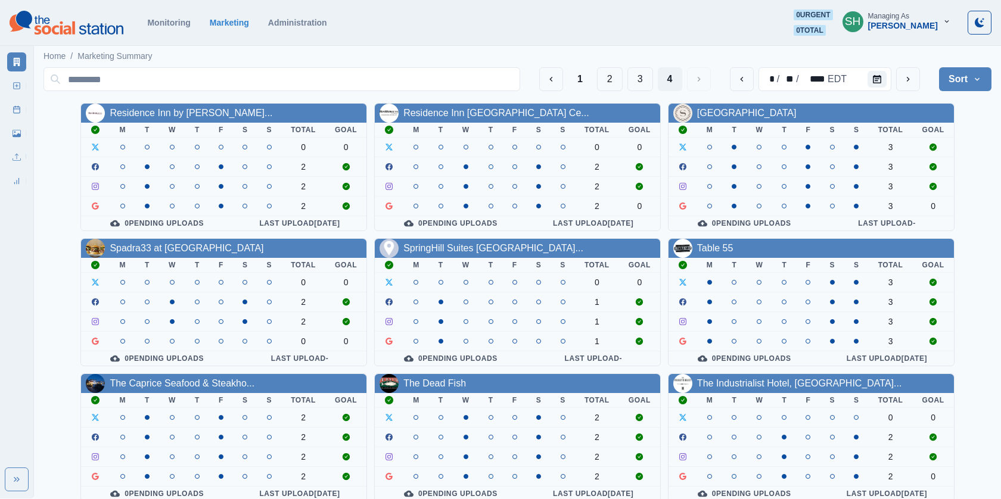
click at [899, 23] on div "[PERSON_NAME]" at bounding box center [903, 26] width 70 height 10
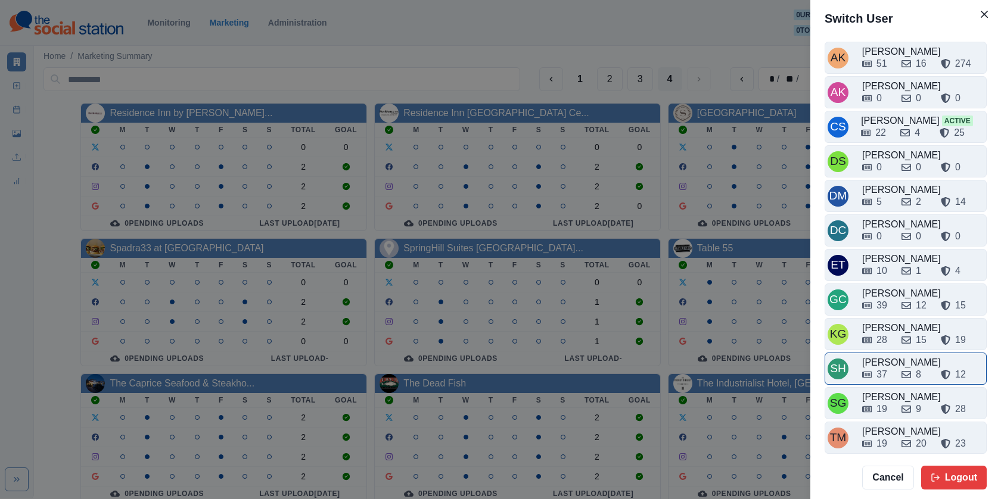
click at [890, 368] on div "37" at bounding box center [877, 375] width 30 height 14
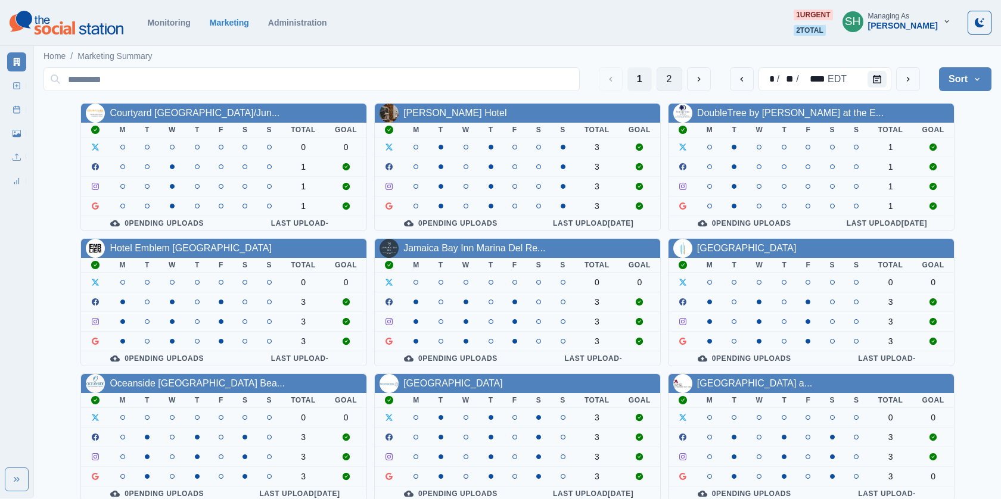
click at [671, 77] on button "2" at bounding box center [670, 79] width 26 height 24
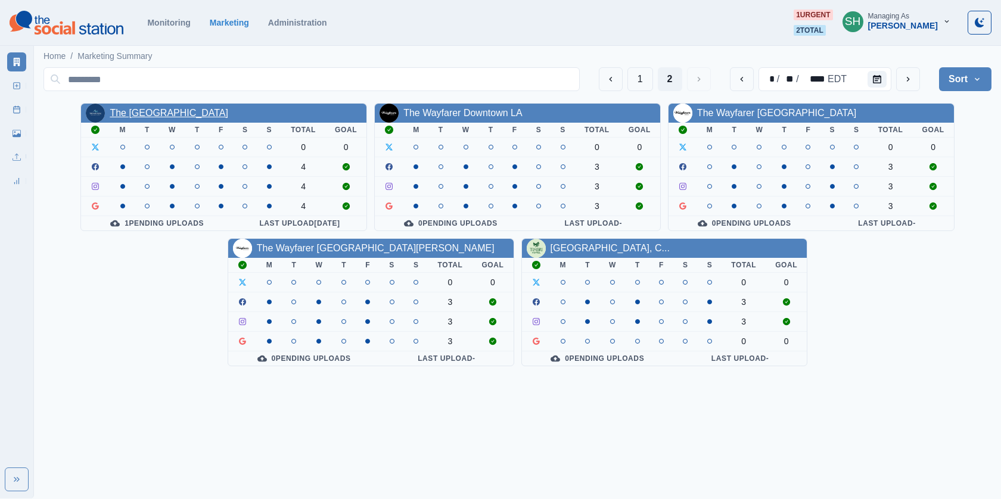
click at [196, 114] on link "The [GEOGRAPHIC_DATA]" at bounding box center [169, 113] width 119 height 10
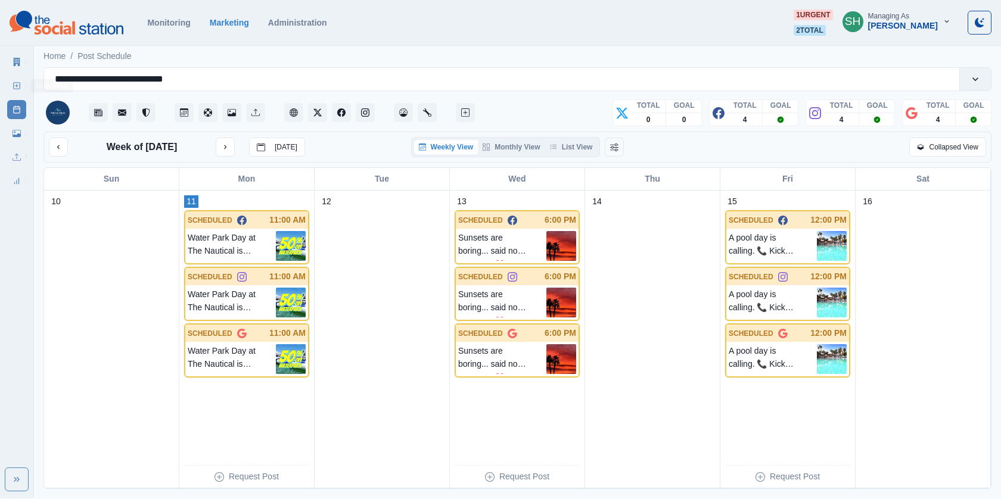
click at [19, 90] on link "New Post" at bounding box center [16, 85] width 19 height 19
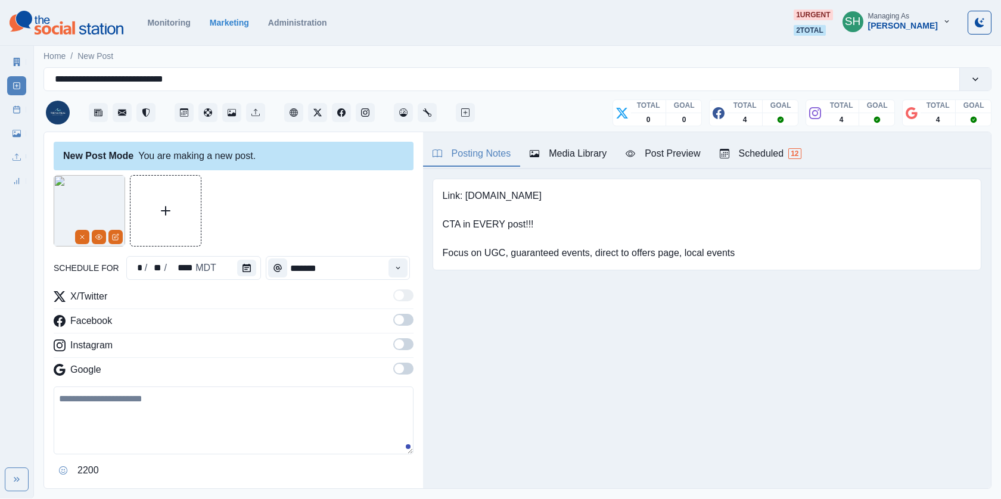
click at [165, 410] on textarea at bounding box center [234, 421] width 360 height 68
paste textarea "**********"
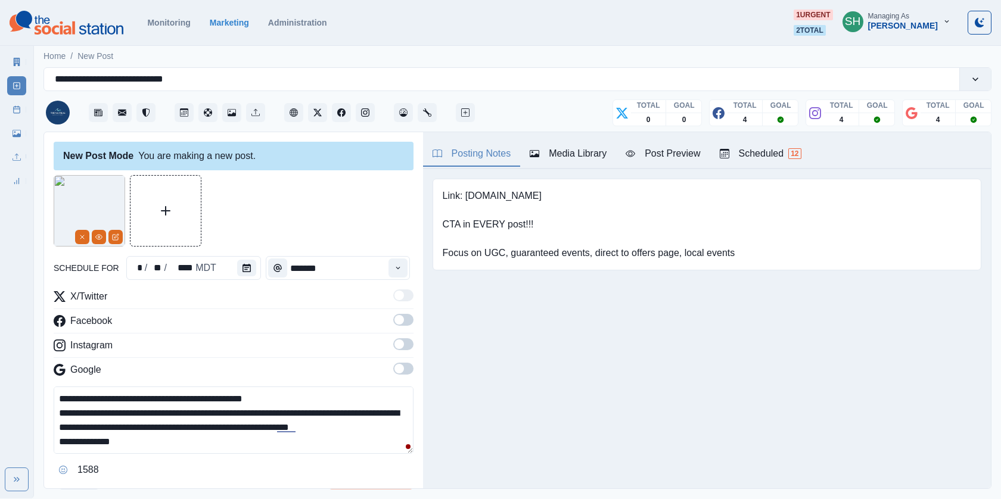
click at [303, 394] on textarea "**********" at bounding box center [234, 420] width 360 height 67
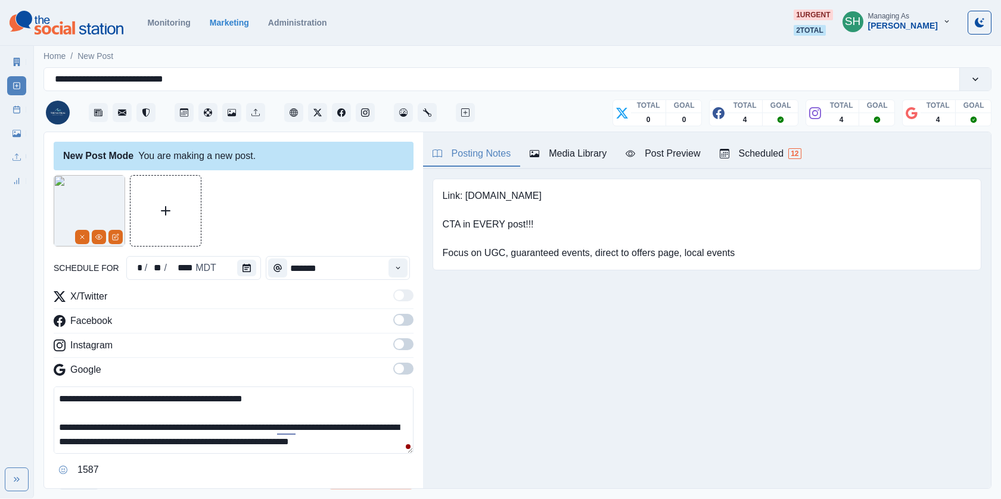
scroll to position [12, 0]
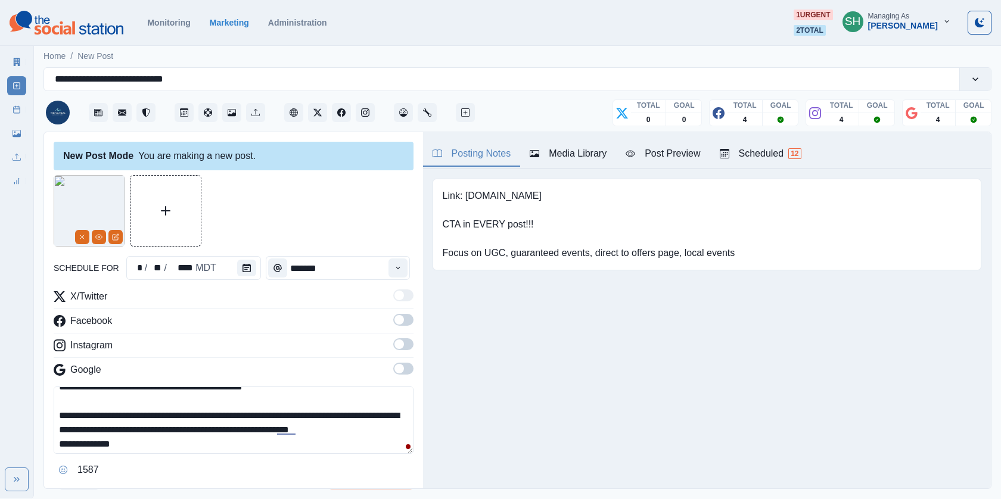
type textarea "**********"
click at [401, 316] on span at bounding box center [399, 320] width 10 height 10
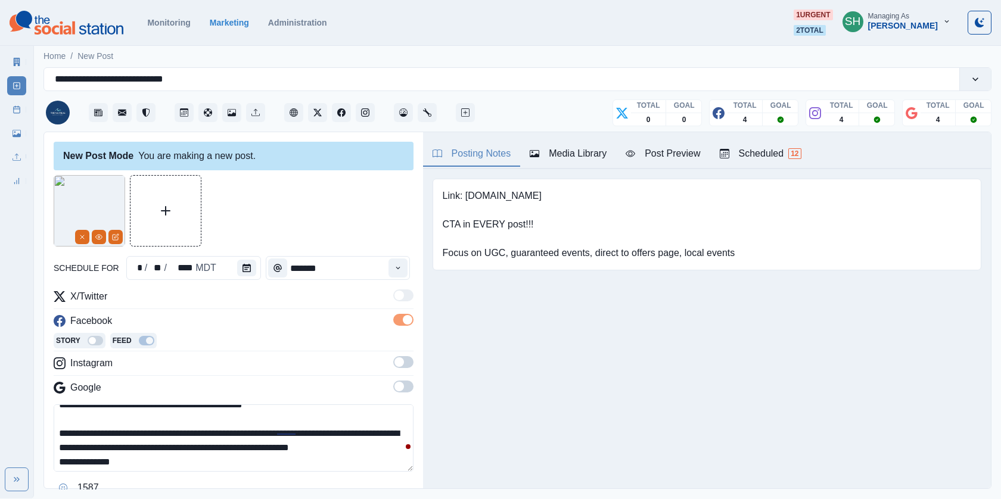
click at [401, 353] on div "X/Twitter Facebook Story Feed Instagram Google" at bounding box center [234, 345] width 360 height 110
click at [401, 360] on span at bounding box center [399, 362] width 10 height 10
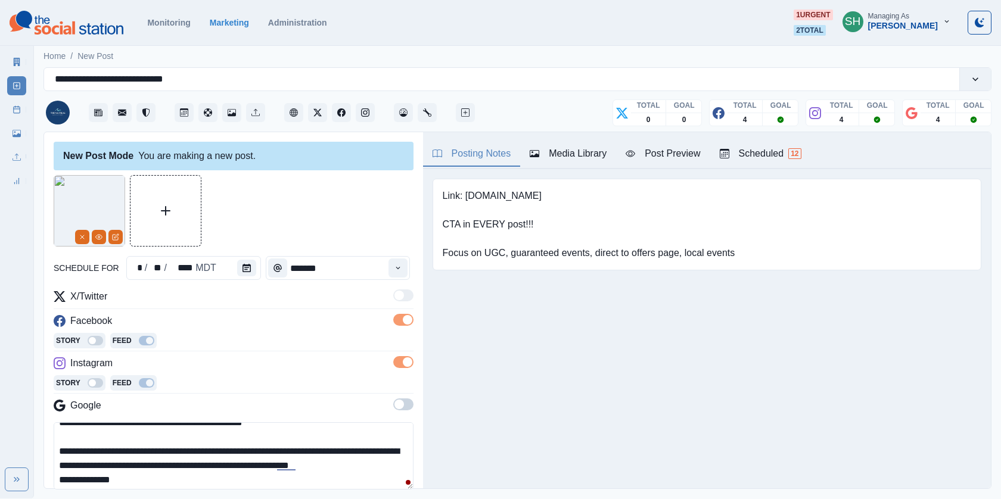
click at [401, 394] on div "X/Twitter Facebook Story Feed Instagram Story Feed Google" at bounding box center [234, 354] width 360 height 128
click at [401, 405] on span at bounding box center [399, 405] width 10 height 10
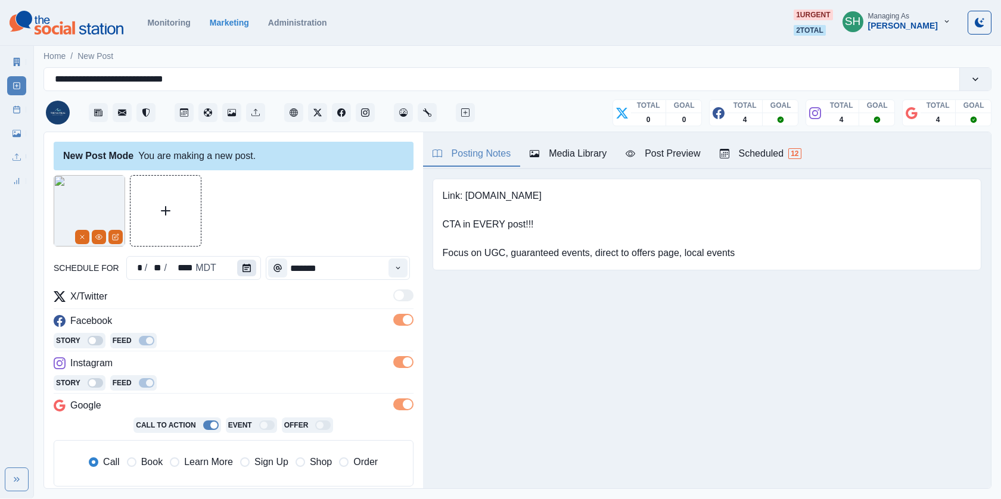
click at [251, 273] on button "Calendar" at bounding box center [246, 268] width 19 height 17
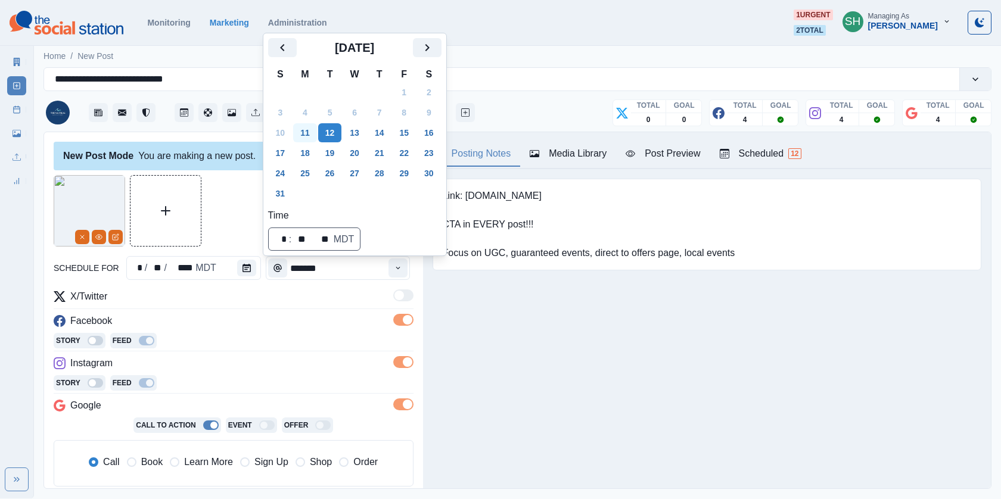
click at [307, 129] on button "11" at bounding box center [305, 132] width 24 height 19
click at [331, 127] on button "12" at bounding box center [330, 132] width 24 height 19
click at [234, 206] on div at bounding box center [234, 210] width 360 height 71
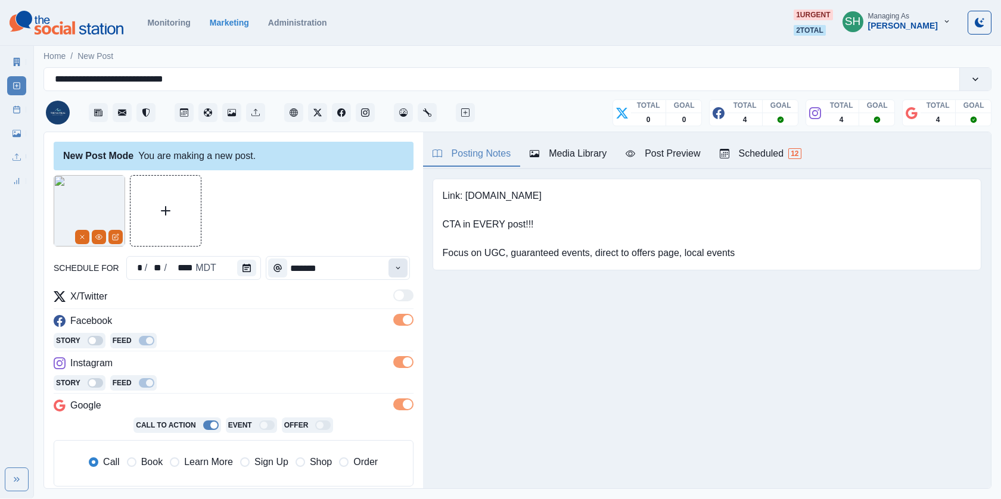
click at [399, 265] on icon "Time" at bounding box center [398, 268] width 8 height 8
click at [292, 366] on li "11:00 AM" at bounding box center [327, 368] width 119 height 17
type input "********"
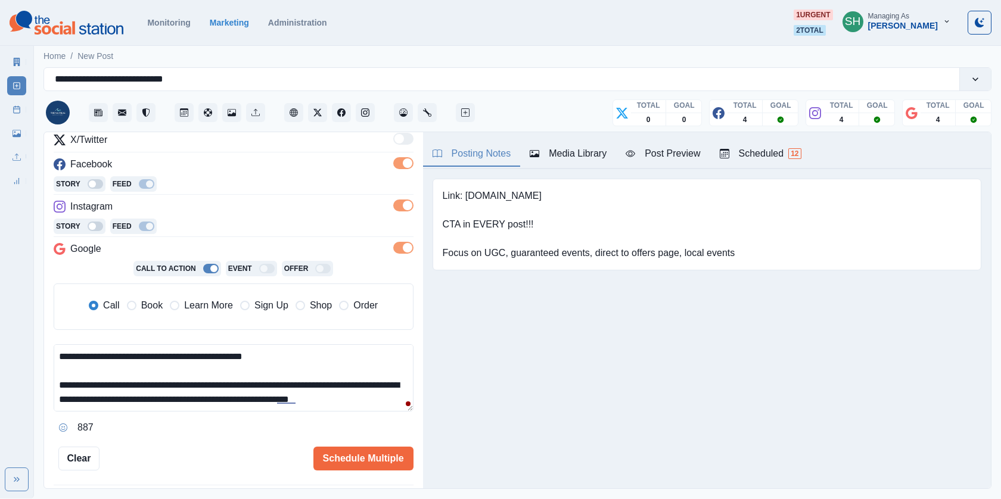
click at [143, 298] on span "Book" at bounding box center [151, 305] width 21 height 14
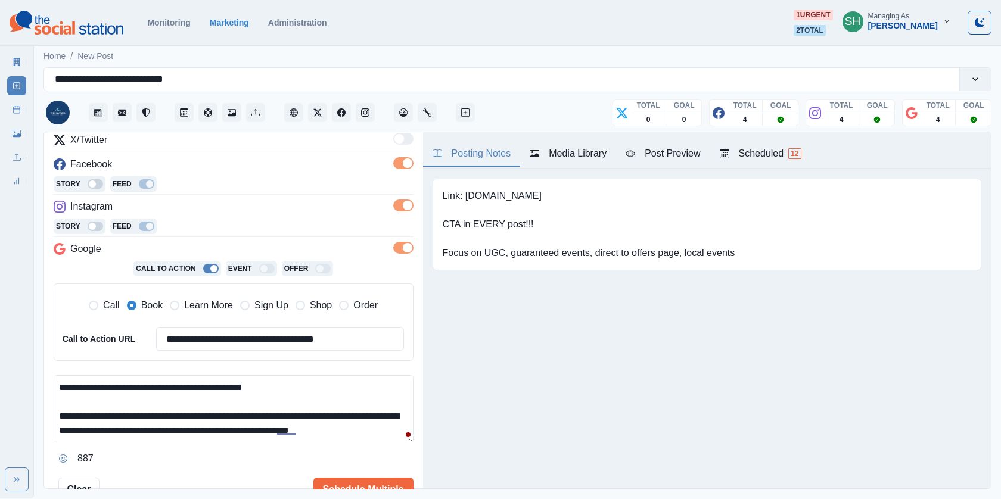
click at [201, 302] on span "Learn More" at bounding box center [208, 305] width 49 height 14
click at [202, 329] on input "**********" at bounding box center [280, 339] width 248 height 24
paste input
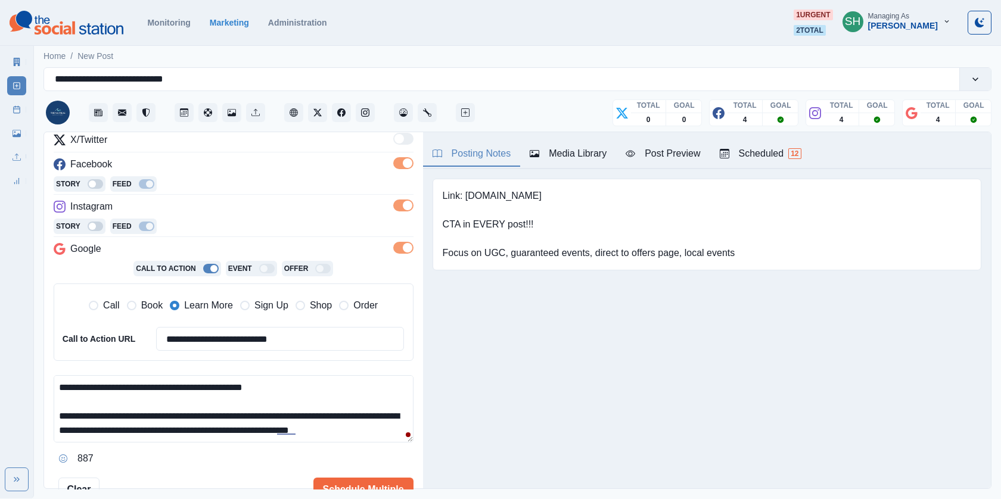
type input "**********"
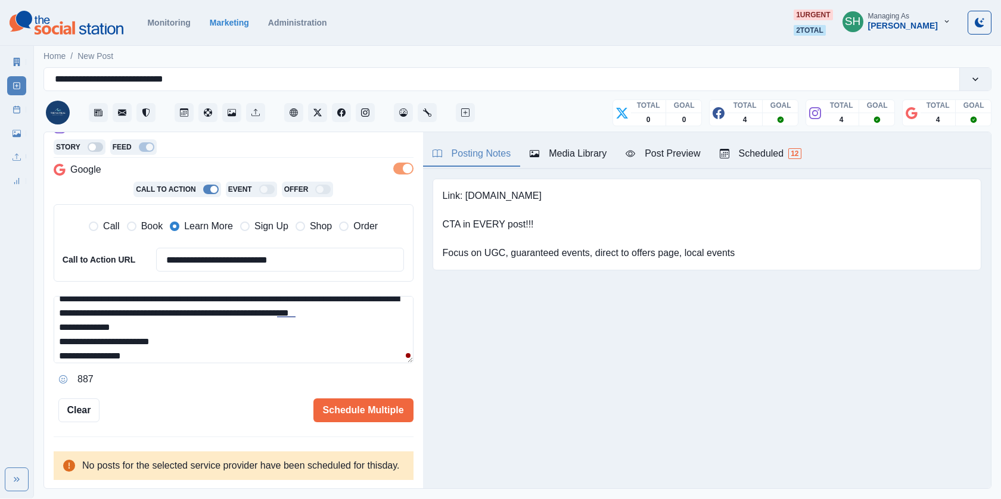
scroll to position [39, 0]
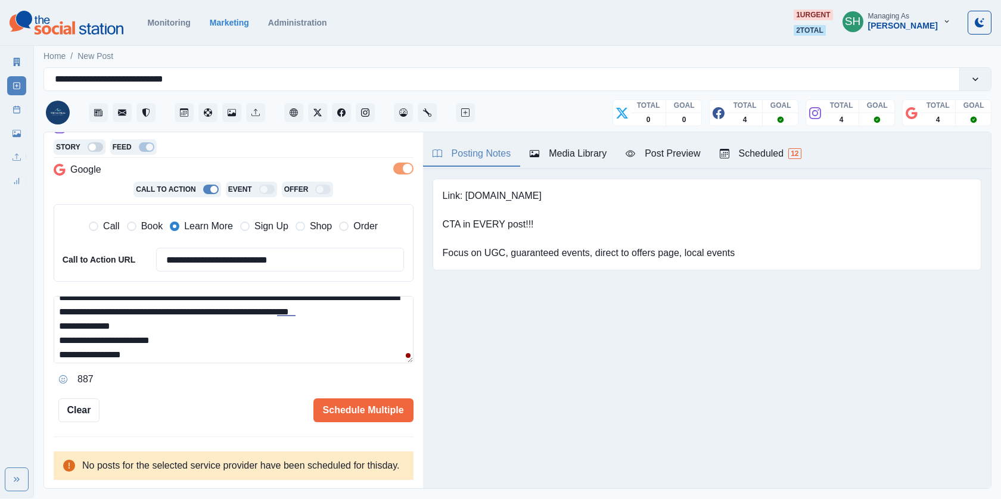
click at [159, 313] on textarea "**********" at bounding box center [234, 329] width 360 height 67
click at [395, 298] on textarea "**********" at bounding box center [234, 329] width 360 height 67
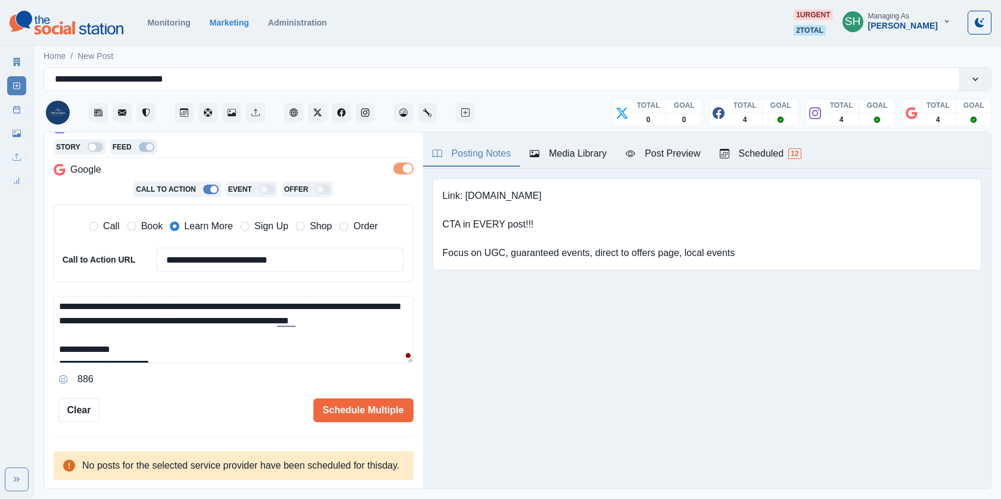
scroll to position [0, 0]
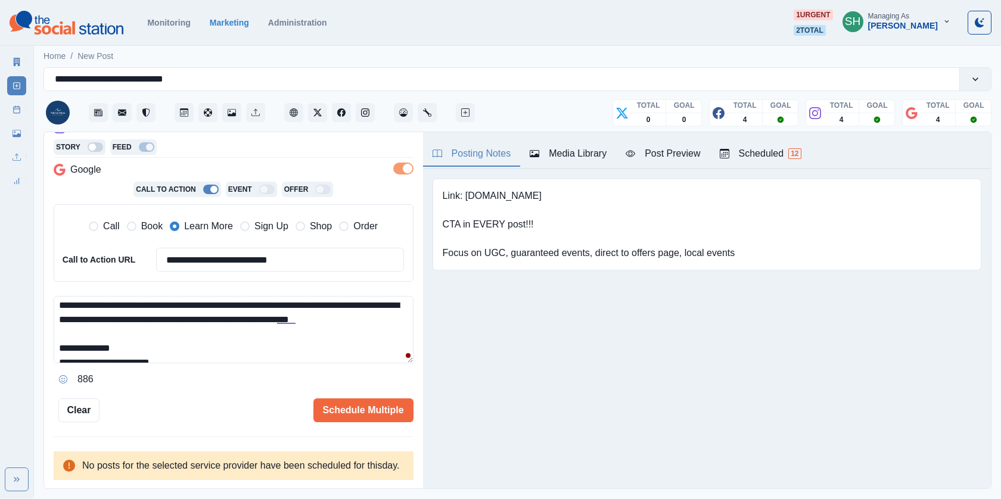
click at [395, 307] on textarea "**********" at bounding box center [234, 329] width 360 height 67
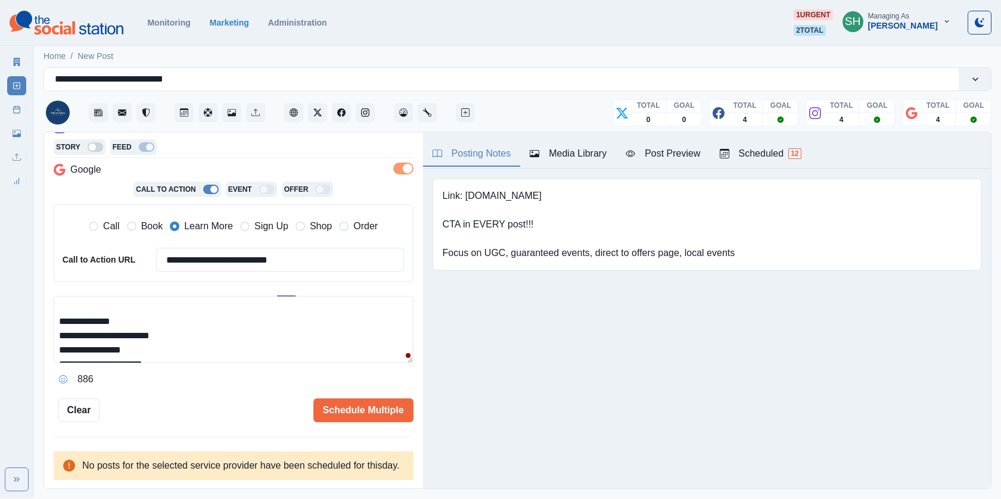
drag, startPoint x: 71, startPoint y: 319, endPoint x: 26, endPoint y: 321, distance: 45.3
click at [26, 321] on div "**********" at bounding box center [500, 249] width 1001 height 499
drag, startPoint x: 84, startPoint y: 335, endPoint x: 15, endPoint y: 335, distance: 68.5
click at [15, 335] on div "**********" at bounding box center [500, 249] width 1001 height 499
drag, startPoint x: 80, startPoint y: 310, endPoint x: 19, endPoint y: 310, distance: 61.4
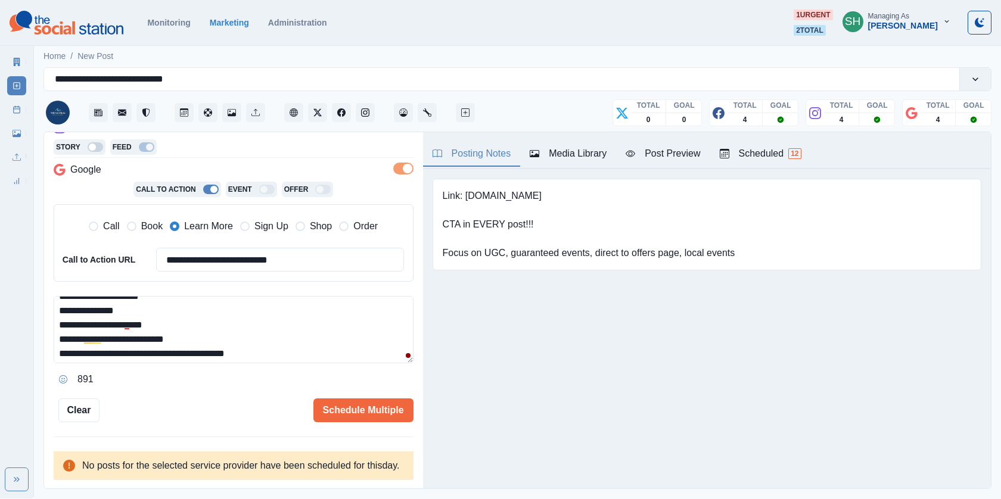
click at [19, 310] on div "**********" at bounding box center [500, 249] width 1001 height 499
drag, startPoint x: 79, startPoint y: 324, endPoint x: 25, endPoint y: 324, distance: 54.2
click at [25, 324] on div "**********" at bounding box center [500, 249] width 1001 height 499
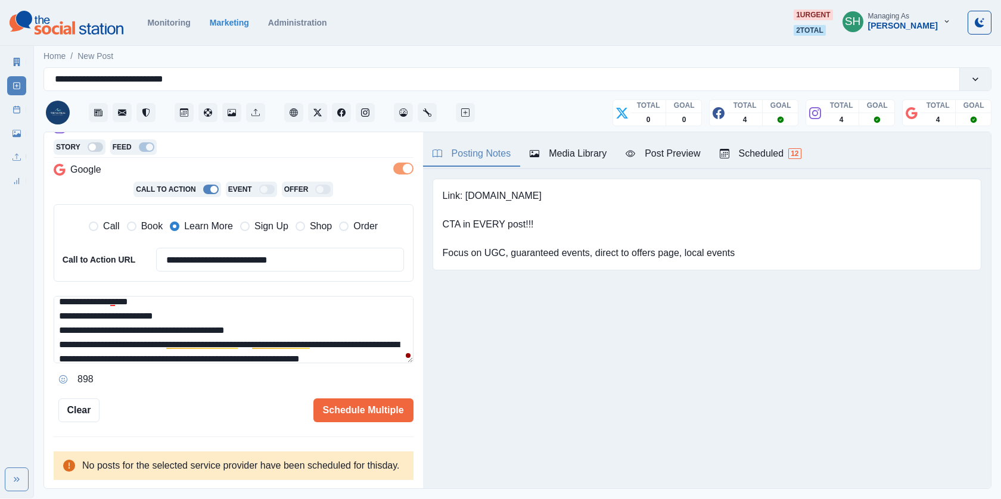
drag, startPoint x: 111, startPoint y: 314, endPoint x: 13, endPoint y: 314, distance: 98.9
click at [13, 314] on div "**********" at bounding box center [500, 249] width 1001 height 499
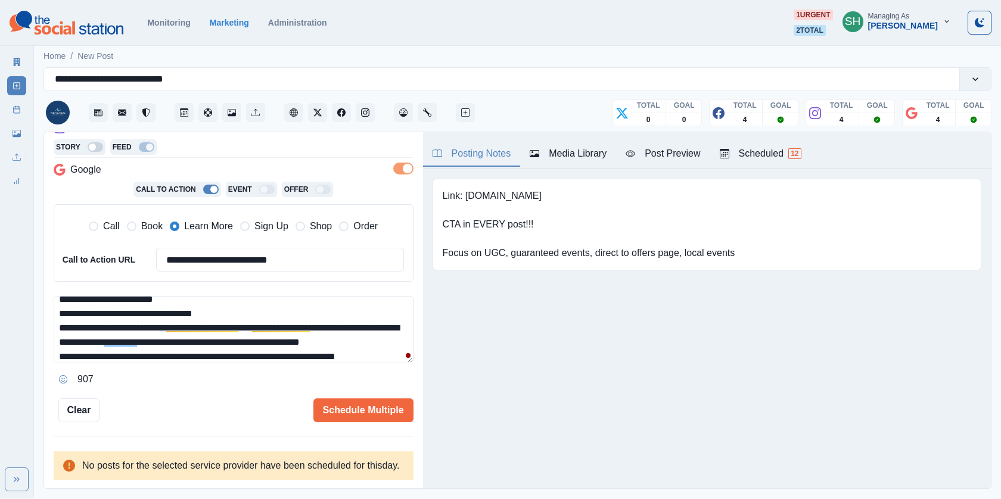
click at [231, 298] on textarea "**********" at bounding box center [234, 329] width 360 height 67
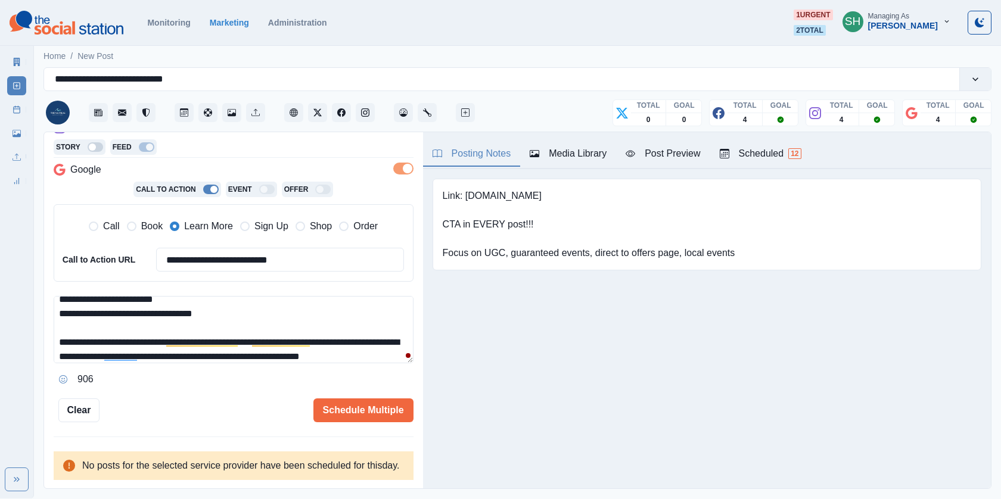
drag, startPoint x: 82, startPoint y: 326, endPoint x: 28, endPoint y: 326, distance: 53.6
click at [28, 326] on div "**********" at bounding box center [500, 249] width 1001 height 499
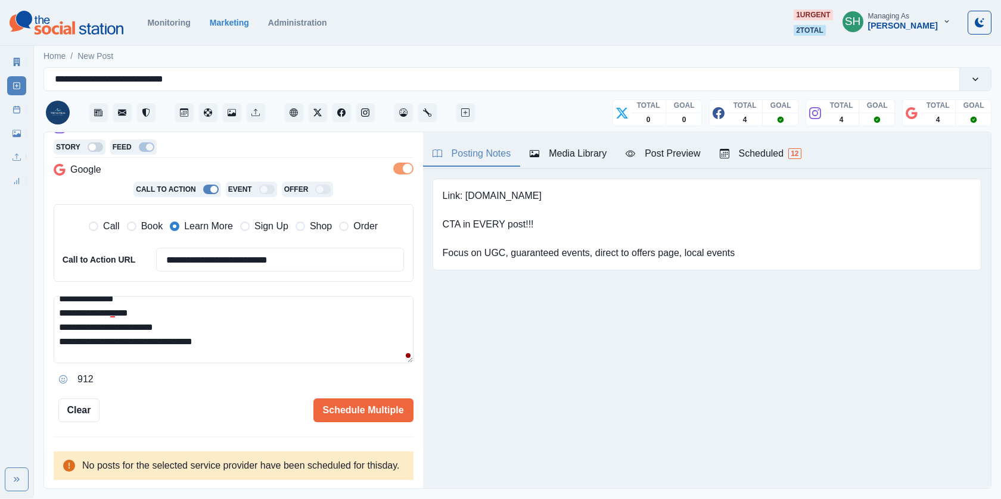
click at [64, 325] on textarea "**********" at bounding box center [234, 329] width 360 height 67
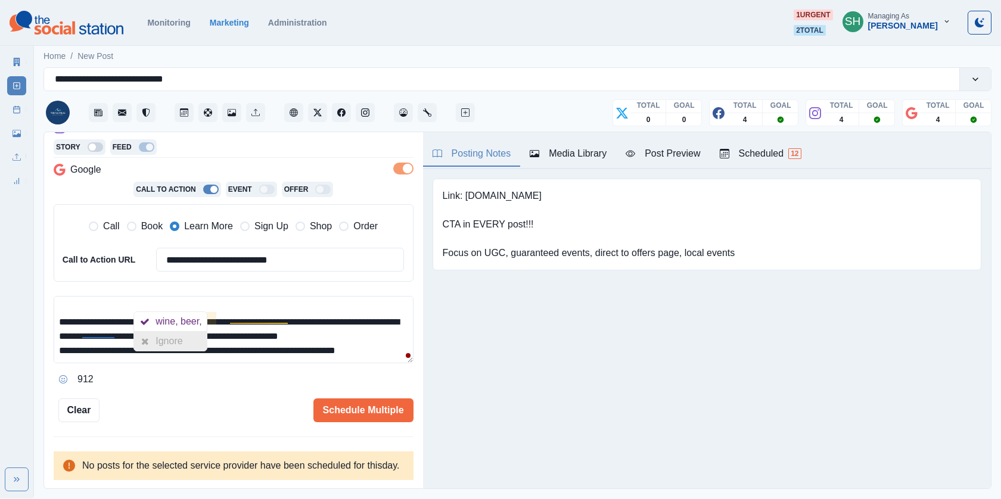
click at [153, 344] on div at bounding box center [144, 341] width 21 height 19
click at [322, 322] on textarea "**********" at bounding box center [234, 329] width 360 height 67
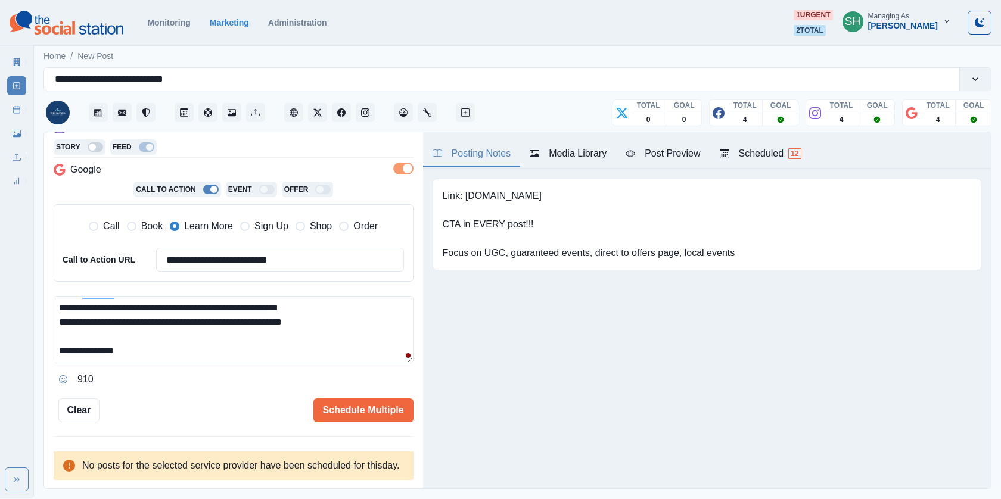
click at [166, 343] on textarea "**********" at bounding box center [234, 329] width 360 height 67
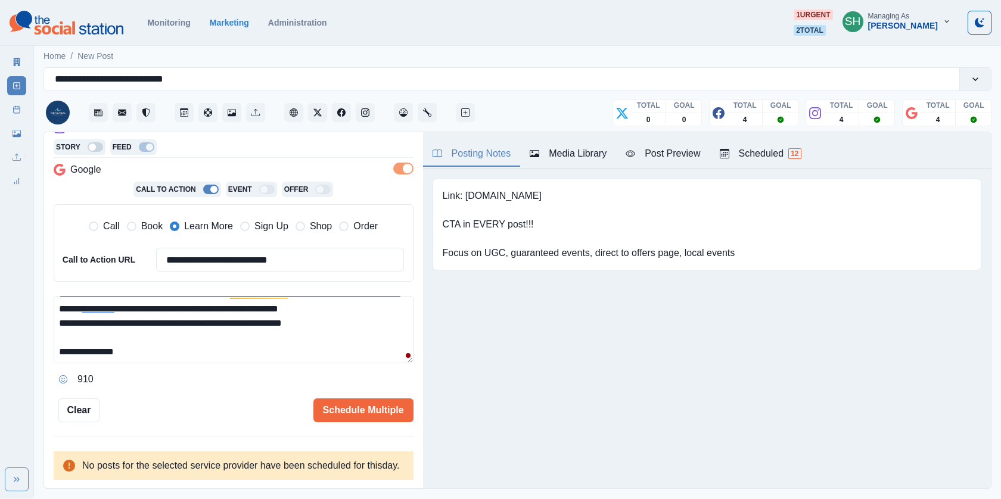
paste textarea "**********"
drag, startPoint x: 155, startPoint y: 333, endPoint x: 126, endPoint y: 333, distance: 28.6
click at [126, 333] on textarea "**********" at bounding box center [234, 329] width 360 height 67
type textarea "**********"
click at [325, 399] on button "Schedule Multiple" at bounding box center [363, 411] width 100 height 24
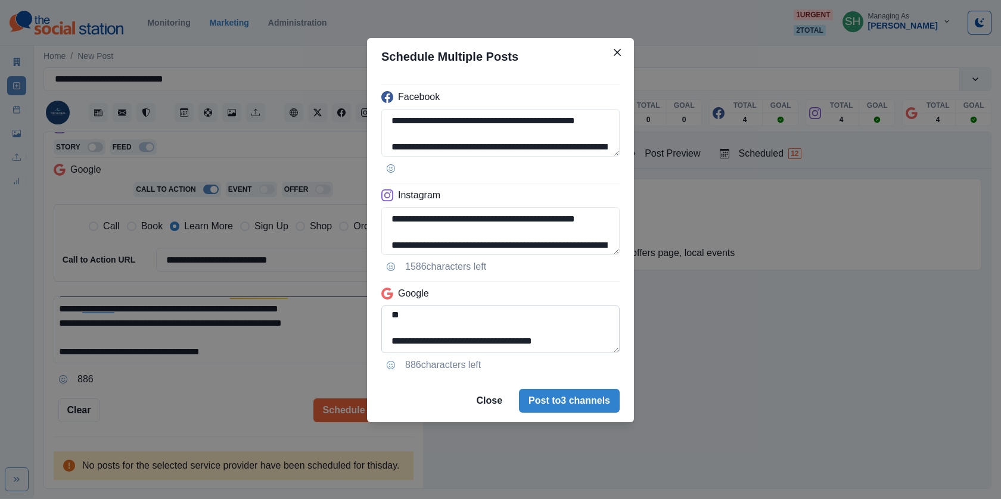
click at [483, 340] on textarea "**********" at bounding box center [500, 330] width 238 height 48
click at [465, 340] on textarea "**********" at bounding box center [500, 330] width 238 height 48
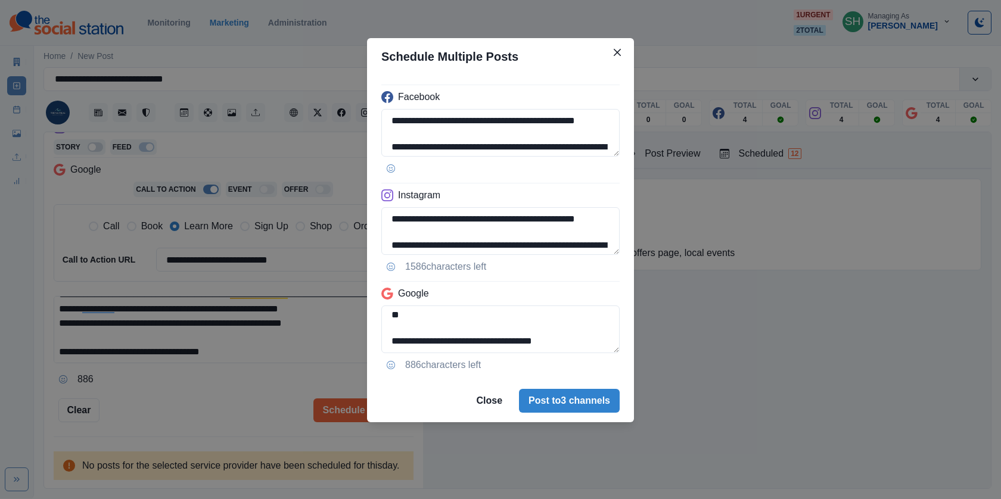
drag, startPoint x: 449, startPoint y: 340, endPoint x: 642, endPoint y: 340, distance: 193.6
click at [642, 340] on div "**********" at bounding box center [500, 249] width 1001 height 499
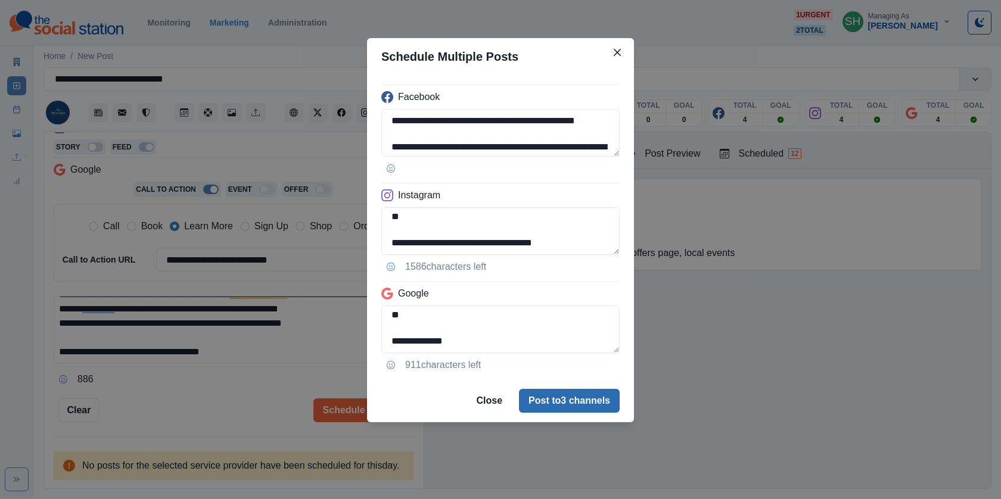
type textarea "**********"
click at [564, 403] on button "Post to 3 channels" at bounding box center [569, 401] width 101 height 24
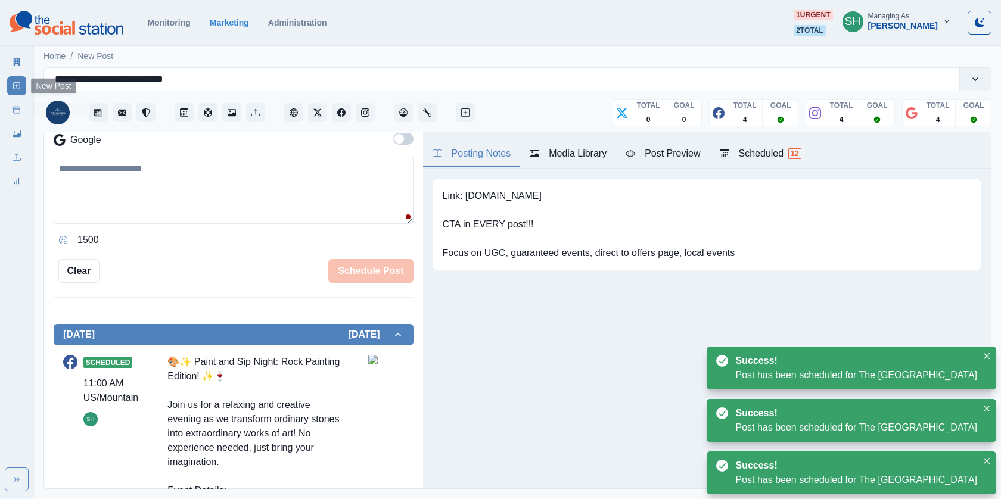
click at [15, 116] on link "Post Schedule" at bounding box center [16, 109] width 19 height 19
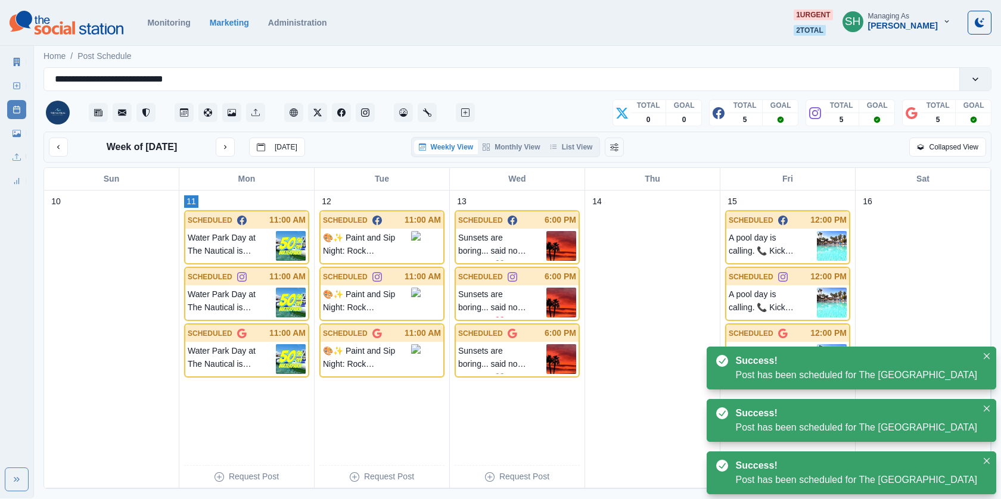
click at [571, 154] on div "Weekly View Monthly View List View" at bounding box center [505, 147] width 189 height 20
click at [564, 142] on button "List View" at bounding box center [571, 147] width 52 height 14
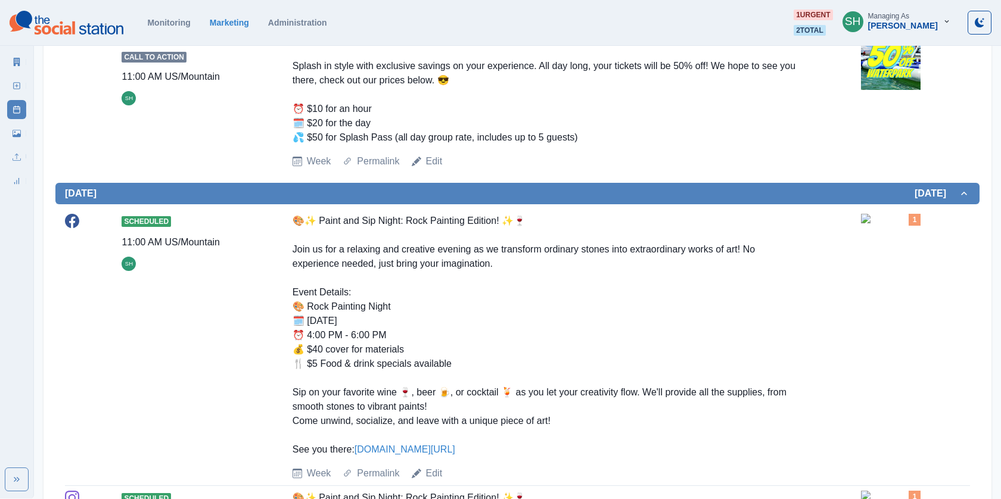
click at [18, 51] on div "Marketing Summary" at bounding box center [16, 60] width 19 height 24
click at [9, 63] on link "Marketing Summary" at bounding box center [16, 61] width 19 height 19
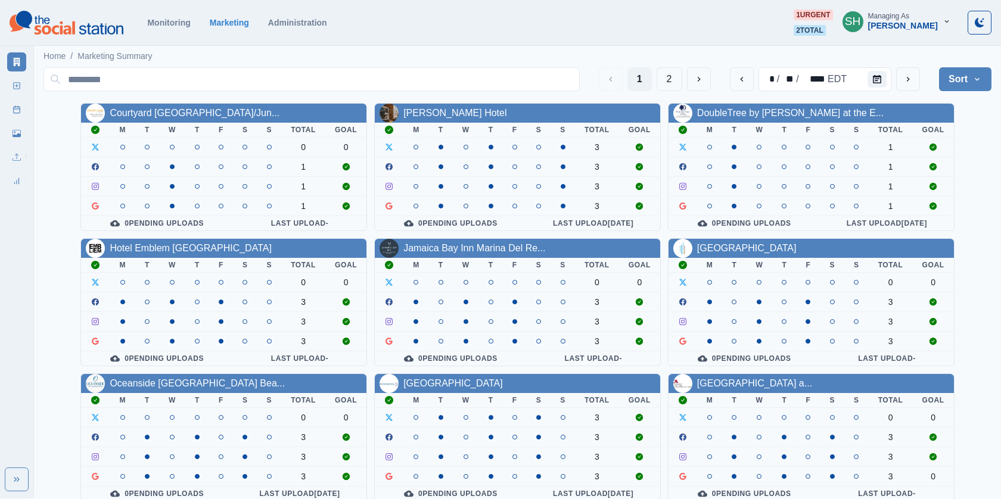
click at [900, 28] on div "[PERSON_NAME]" at bounding box center [903, 26] width 70 height 10
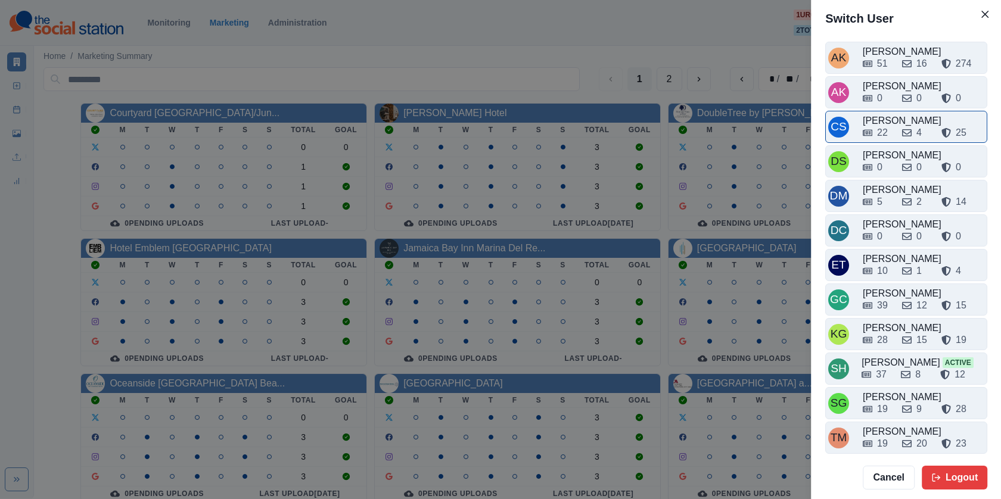
click at [898, 123] on div "22 4 25" at bounding box center [924, 130] width 122 height 19
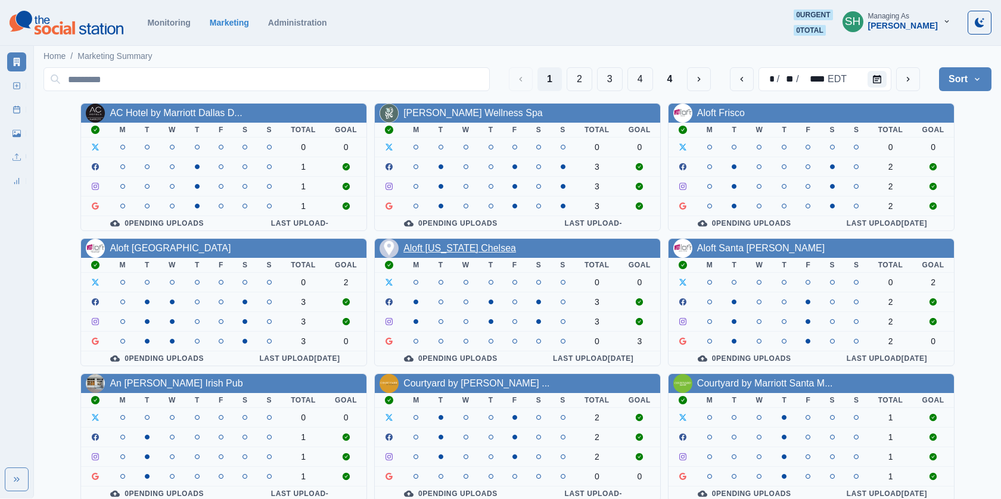
click at [452, 246] on link "Aloft [US_STATE] Chelsea" at bounding box center [459, 248] width 113 height 10
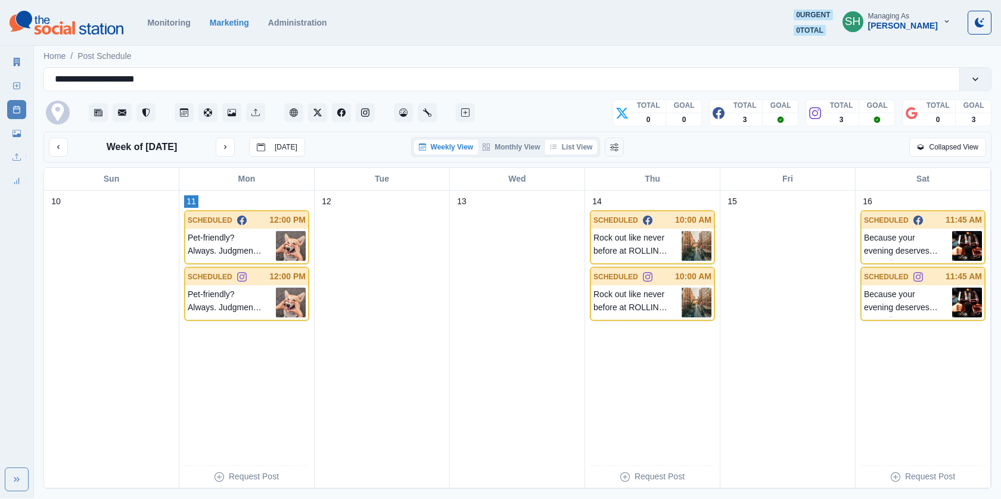
click at [570, 148] on button "List View" at bounding box center [571, 147] width 52 height 14
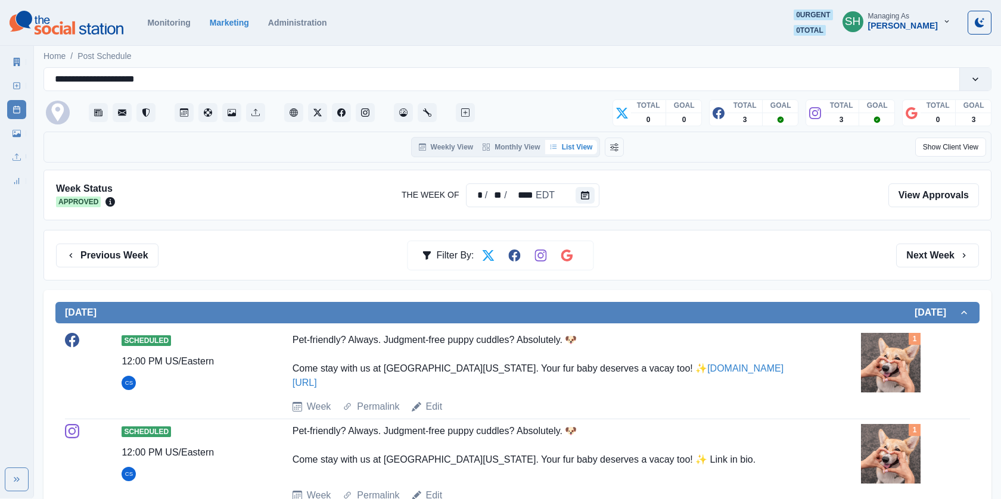
click at [30, 60] on div "Marketing Summary New Post Post Schedule Media Library Uploads Review Summary" at bounding box center [16, 119] width 33 height 143
click at [13, 60] on icon at bounding box center [17, 62] width 8 height 8
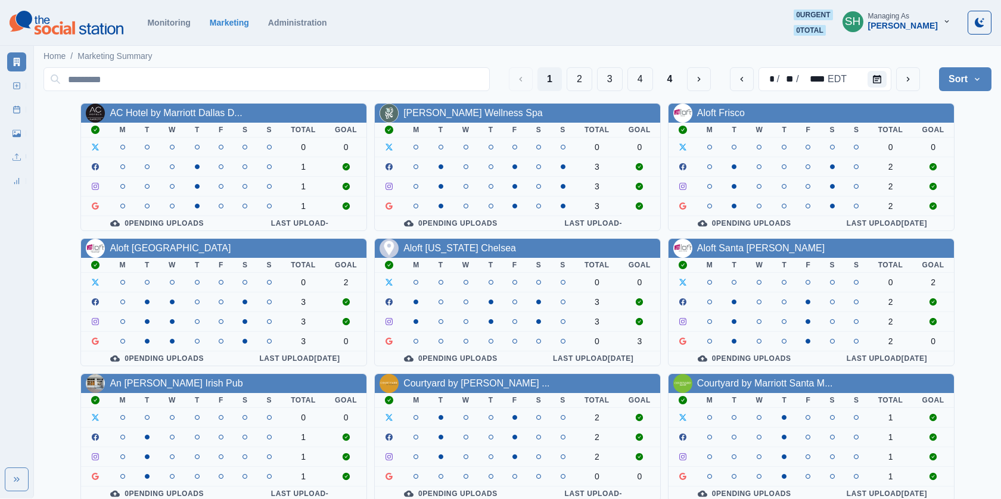
click at [875, 27] on div "[PERSON_NAME]" at bounding box center [903, 26] width 70 height 10
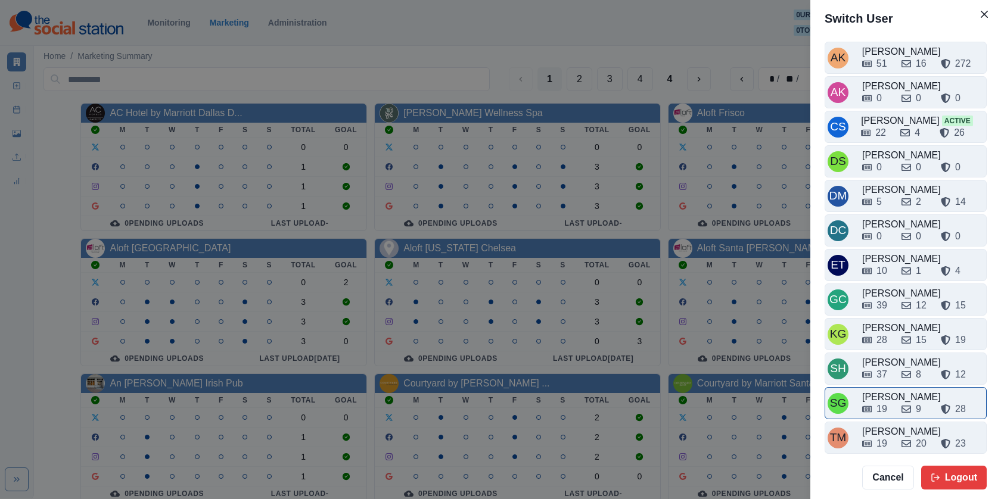
click at [900, 390] on div "[PERSON_NAME]" at bounding box center [923, 397] width 122 height 14
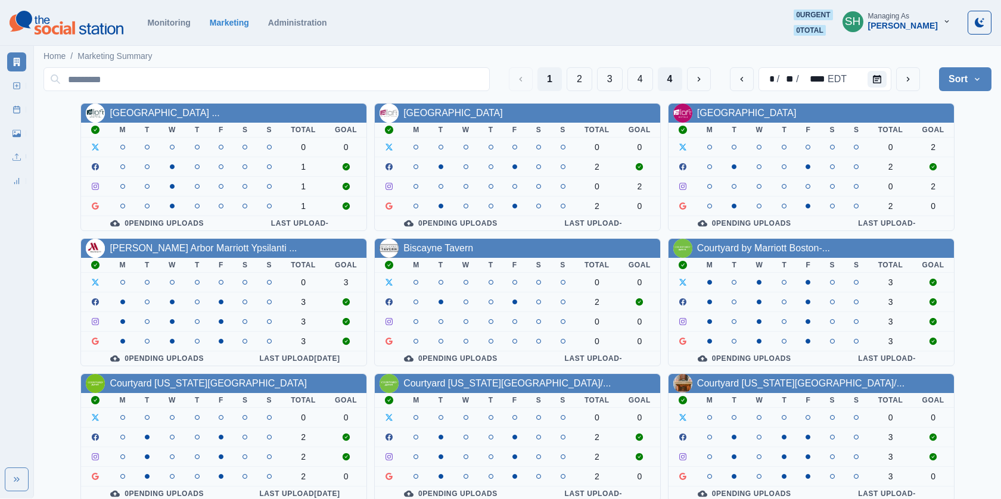
click at [670, 82] on button "4" at bounding box center [670, 79] width 24 height 24
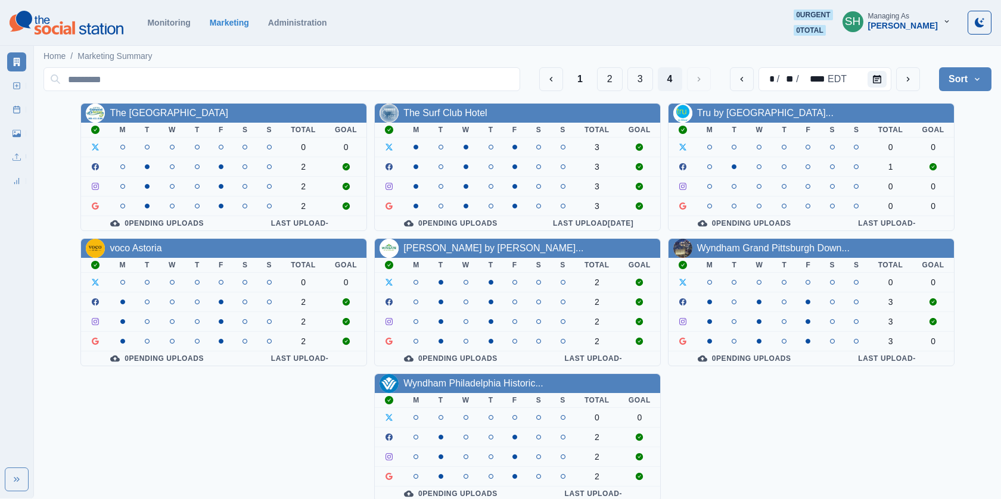
scroll to position [6, 0]
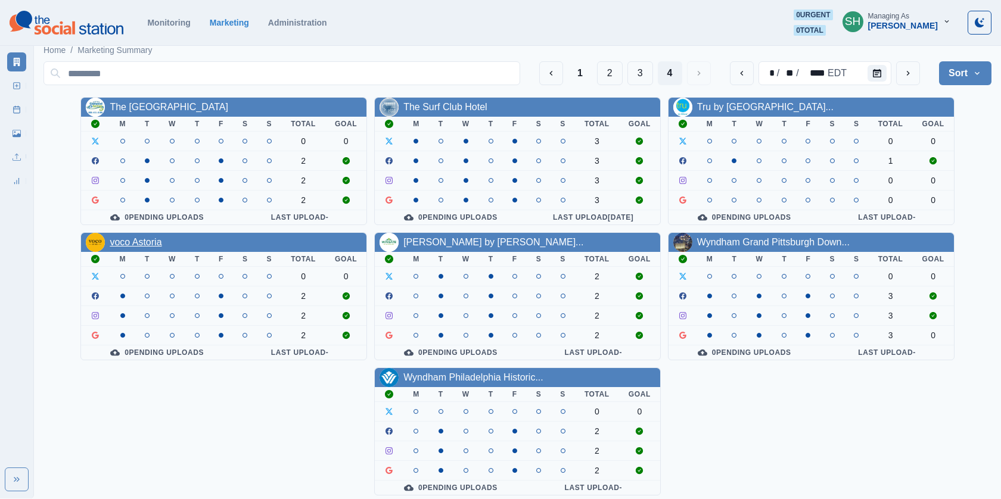
click at [145, 237] on link "voco Astoria" at bounding box center [136, 242] width 52 height 10
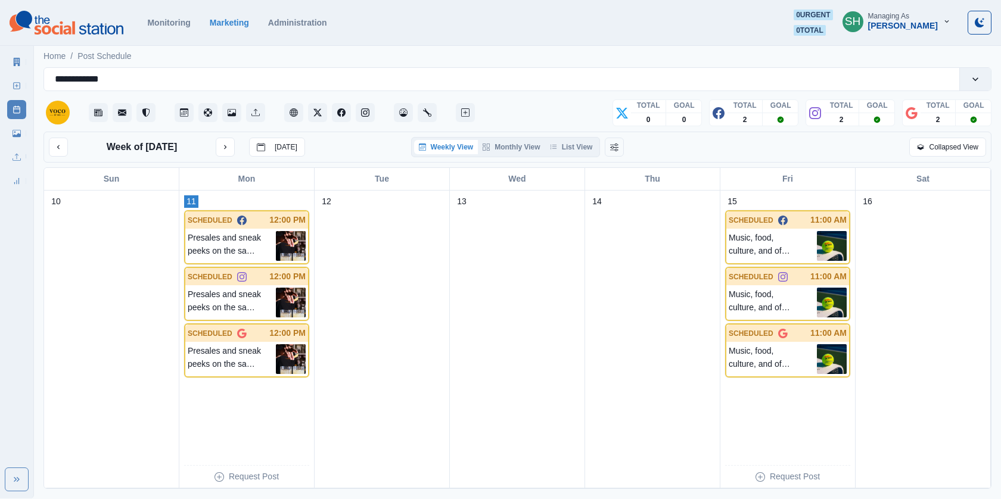
click at [573, 129] on div "**********" at bounding box center [517, 99] width 948 height 64
click at [573, 140] on button "List View" at bounding box center [571, 147] width 52 height 14
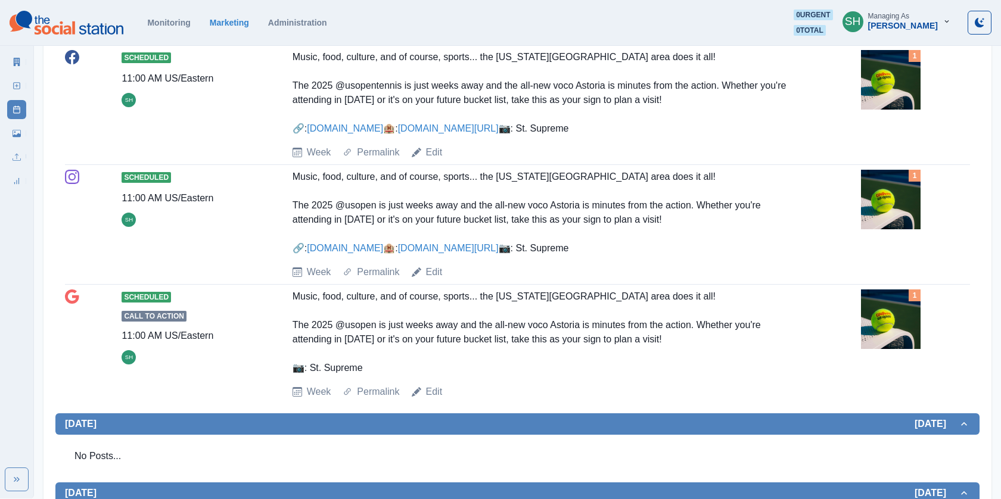
scroll to position [676, 0]
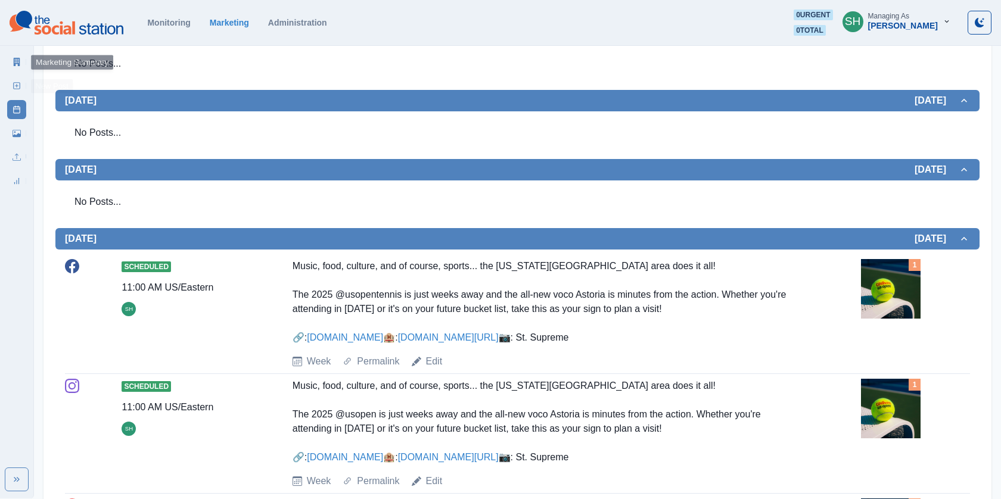
click at [18, 85] on icon at bounding box center [17, 86] width 8 height 8
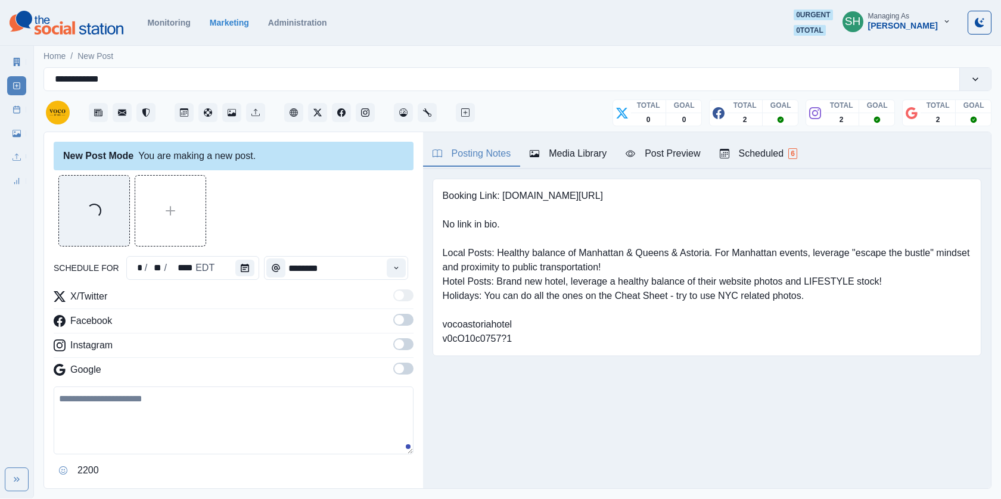
click at [560, 157] on div "Media Library" at bounding box center [568, 154] width 77 height 14
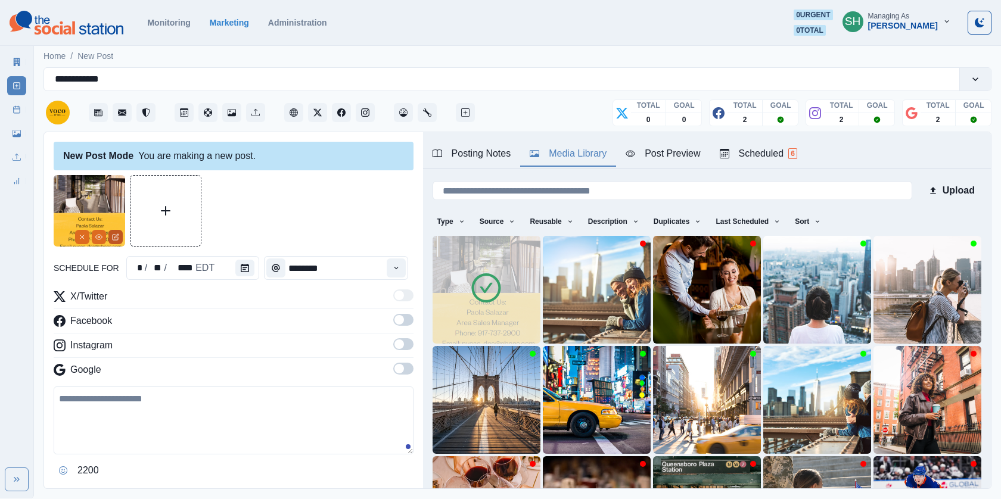
click at [117, 237] on icon "Edit Media" at bounding box center [115, 237] width 5 height 5
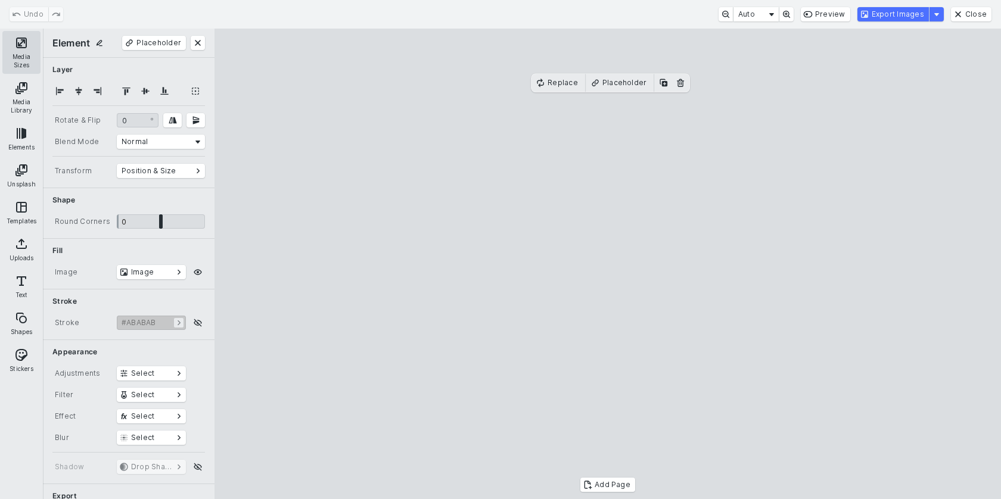
click at [23, 45] on button "Media Sizes" at bounding box center [21, 52] width 38 height 43
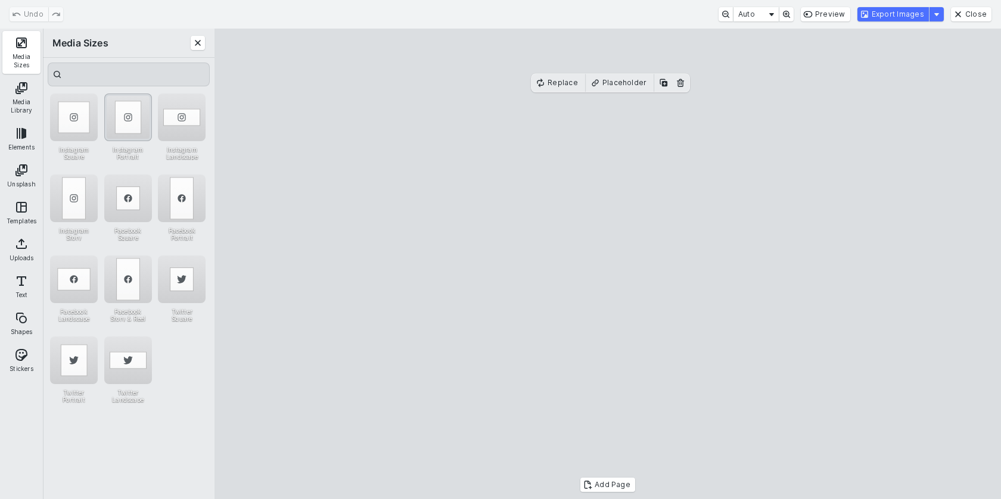
click at [141, 112] on div "Instagram Portrait" at bounding box center [128, 118] width 48 height 48
click at [608, 264] on cesdk-canvas "Editor canvas" at bounding box center [608, 264] width 0 height 0
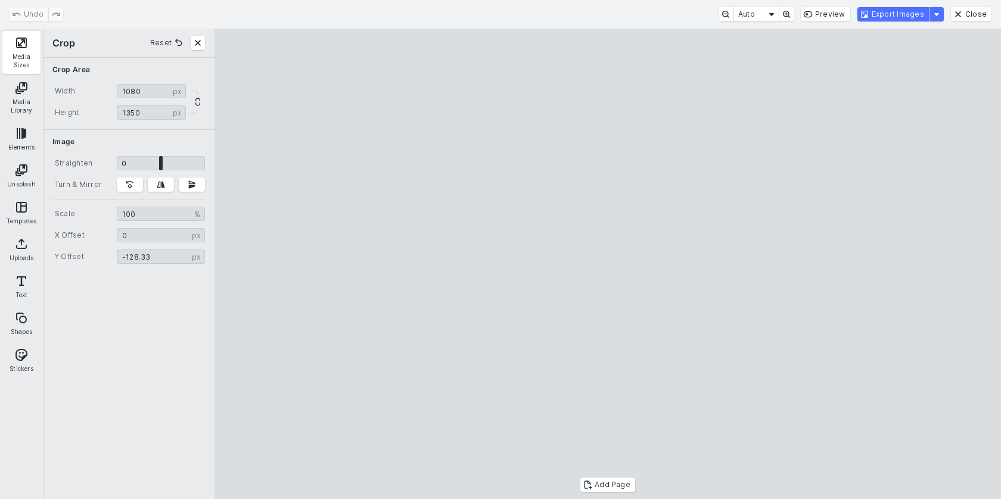
type input "*******"
drag, startPoint x: 609, startPoint y: 232, endPoint x: 618, endPoint y: 226, distance: 10.3
click at [608, 264] on cesdk-canvas "Editor canvas" at bounding box center [608, 264] width 0 height 0
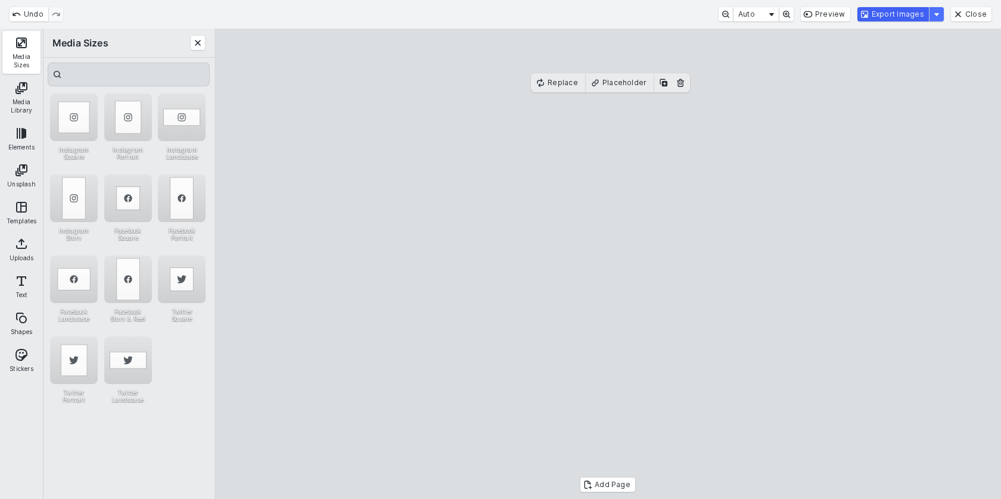
click at [897, 17] on button "Export Images" at bounding box center [892, 14] width 71 height 14
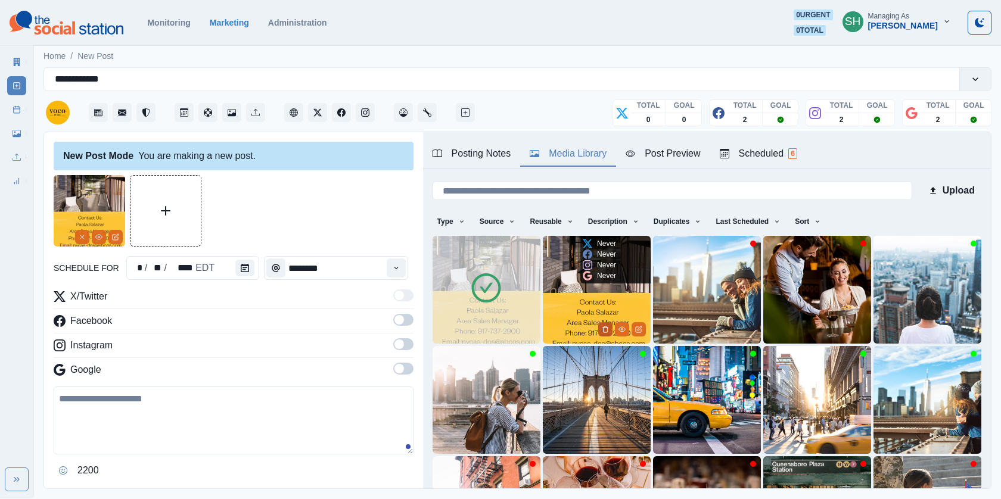
click at [605, 328] on polyline "Delete Media" at bounding box center [604, 328] width 5 height 0
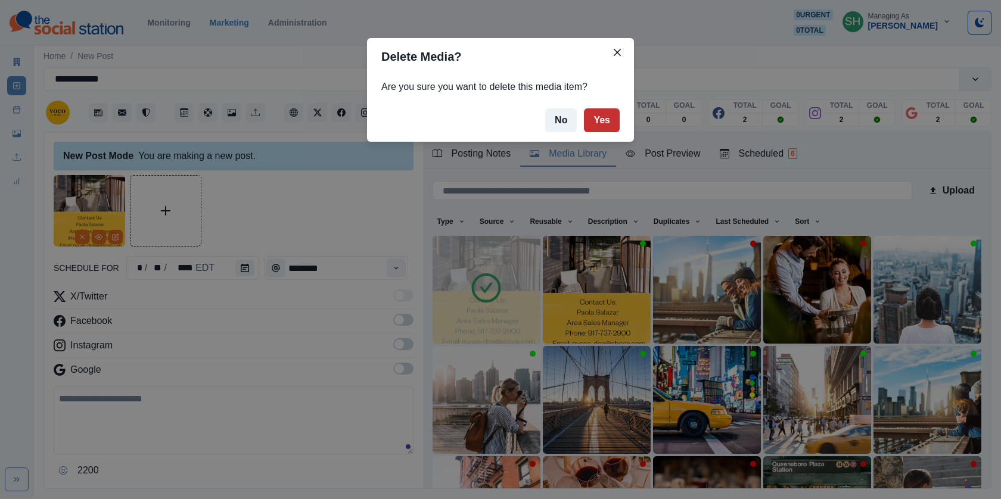
click at [600, 114] on button "Yes" at bounding box center [602, 120] width 36 height 24
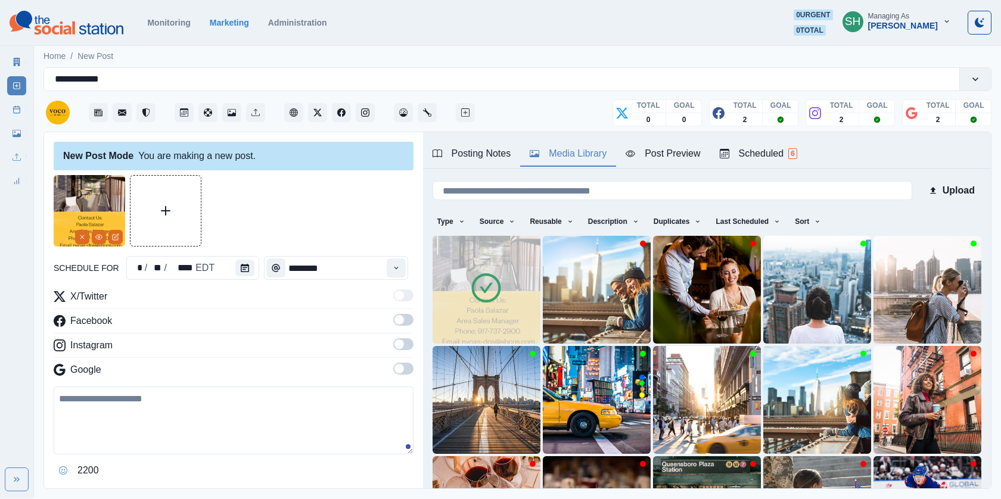
click at [751, 204] on div "Upload Type Any Image Video Source Any Upload Social Manager Found: Instagram F…" at bounding box center [707, 387] width 549 height 416
click at [755, 212] on button "Last Scheduled" at bounding box center [748, 221] width 74 height 19
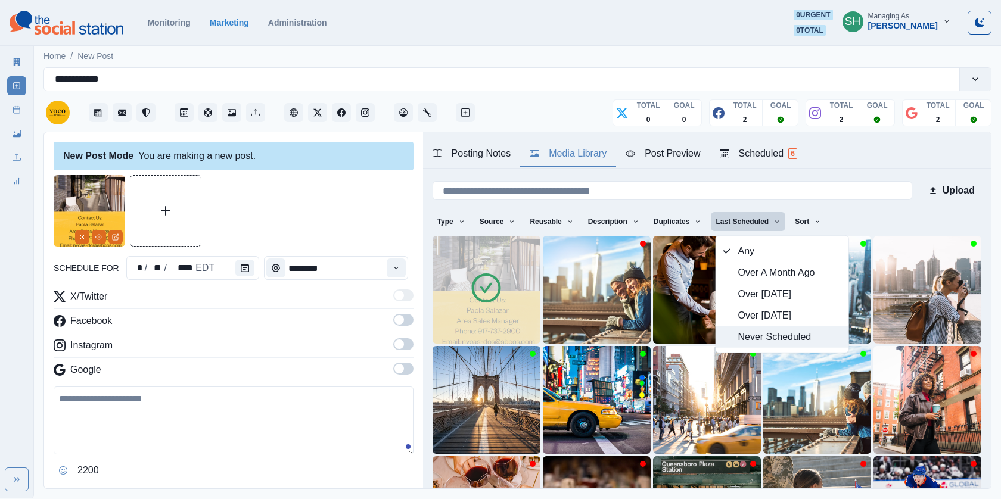
click at [748, 337] on span "Never Scheduled" at bounding box center [789, 337] width 103 height 14
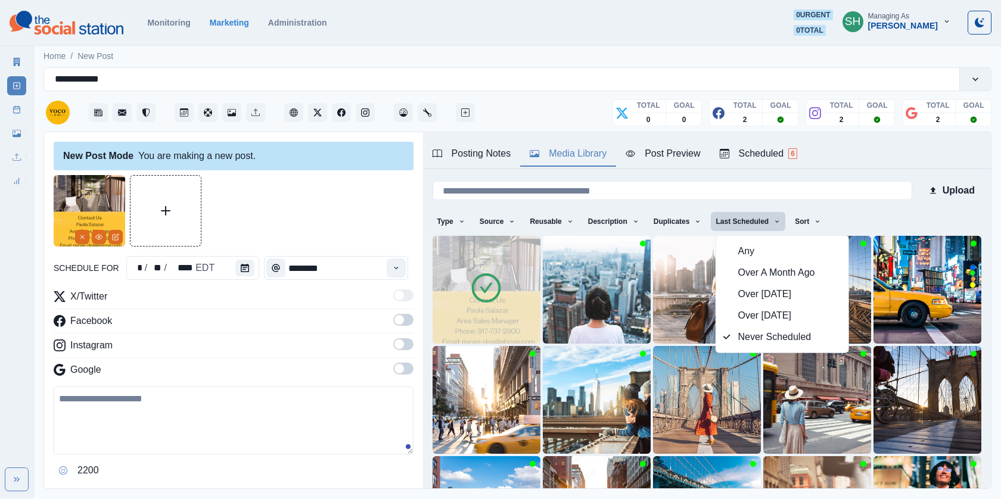
click at [842, 160] on div "Posting Notes Media Library Post Preview Scheduled 6" at bounding box center [707, 150] width 568 height 37
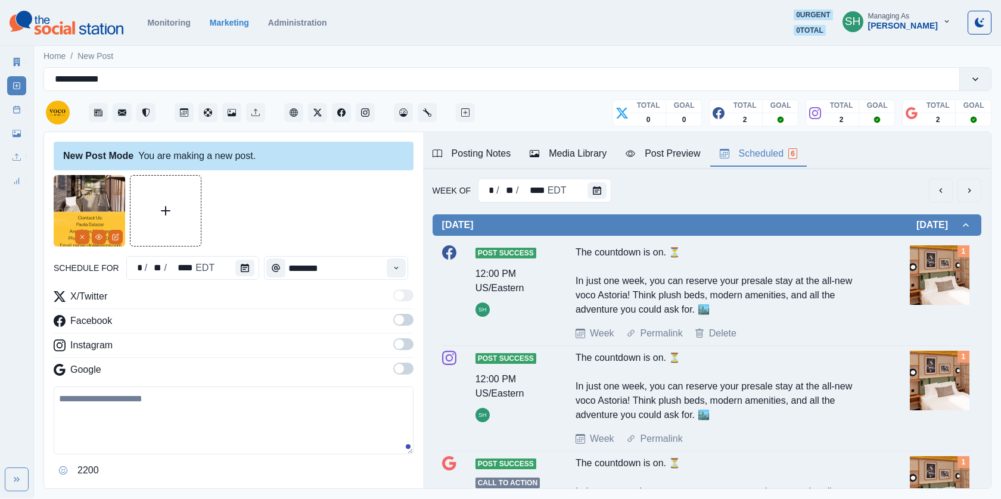
click at [764, 153] on div "Scheduled 6" at bounding box center [758, 154] width 77 height 14
click at [977, 182] on button "next" at bounding box center [969, 191] width 24 height 24
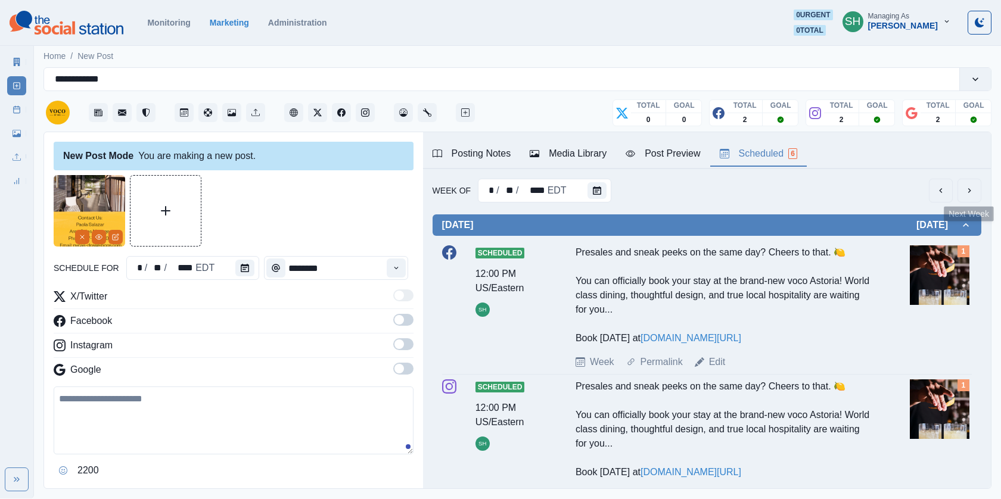
click at [977, 182] on button "next" at bounding box center [969, 191] width 24 height 24
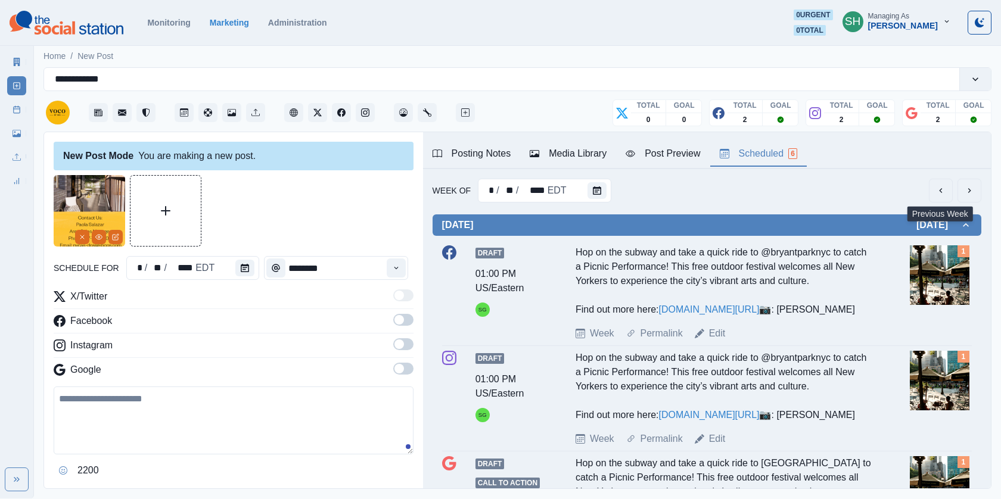
click at [947, 181] on button "previous" at bounding box center [941, 191] width 24 height 24
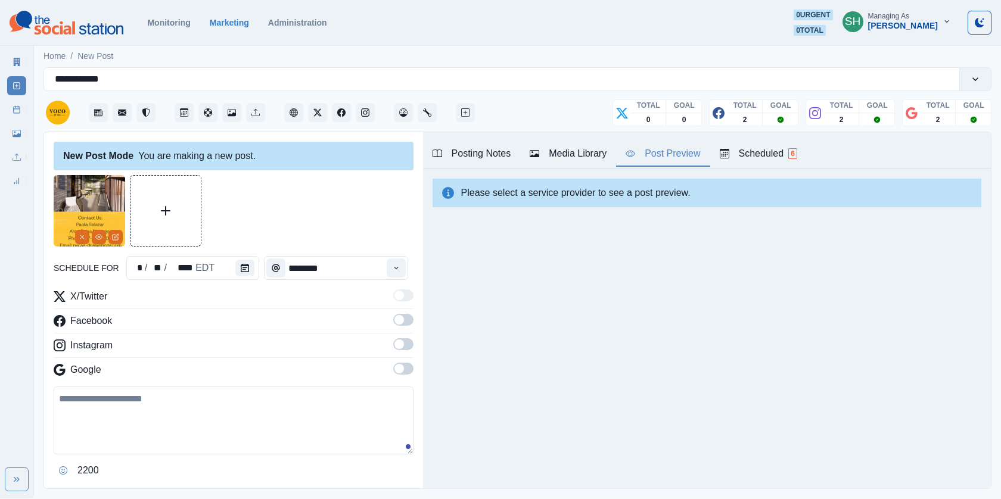
click at [707, 150] on button "Post Preview" at bounding box center [663, 154] width 94 height 25
click at [539, 156] on icon "button" at bounding box center [535, 153] width 10 height 7
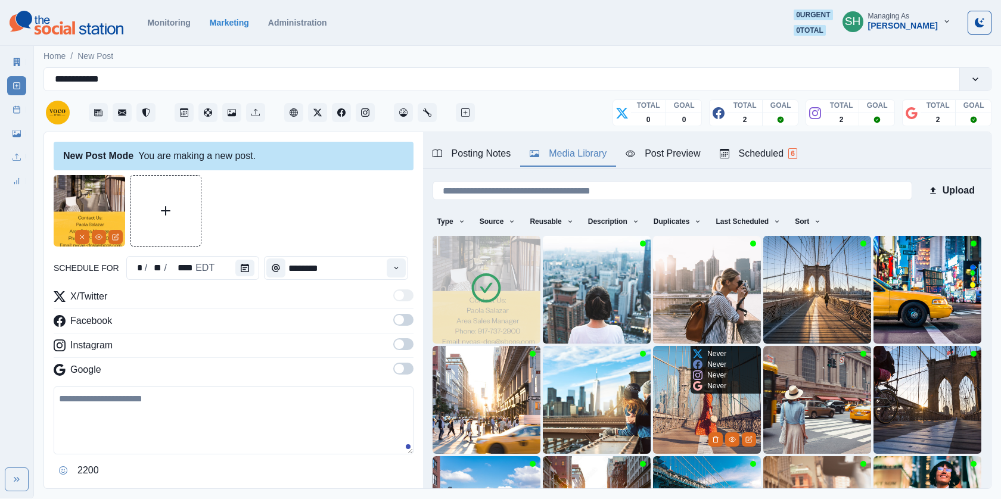
scroll to position [153, 0]
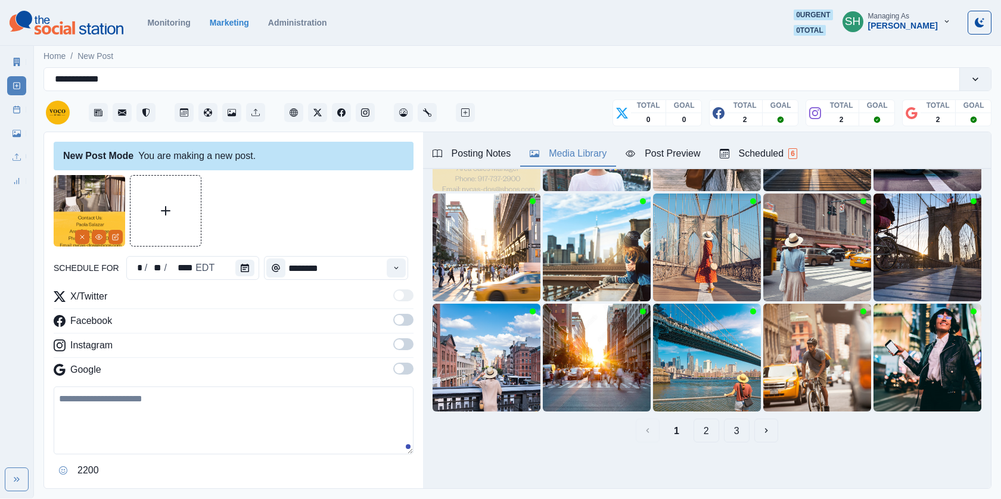
click at [706, 434] on button "2" at bounding box center [707, 431] width 26 height 24
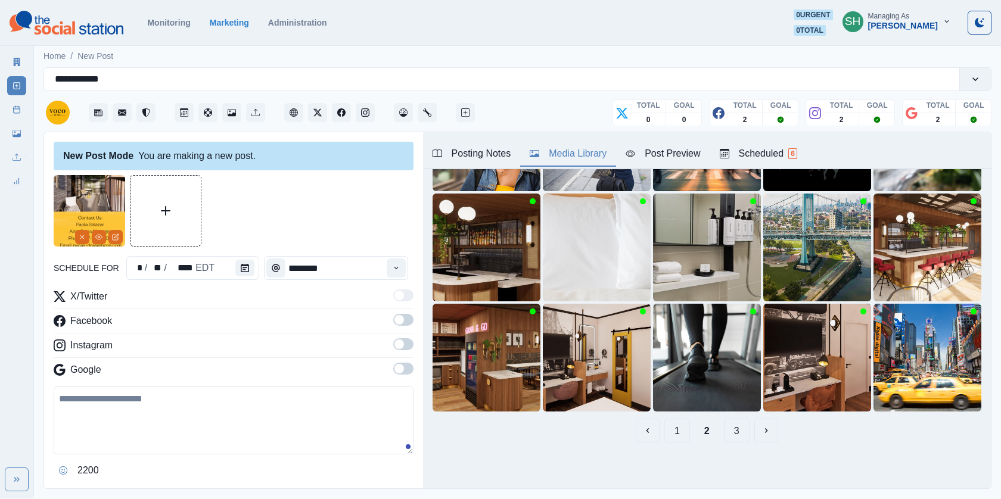
click at [735, 430] on button "3" at bounding box center [737, 431] width 26 height 24
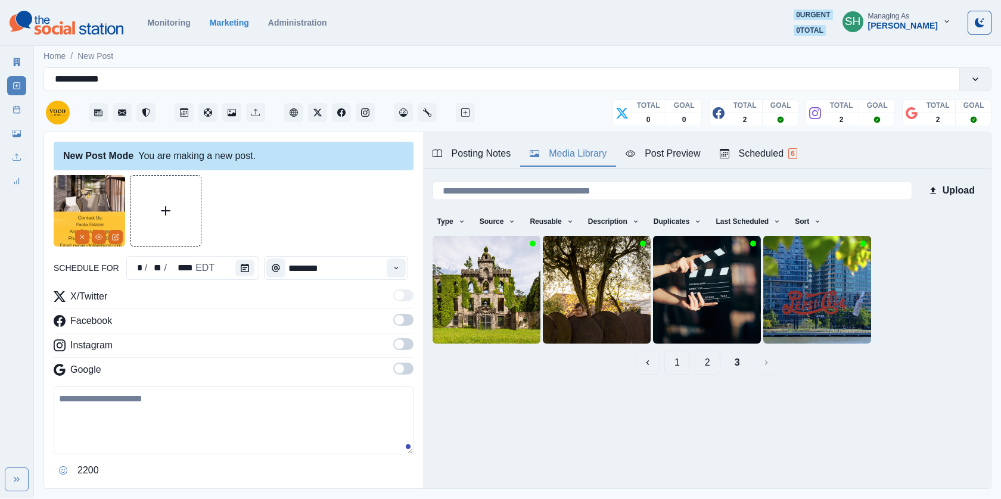
click at [688, 378] on div "Upload Type Any Image Video Source Any Upload Social Manager Found: Instagram F…" at bounding box center [707, 276] width 568 height 215
click at [706, 359] on button "2" at bounding box center [708, 363] width 26 height 24
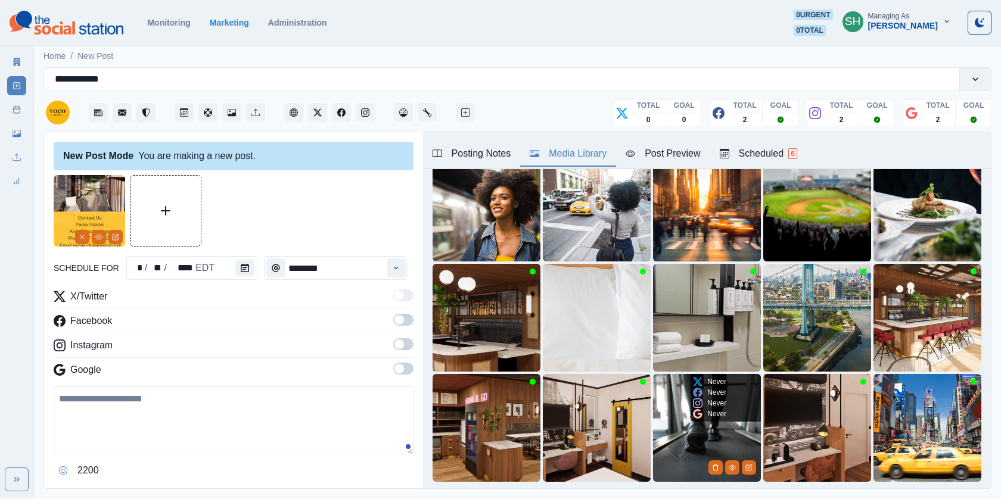
scroll to position [153, 0]
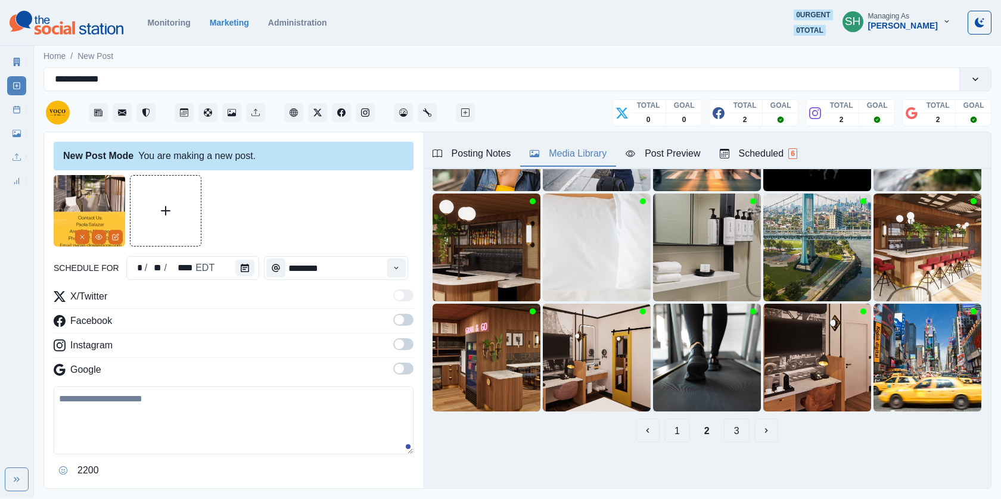
click at [674, 420] on button "1" at bounding box center [677, 431] width 26 height 24
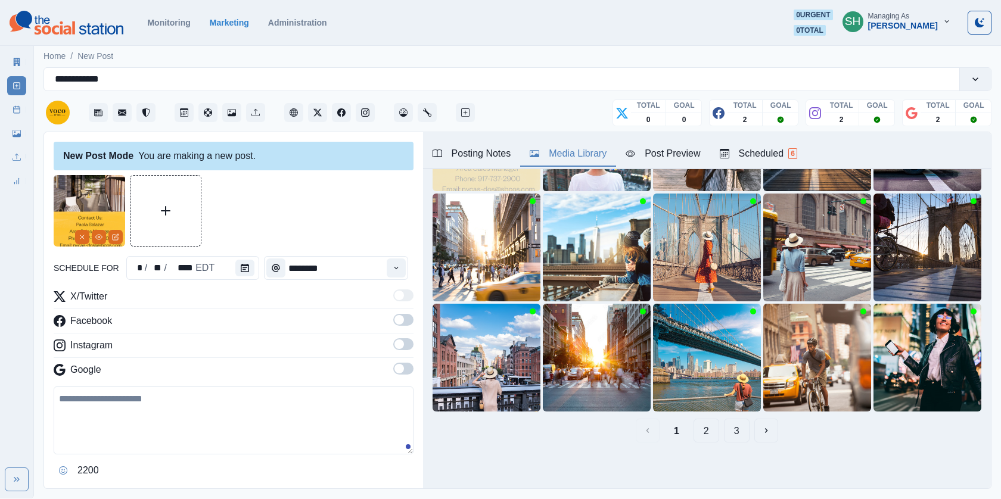
click at [695, 433] on button "2" at bounding box center [707, 431] width 26 height 24
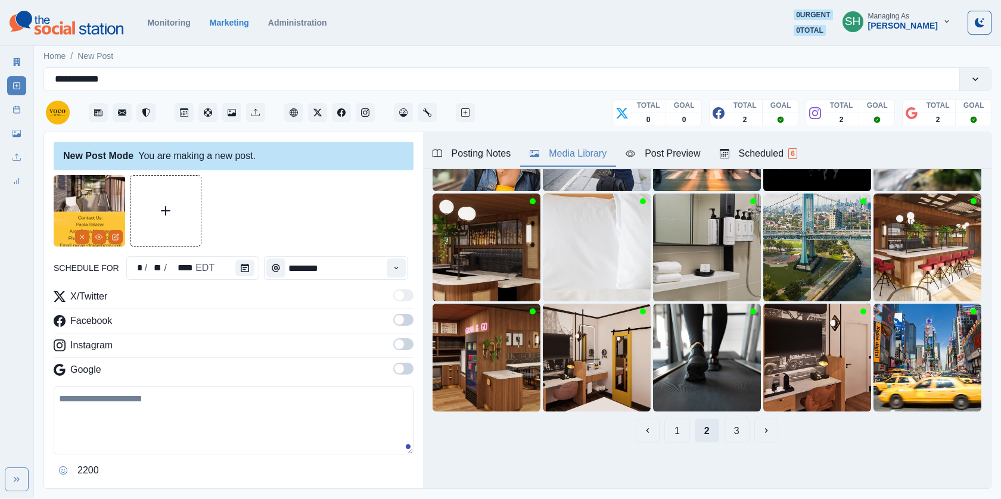
scroll to position [93, 0]
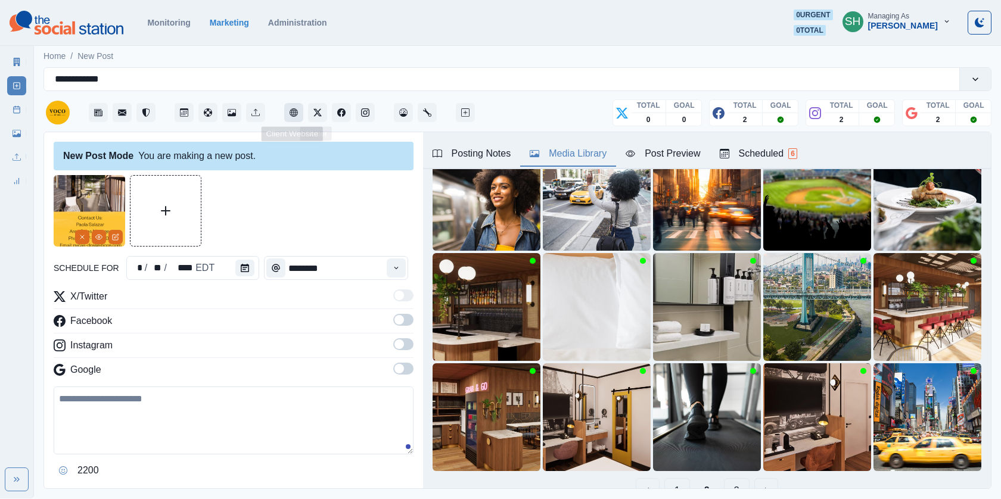
click at [295, 109] on icon "Client Website" at bounding box center [294, 112] width 8 height 8
click at [403, 327] on label at bounding box center [403, 323] width 20 height 19
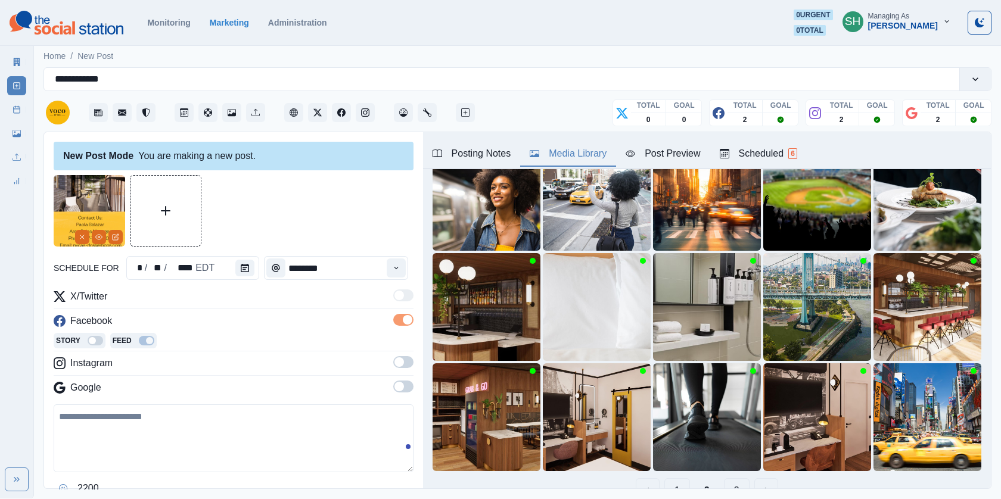
click at [401, 352] on div "X/Twitter Facebook Story Feed Instagram Google" at bounding box center [234, 345] width 360 height 110
click at [401, 360] on span at bounding box center [399, 362] width 10 height 10
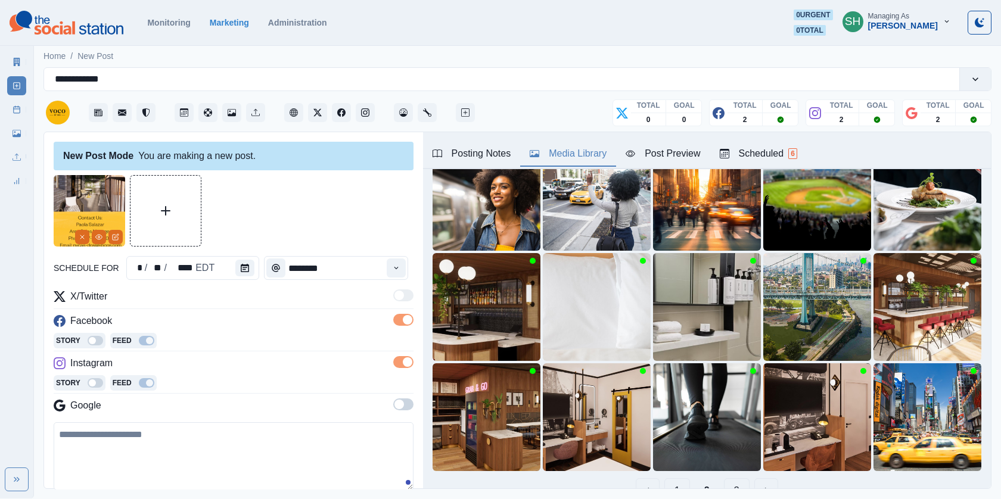
click at [401, 400] on span at bounding box center [399, 405] width 10 height 10
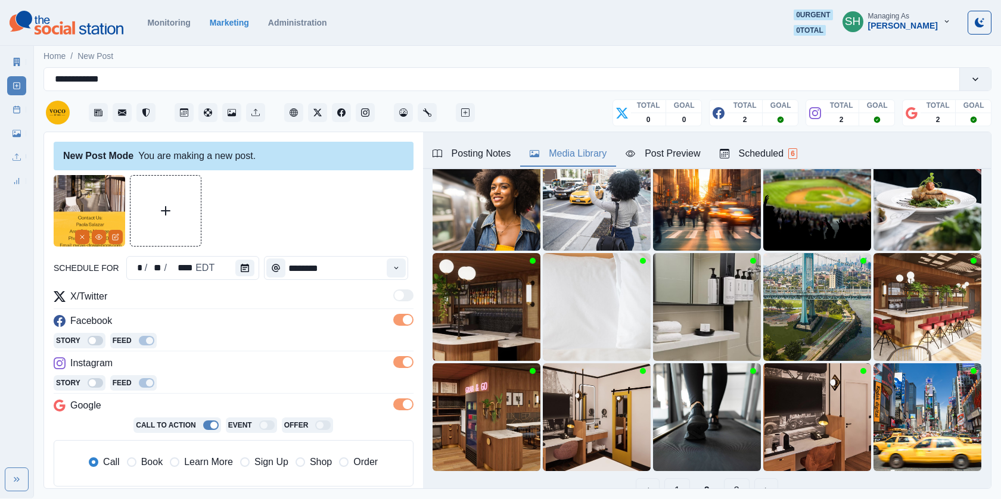
click at [402, 406] on span at bounding box center [403, 405] width 20 height 12
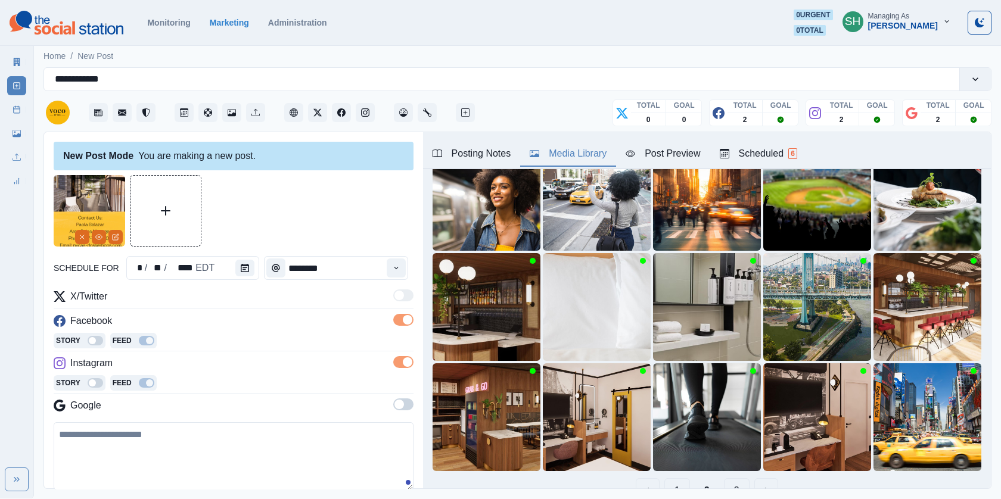
click at [402, 405] on span at bounding box center [399, 405] width 10 height 10
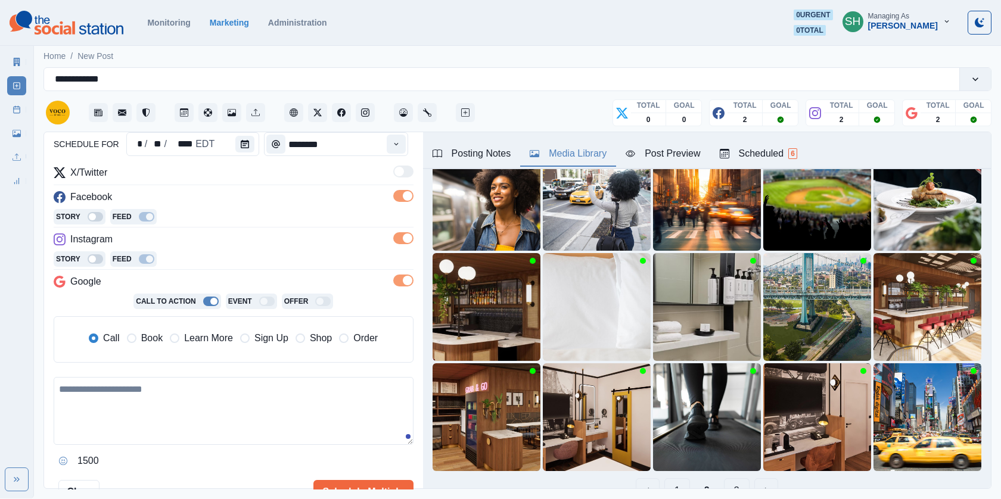
scroll to position [173, 0]
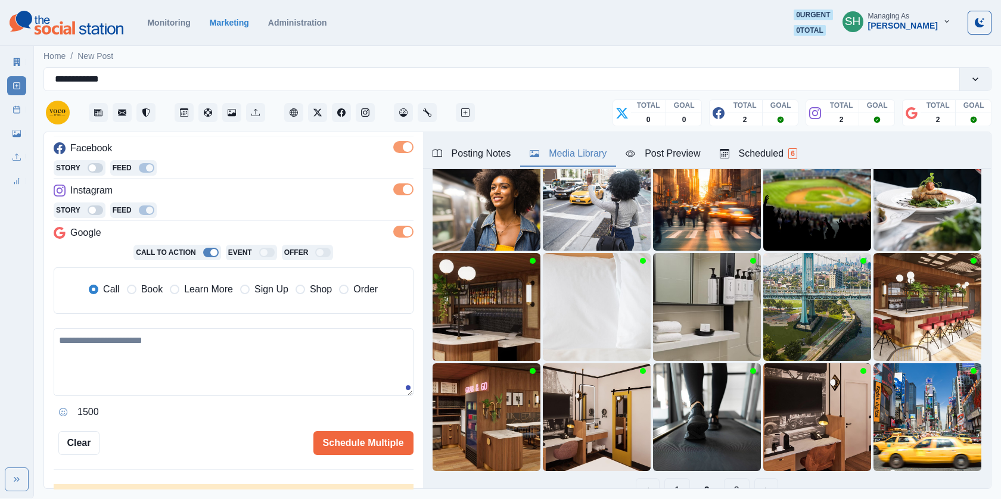
click at [148, 297] on div "Call Book Learn More Sign Up Shop Order" at bounding box center [234, 291] width 342 height 26
click at [147, 283] on span "Book" at bounding box center [151, 289] width 21 height 14
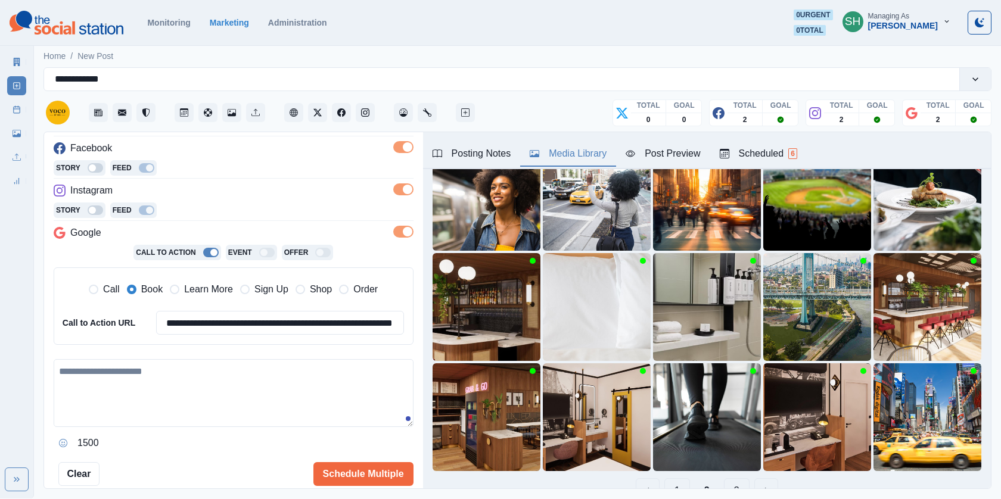
click at [147, 361] on textarea at bounding box center [234, 393] width 360 height 68
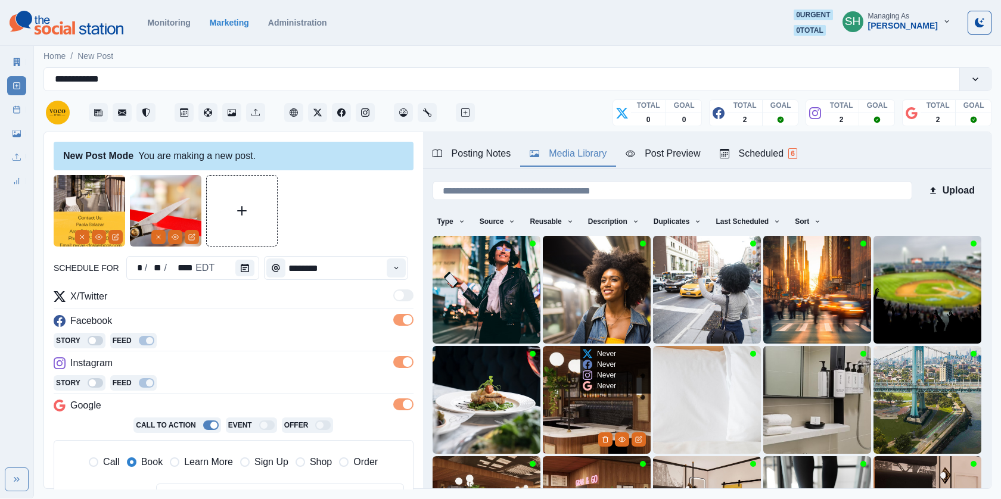
scroll to position [153, 0]
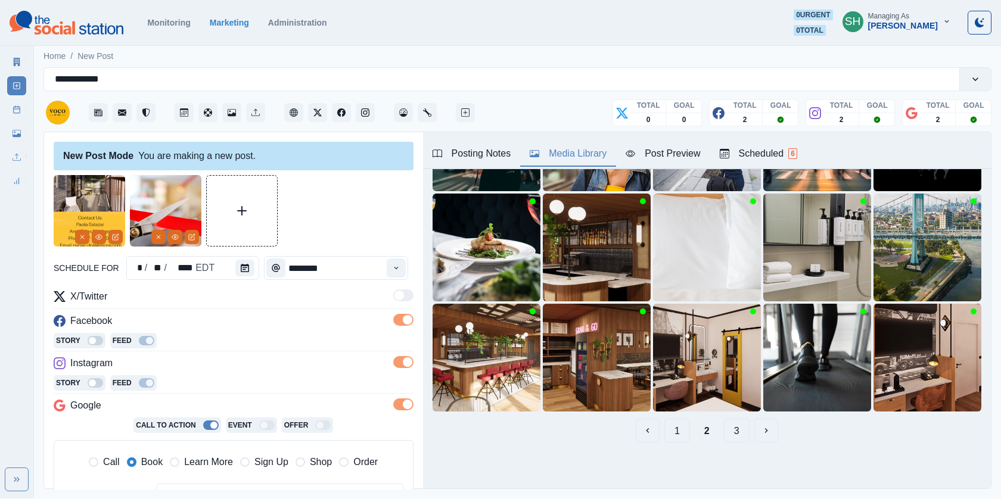
type textarea "**********"
click at [681, 422] on button "1" at bounding box center [677, 431] width 26 height 24
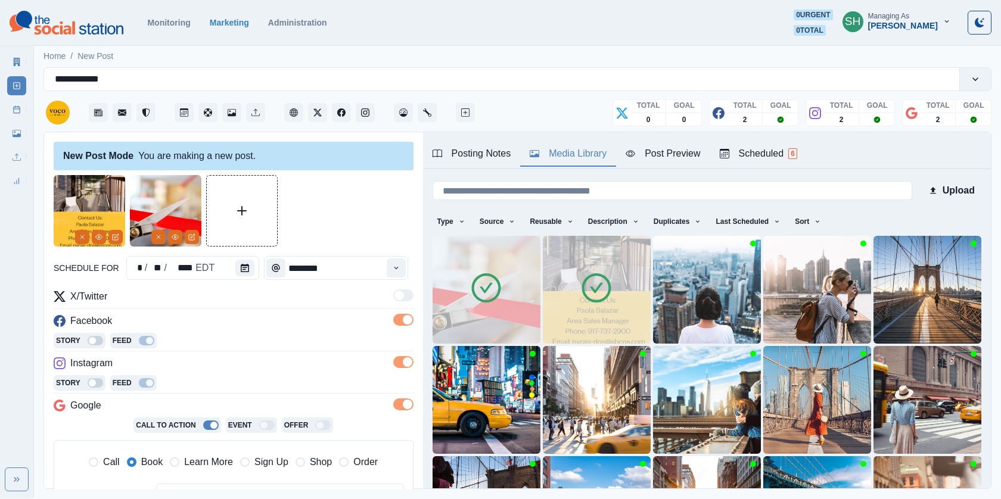
click at [504, 301] on img at bounding box center [487, 290] width 108 height 108
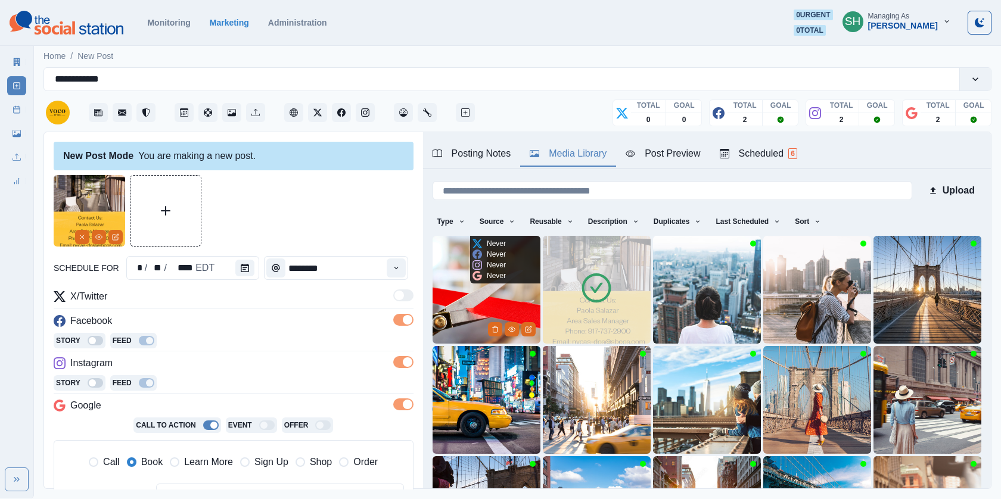
click at [520, 324] on div at bounding box center [512, 329] width 48 height 15
click at [525, 326] on icon "Edit Media" at bounding box center [528, 329] width 7 height 7
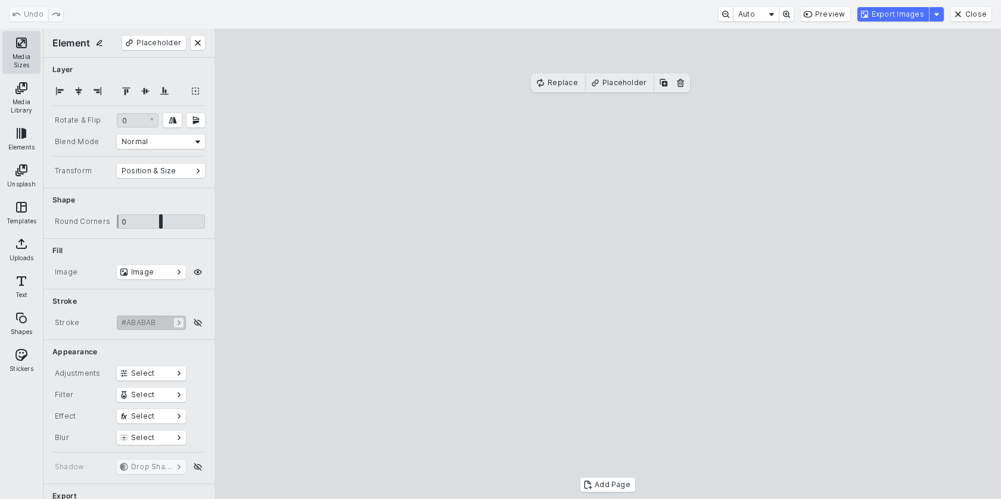
click at [24, 46] on button "Media Sizes" at bounding box center [21, 52] width 38 height 43
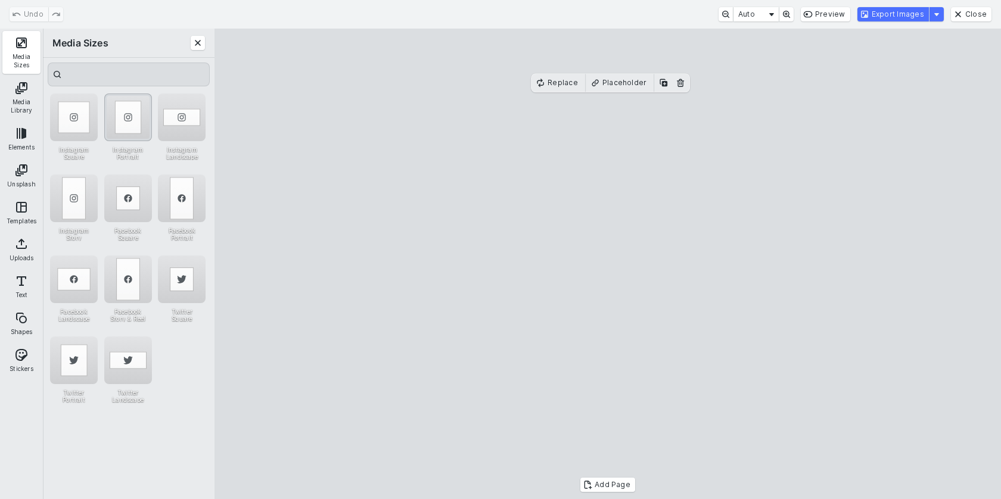
click at [138, 119] on div "Instagram Portrait" at bounding box center [128, 118] width 48 height 48
click at [608, 264] on cesdk-canvas "Editor canvas" at bounding box center [608, 264] width 0 height 0
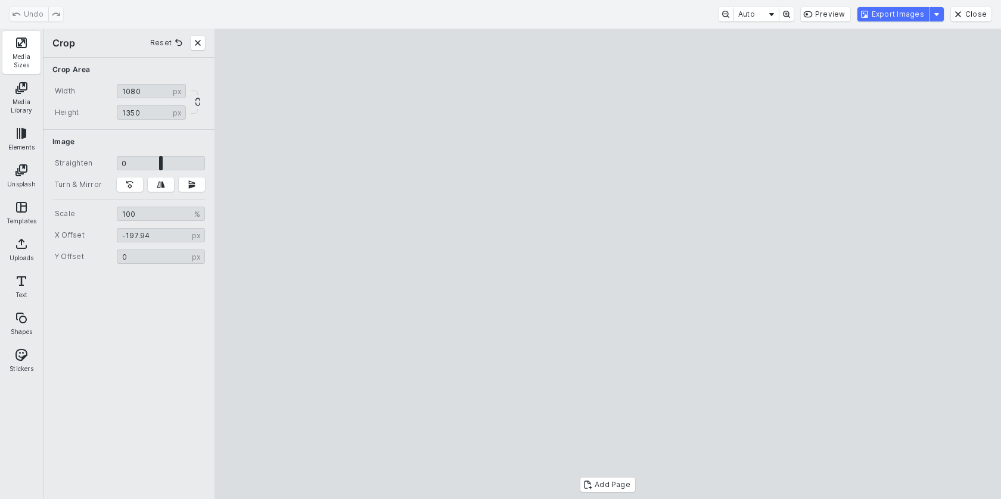
drag, startPoint x: 598, startPoint y: 181, endPoint x: 645, endPoint y: 178, distance: 47.2
click at [608, 264] on cesdk-canvas "Editor canvas" at bounding box center [608, 264] width 0 height 0
type input "*******"
click at [608, 264] on cesdk-canvas "Editor canvas" at bounding box center [608, 264] width 0 height 0
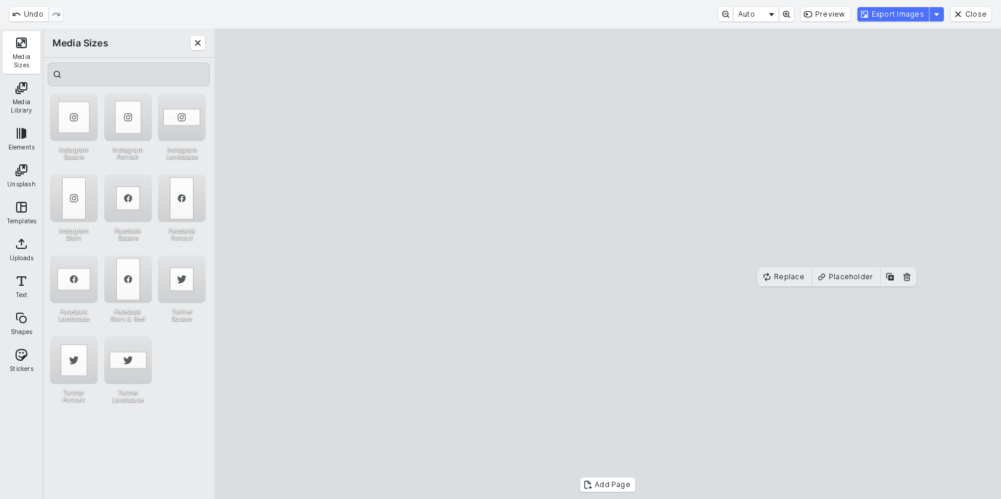
click at [608, 264] on cesdk-canvas "Editor canvas" at bounding box center [608, 264] width 0 height 0
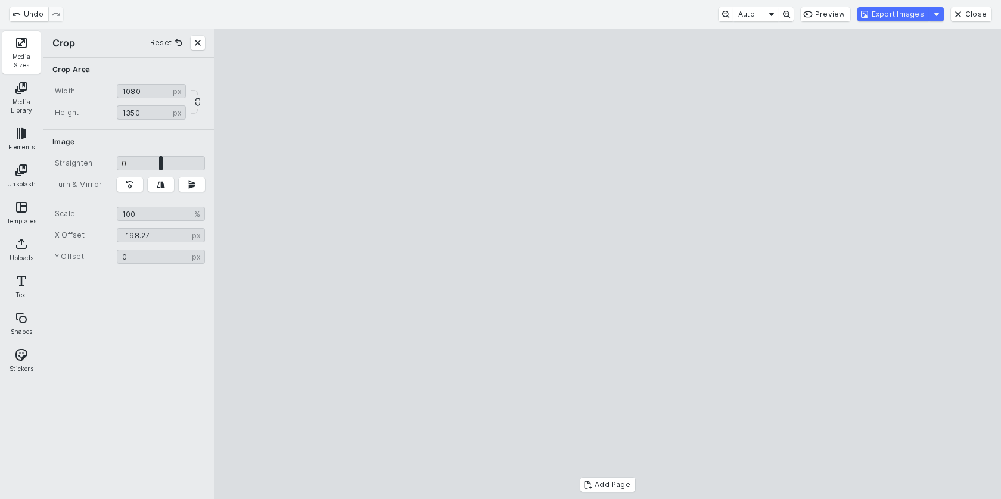
click at [608, 264] on cesdk-canvas "Editor canvas" at bounding box center [608, 264] width 0 height 0
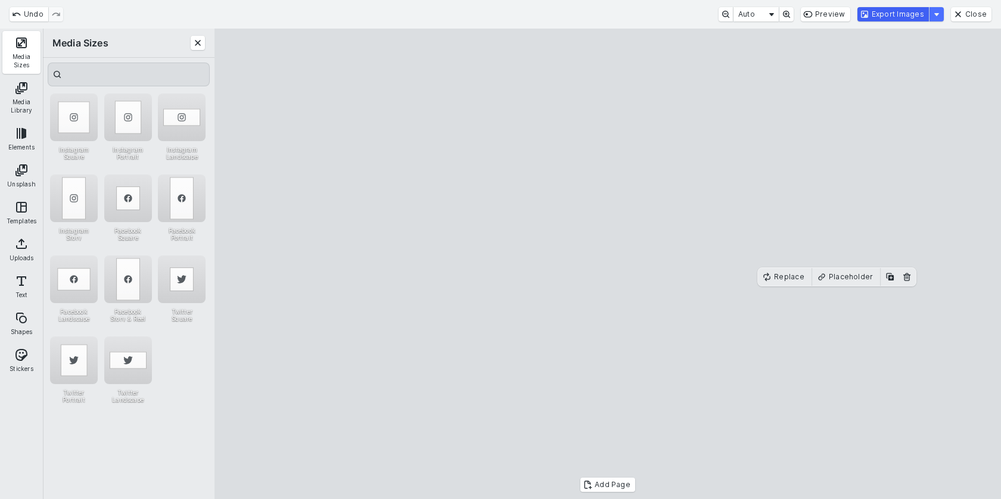
click at [892, 19] on button "Export Images" at bounding box center [892, 14] width 71 height 14
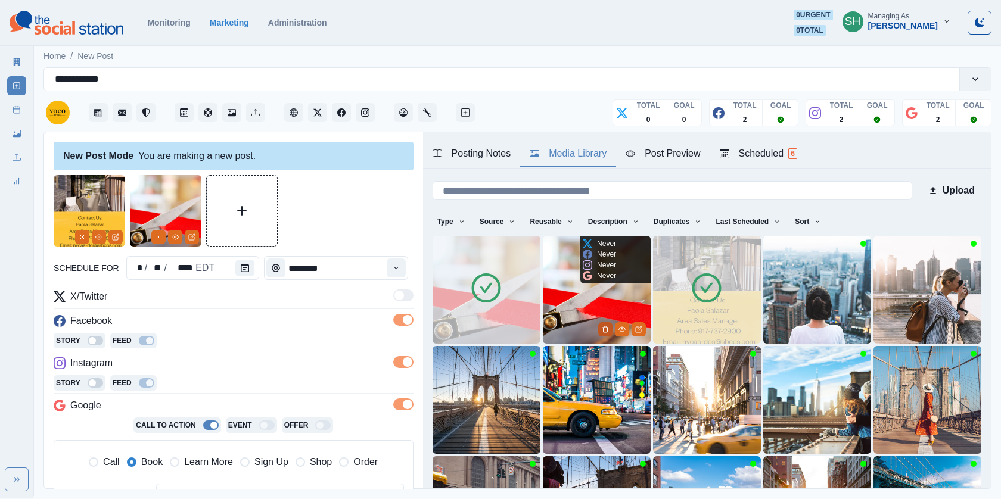
click at [609, 335] on button "Delete Media" at bounding box center [605, 329] width 14 height 14
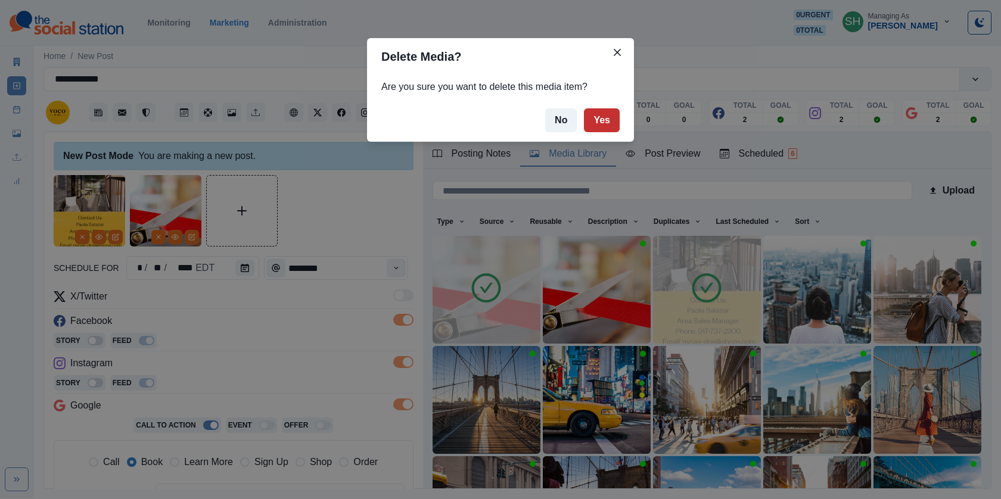
click at [604, 128] on button "Yes" at bounding box center [602, 120] width 36 height 24
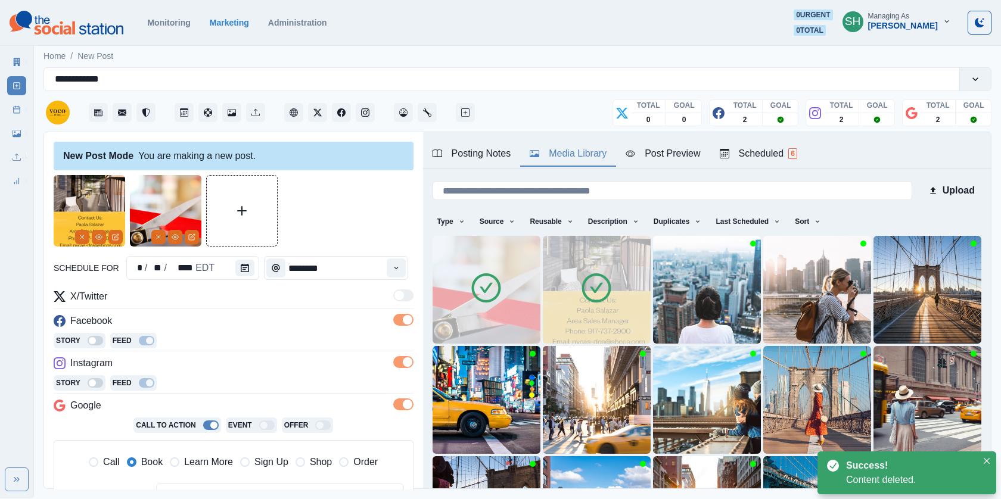
click at [601, 286] on icon at bounding box center [596, 287] width 33 height 33
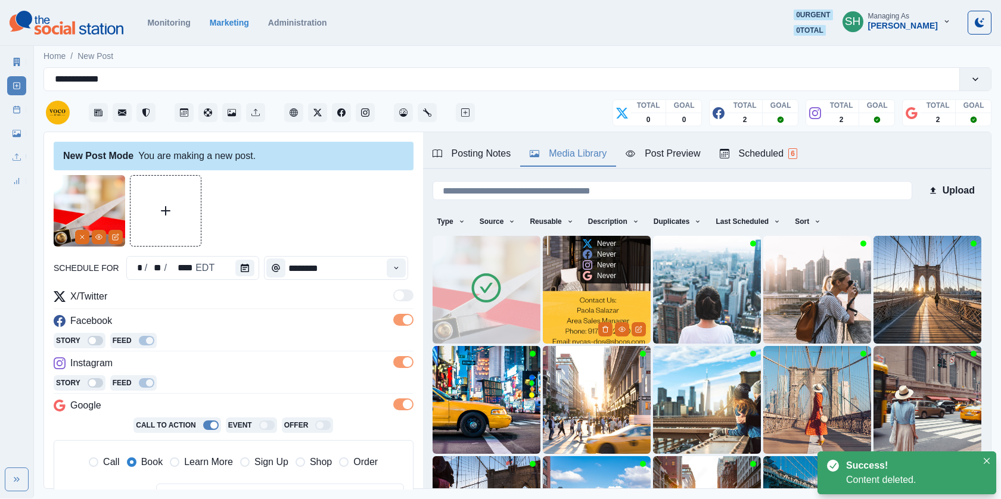
click at [592, 288] on img at bounding box center [597, 290] width 108 height 108
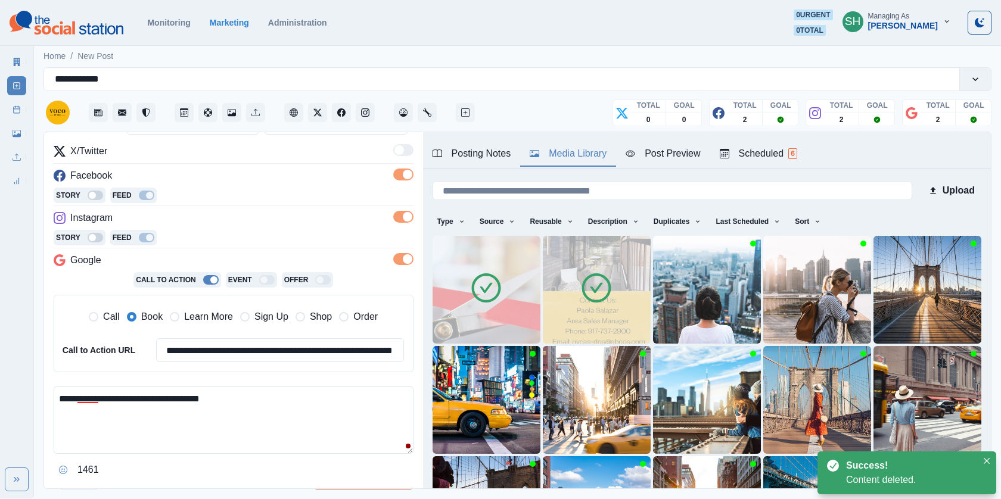
scroll to position [181, 0]
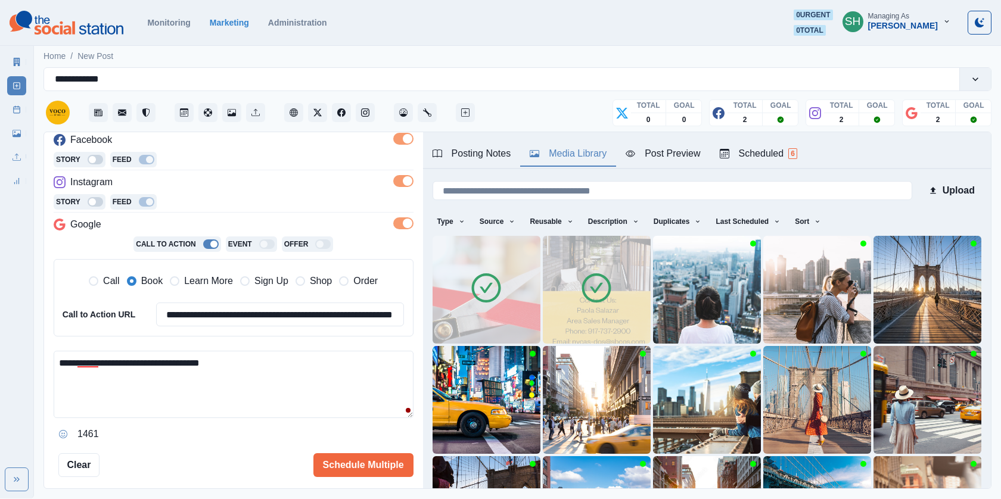
click at [278, 362] on textarea "**********" at bounding box center [234, 384] width 360 height 67
click at [649, 147] on div "Post Preview" at bounding box center [663, 154] width 74 height 14
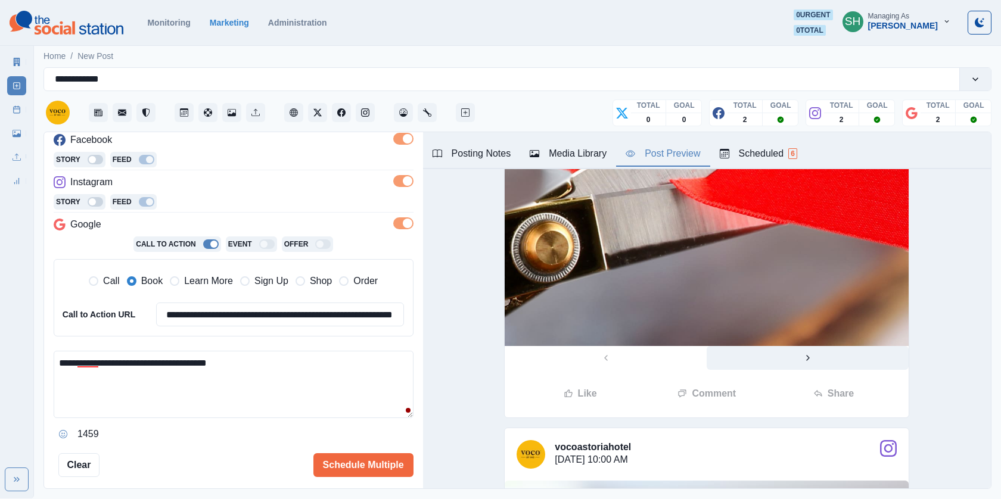
click at [810, 363] on icon "Next" at bounding box center [808, 358] width 10 height 10
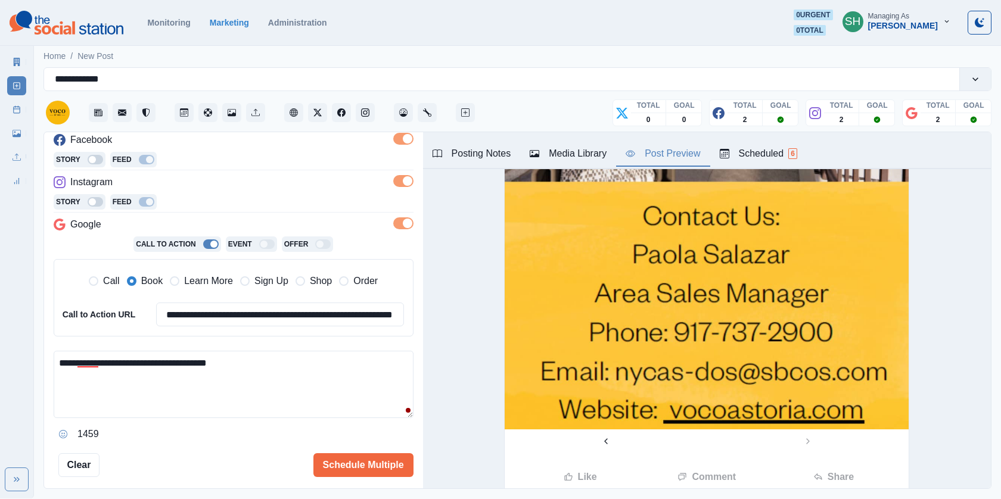
scroll to position [316, 0]
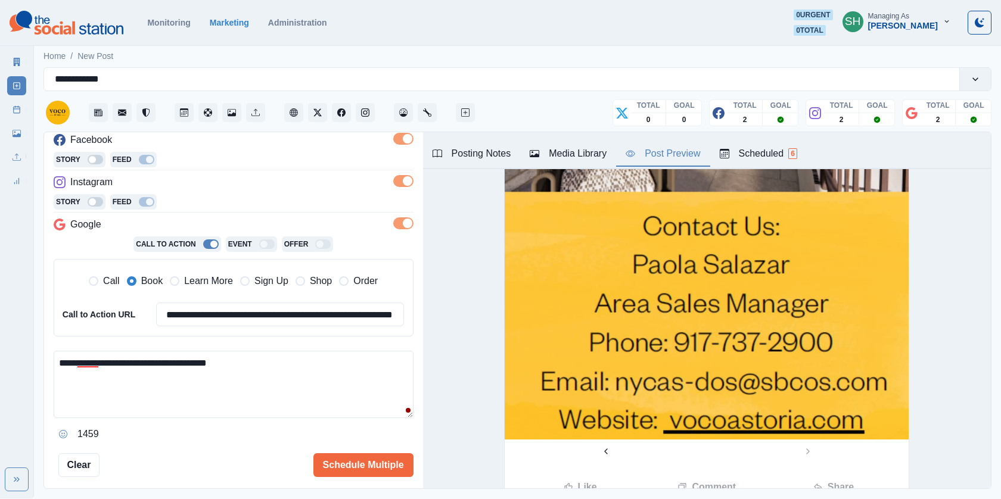
click at [168, 405] on textarea "**********" at bounding box center [234, 384] width 360 height 67
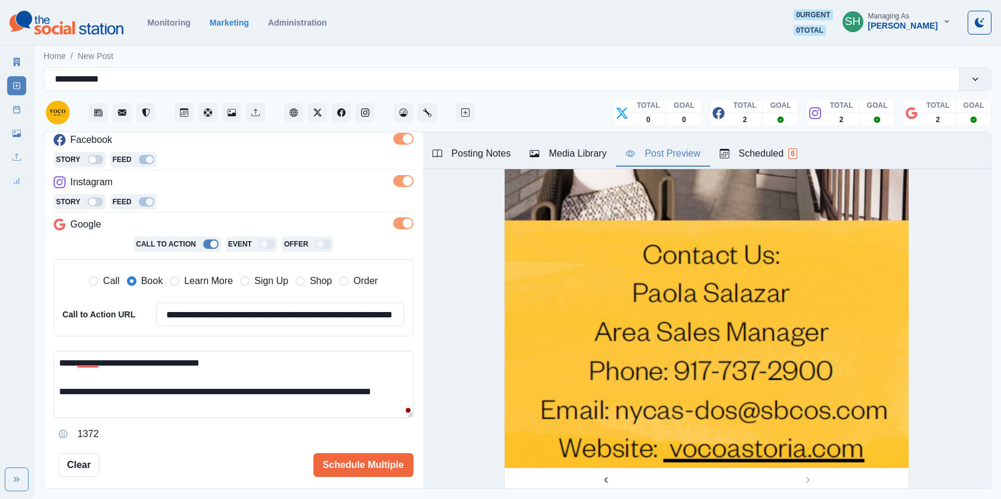
scroll to position [345, 0]
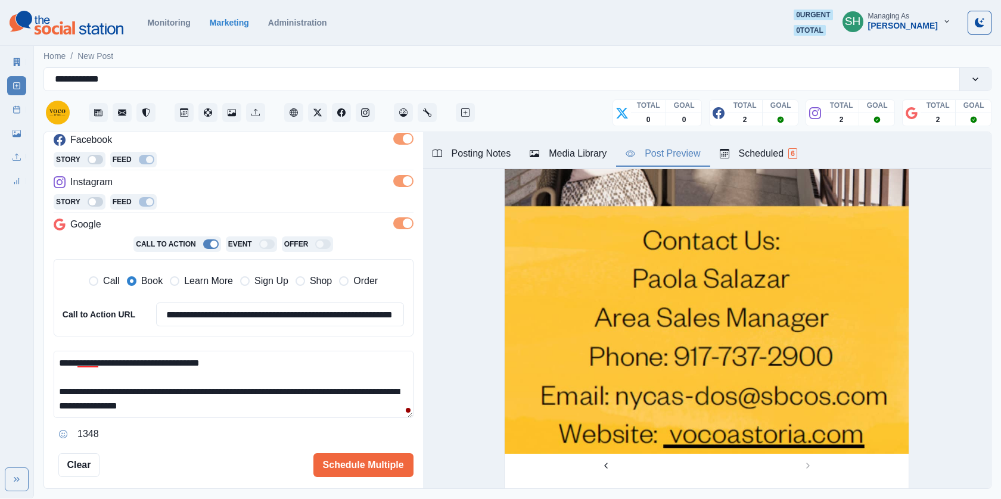
click at [125, 406] on textarea "**********" at bounding box center [234, 384] width 360 height 67
click at [275, 411] on textarea "**********" at bounding box center [234, 384] width 360 height 67
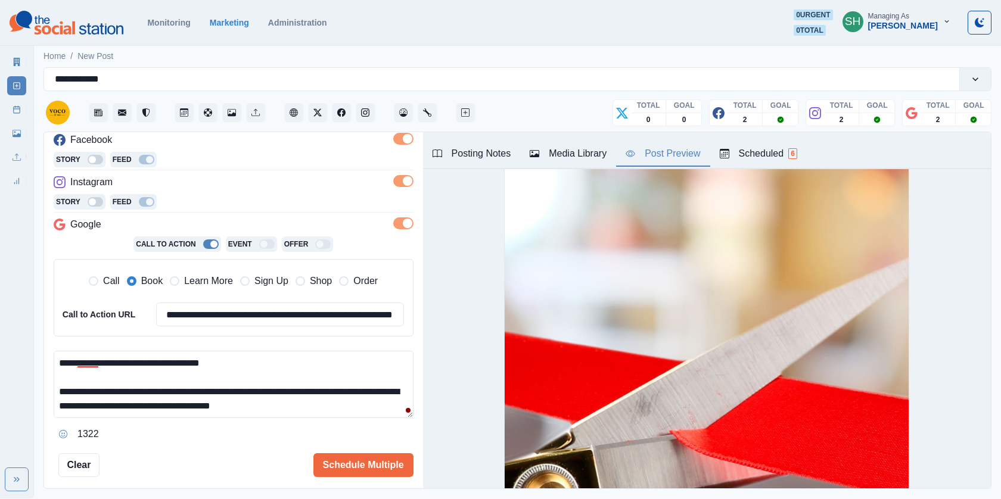
scroll to position [0, 0]
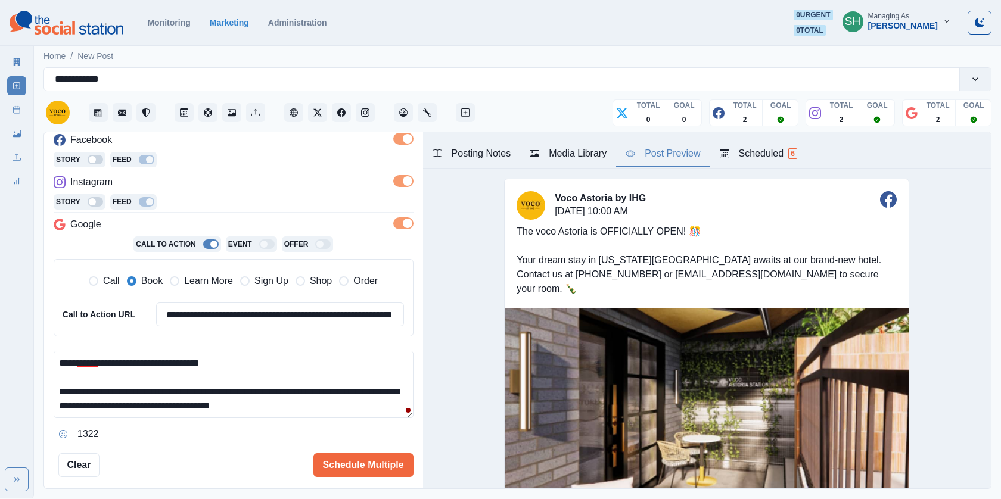
type textarea "**********"
click at [571, 154] on div "Media Library" at bounding box center [568, 154] width 77 height 14
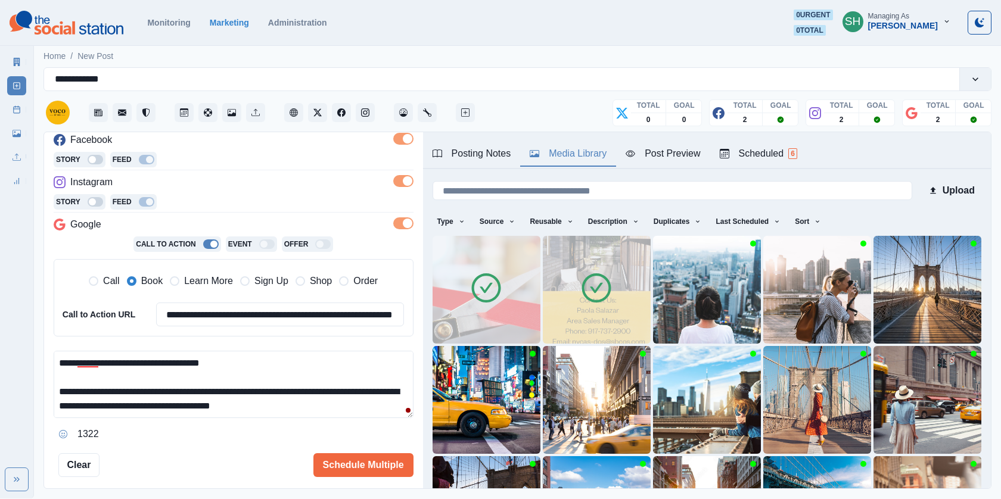
click at [503, 308] on img at bounding box center [487, 290] width 108 height 108
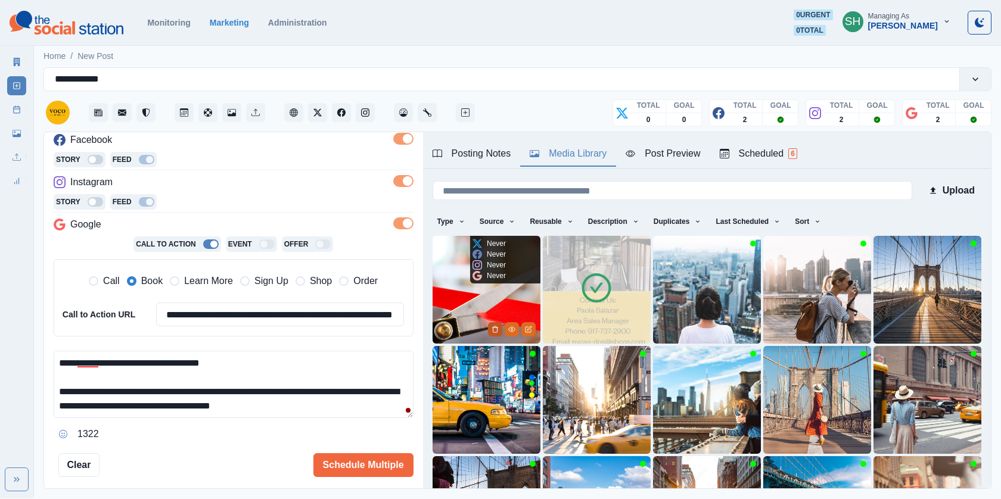
click at [497, 324] on button "Delete Media" at bounding box center [495, 329] width 14 height 14
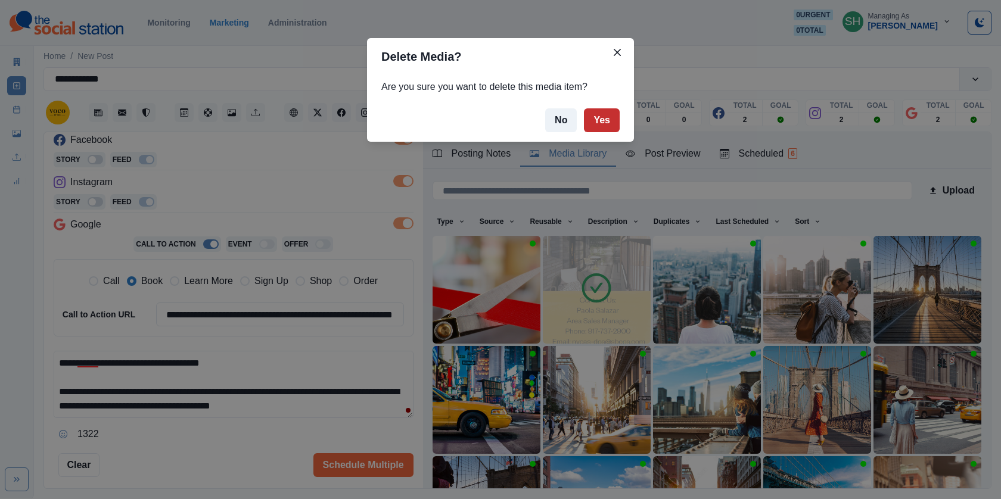
click at [599, 126] on button "Yes" at bounding box center [602, 120] width 36 height 24
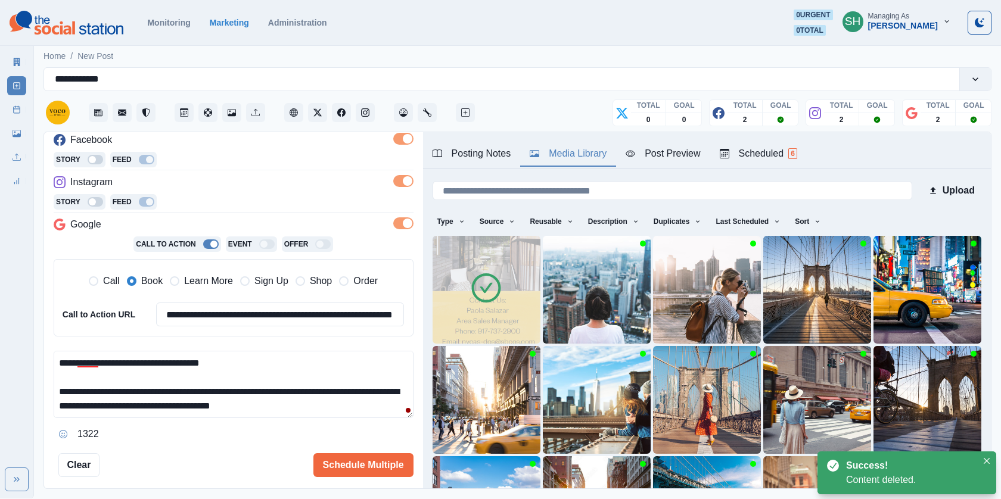
click at [660, 156] on div "Post Preview" at bounding box center [663, 154] width 74 height 14
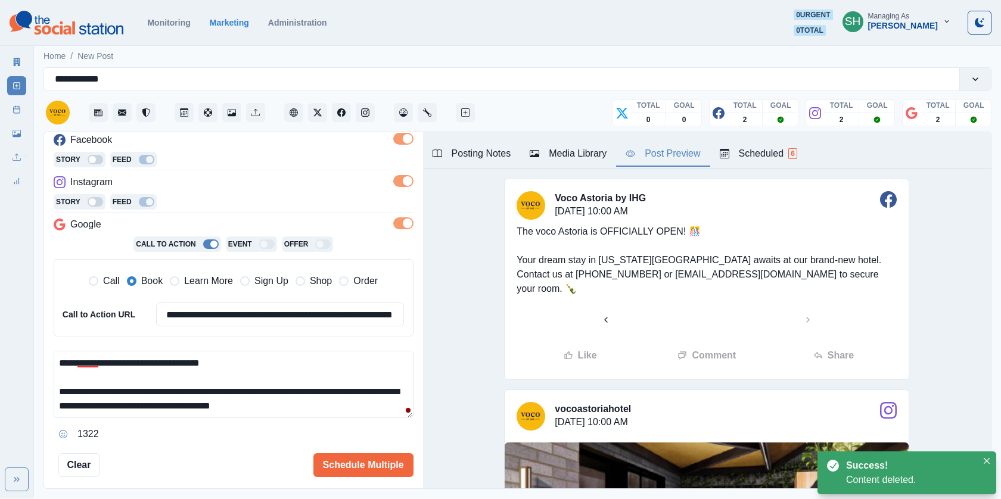
click at [589, 153] on div "Media Library" at bounding box center [568, 154] width 77 height 14
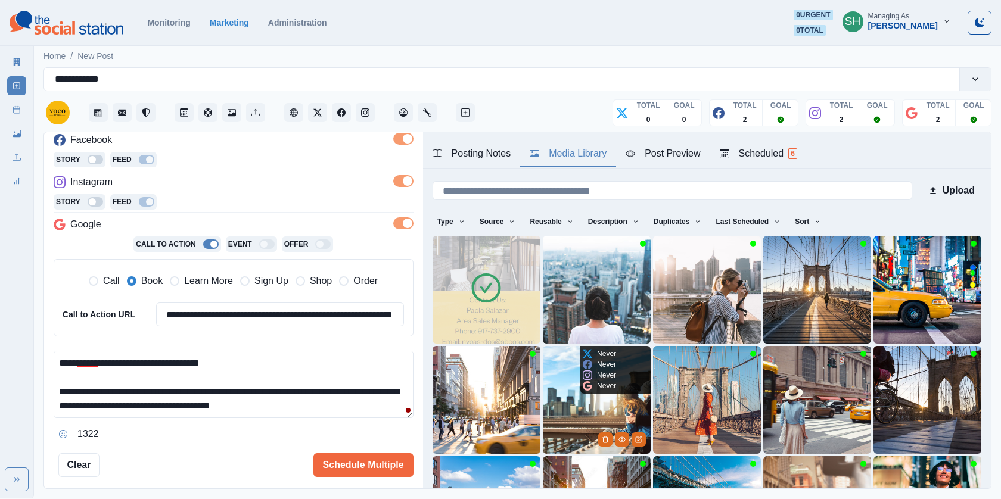
scroll to position [153, 0]
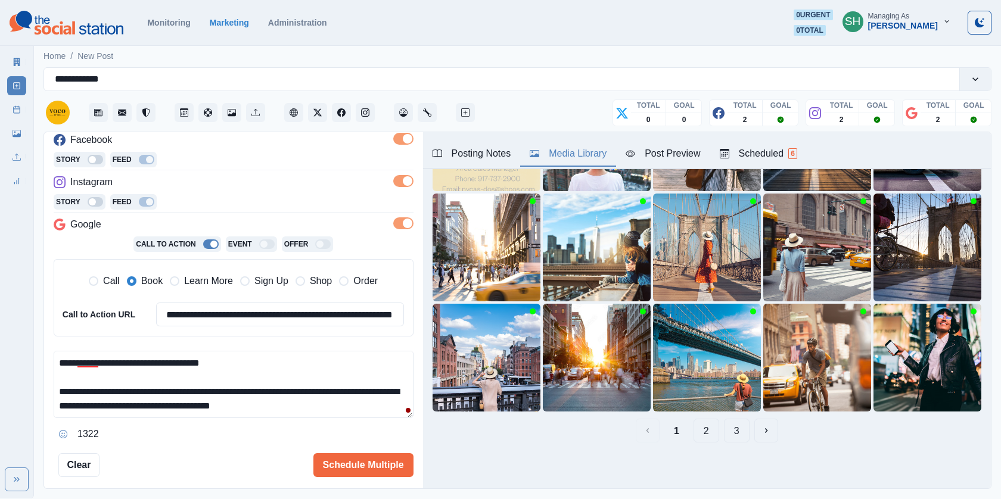
click at [739, 434] on button "3" at bounding box center [737, 431] width 26 height 24
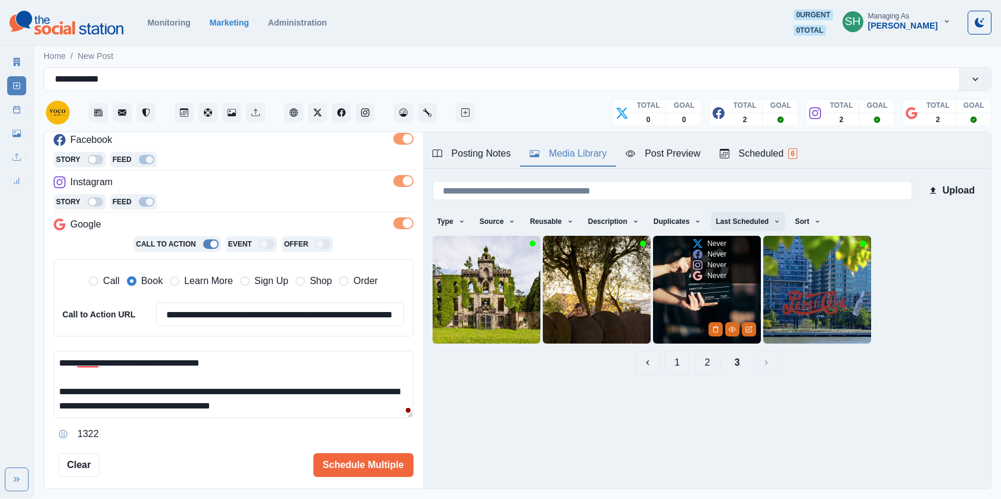
click at [737, 228] on button "Last Scheduled" at bounding box center [748, 221] width 74 height 19
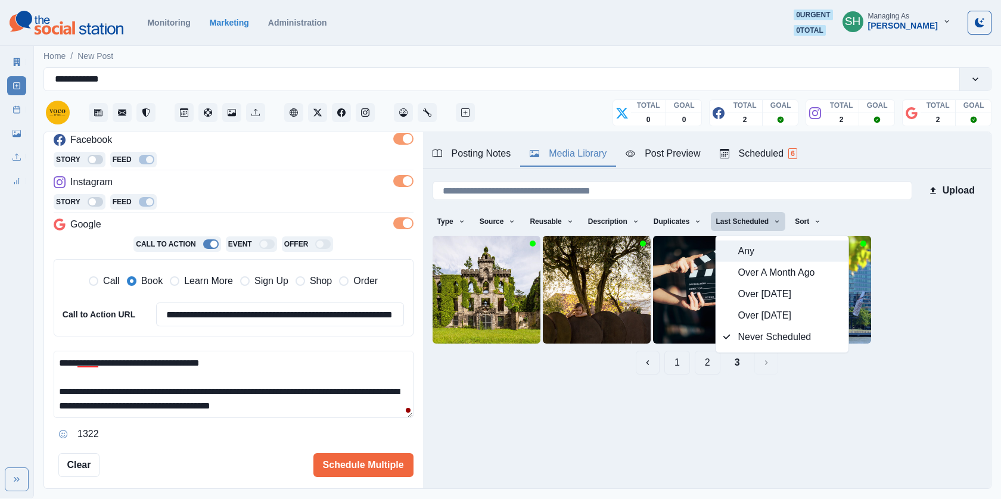
click at [743, 247] on span "Any" at bounding box center [789, 251] width 103 height 14
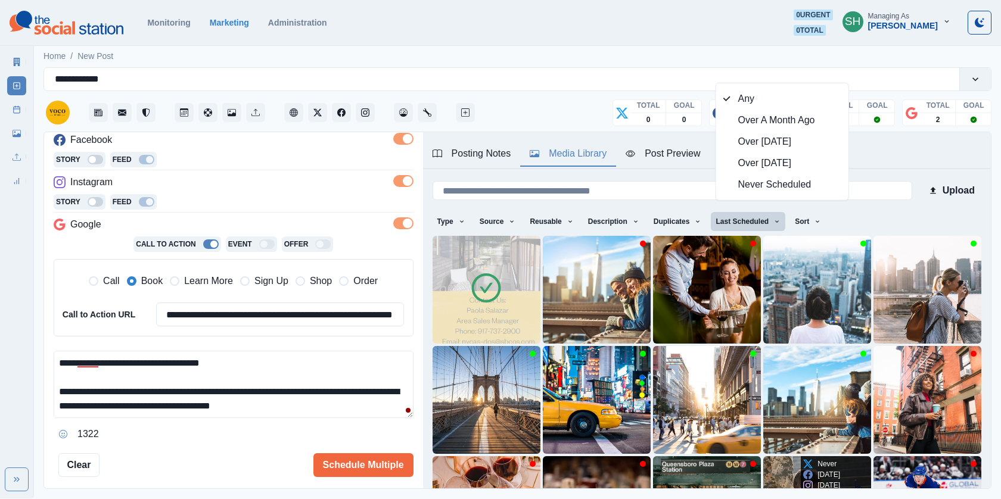
scroll to position [153, 0]
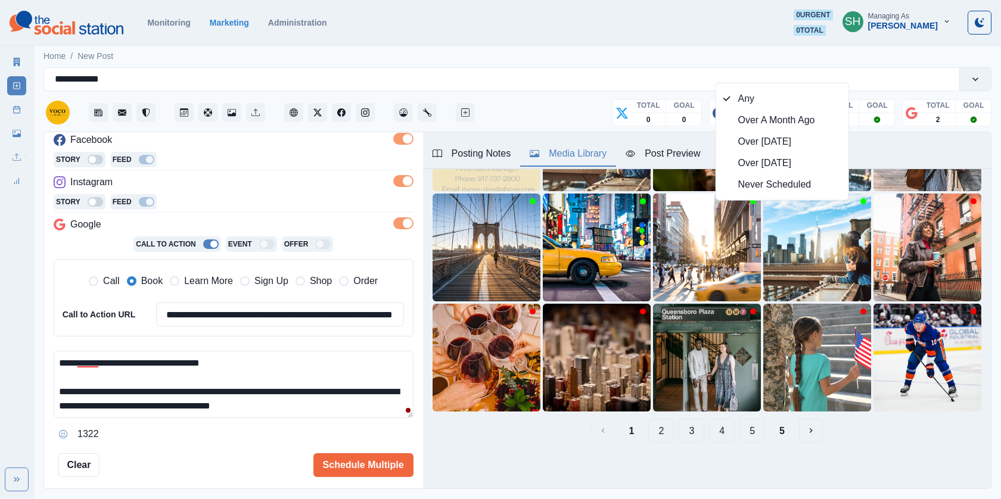
click at [787, 425] on button "5" at bounding box center [782, 431] width 24 height 24
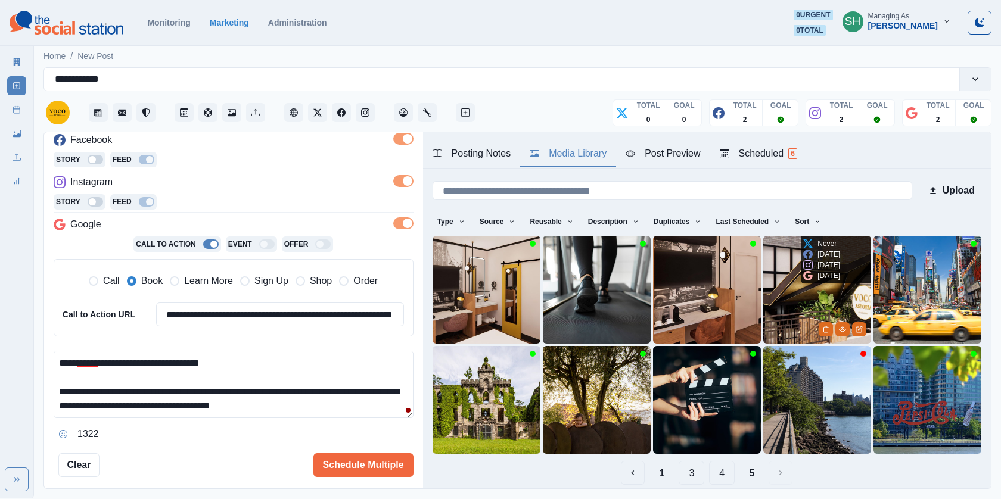
click at [802, 307] on img at bounding box center [817, 290] width 108 height 108
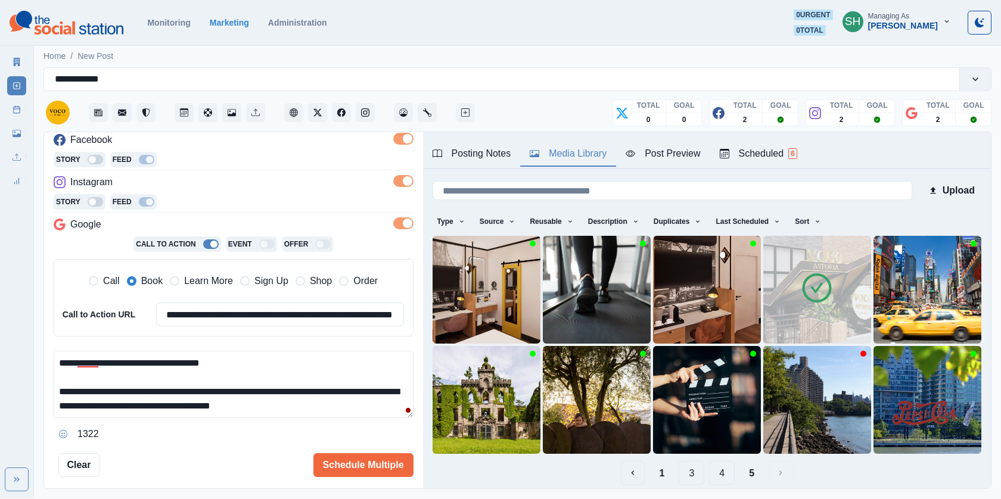
click at [795, 297] on img at bounding box center [817, 290] width 108 height 108
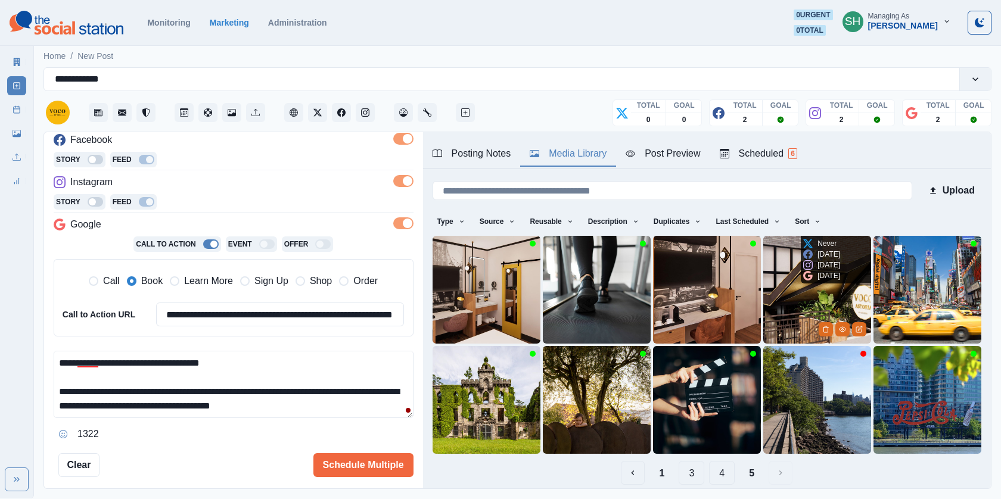
click at [795, 297] on img at bounding box center [817, 290] width 108 height 108
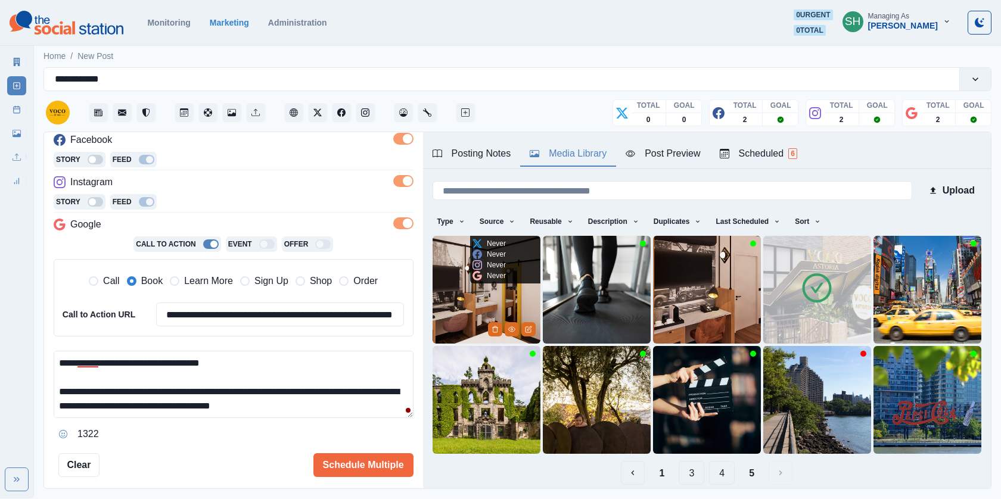
click at [492, 313] on img at bounding box center [487, 290] width 108 height 108
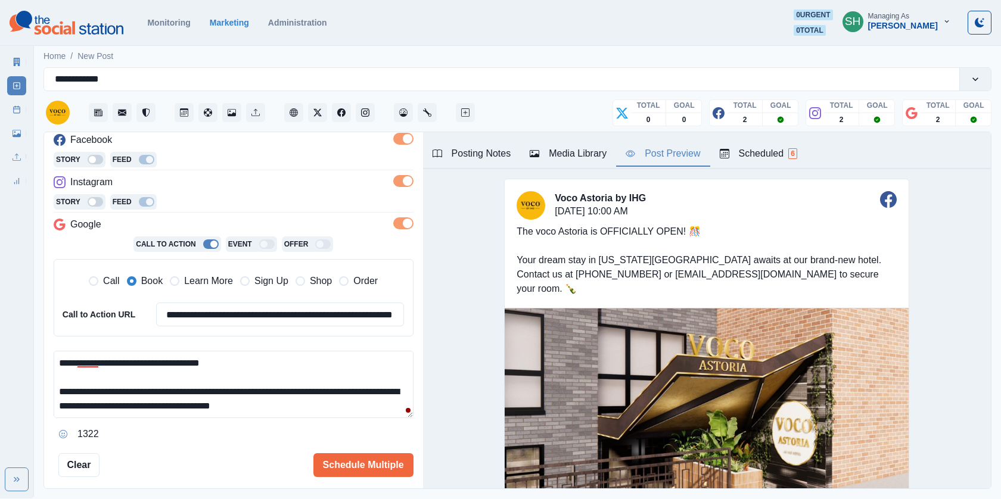
click at [688, 153] on div "Post Preview" at bounding box center [663, 154] width 74 height 14
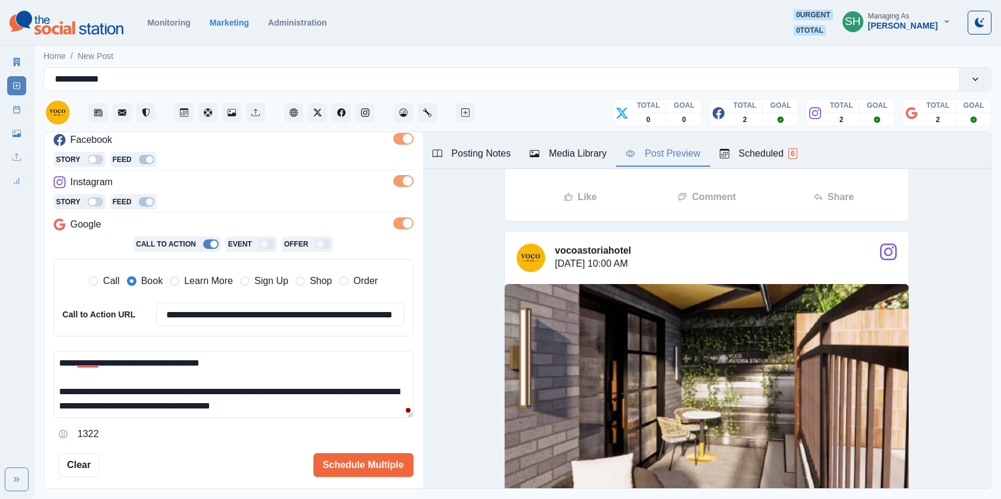
scroll to position [172, 0]
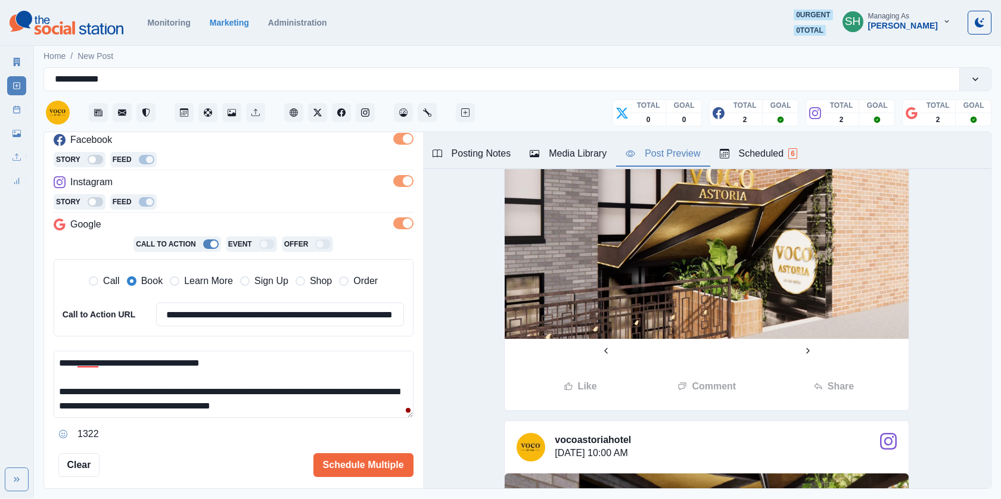
click at [607, 363] on div "Like Comment Share" at bounding box center [707, 387] width 404 height 48
click at [604, 344] on button "Previous" at bounding box center [606, 351] width 202 height 24
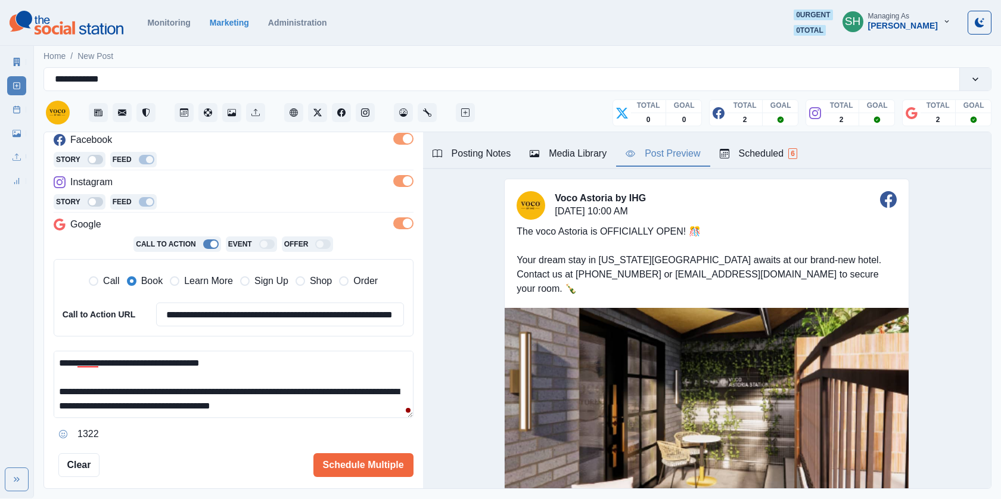
scroll to position [463, 0]
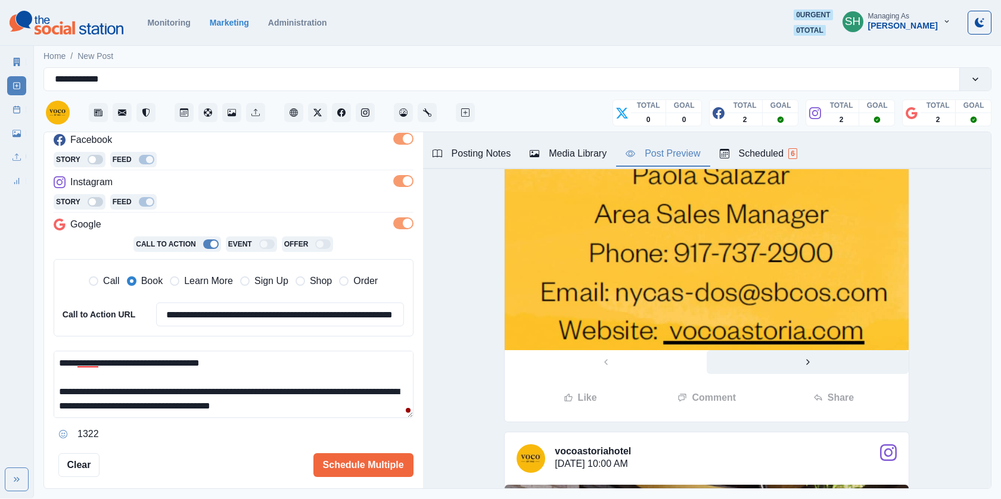
click at [810, 355] on button "Next" at bounding box center [808, 362] width 202 height 24
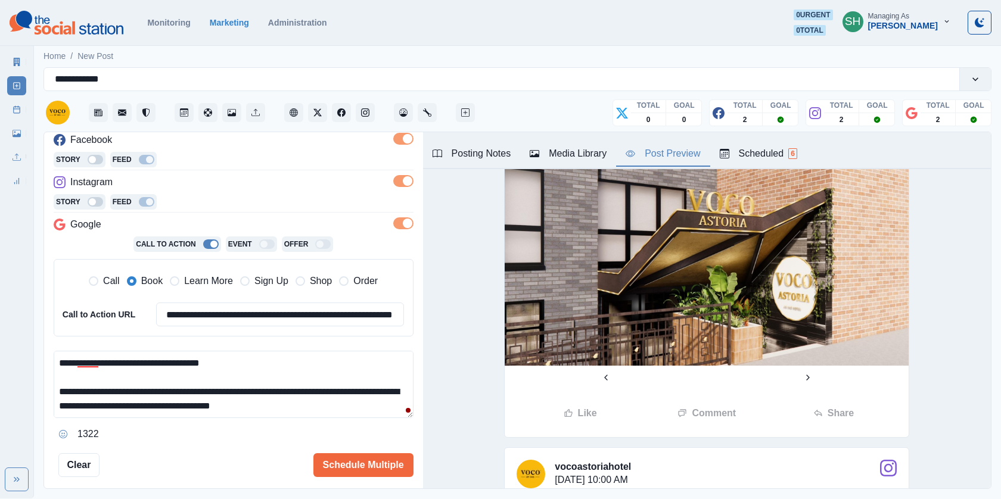
scroll to position [168, 0]
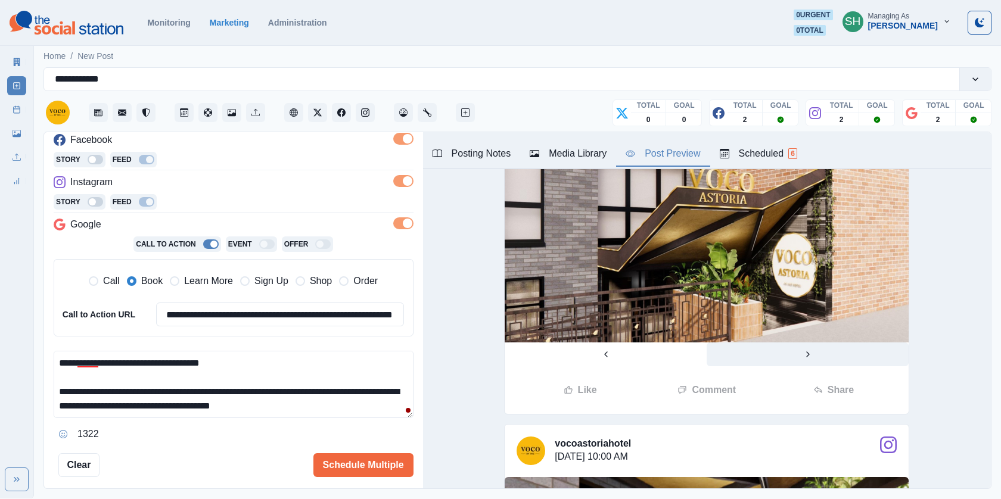
click at [803, 344] on button "Next" at bounding box center [808, 355] width 202 height 24
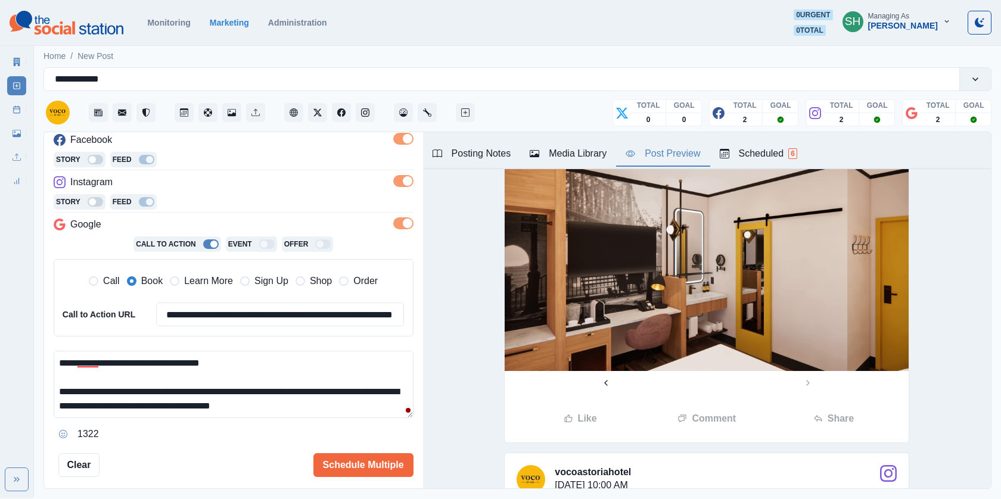
scroll to position [0, 0]
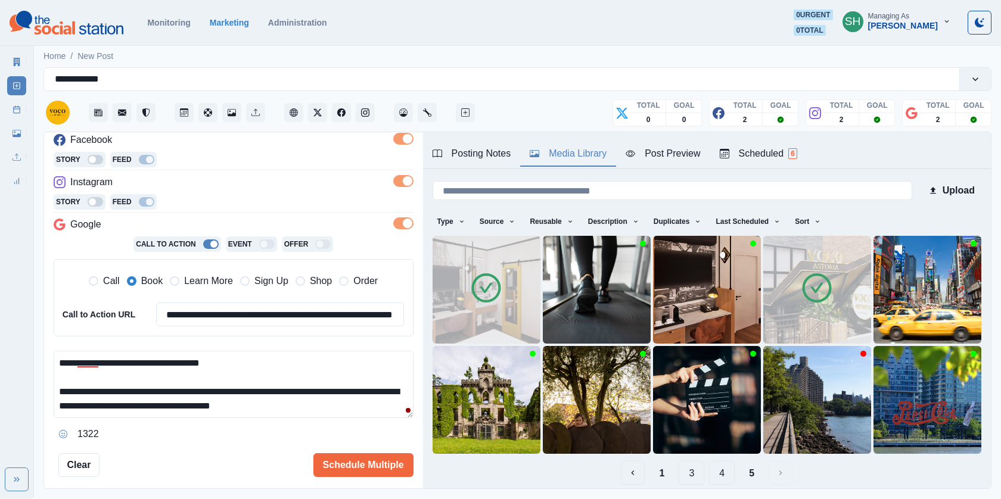
click at [569, 142] on button "Media Library" at bounding box center [568, 154] width 96 height 25
click at [660, 153] on div "Post Preview" at bounding box center [663, 154] width 74 height 14
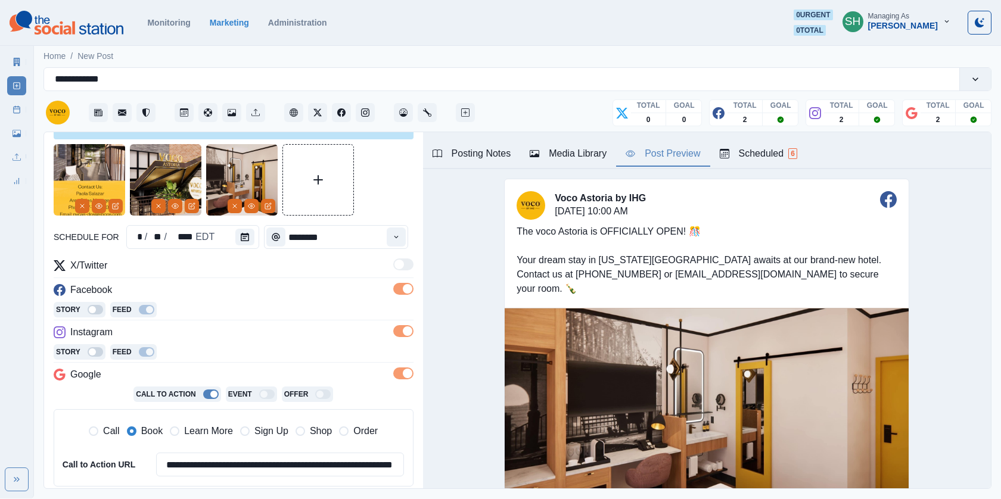
scroll to position [248, 0]
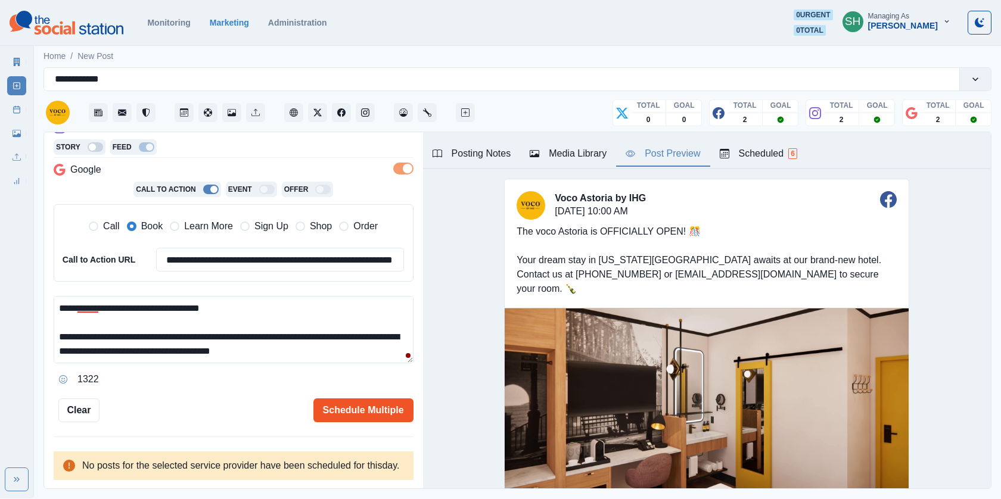
click at [355, 399] on button "Schedule Multiple" at bounding box center [363, 411] width 100 height 24
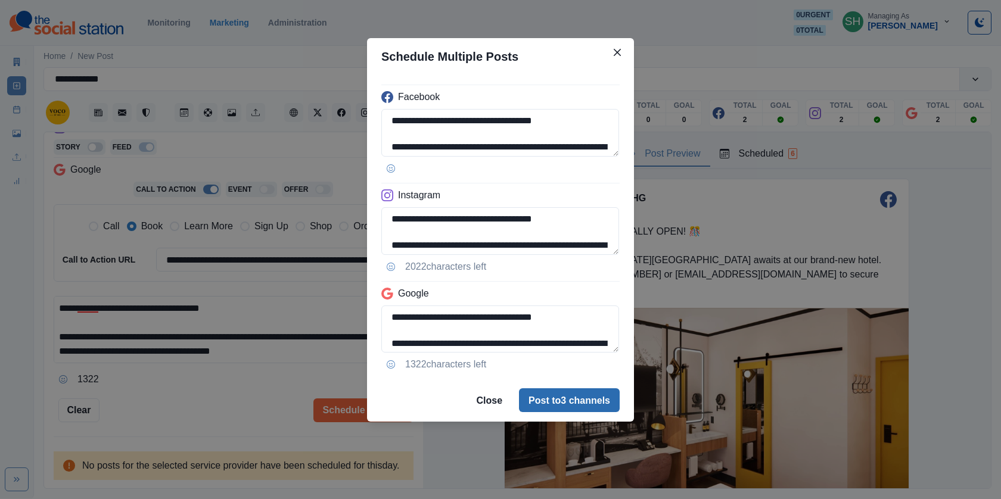
click at [554, 397] on button "Post to 3 channels" at bounding box center [569, 400] width 101 height 24
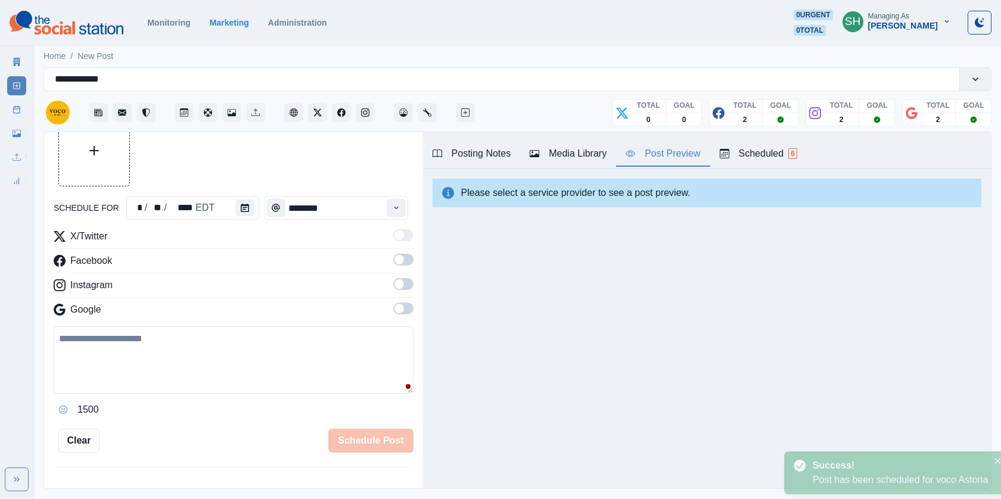
scroll to position [230, 0]
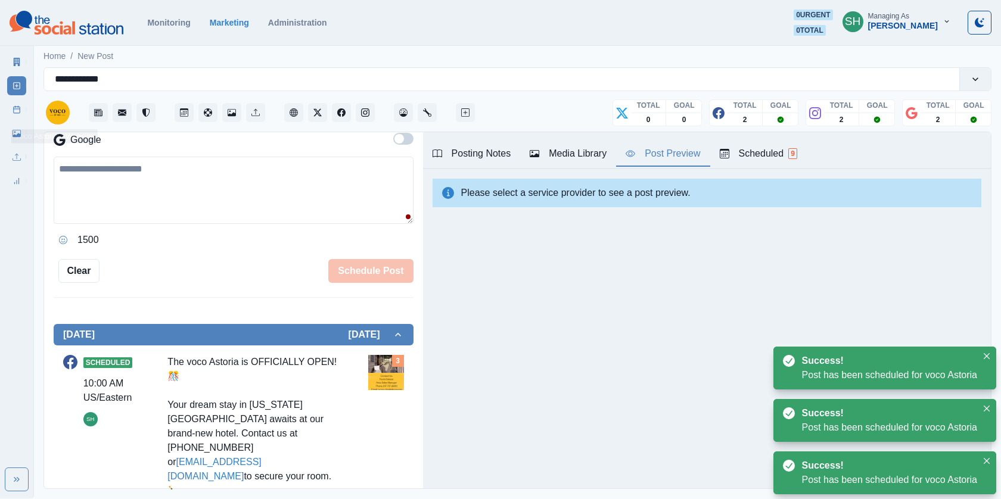
click at [21, 109] on link "Post Schedule" at bounding box center [16, 109] width 19 height 19
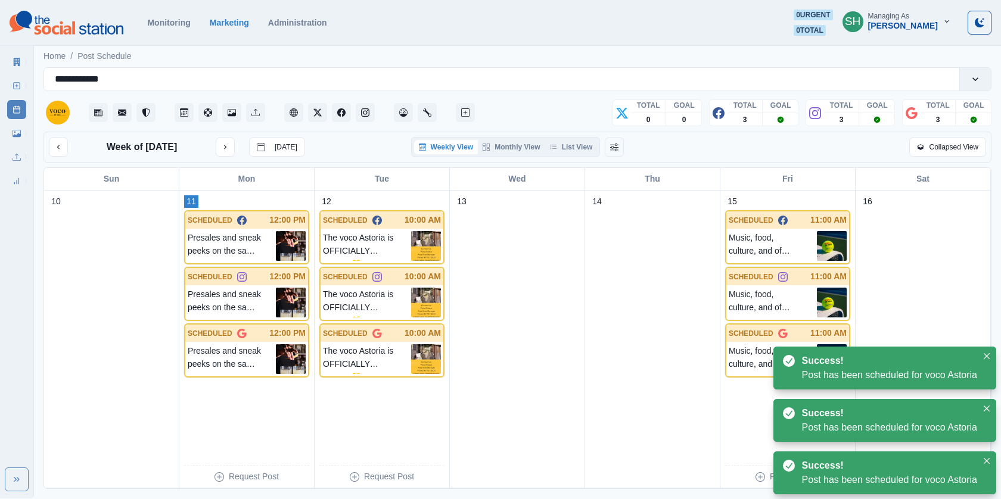
click at [571, 129] on div "**********" at bounding box center [517, 99] width 948 height 64
click at [571, 138] on div "Weekly View Monthly View List View" at bounding box center [505, 147] width 189 height 20
click at [571, 147] on button "List View" at bounding box center [571, 147] width 52 height 14
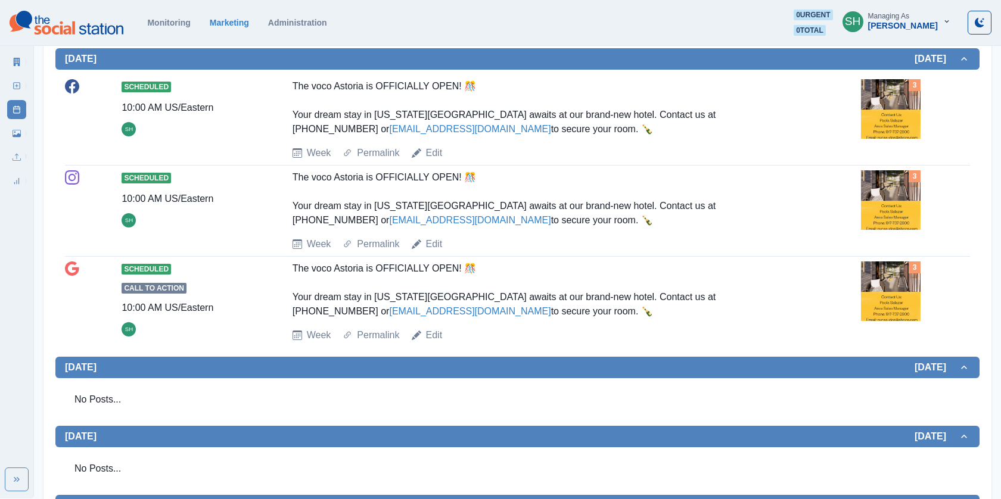
scroll to position [641, 0]
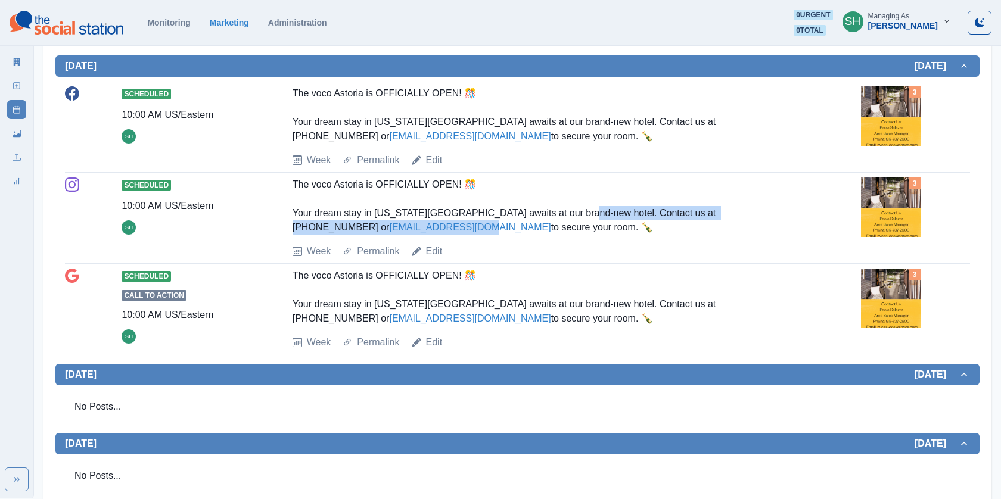
drag, startPoint x: 573, startPoint y: 206, endPoint x: 362, endPoint y: 226, distance: 211.3
click at [362, 226] on div "The voco Astoria is OFFICIALLY OPEN! 🎊 Your dream stay in [US_STATE][GEOGRAPHIC…" at bounding box center [546, 206] width 507 height 57
copy div "ontact us at [PHONE_NUMBER] or [EMAIL_ADDRESS][DOMAIN_NAME]"
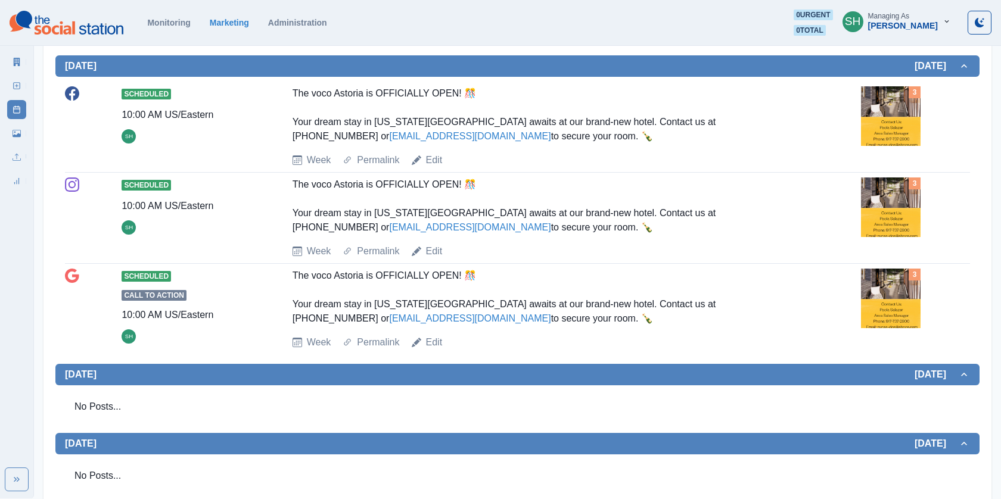
click at [624, 259] on div "Scheduled 10:00 AM US/Eastern SH The voco Astoria is OFFICIALLY OPEN! 🎊 Your dr…" at bounding box center [517, 218] width 905 height 91
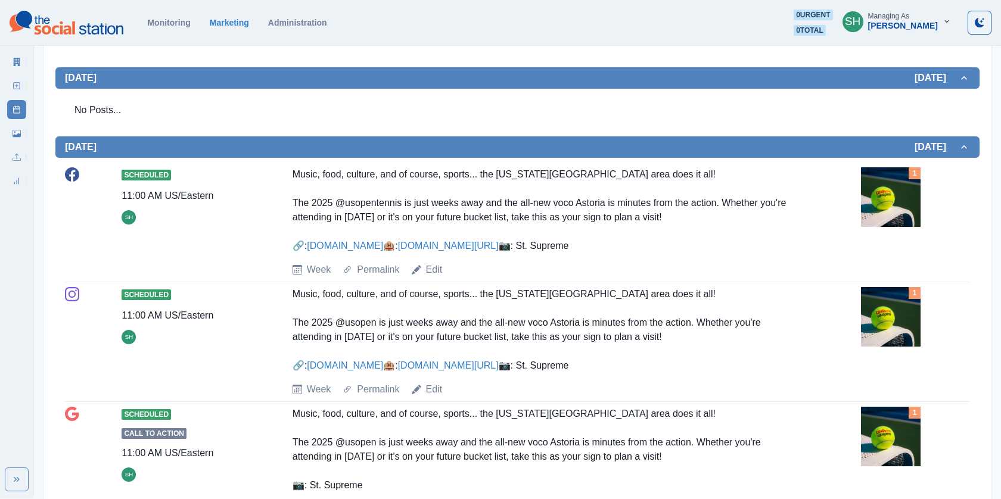
scroll to position [1032, 0]
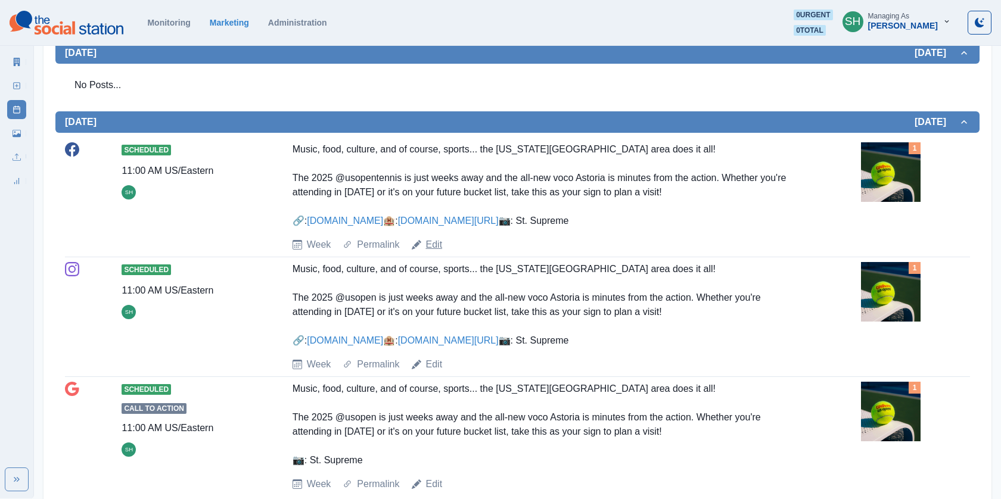
click at [432, 252] on link "Edit" at bounding box center [434, 245] width 17 height 14
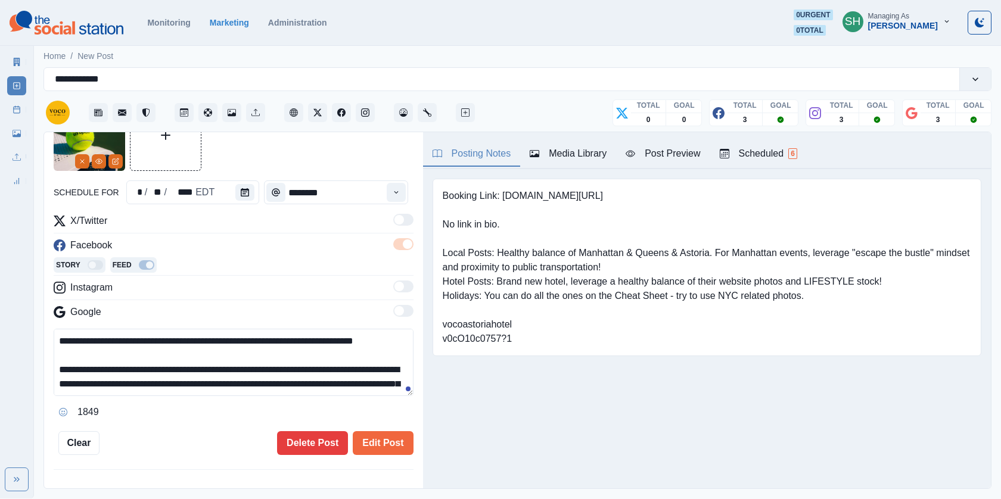
scroll to position [85, 0]
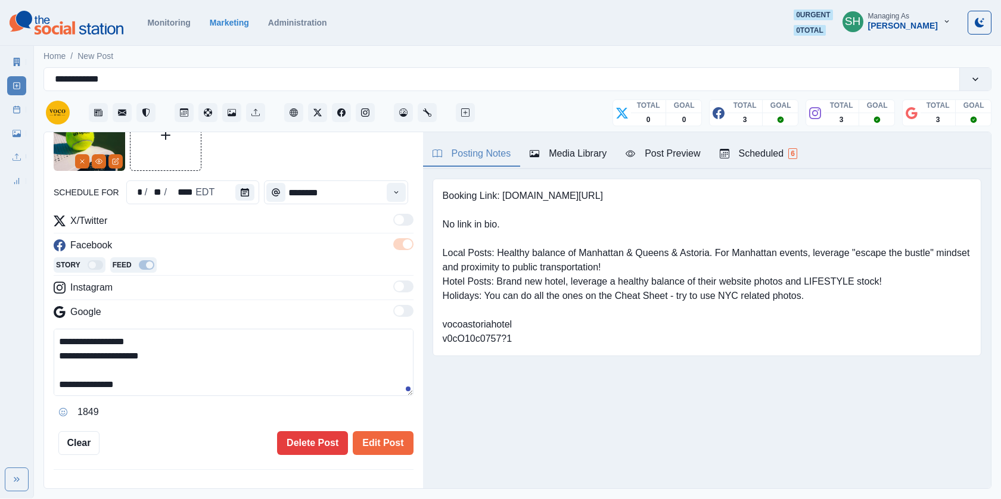
drag, startPoint x: 169, startPoint y: 349, endPoint x: 72, endPoint y: 349, distance: 96.5
click at [72, 349] on textarea "**********" at bounding box center [234, 362] width 360 height 67
paste textarea "**********"
drag, startPoint x: 132, startPoint y: 349, endPoint x: 78, endPoint y: 353, distance: 54.4
click at [78, 353] on textarea "**********" at bounding box center [234, 362] width 360 height 67
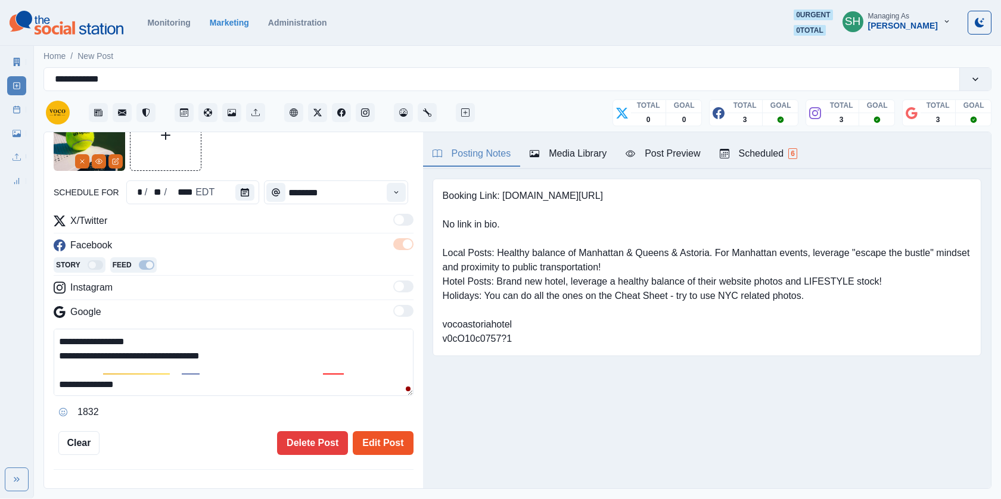
type textarea "**********"
click at [377, 443] on button "Edit Post" at bounding box center [383, 443] width 60 height 24
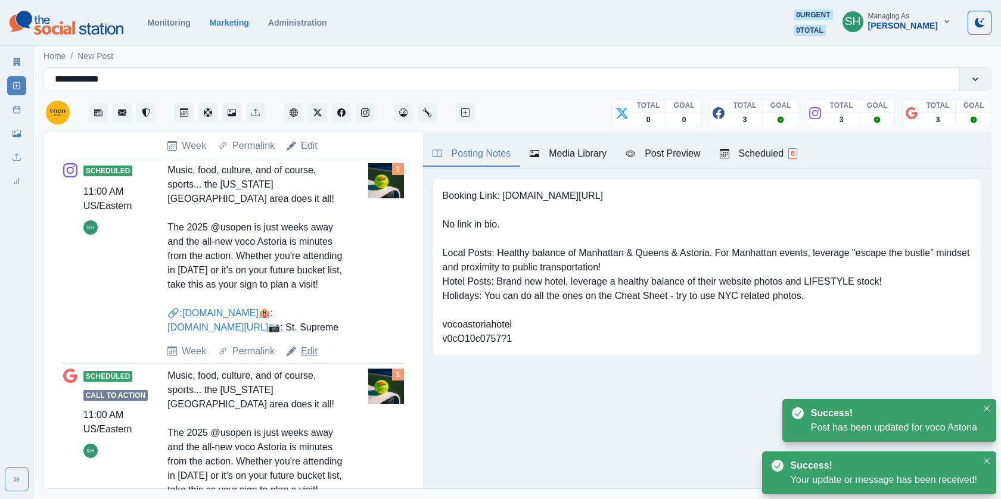
click at [310, 359] on link "Edit" at bounding box center [309, 351] width 17 height 14
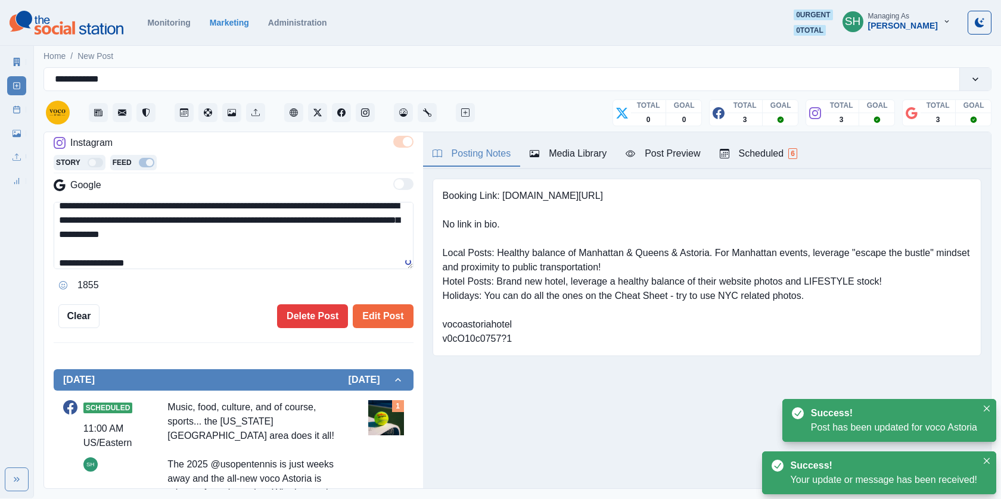
scroll to position [54, 0]
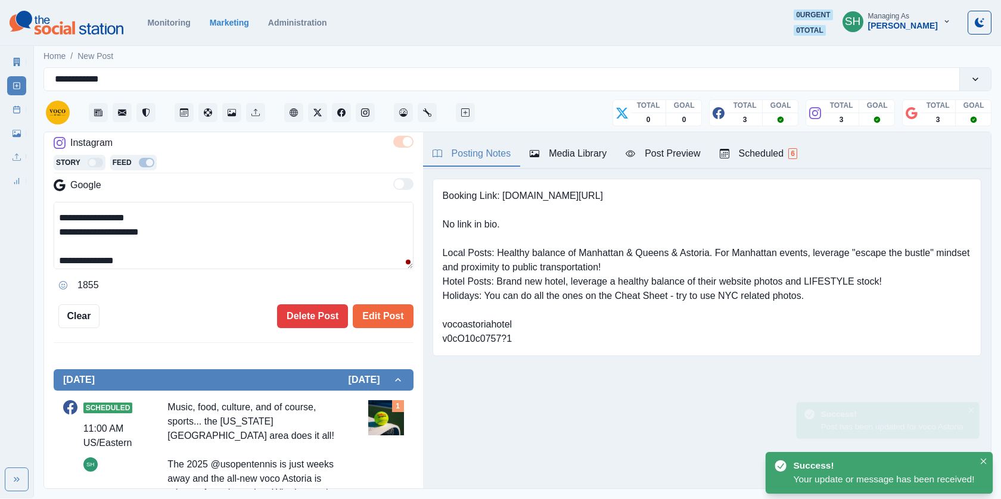
drag, startPoint x: 174, startPoint y: 262, endPoint x: 75, endPoint y: 229, distance: 104.2
click at [75, 229] on textarea "**********" at bounding box center [234, 235] width 360 height 67
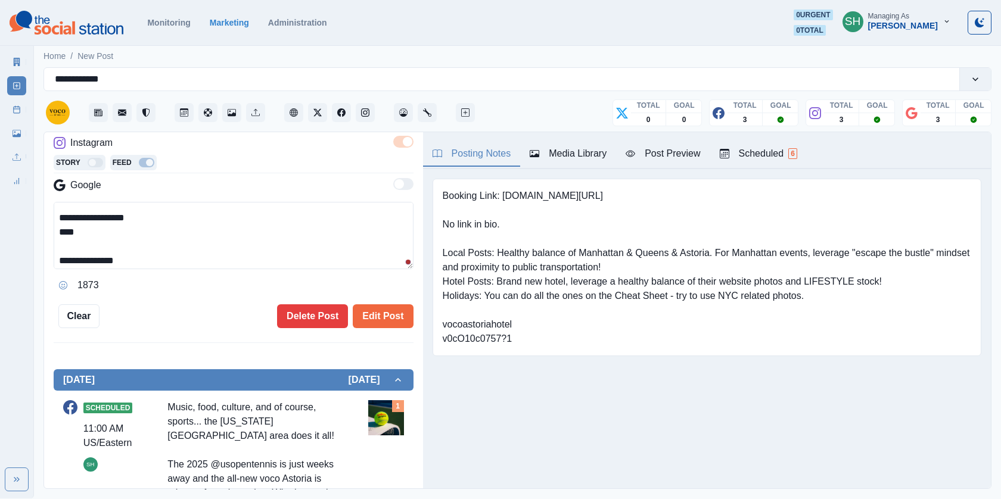
paste textarea "**********"
drag, startPoint x: 133, startPoint y: 226, endPoint x: 76, endPoint y: 228, distance: 56.6
click at [76, 228] on textarea "**********" at bounding box center [234, 235] width 360 height 67
type textarea "**********"
click at [379, 309] on button "Edit Post" at bounding box center [383, 316] width 60 height 24
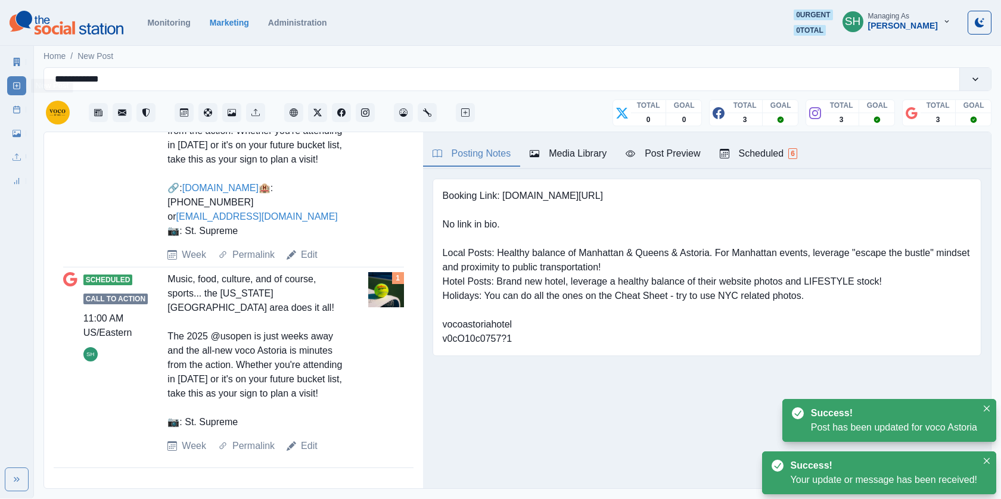
click at [13, 96] on div "Post Schedule" at bounding box center [16, 107] width 19 height 24
click at [15, 104] on link "Post Schedule" at bounding box center [16, 109] width 19 height 19
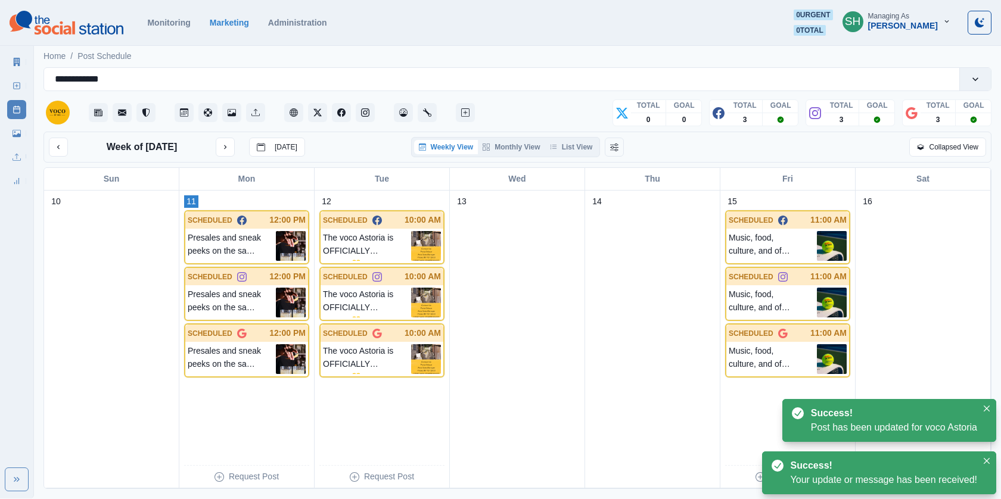
click at [598, 134] on div "Week of [DATE] [DATE] Weekly View Monthly View List View Collapsed View" at bounding box center [517, 147] width 948 height 31
click at [586, 147] on button "List View" at bounding box center [571, 147] width 52 height 14
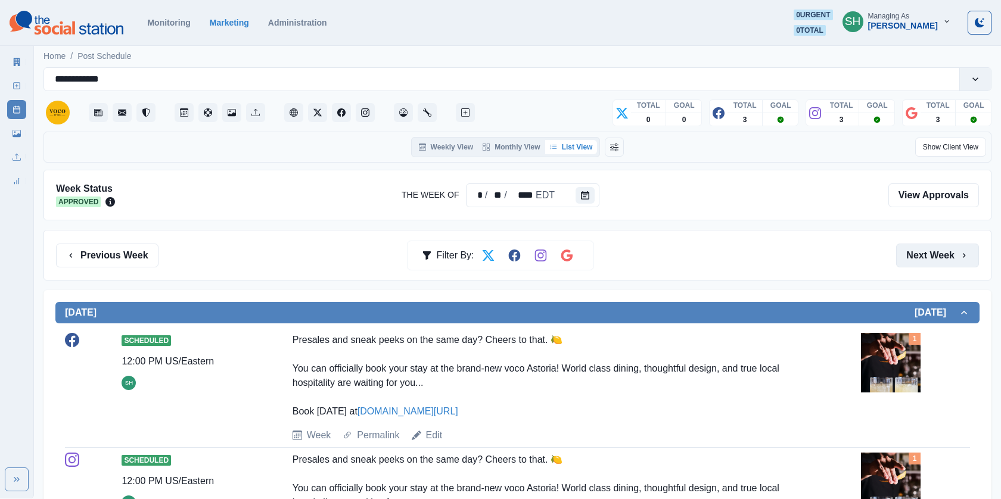
click at [915, 247] on button "Next Week" at bounding box center [937, 256] width 83 height 24
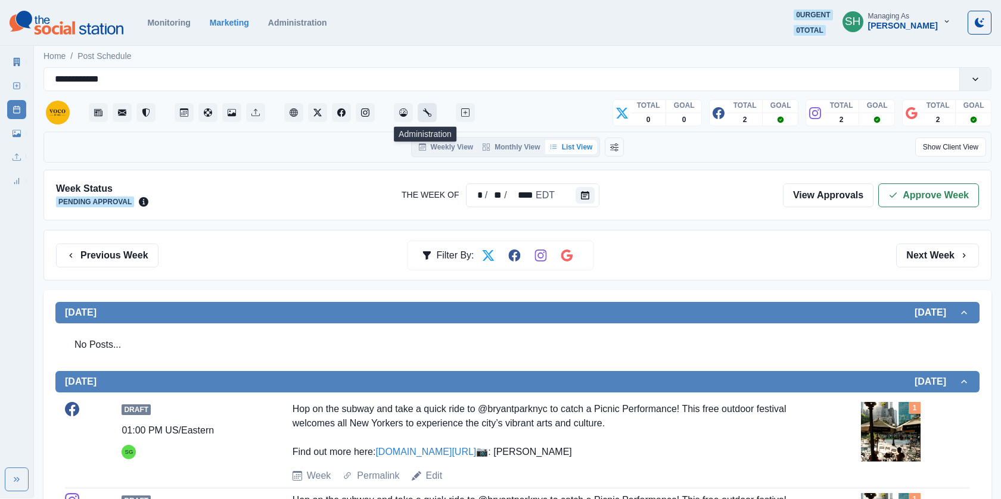
click at [427, 112] on icon "Administration" at bounding box center [427, 112] width 8 height 8
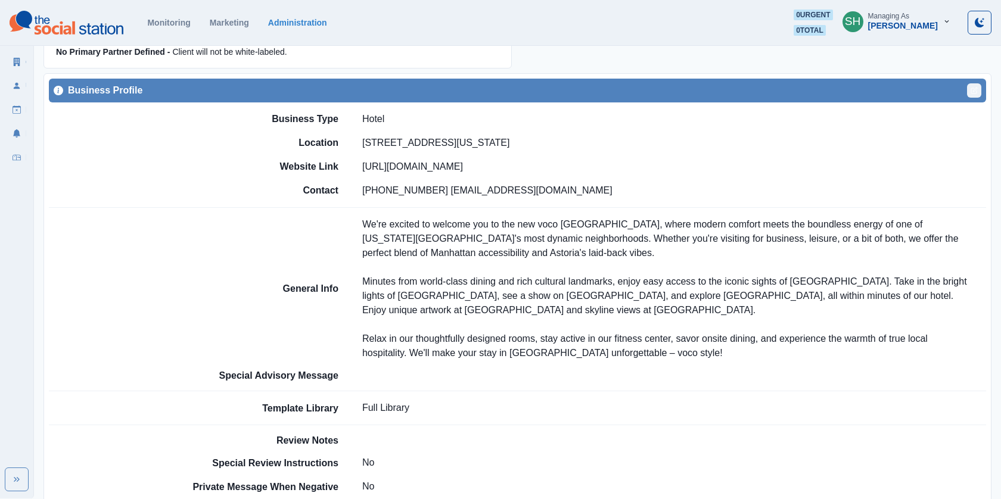
click at [972, 87] on icon "Edit" at bounding box center [974, 90] width 7 height 7
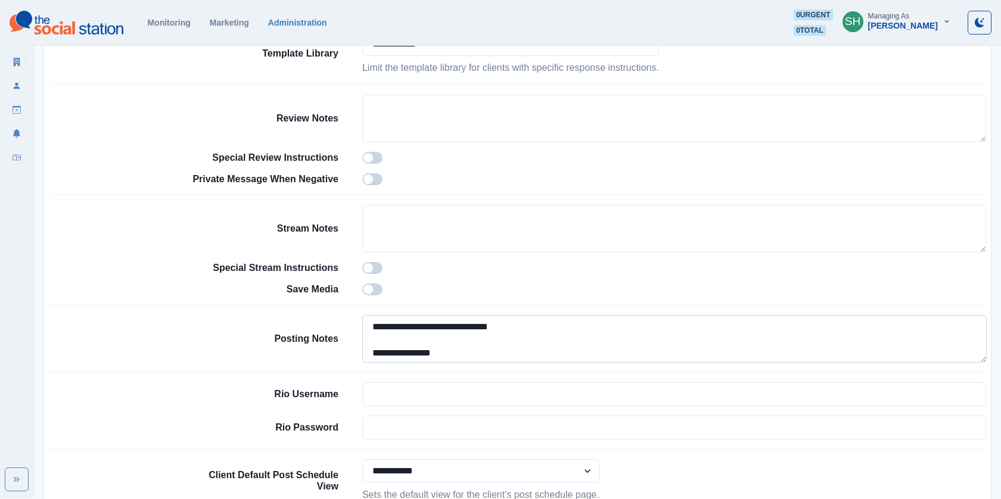
drag, startPoint x: 534, startPoint y: 321, endPoint x: 436, endPoint y: 320, distance: 98.9
click at [436, 320] on textarea "**********" at bounding box center [674, 339] width 624 height 48
drag, startPoint x: 432, startPoint y: 320, endPoint x: 405, endPoint y: 320, distance: 27.4
click at [405, 320] on textarea "**********" at bounding box center [674, 339] width 624 height 48
paste textarea "**********"
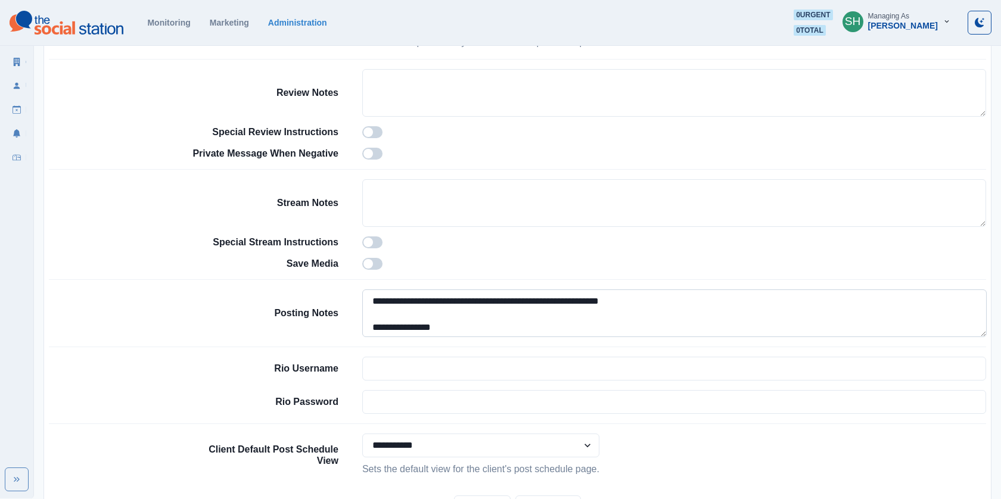
click at [429, 303] on textarea "**********" at bounding box center [674, 314] width 624 height 48
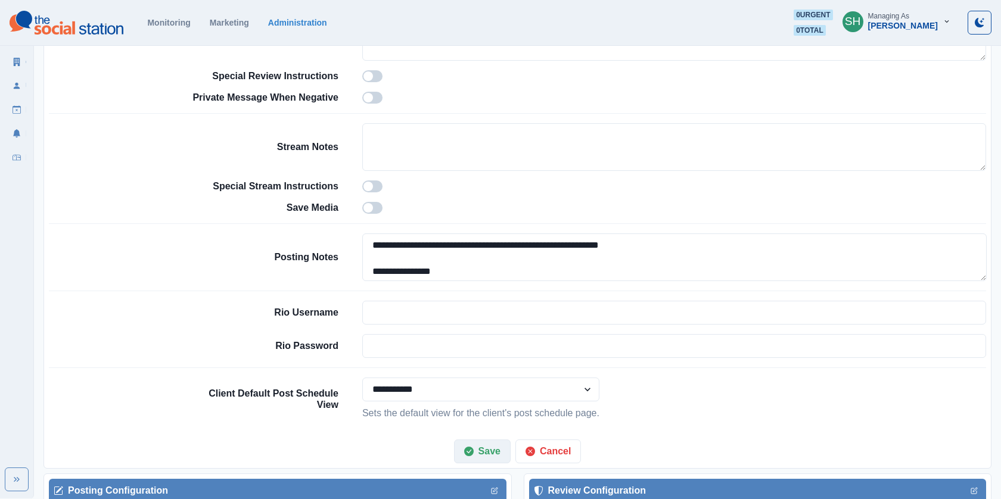
type textarea "**********"
click at [489, 445] on button "Save" at bounding box center [482, 452] width 57 height 24
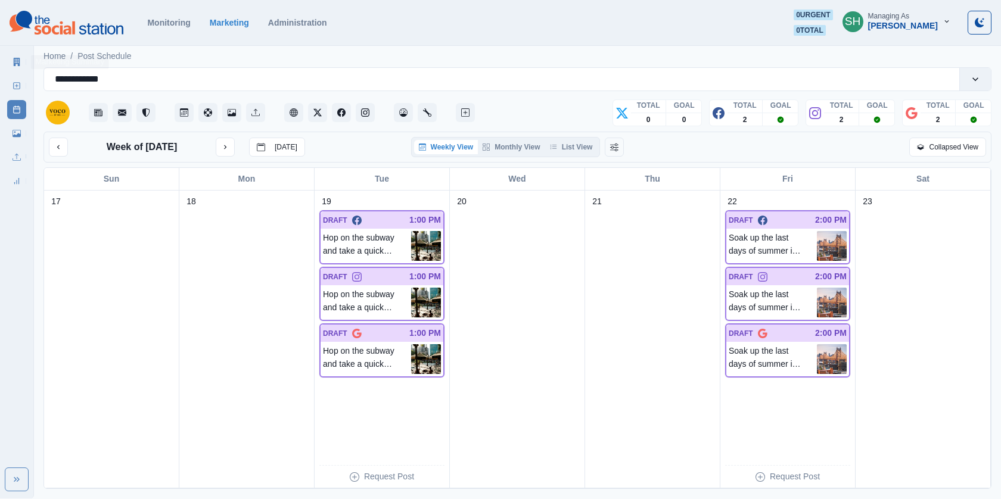
click at [23, 55] on link "Marketing Summary" at bounding box center [16, 61] width 19 height 19
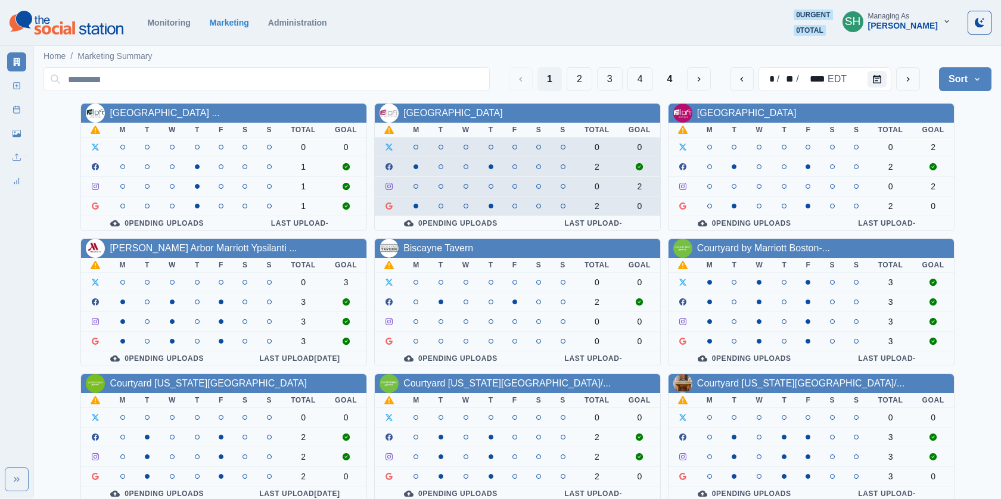
scroll to position [139, 0]
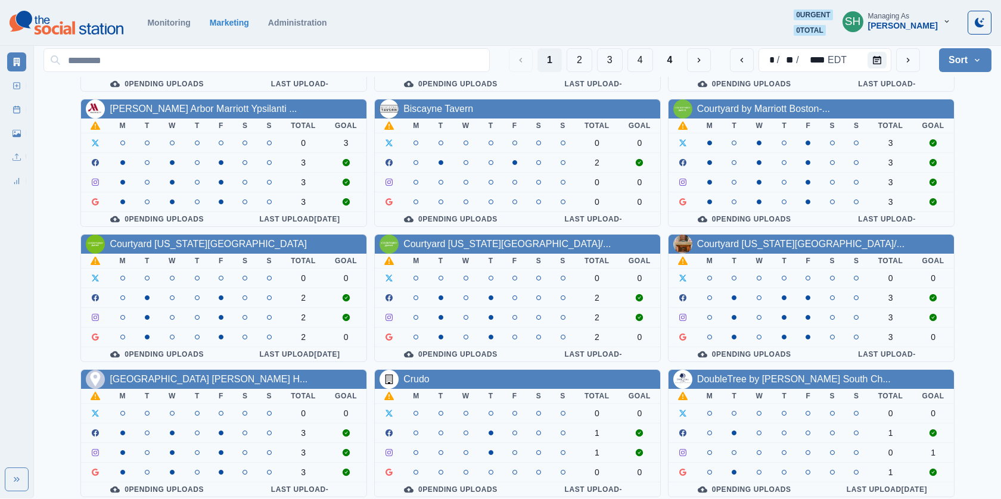
click at [901, 35] on div "SH Managing As [PERSON_NAME]" at bounding box center [896, 23] width 127 height 26
click at [901, 33] on button "SH Managing As [PERSON_NAME]" at bounding box center [896, 22] width 127 height 24
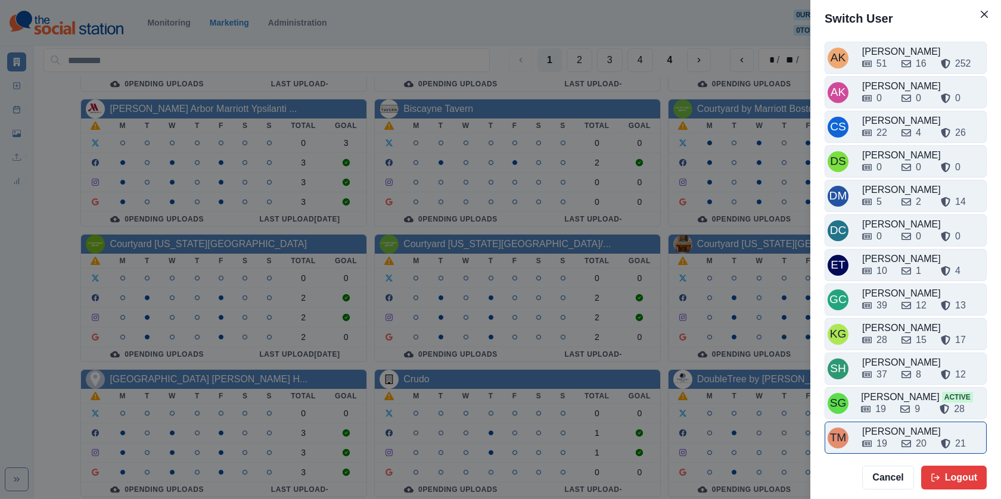
click at [894, 432] on div "19 20 21" at bounding box center [923, 441] width 122 height 19
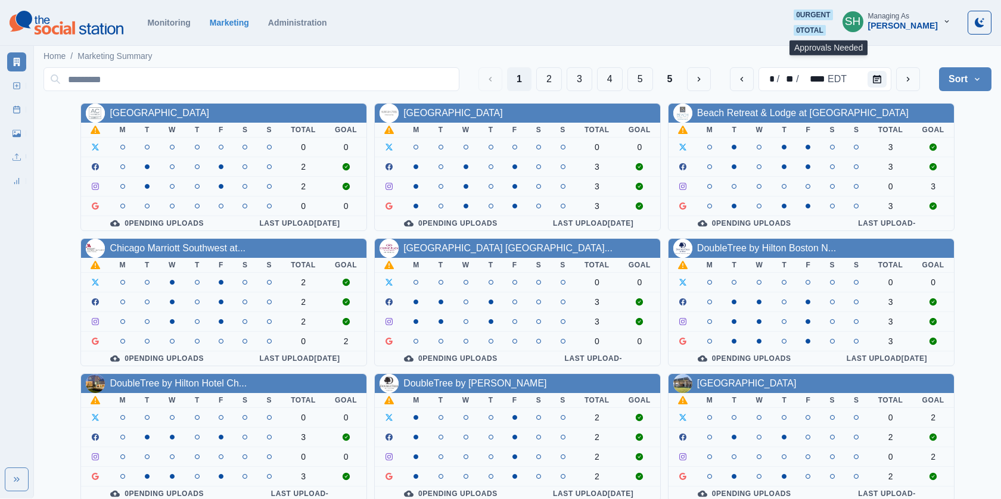
click at [826, 31] on span "0 total" at bounding box center [810, 30] width 32 height 11
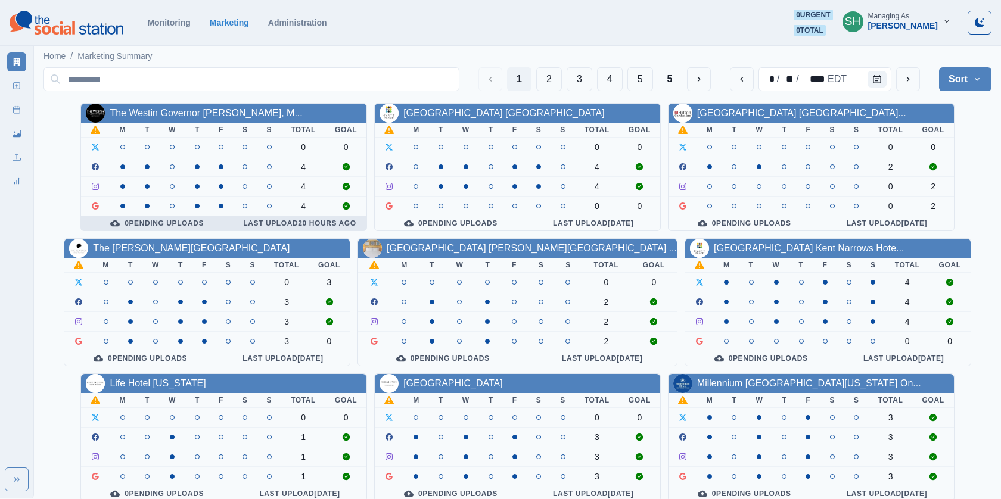
click at [181, 216] on th "0 Pending Uploads" at bounding box center [157, 223] width 152 height 15
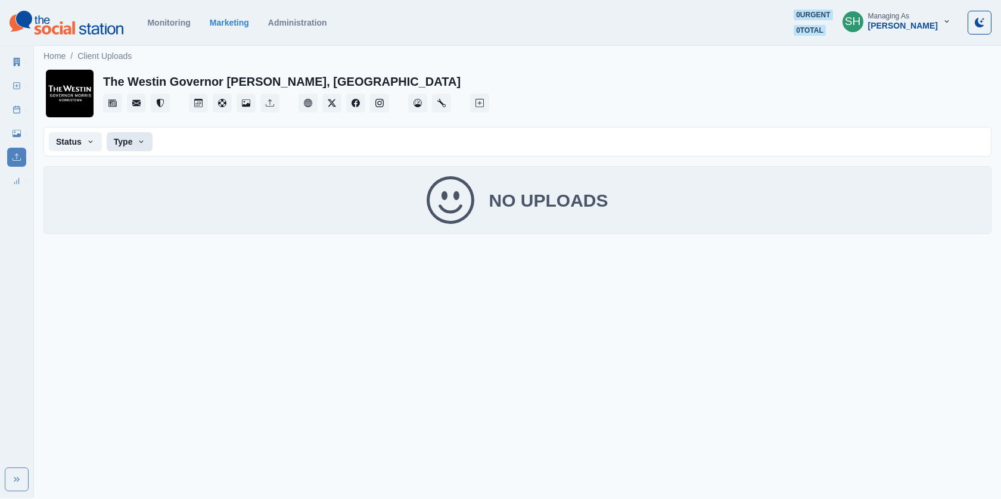
click at [129, 147] on button "Type" at bounding box center [130, 141] width 46 height 19
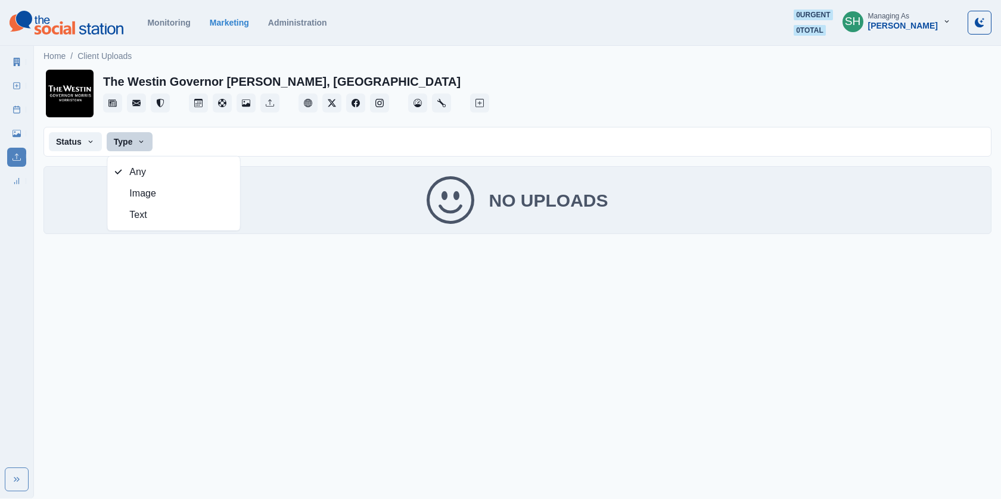
click at [129, 147] on button "Type" at bounding box center [130, 141] width 46 height 19
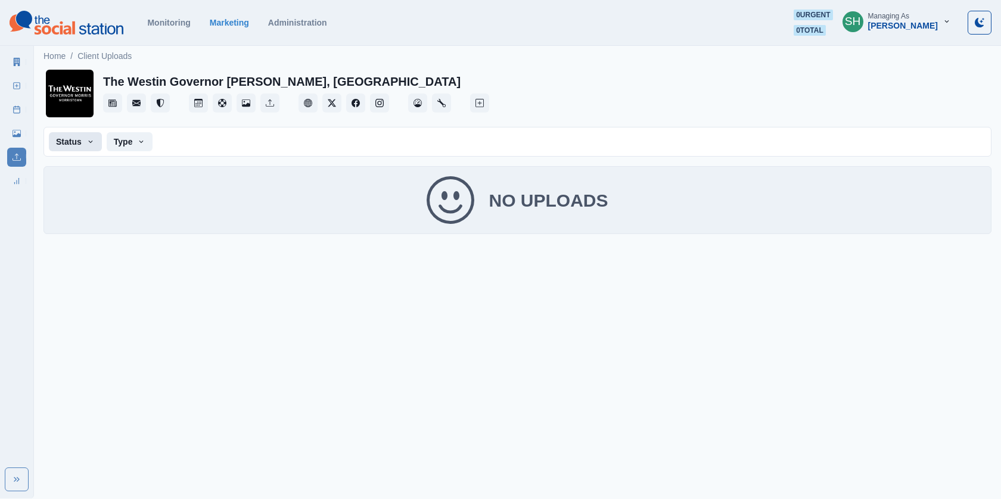
click at [90, 146] on button "Status" at bounding box center [75, 141] width 53 height 19
click at [88, 197] on span "Archived" at bounding box center [122, 193] width 103 height 14
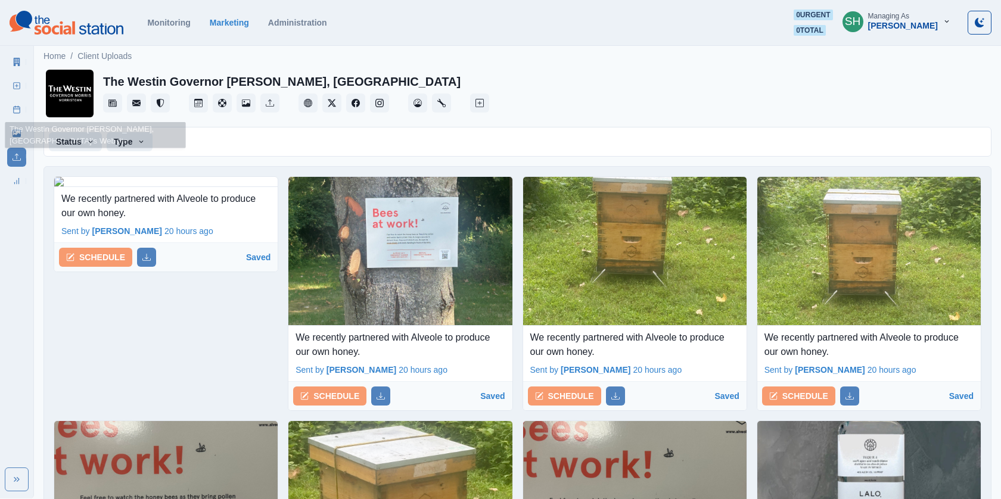
click at [20, 61] on icon at bounding box center [17, 62] width 8 height 8
